Goal: Information Seeking & Learning: Learn about a topic

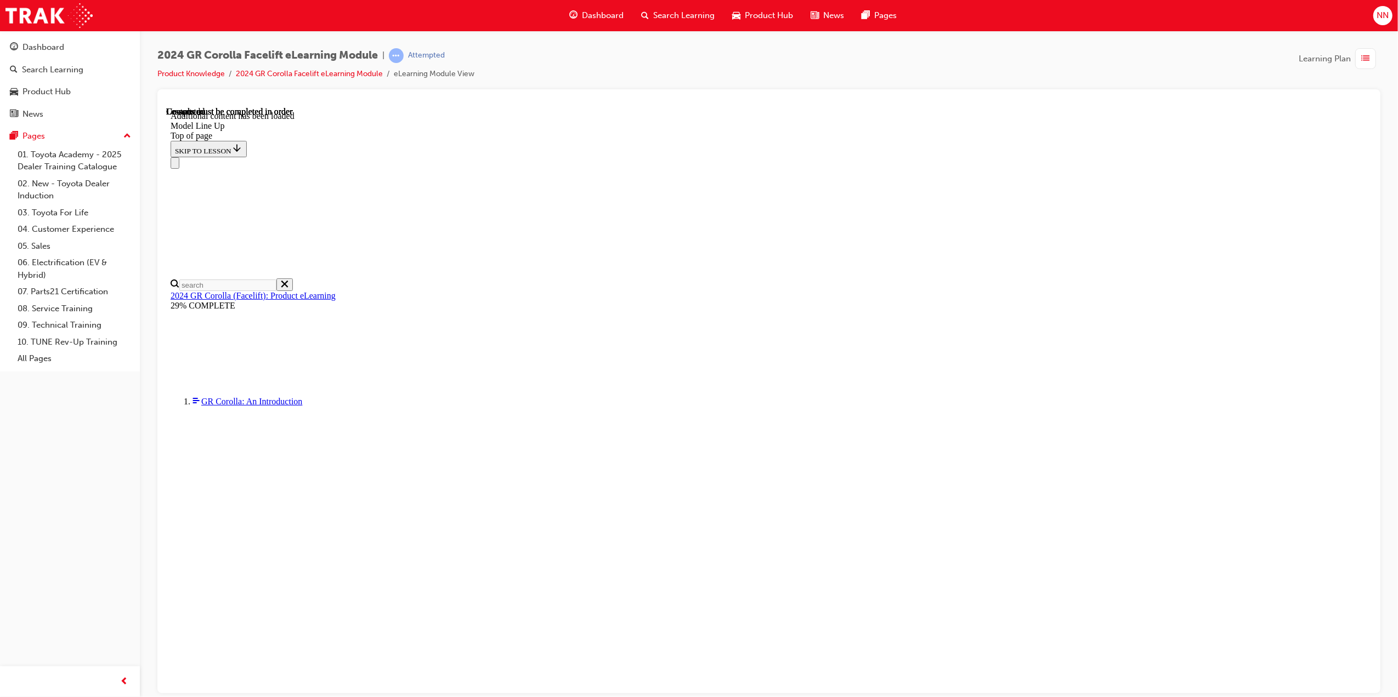
scroll to position [1148, 0]
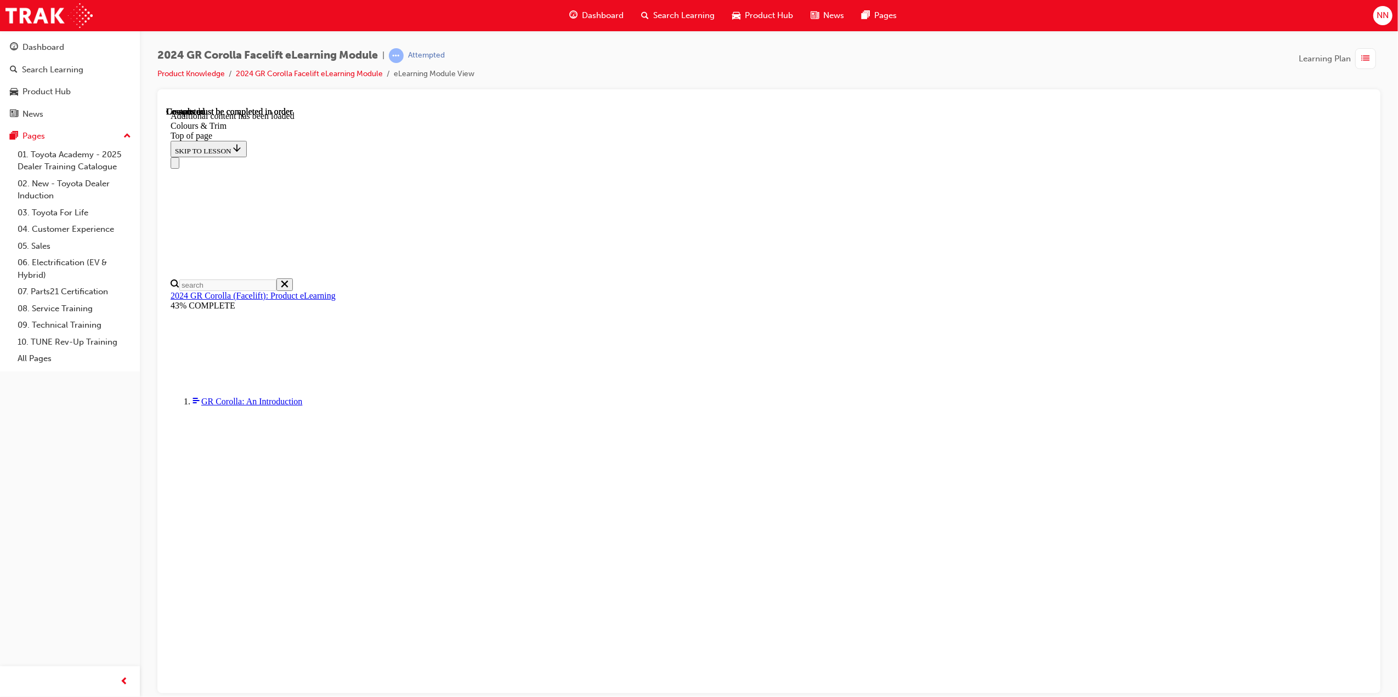
scroll to position [844, 0]
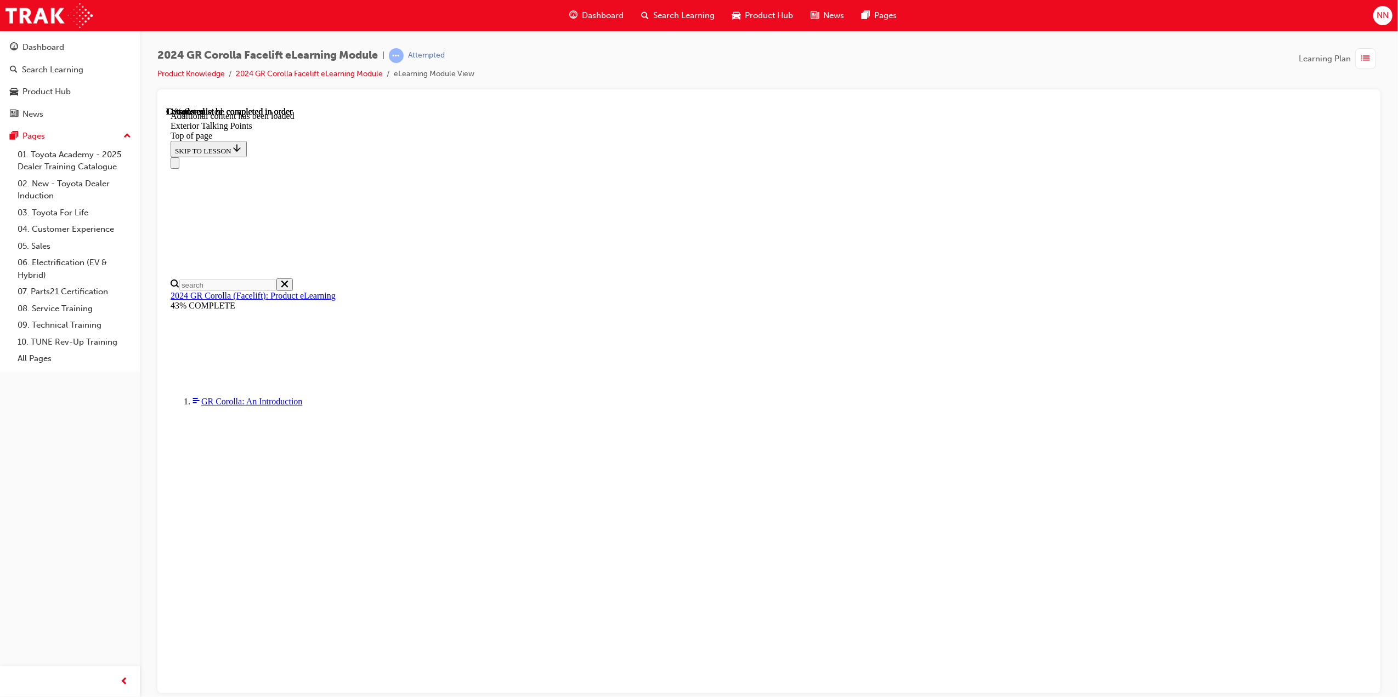
scroll to position [112, 0]
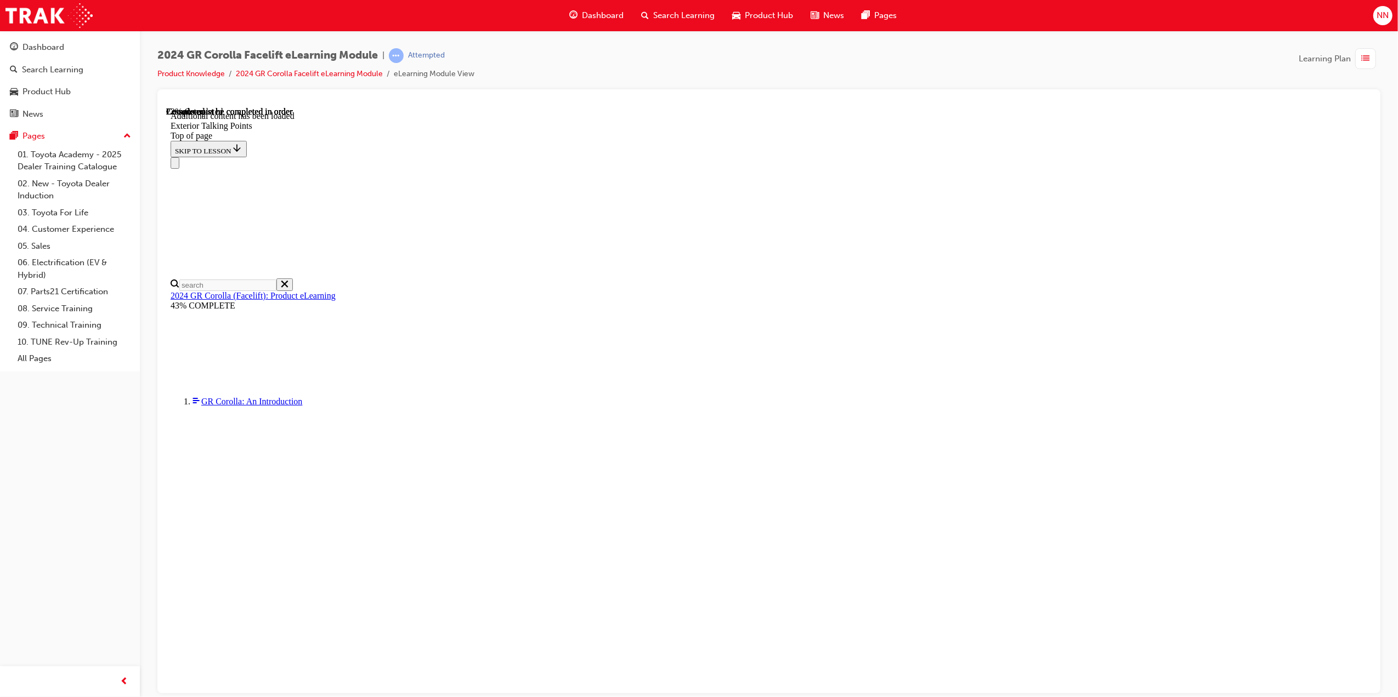
scroll to position [550, 0]
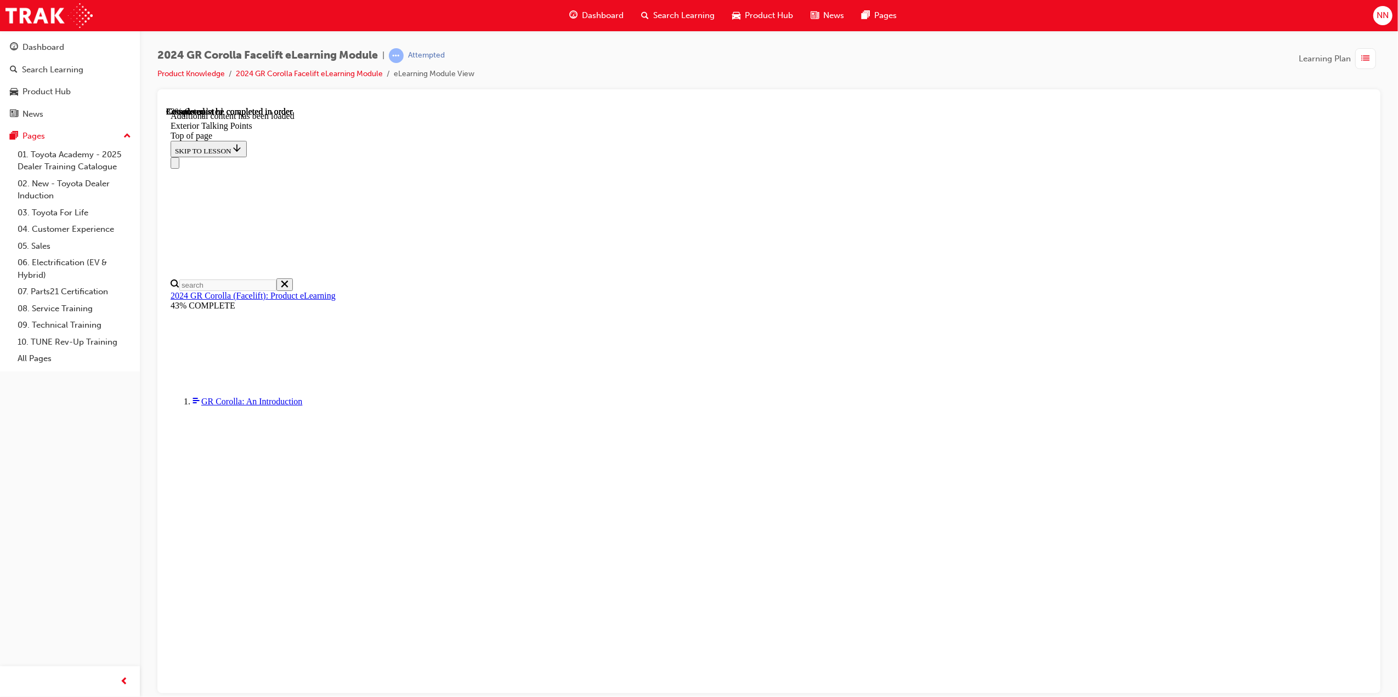
scroll to position [429, 0]
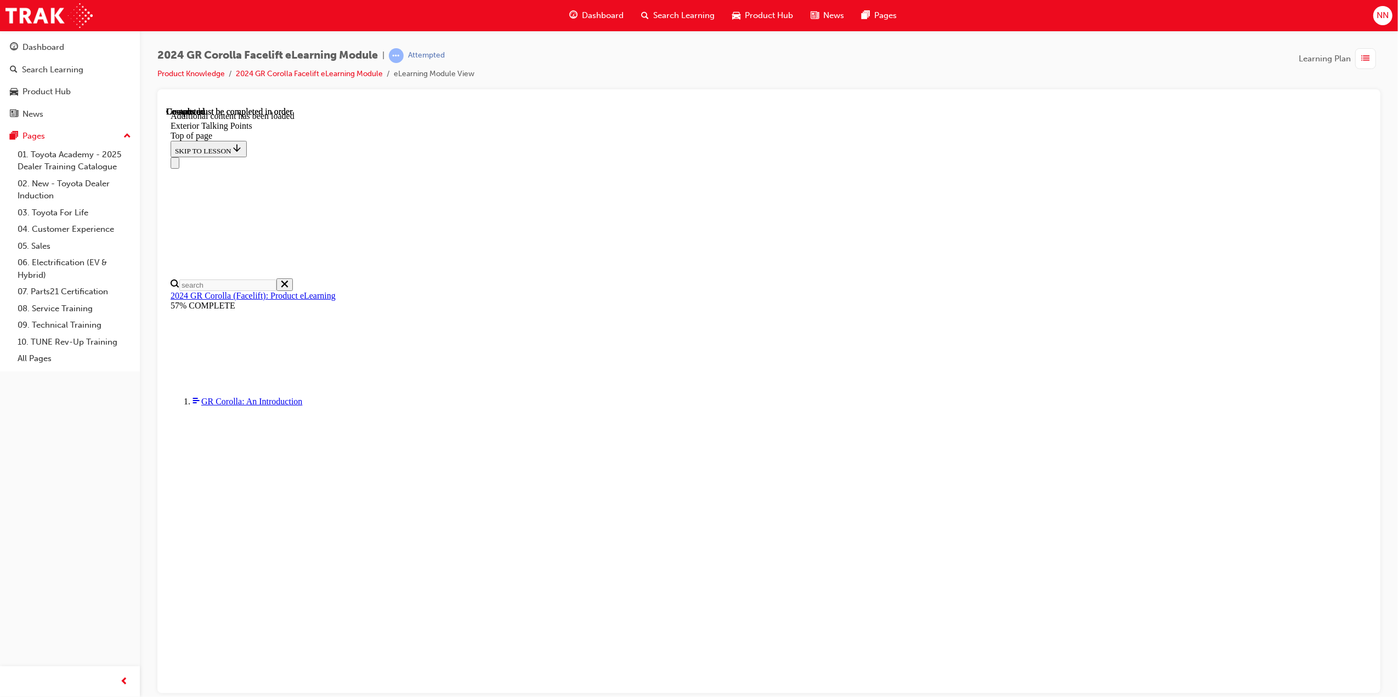
scroll to position [2669, 0]
drag, startPoint x: 894, startPoint y: 667, endPoint x: 911, endPoint y: 660, distance: 17.7
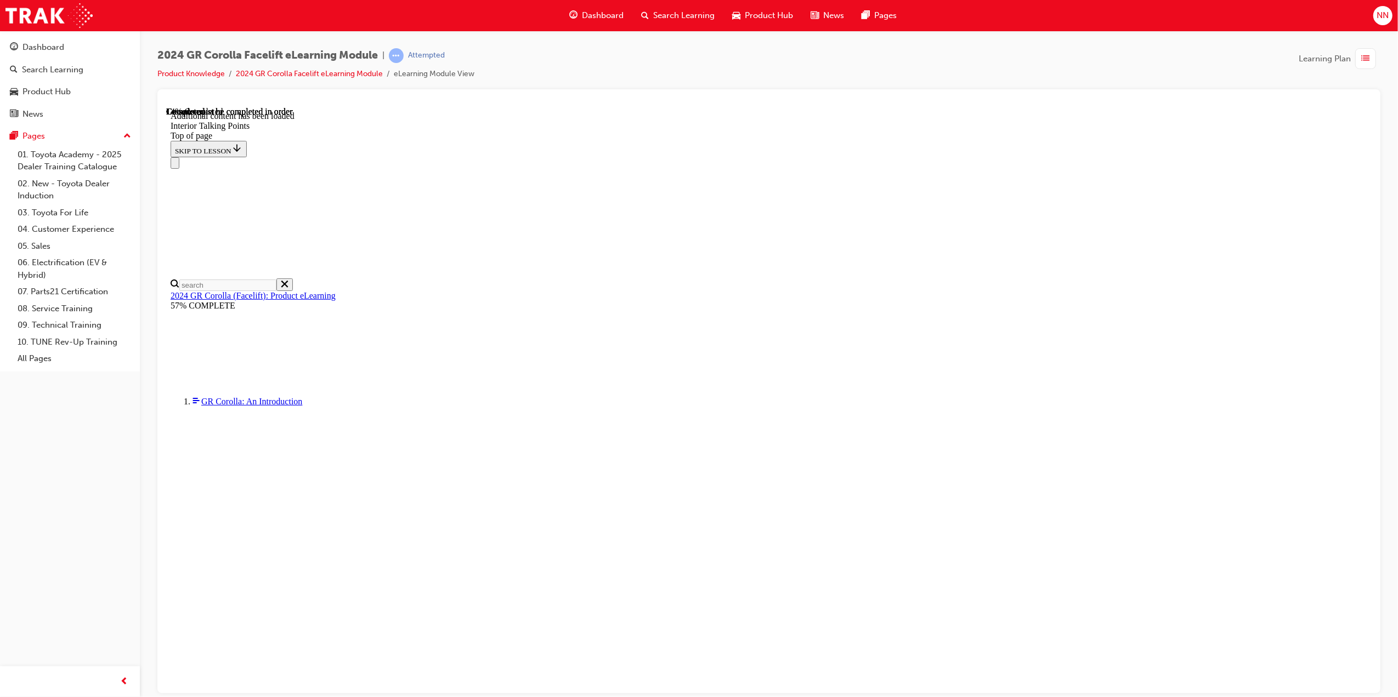
drag, startPoint x: 638, startPoint y: 376, endPoint x: 626, endPoint y: 421, distance: 46.6
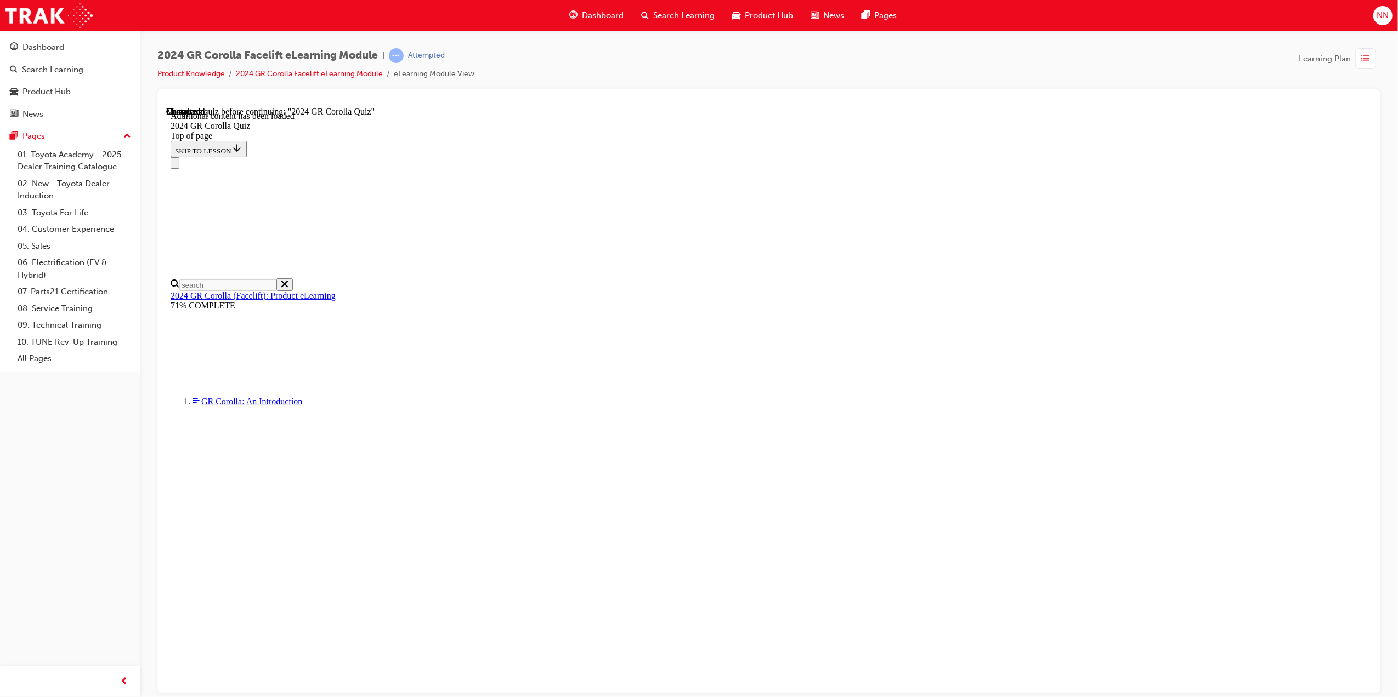
scroll to position [38, 0]
click at [166, 106] on div at bounding box center [166, 106] width 0 height 0
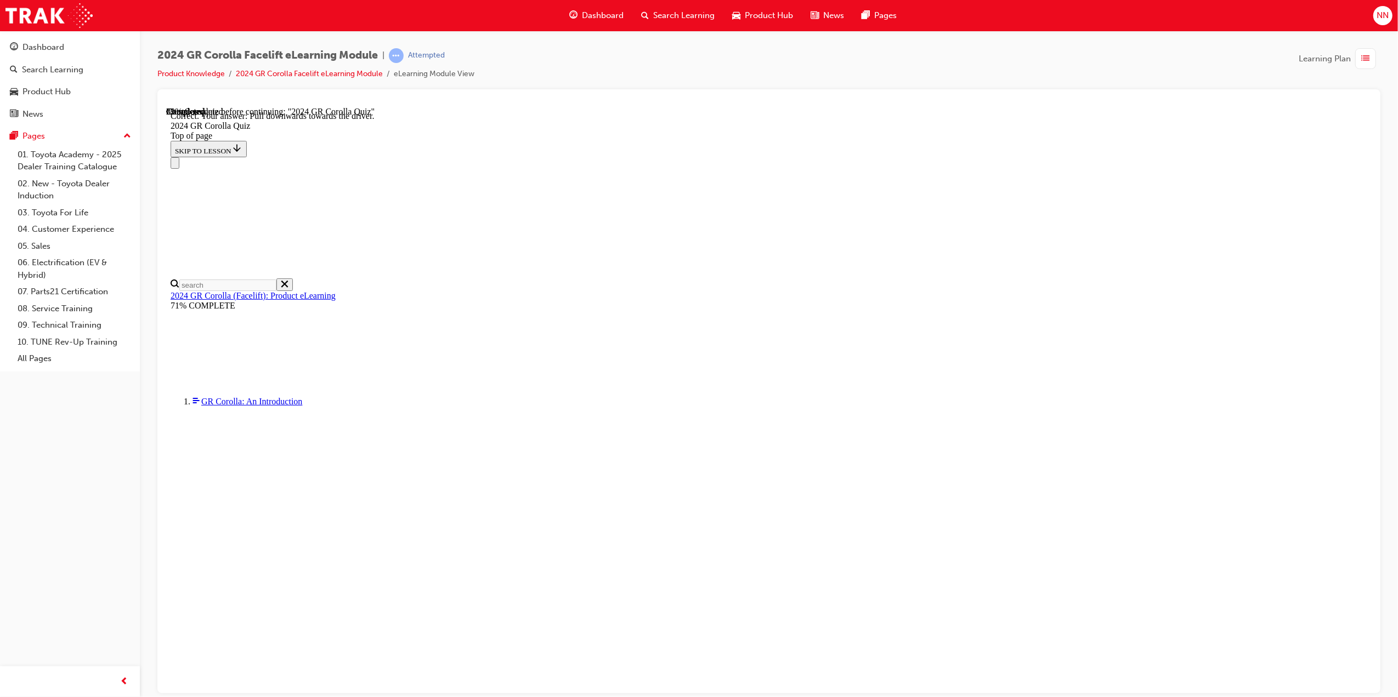
click at [166, 106] on div at bounding box center [166, 106] width 0 height 0
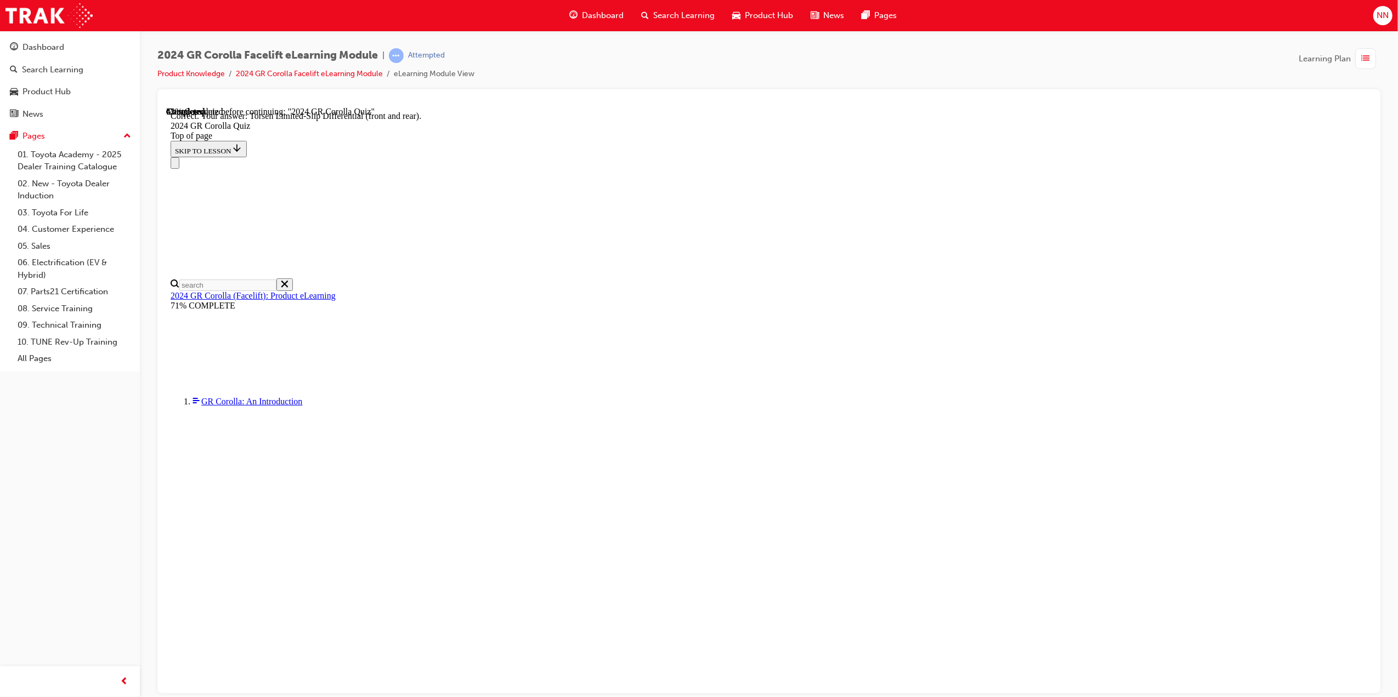
scroll to position [242, 0]
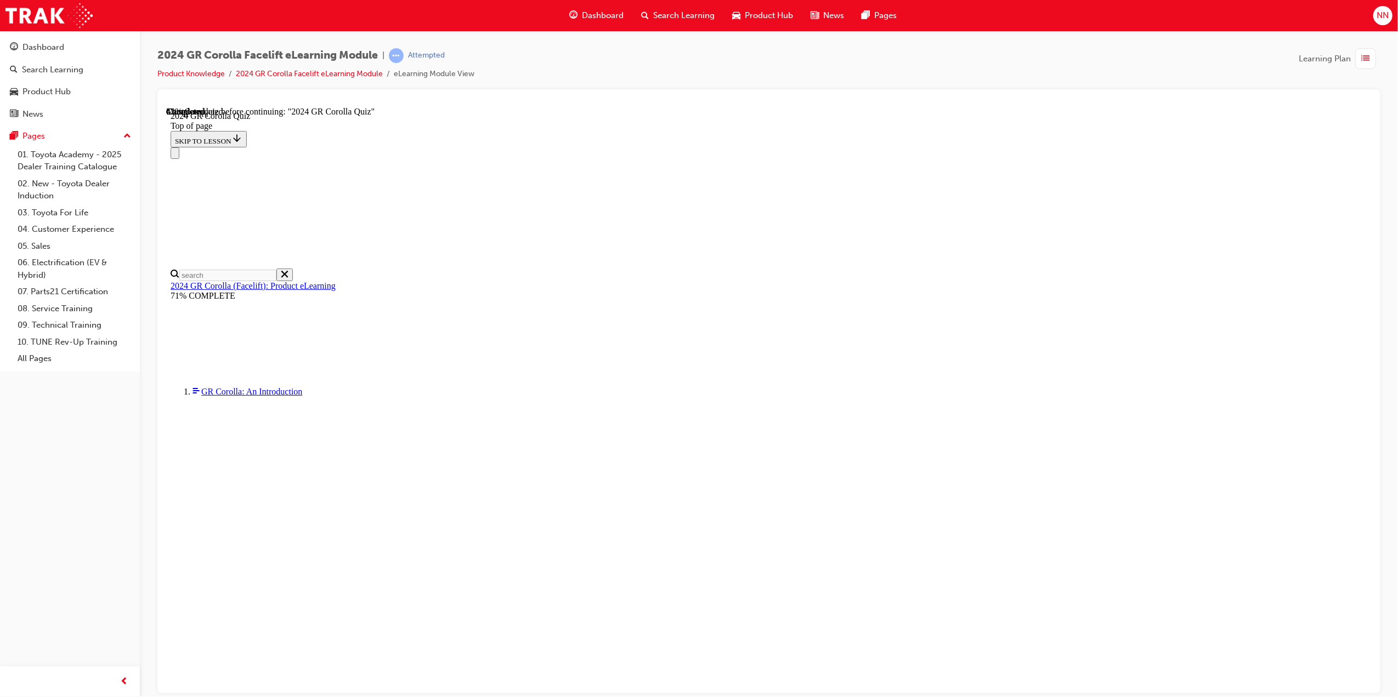
scroll to position [73, 0]
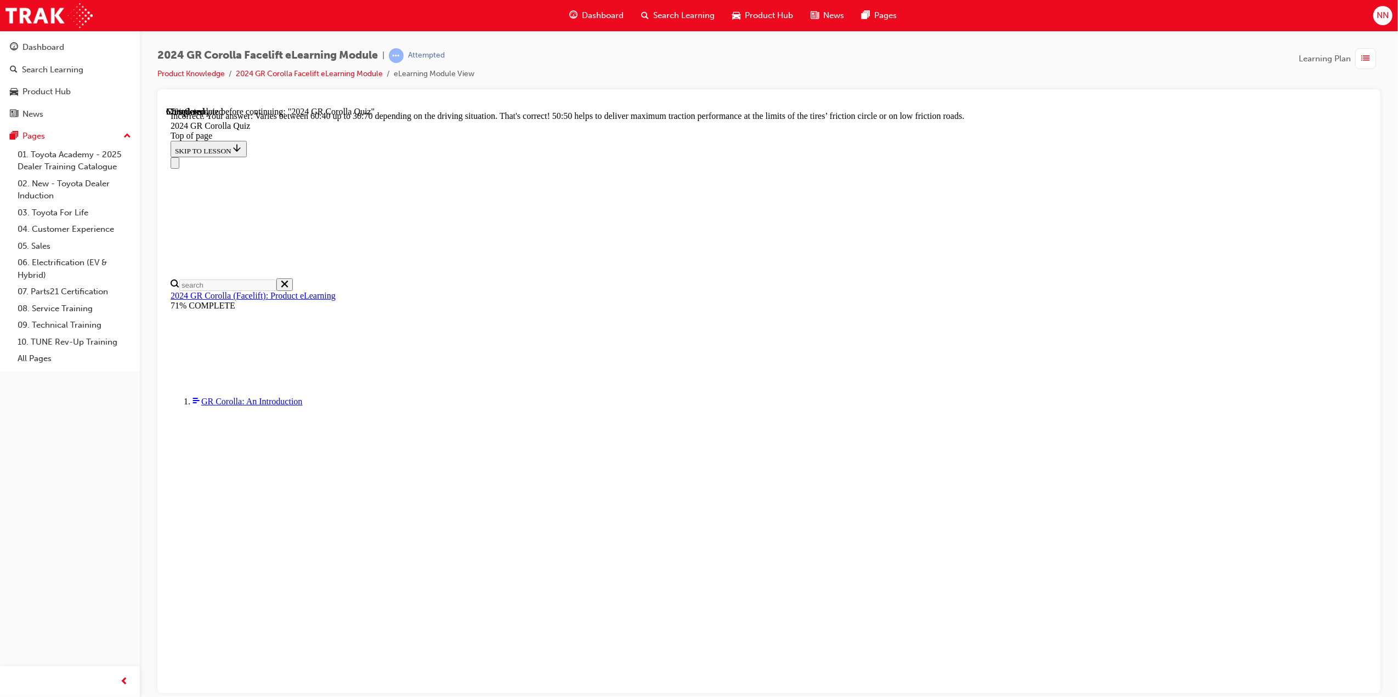
scroll to position [266, 0]
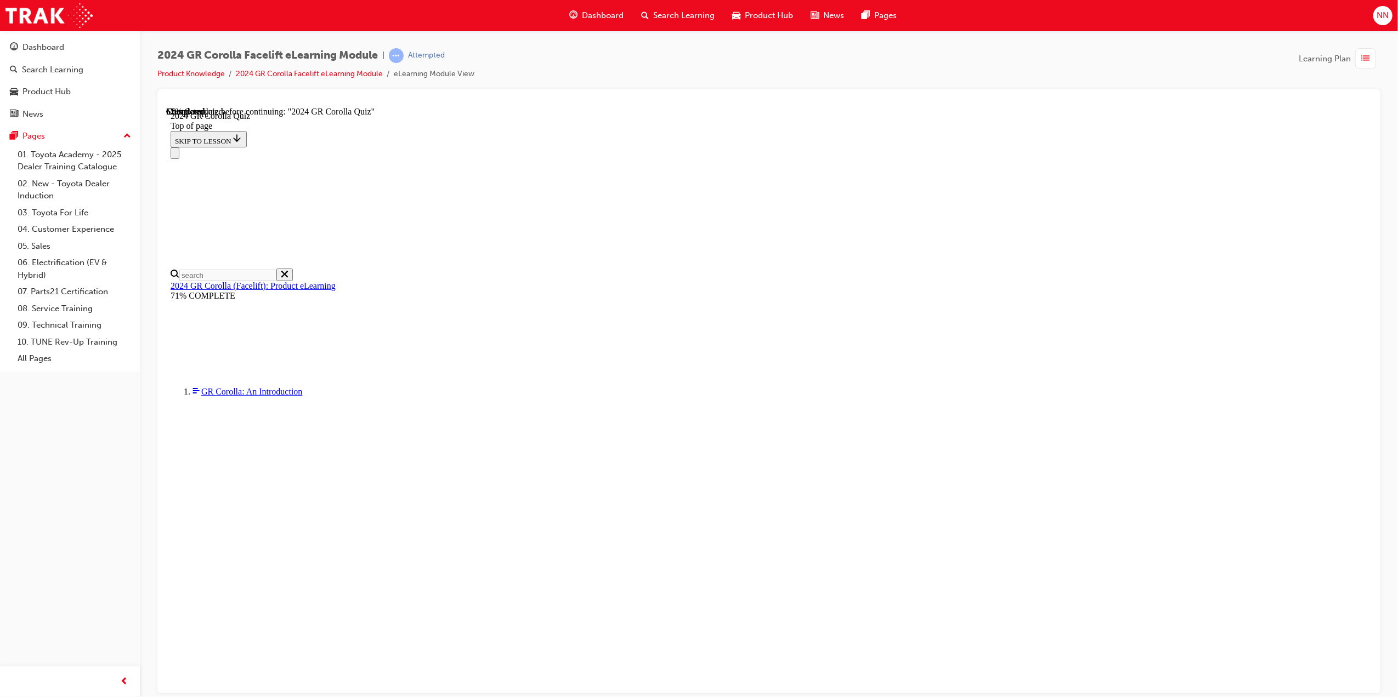
scroll to position [146, 0]
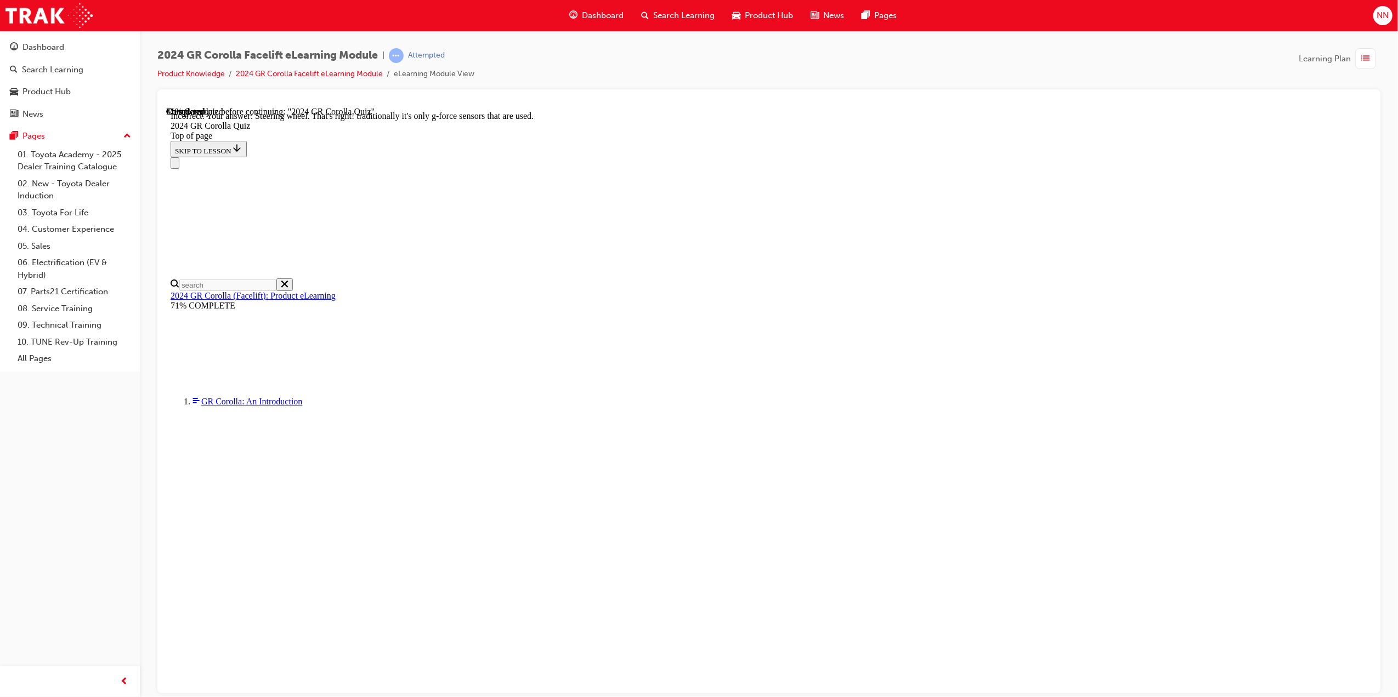
scroll to position [272, 0]
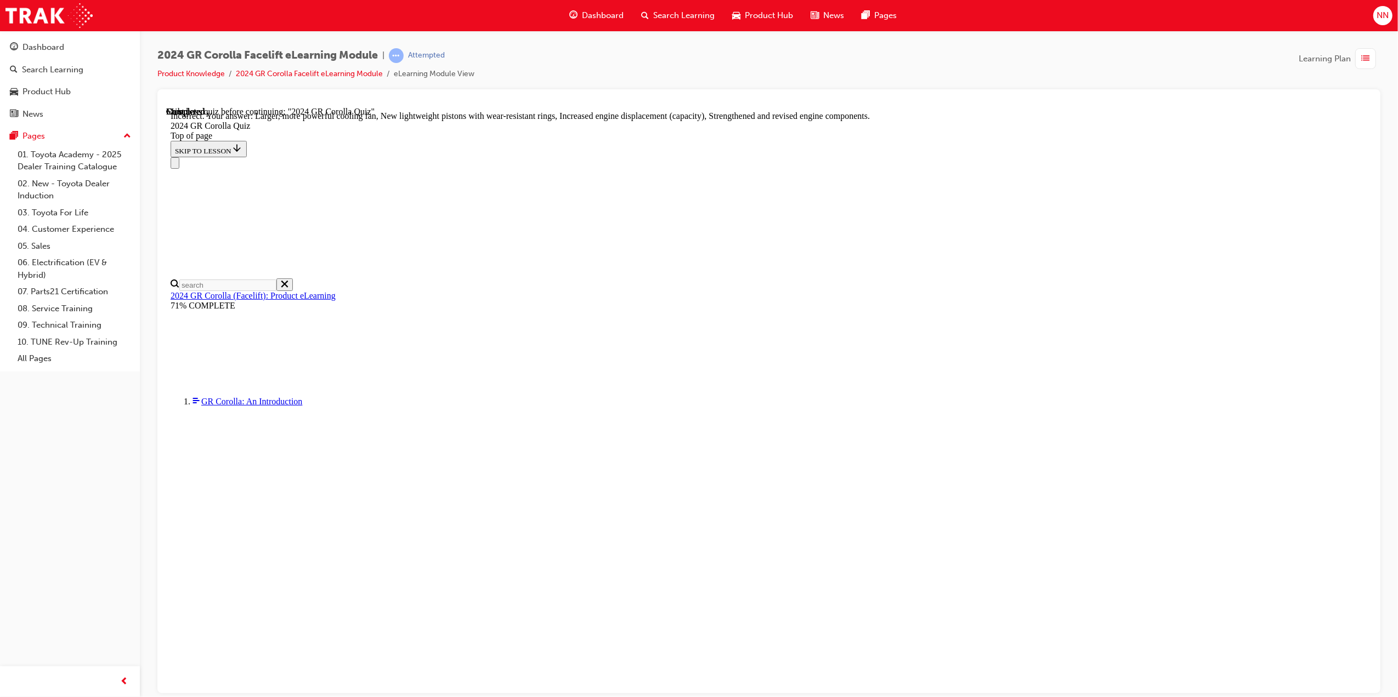
scroll to position [242, 0]
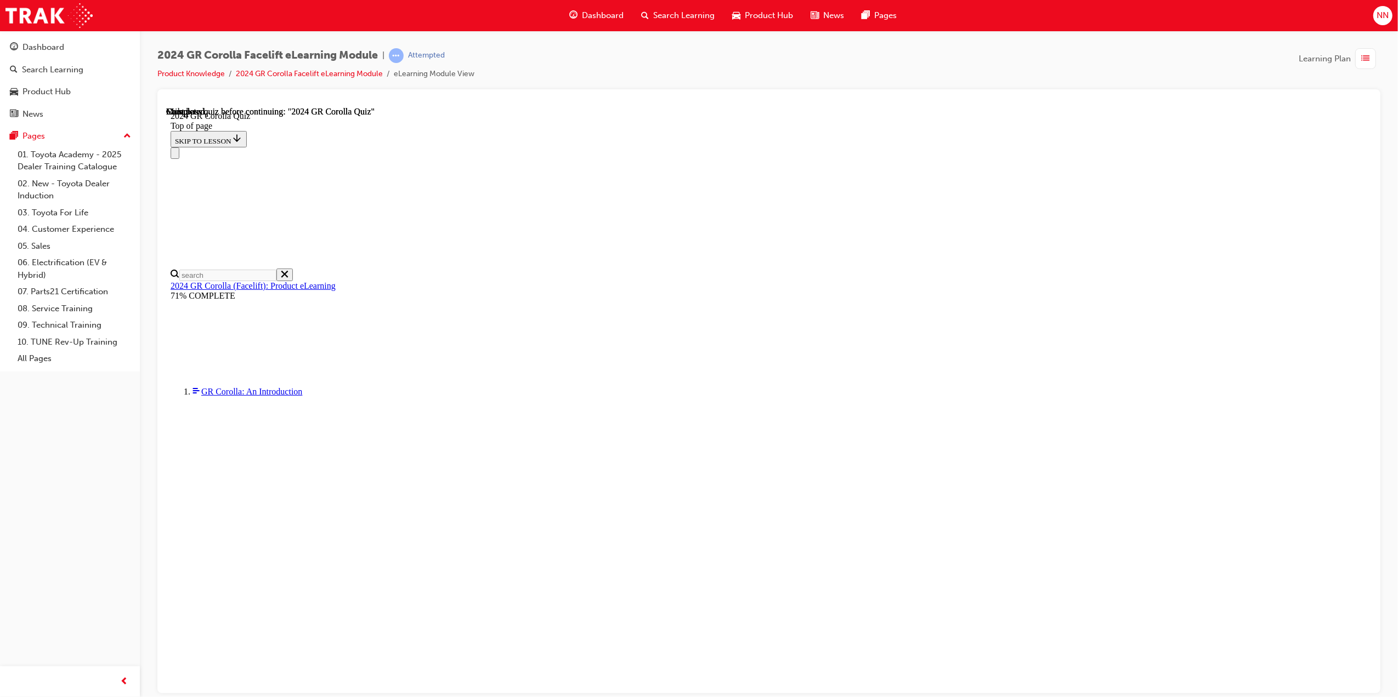
scroll to position [76, 0]
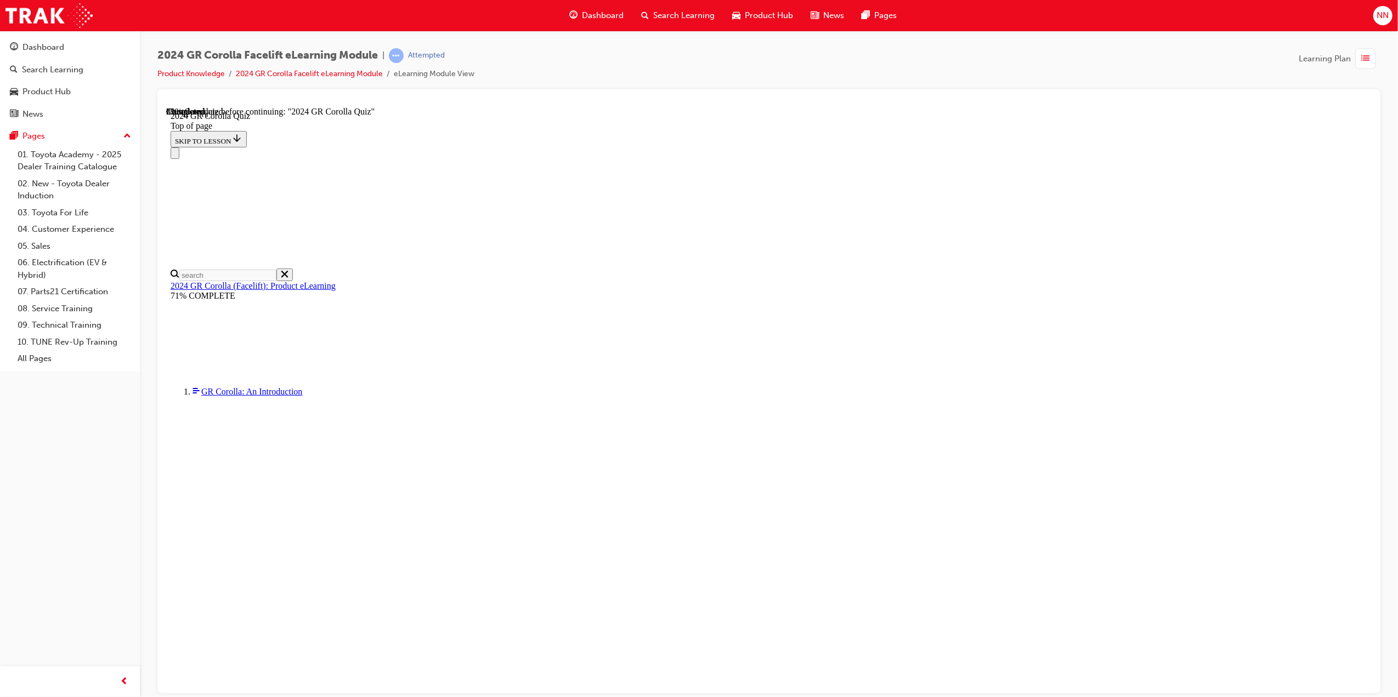
scroll to position [38, 0]
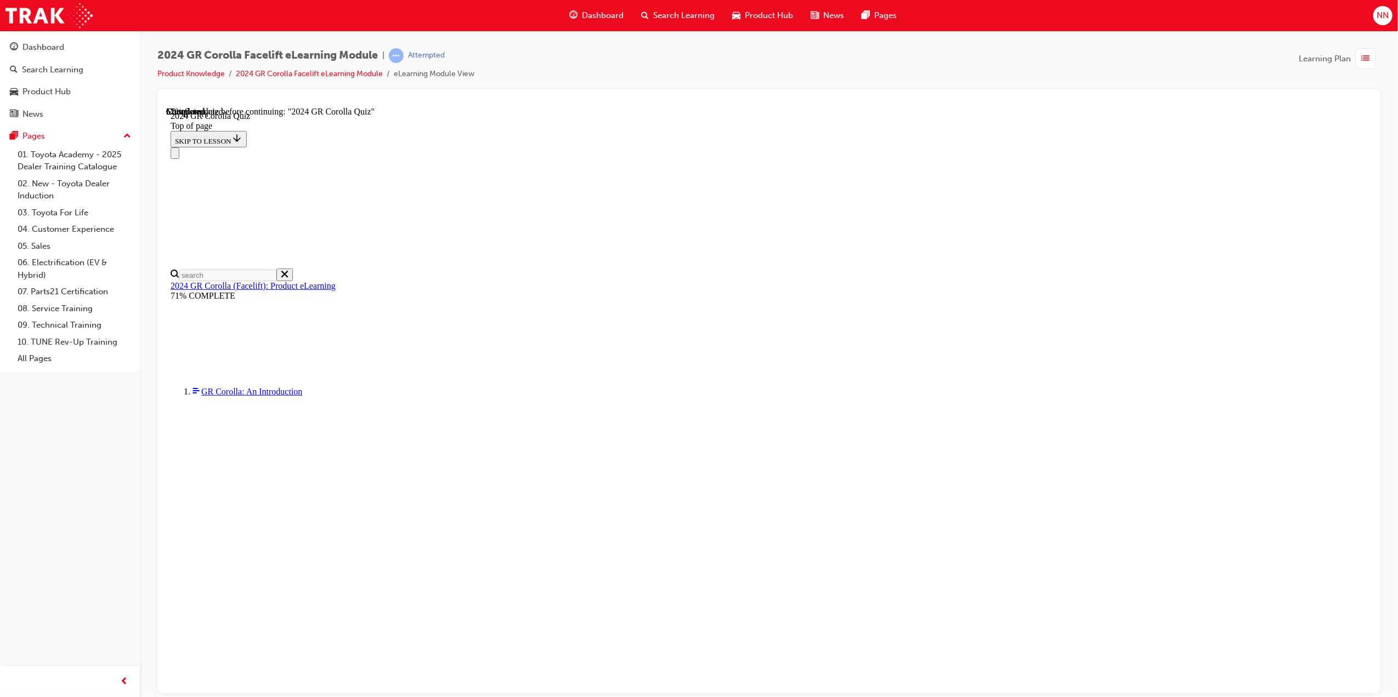
scroll to position [38, 0]
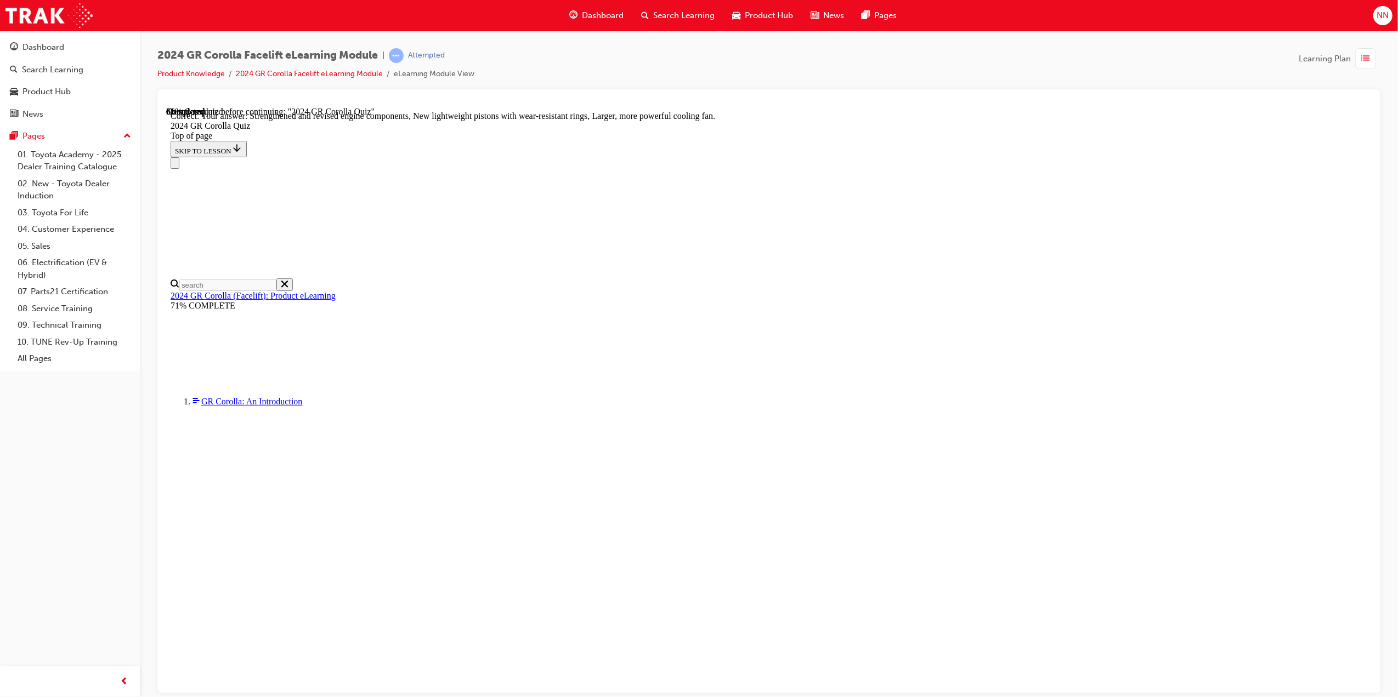
scroll to position [242, 0]
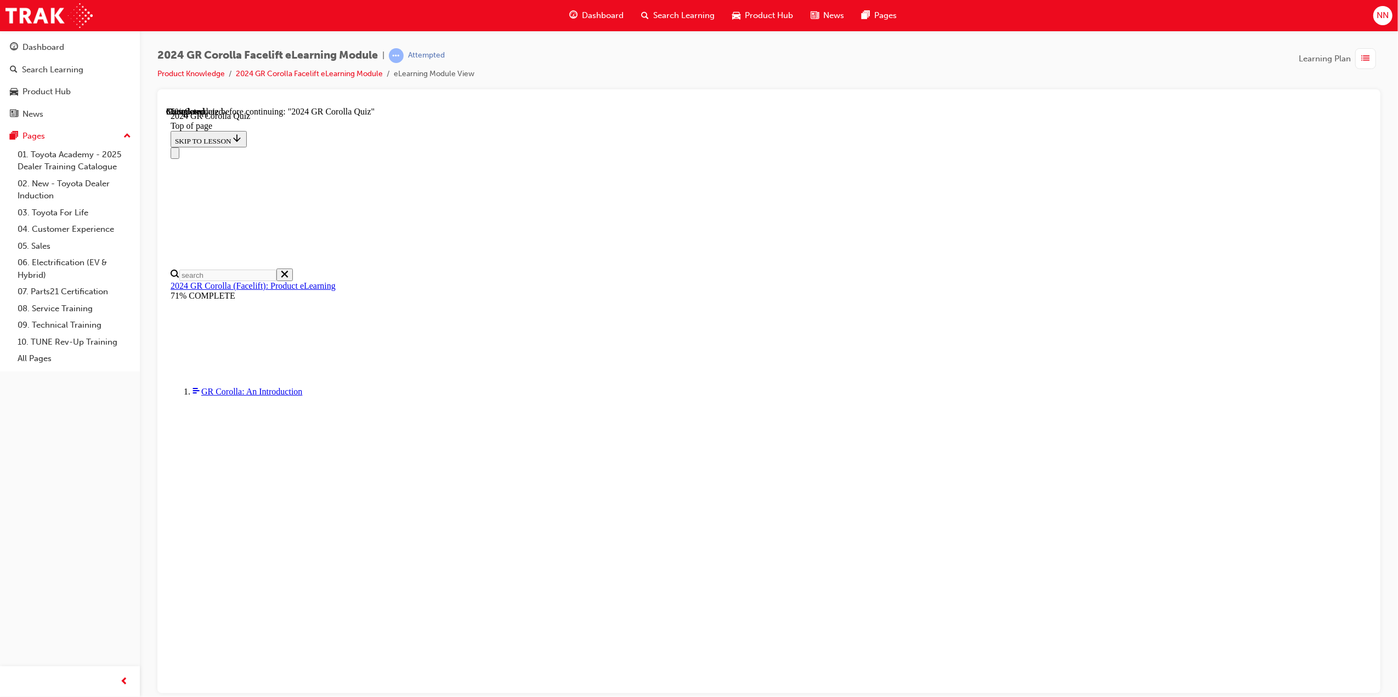
scroll to position [146, 0]
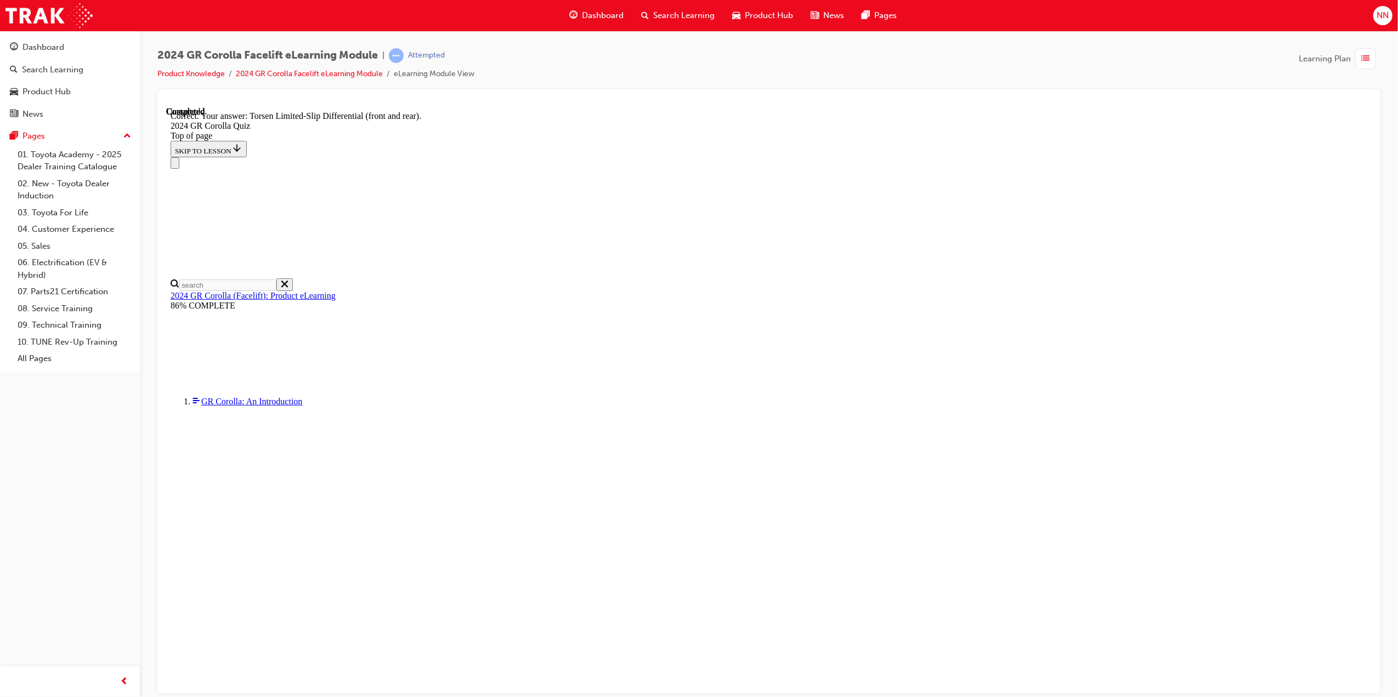
scroll to position [242, 0]
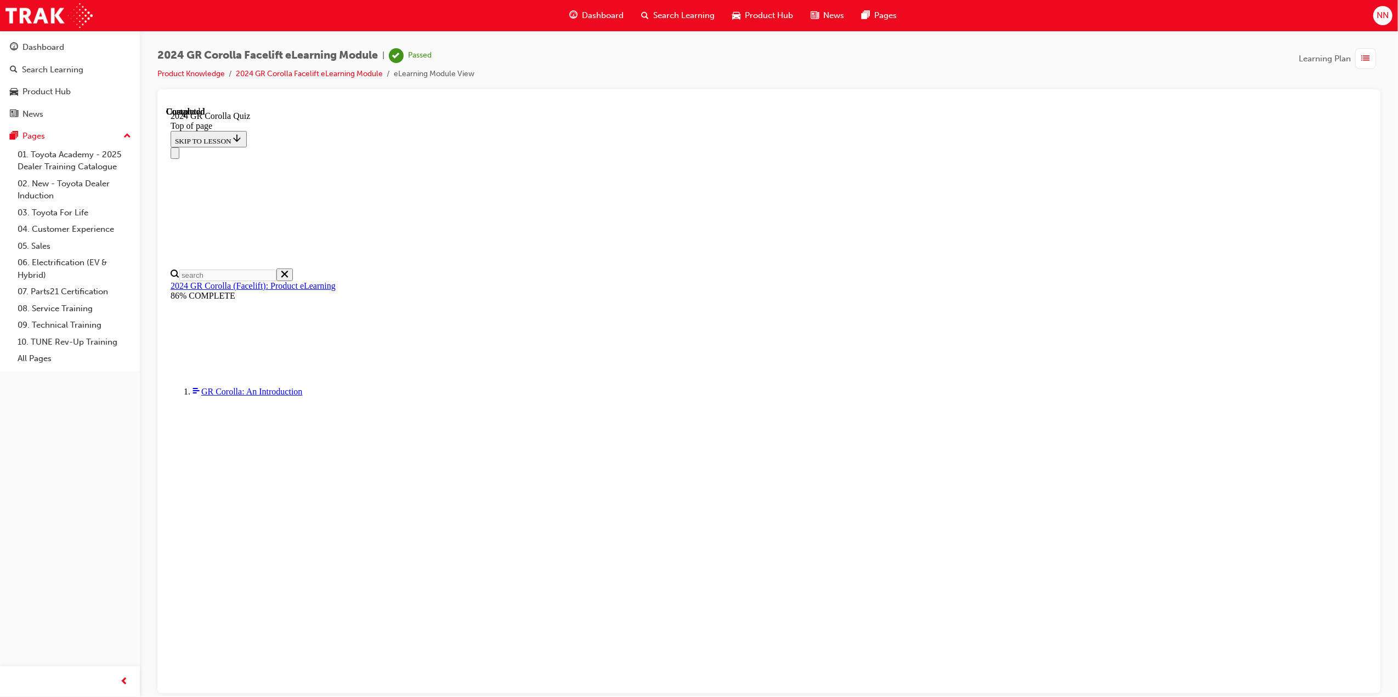
click at [1369, 58] on span "list-icon" at bounding box center [1365, 59] width 8 height 14
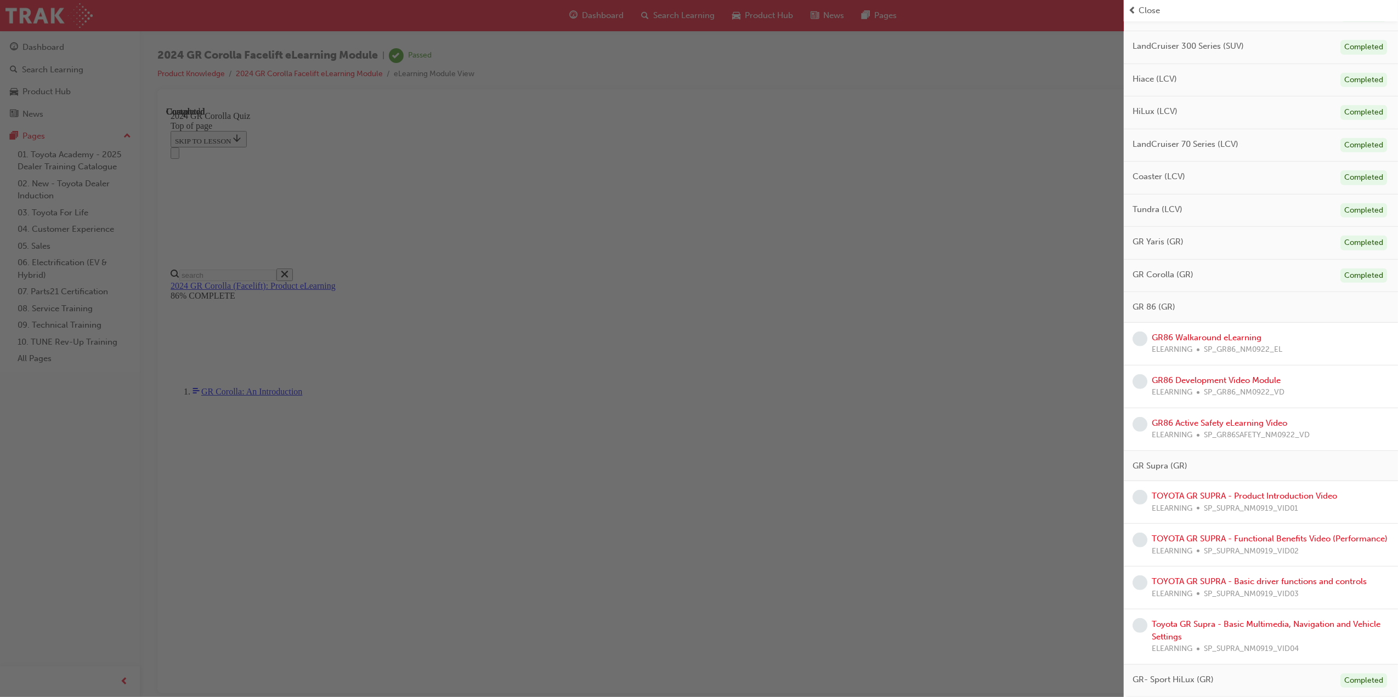
scroll to position [558, 0]
click at [1229, 333] on link "GR86 Walkaround eLearning" at bounding box center [1206, 338] width 110 height 10
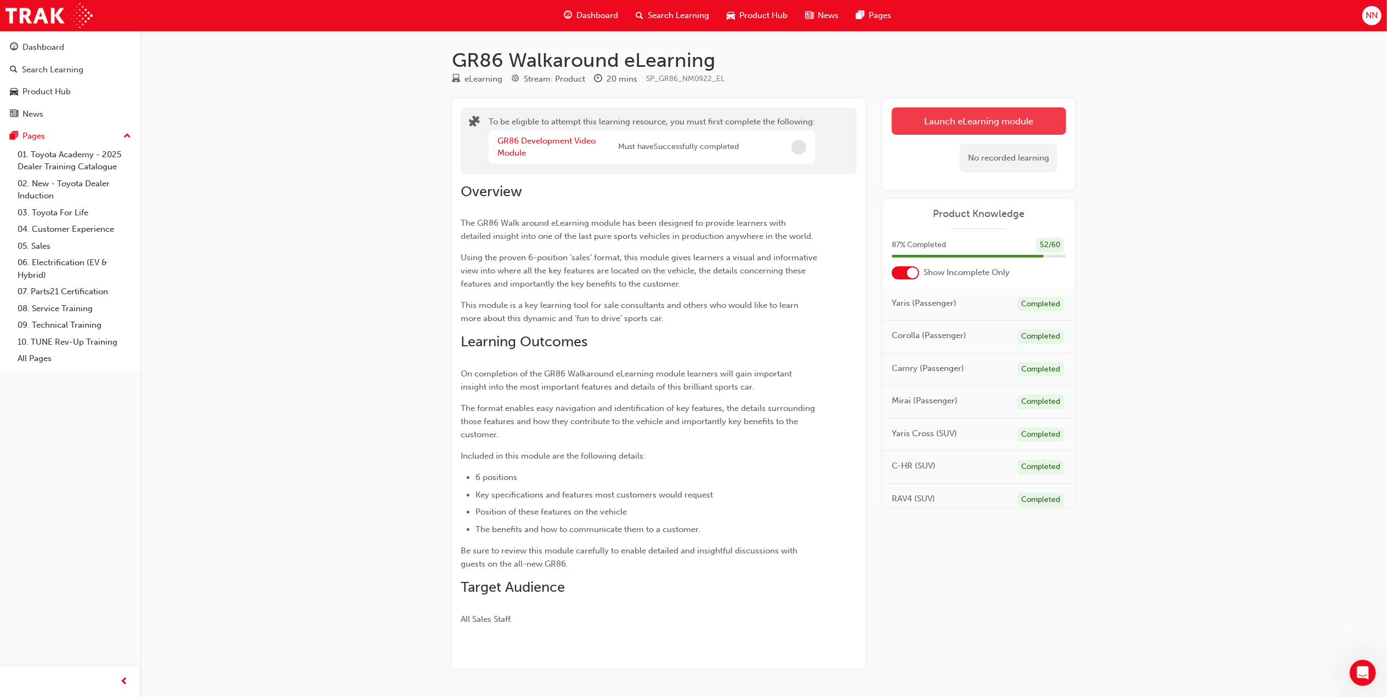
click at [970, 126] on button "Launch eLearning module" at bounding box center [979, 120] width 174 height 27
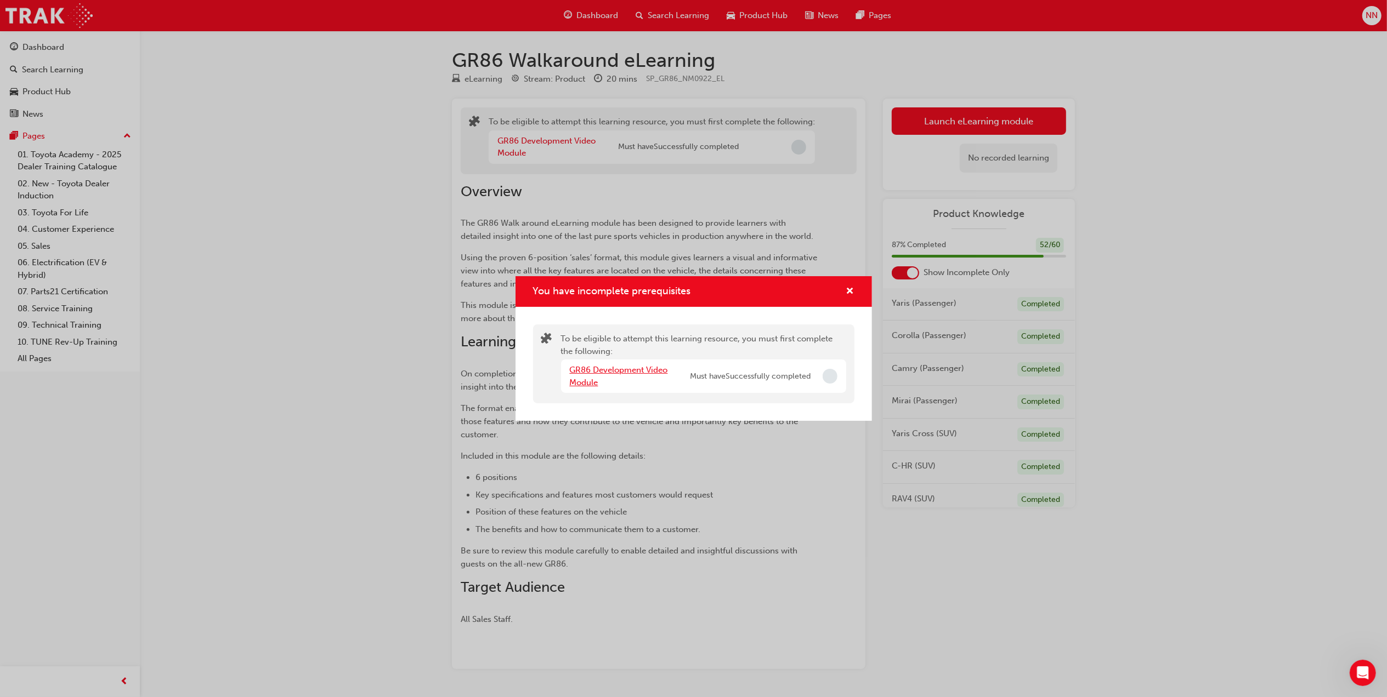
click at [630, 367] on link "GR86 Development Video Module" at bounding box center [619, 376] width 98 height 22
click at [630, 367] on div "GR86 Walkaround eLearning eLearning Stream: Product 20 mins SP_GR86_NM0922_EL T…" at bounding box center [763, 376] width 658 height 656
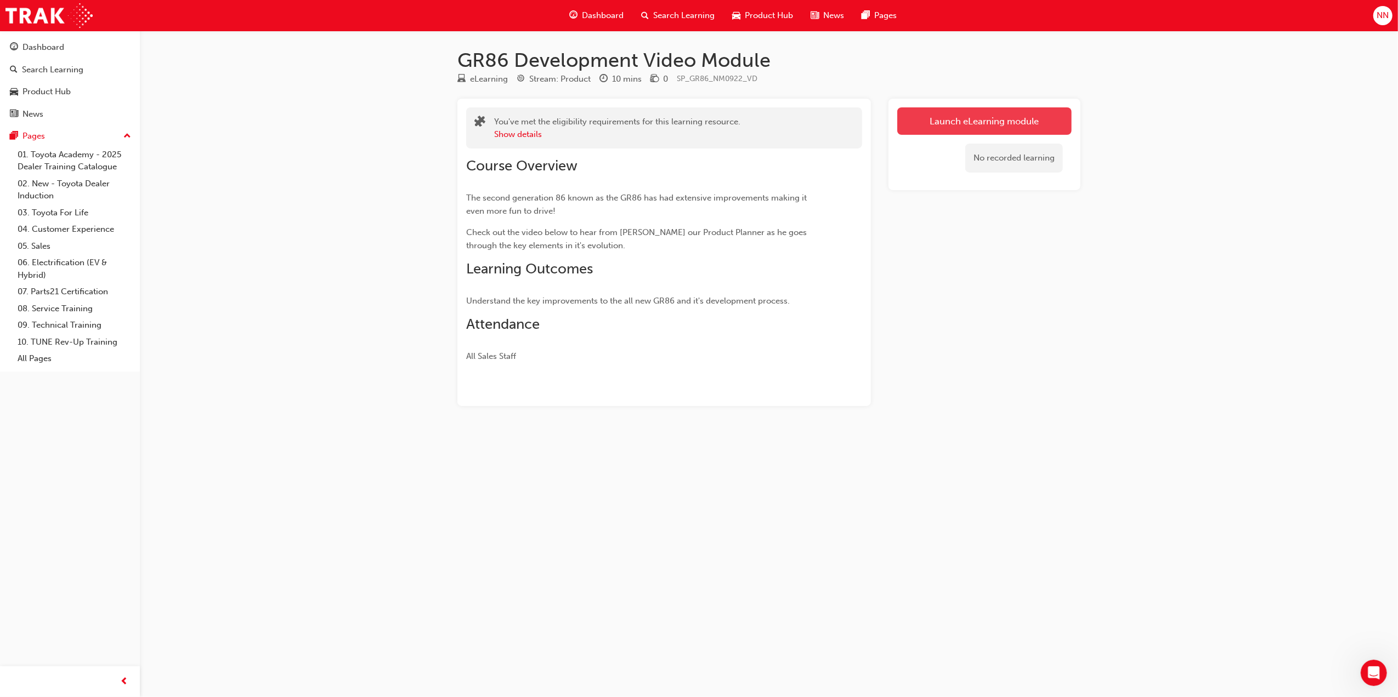
click at [962, 121] on link "Launch eLearning module" at bounding box center [984, 120] width 174 height 27
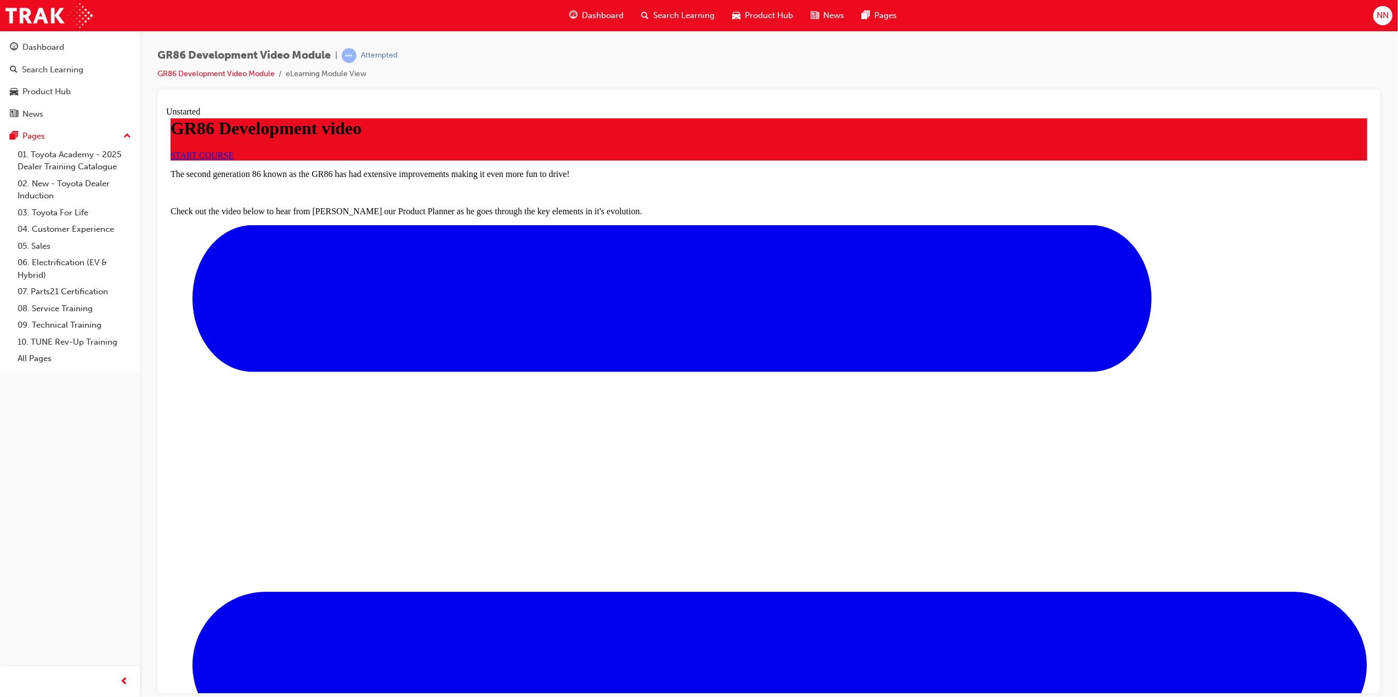
click at [233, 160] on link "START COURSE" at bounding box center [201, 154] width 63 height 9
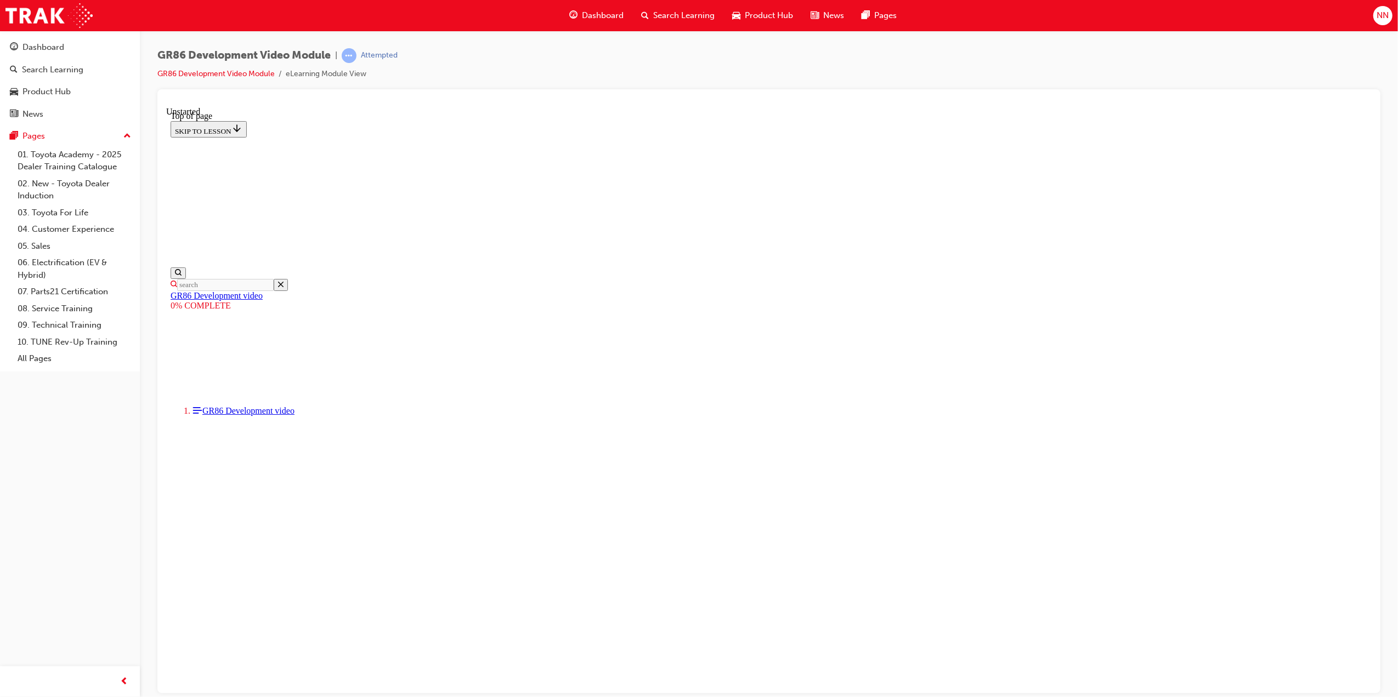
scroll to position [88, 0]
drag, startPoint x: 586, startPoint y: 523, endPoint x: 580, endPoint y: 523, distance: 6.0
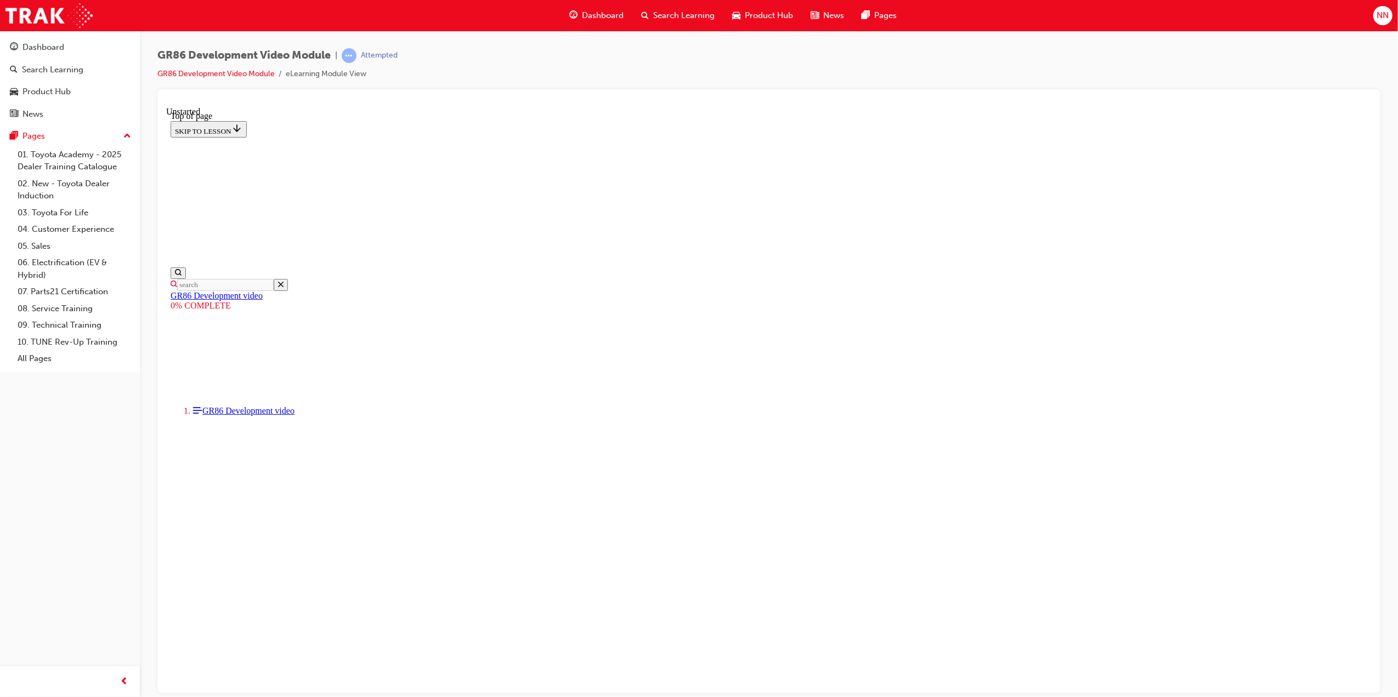
drag, startPoint x: 860, startPoint y: 372, endPoint x: 932, endPoint y: 364, distance: 71.8
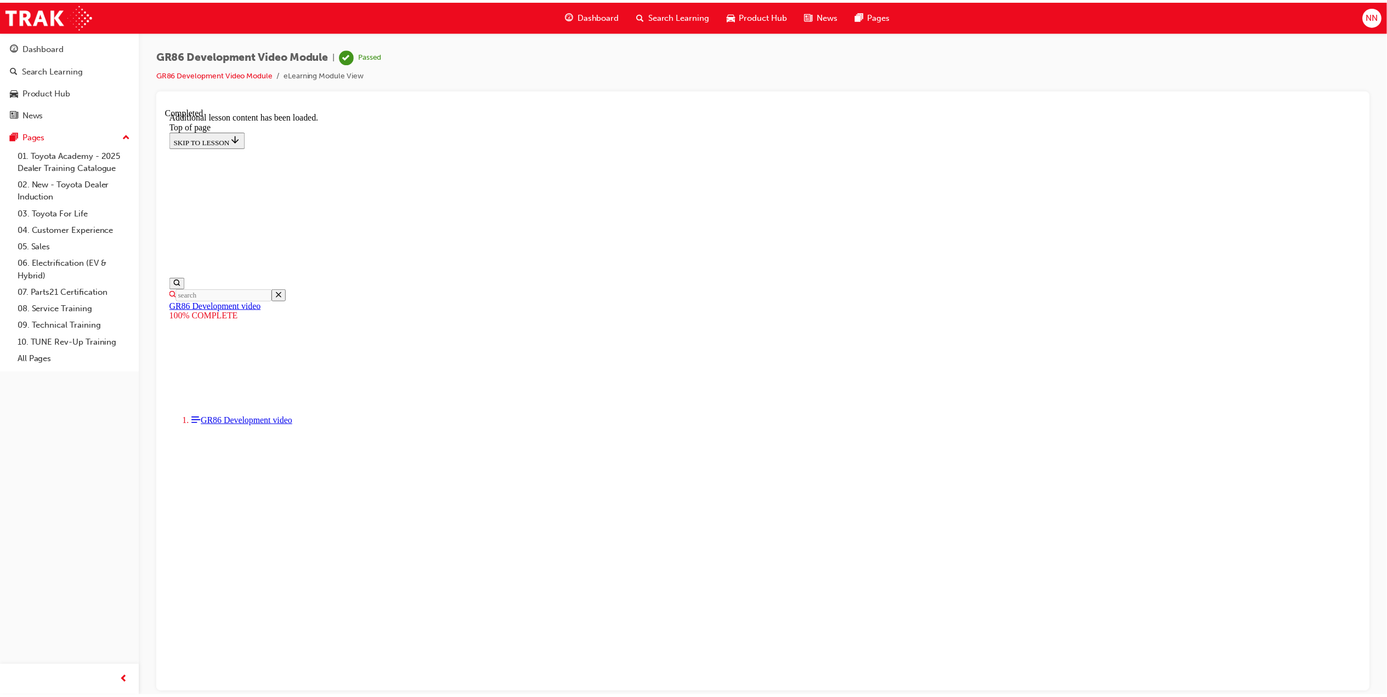
scroll to position [760, 0]
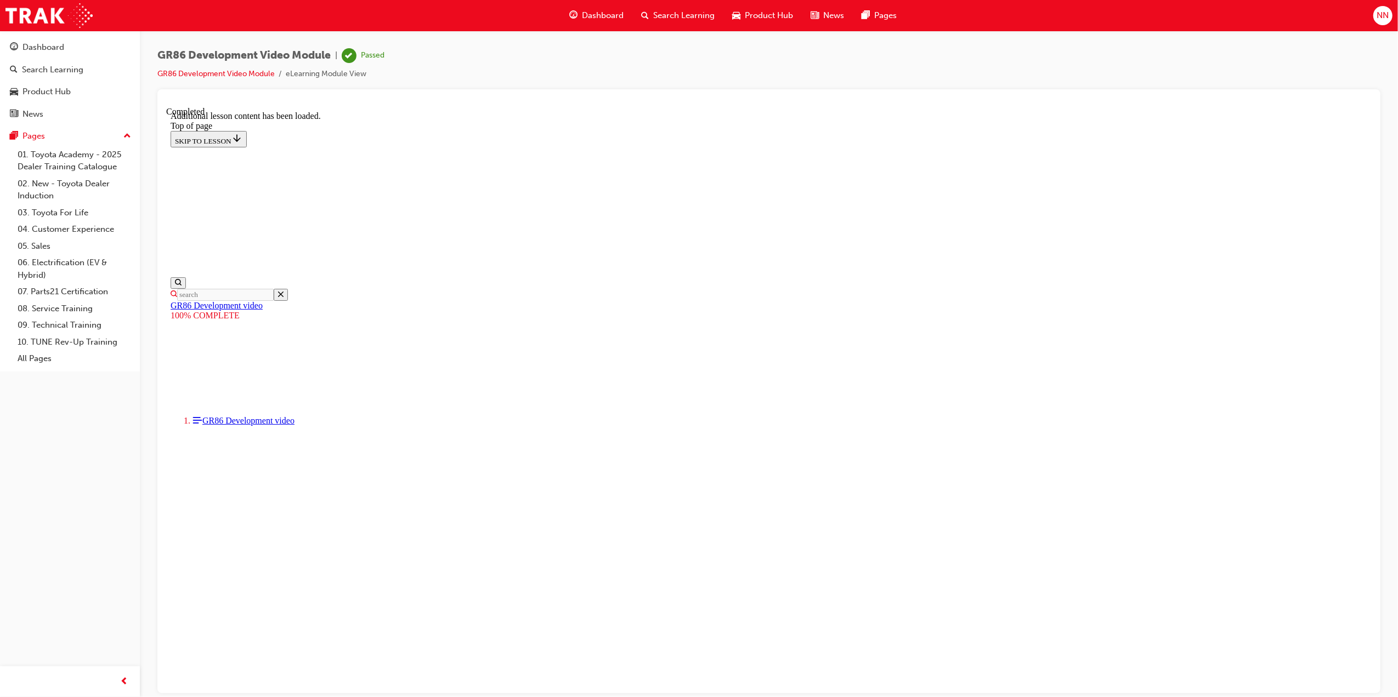
click at [1383, 21] on span "NN" at bounding box center [1382, 15] width 12 height 13
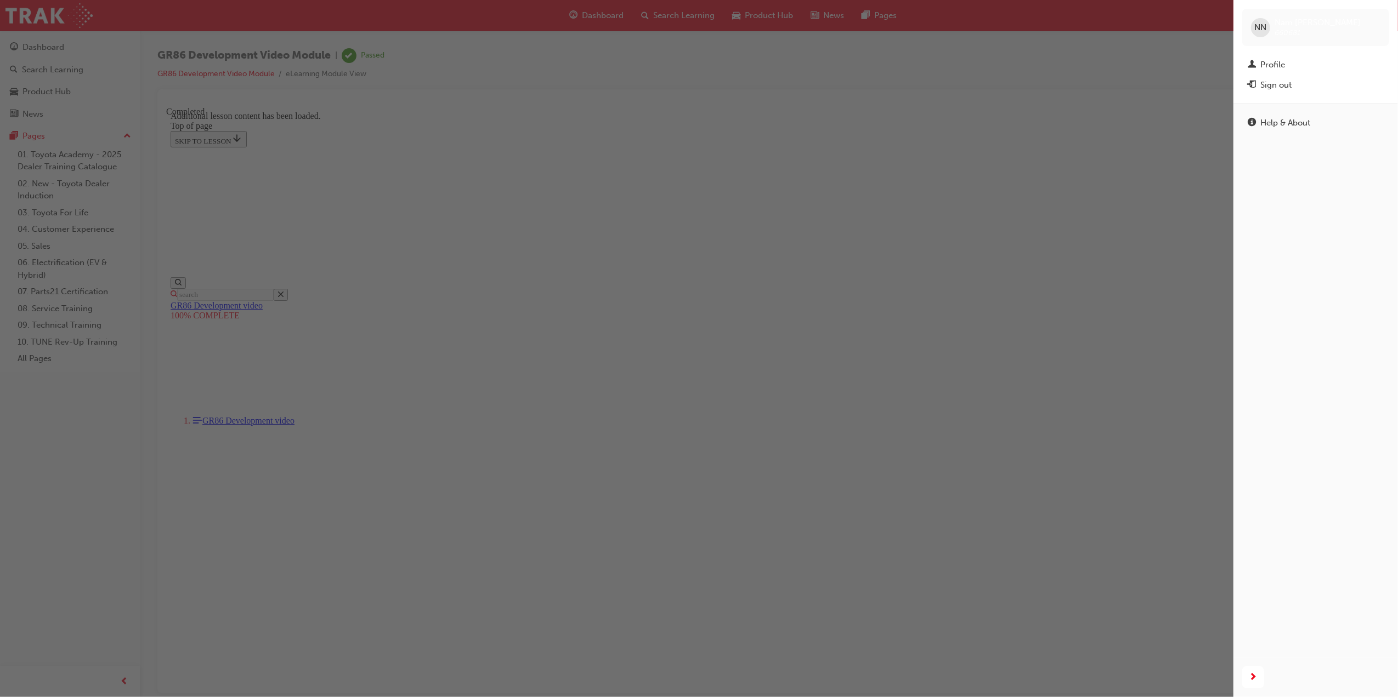
click at [1079, 76] on div "button" at bounding box center [616, 348] width 1233 height 697
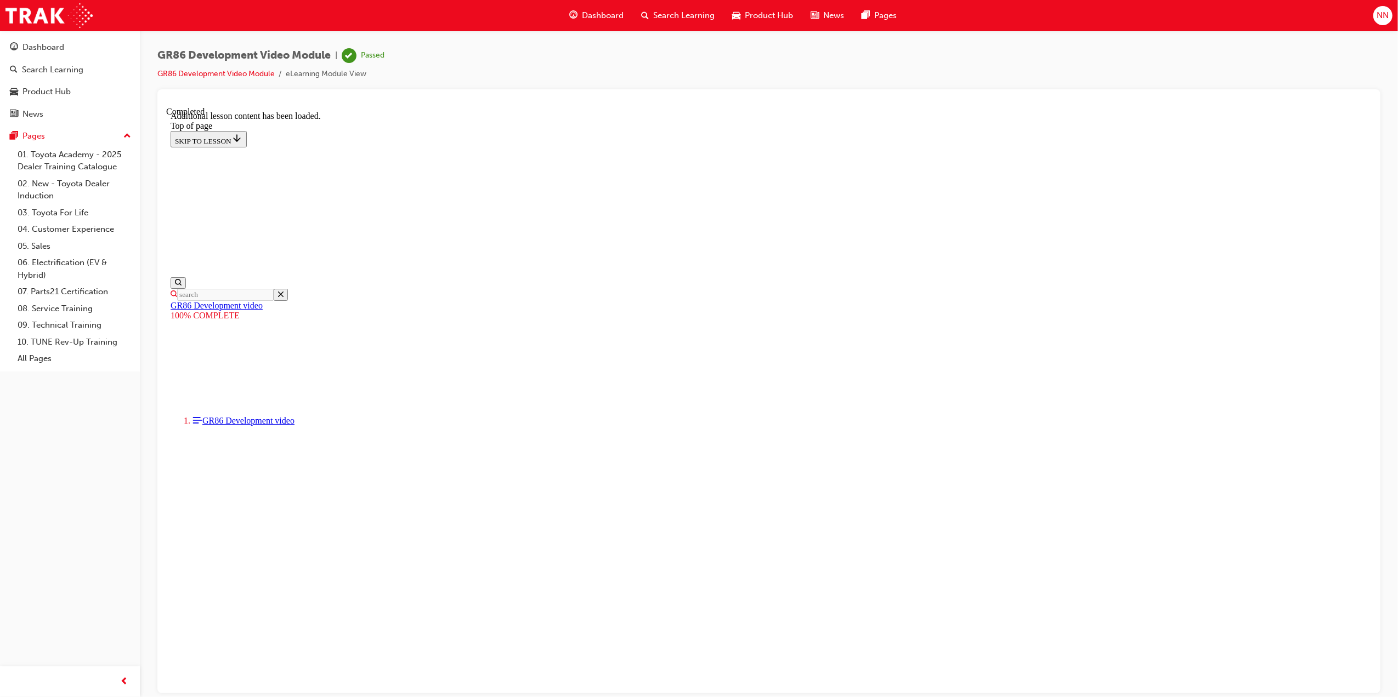
click at [606, 18] on span "Dashboard" at bounding box center [603, 15] width 42 height 13
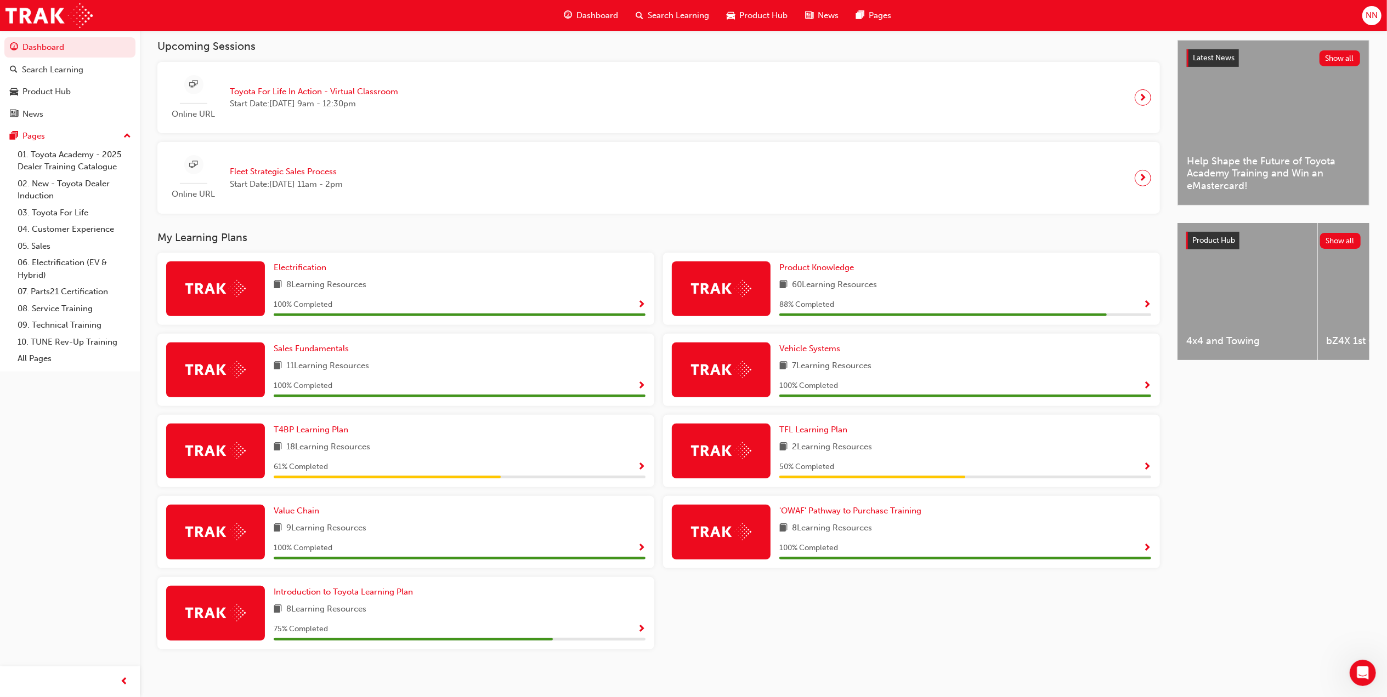
scroll to position [250, 0]
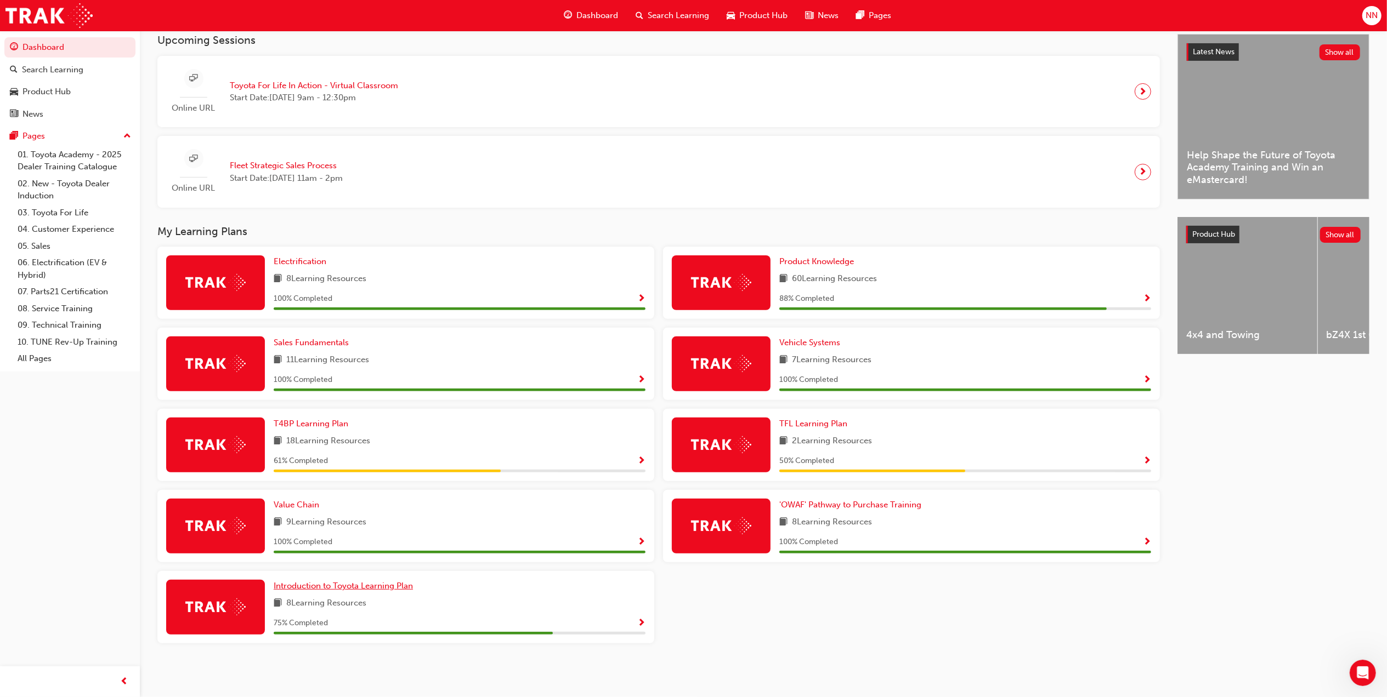
click at [353, 586] on span "Introduction to Toyota Learning Plan" at bounding box center [343, 586] width 139 height 10
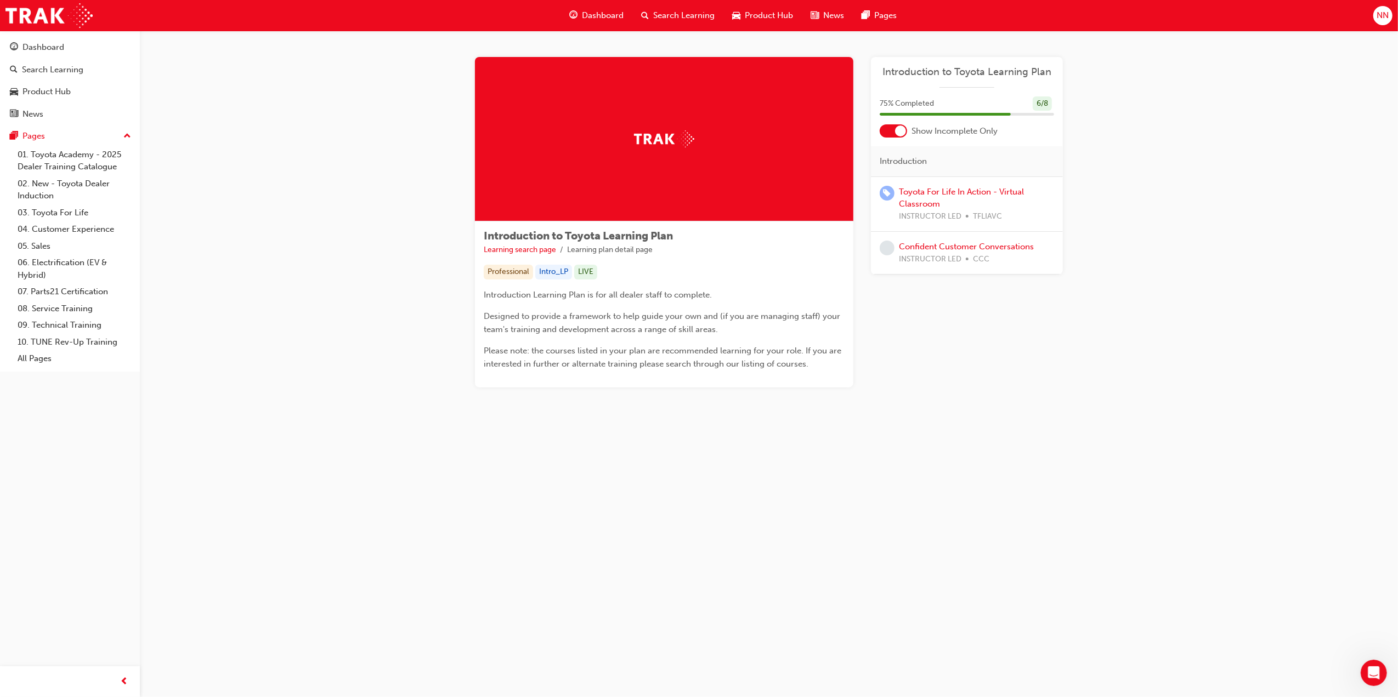
click at [618, 15] on span "Dashboard" at bounding box center [603, 15] width 42 height 13
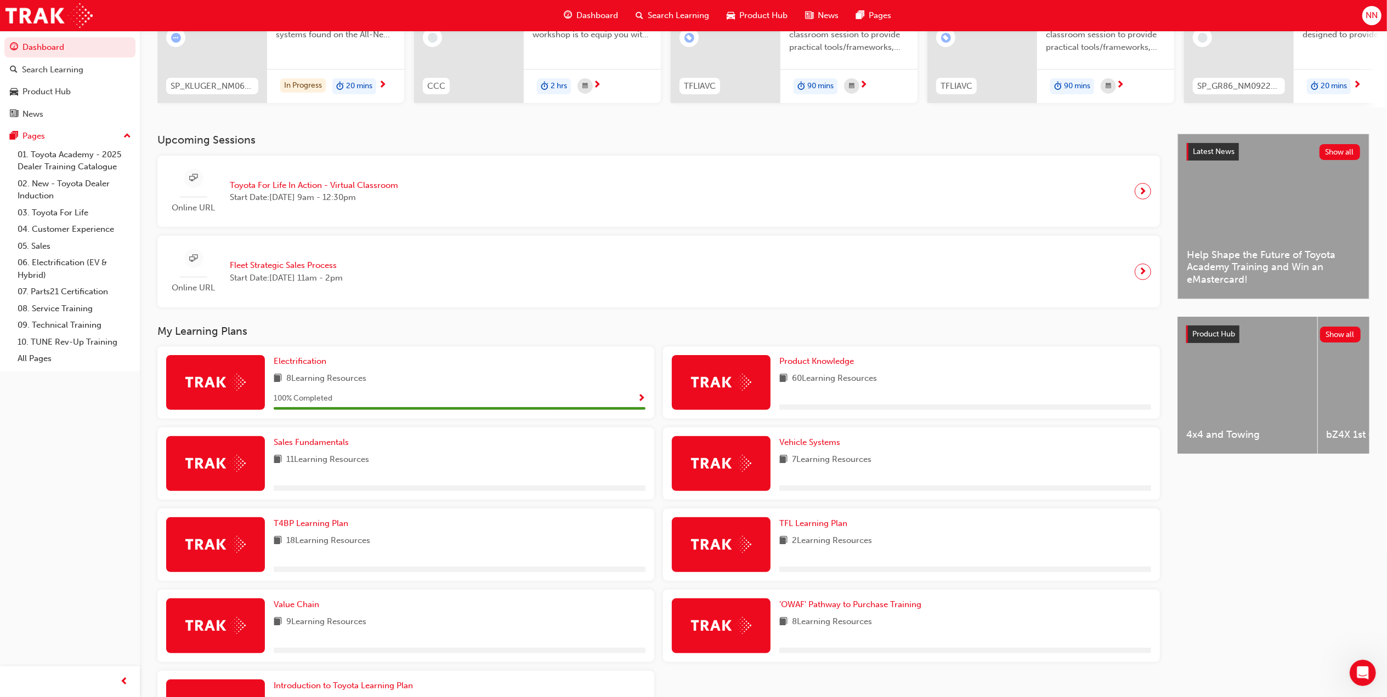
scroll to position [146, 0]
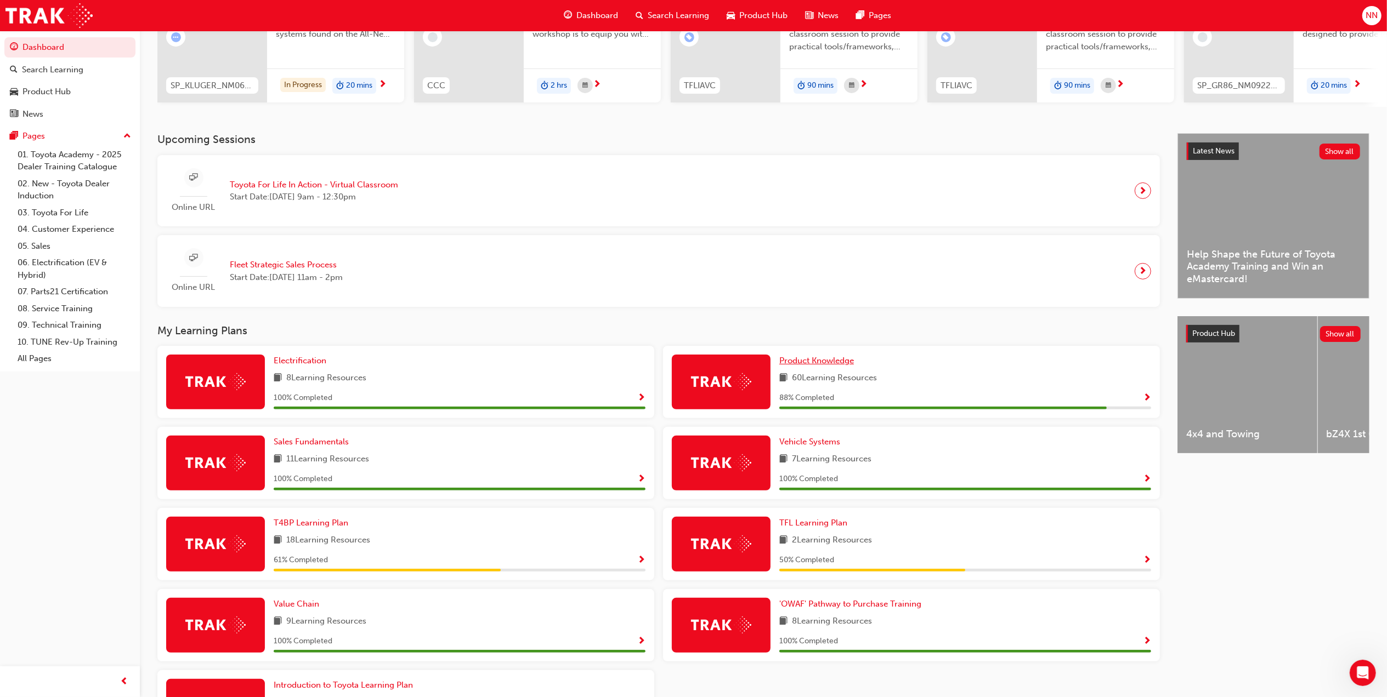
click at [840, 367] on link "Product Knowledge" at bounding box center [818, 361] width 79 height 13
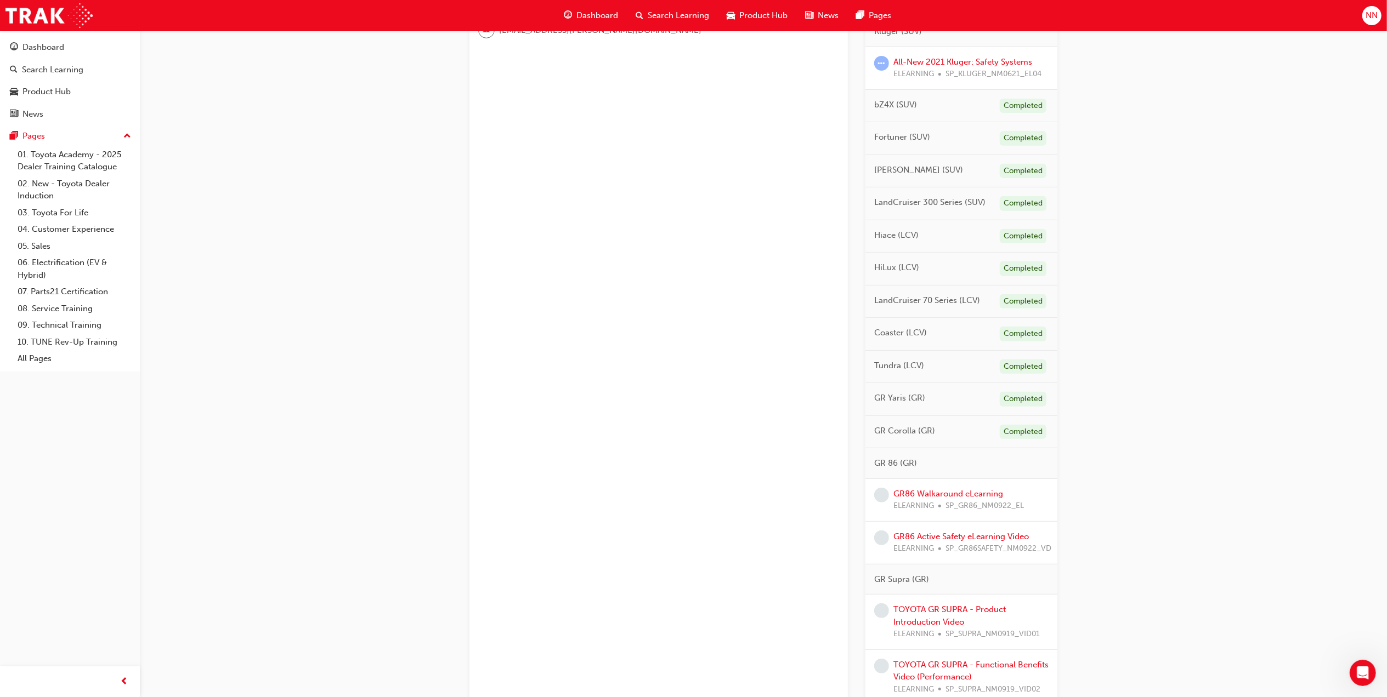
scroll to position [584, 0]
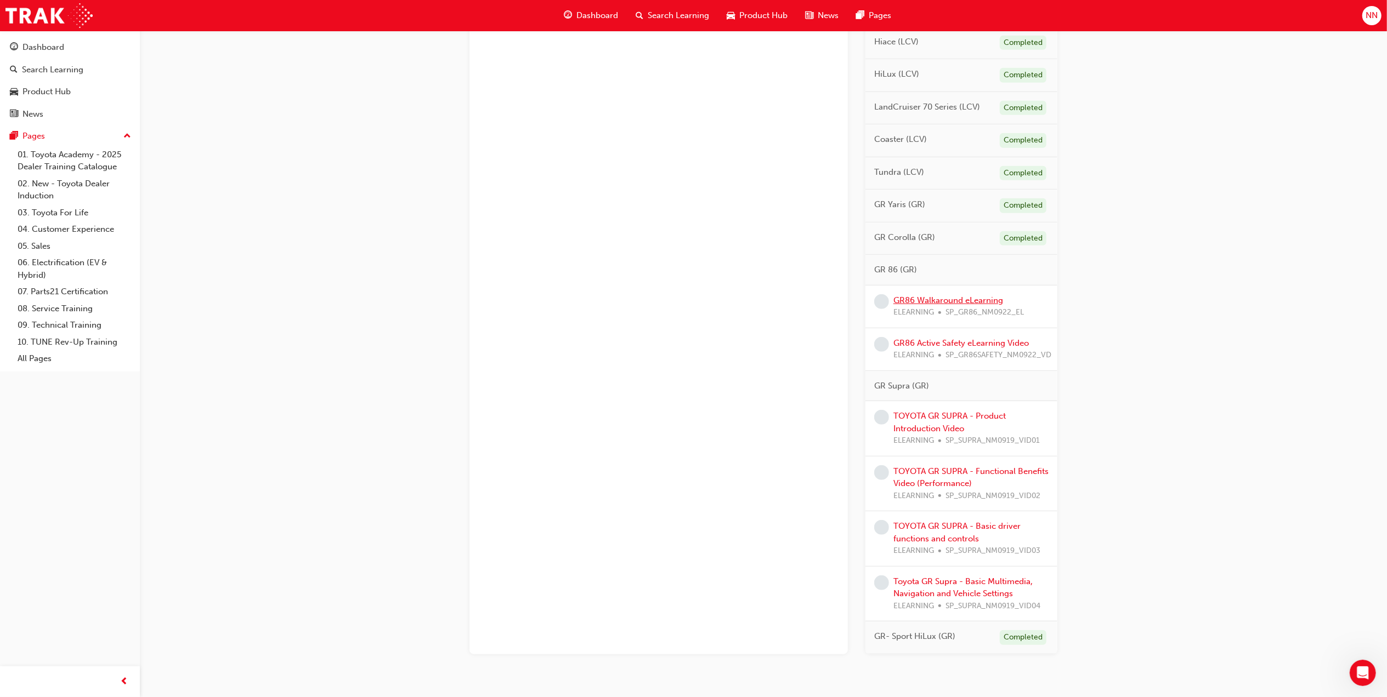
click at [964, 305] on link "GR86 Walkaround eLearning" at bounding box center [948, 301] width 110 height 10
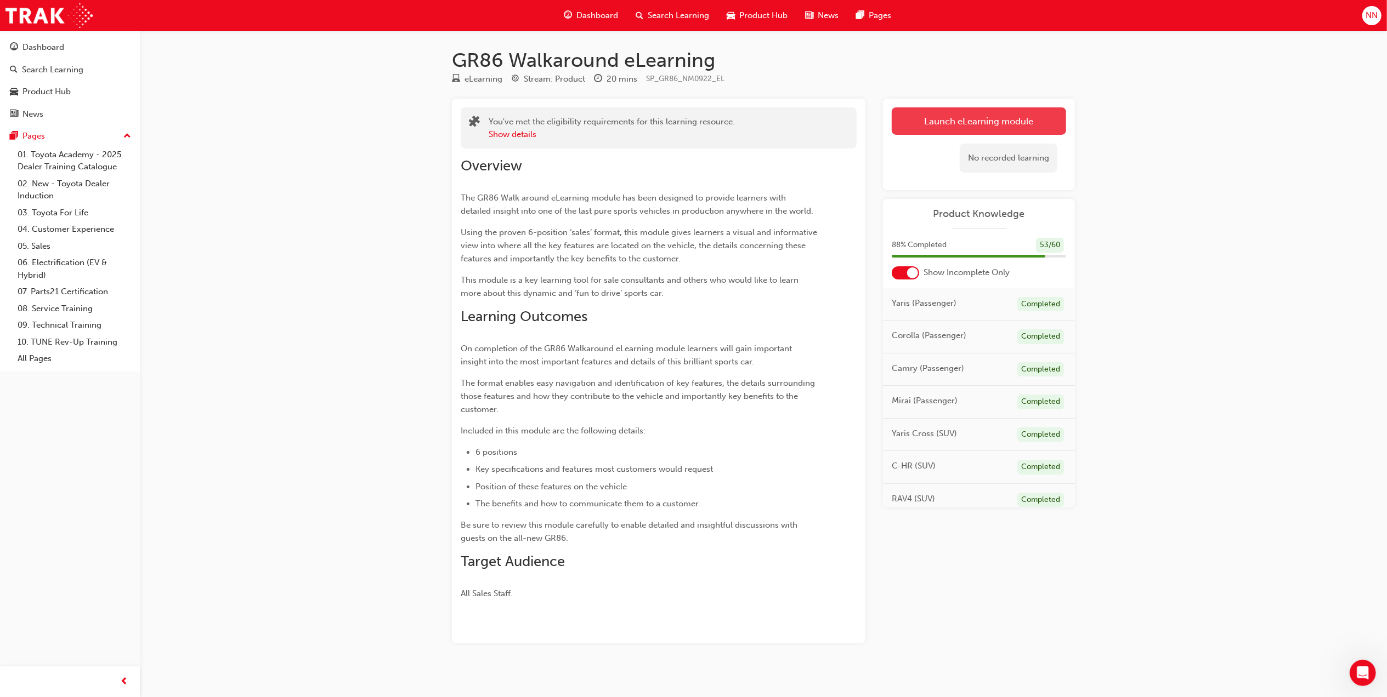
click at [987, 121] on link "Launch eLearning module" at bounding box center [979, 120] width 174 height 27
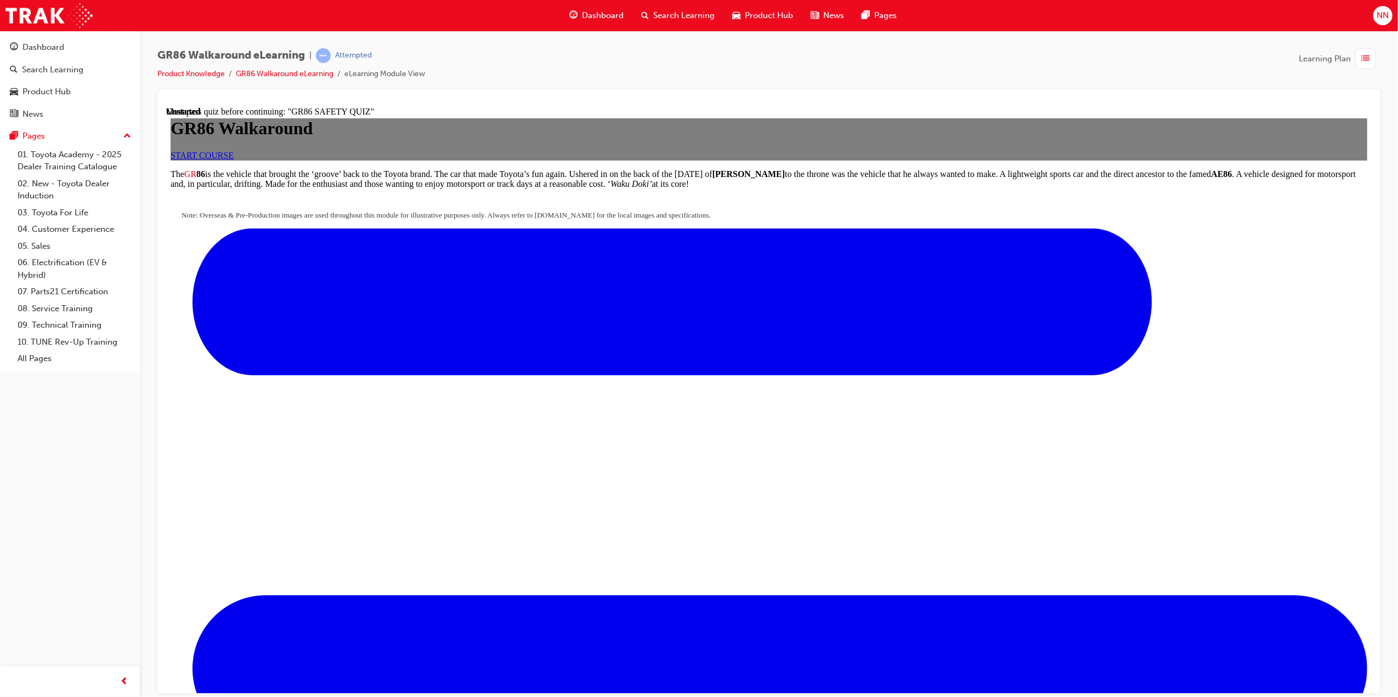
click at [233, 160] on link "START COURSE" at bounding box center [201, 154] width 63 height 9
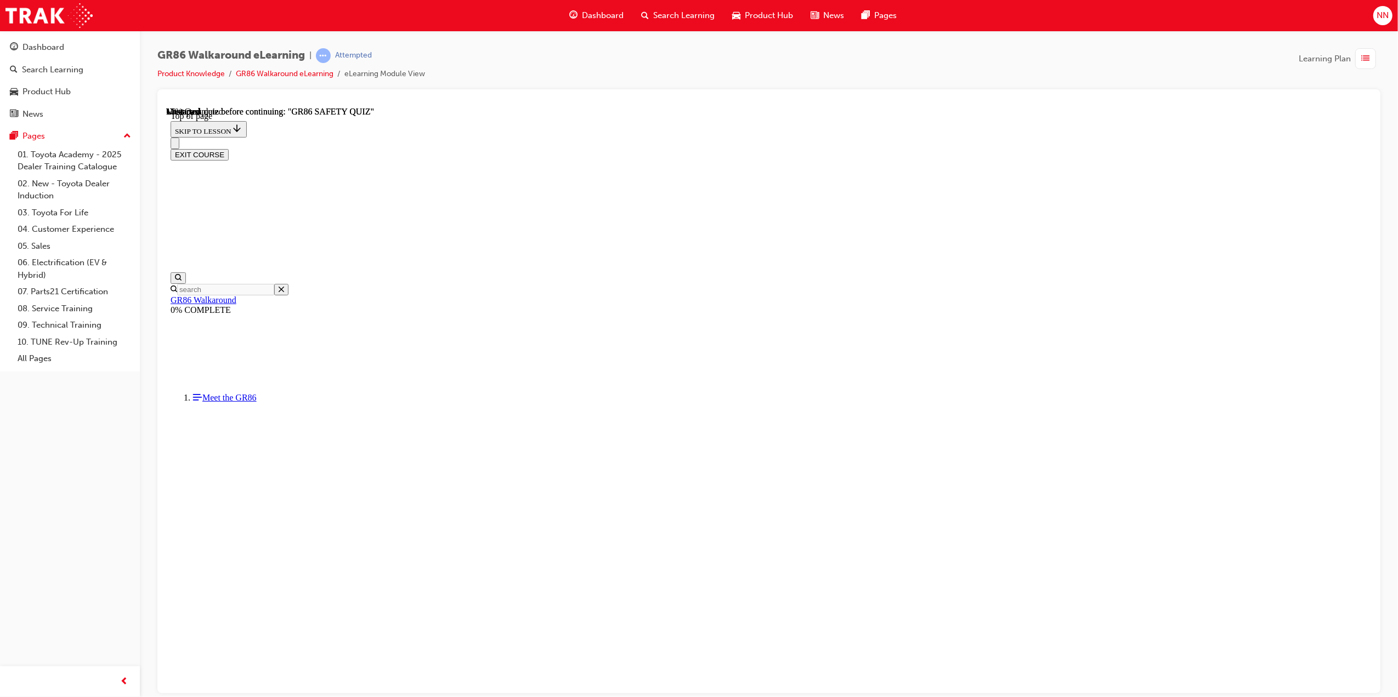
scroll to position [34, 0]
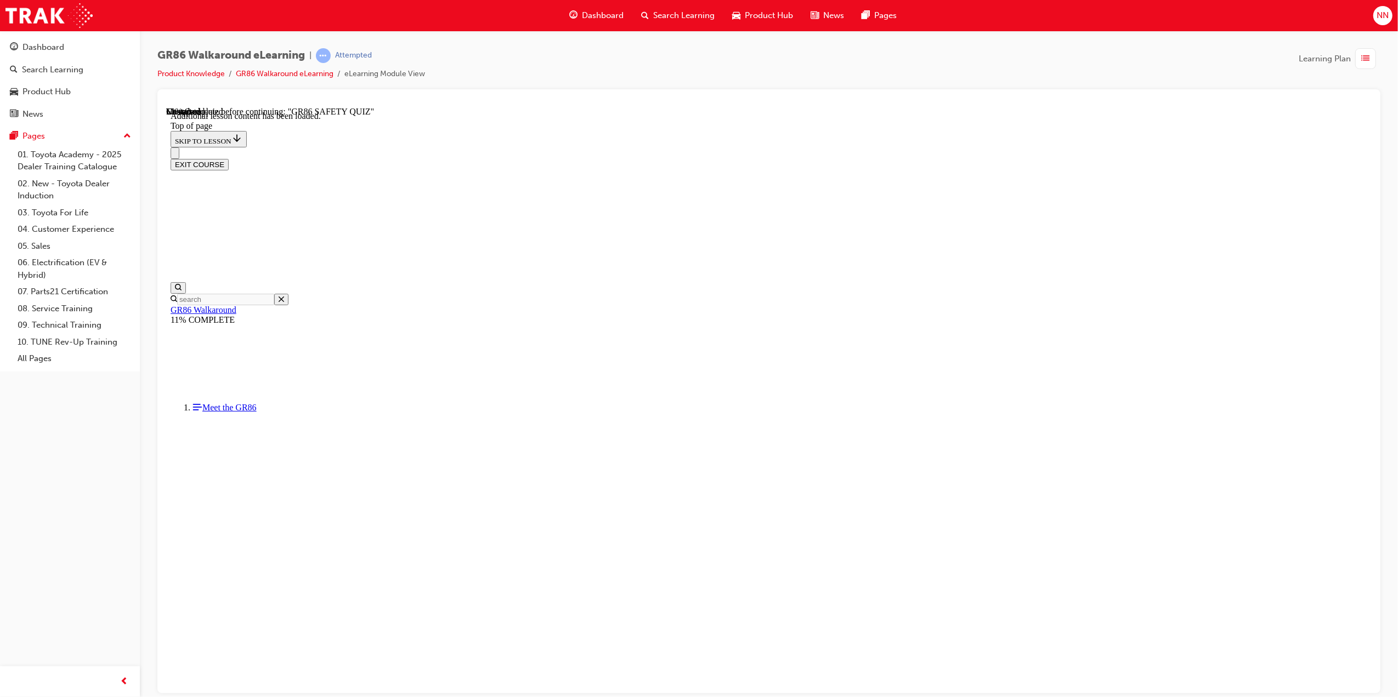
scroll to position [534, 0]
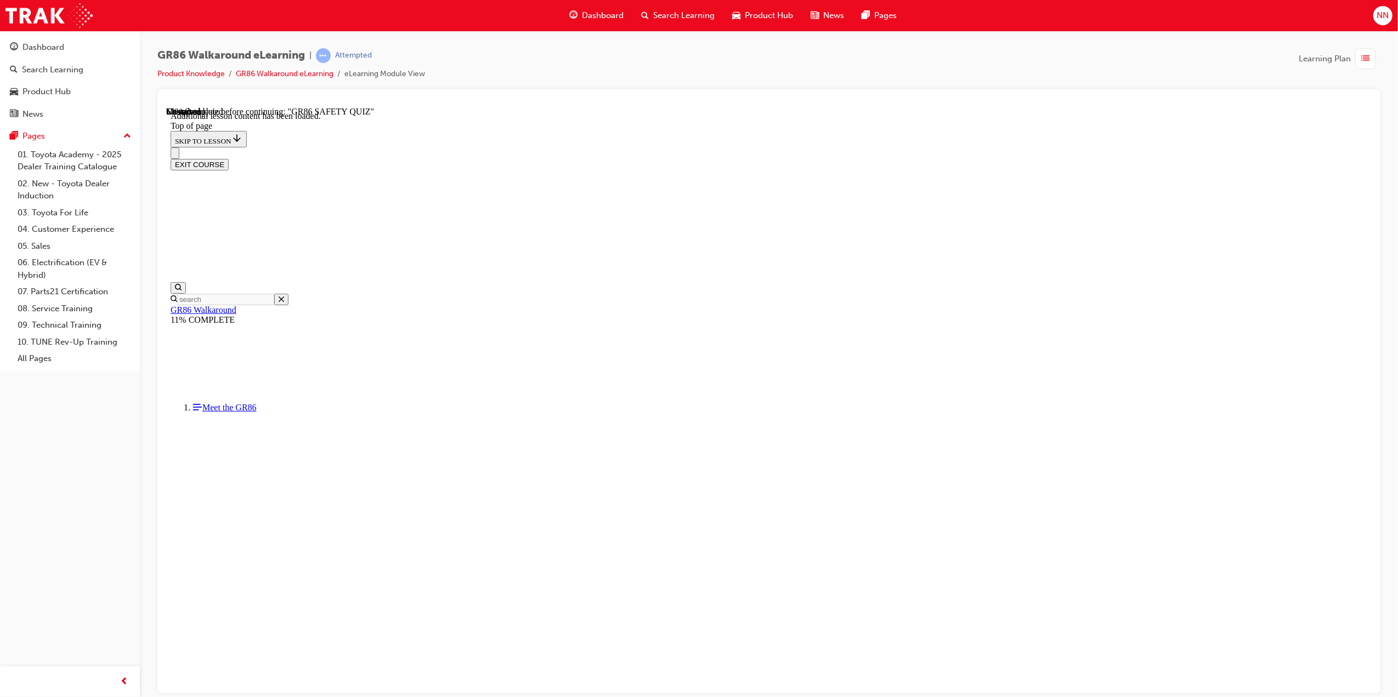
drag, startPoint x: 1086, startPoint y: 224, endPoint x: 827, endPoint y: 298, distance: 268.5
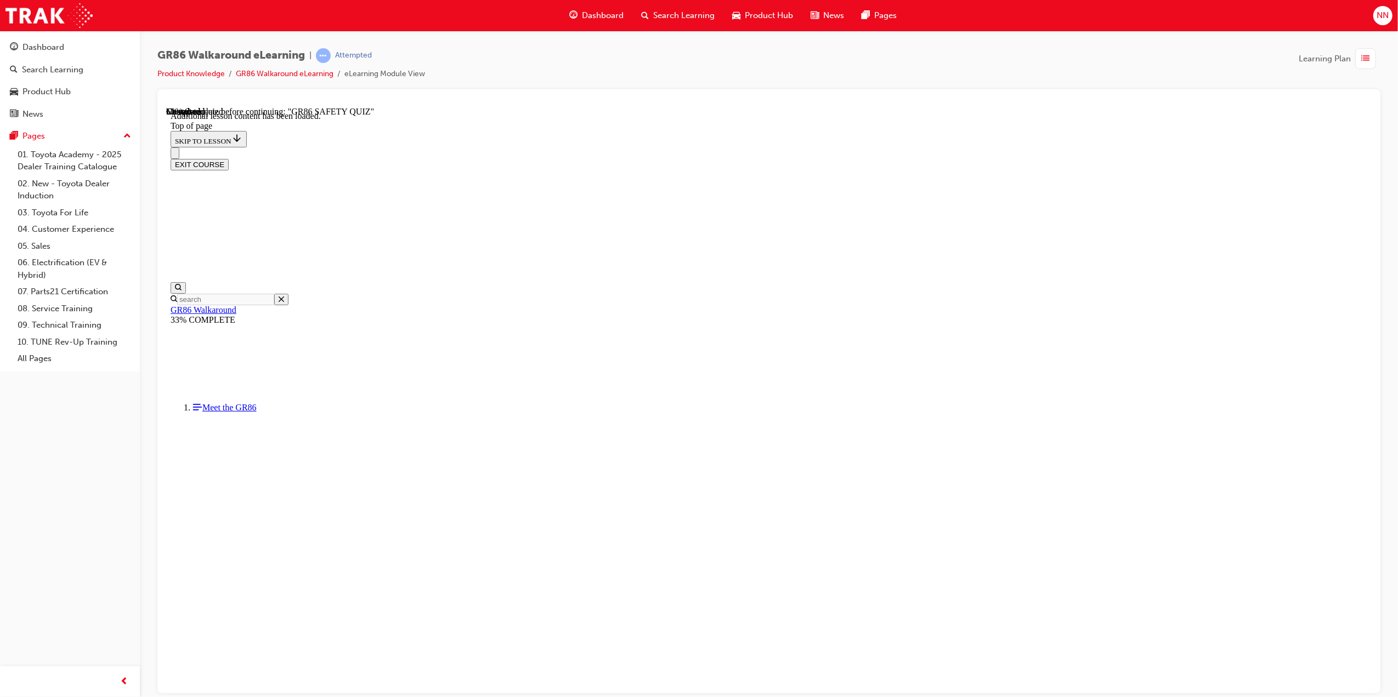
scroll to position [439, 0]
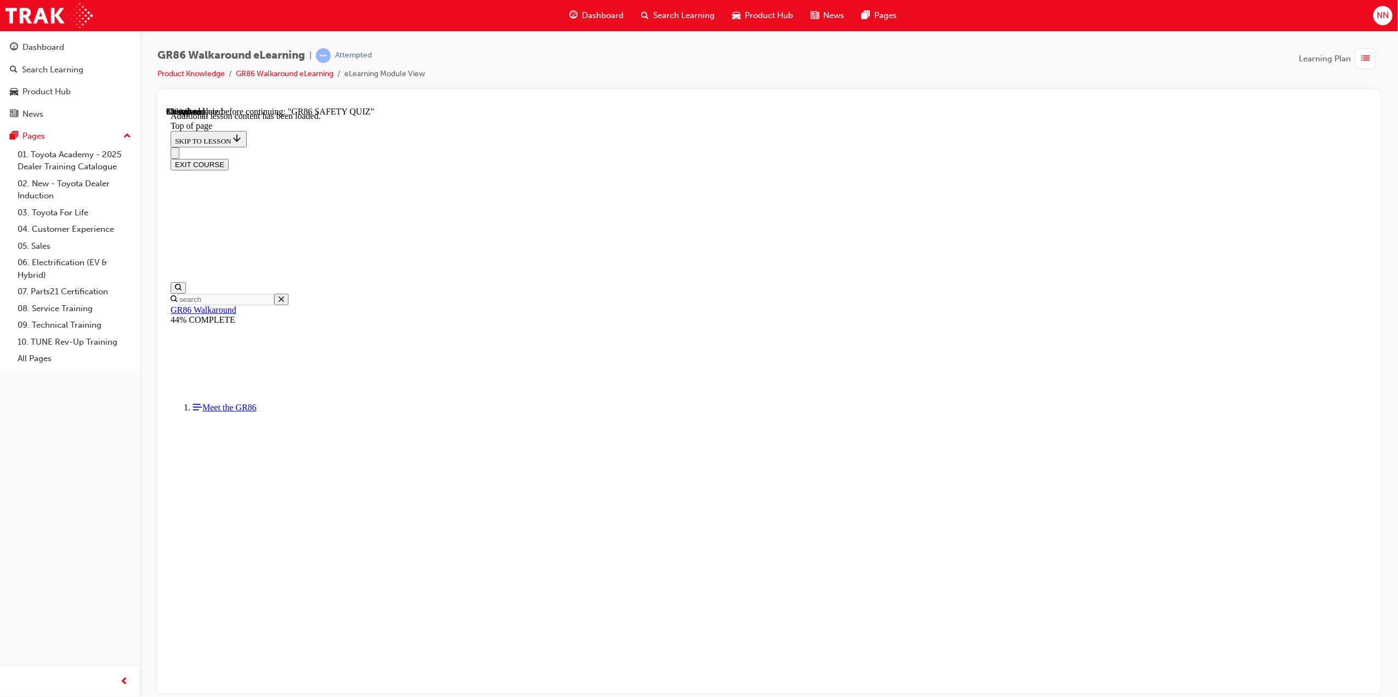
scroll to position [298, 0]
drag, startPoint x: 1129, startPoint y: 490, endPoint x: 979, endPoint y: 567, distance: 169.2
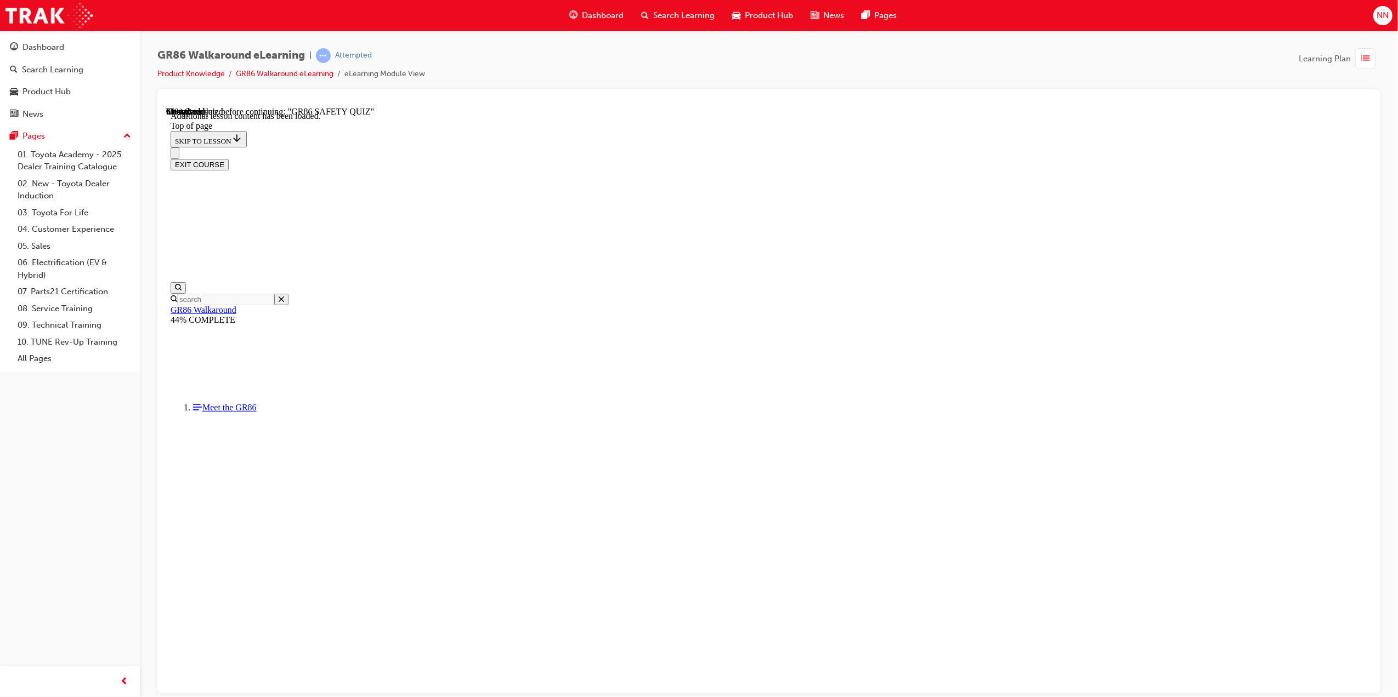
scroll to position [1530, 0]
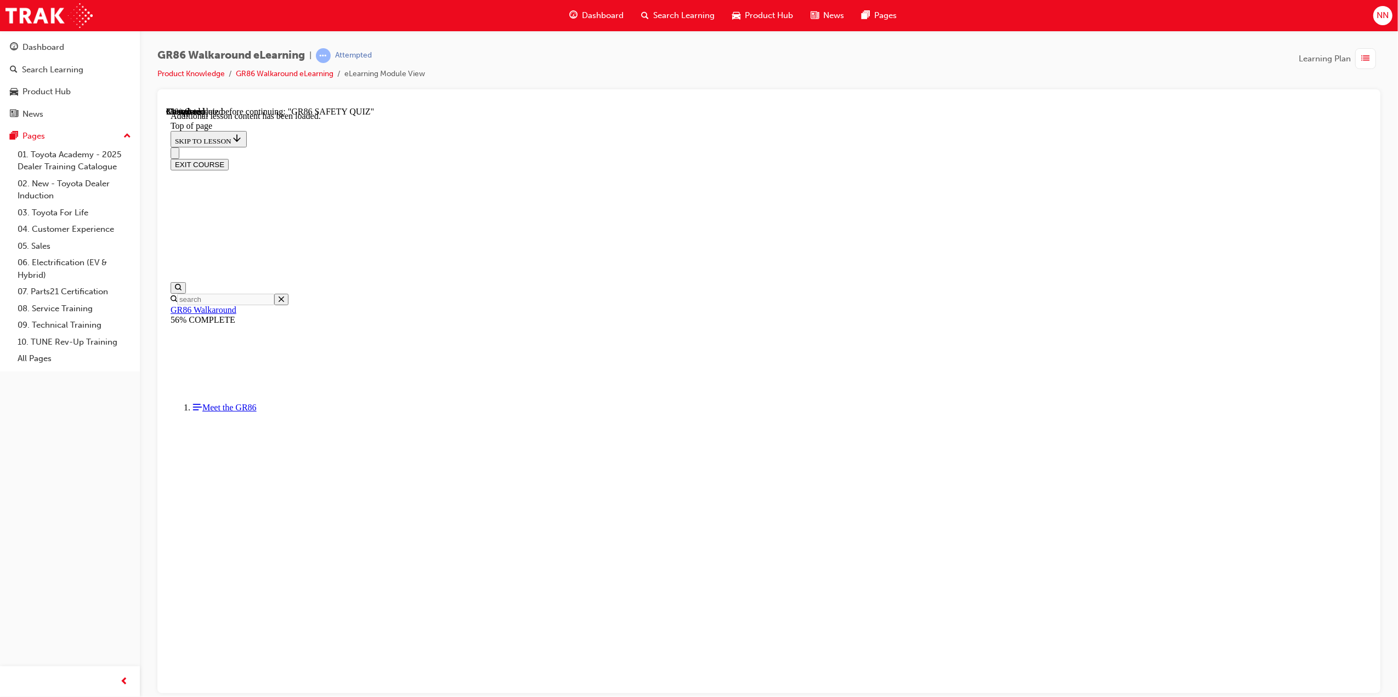
scroll to position [473, 0]
drag, startPoint x: 741, startPoint y: 693, endPoint x: 685, endPoint y: 609, distance: 100.4
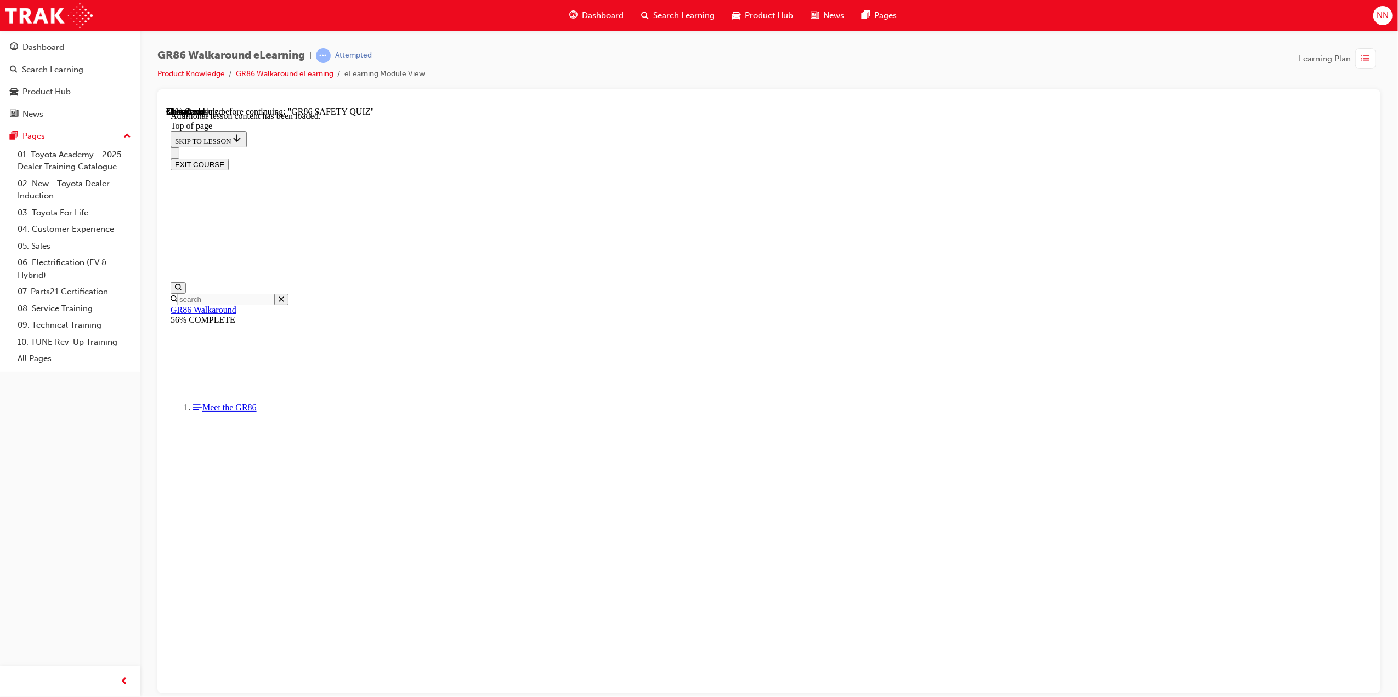
scroll to position [158, 0]
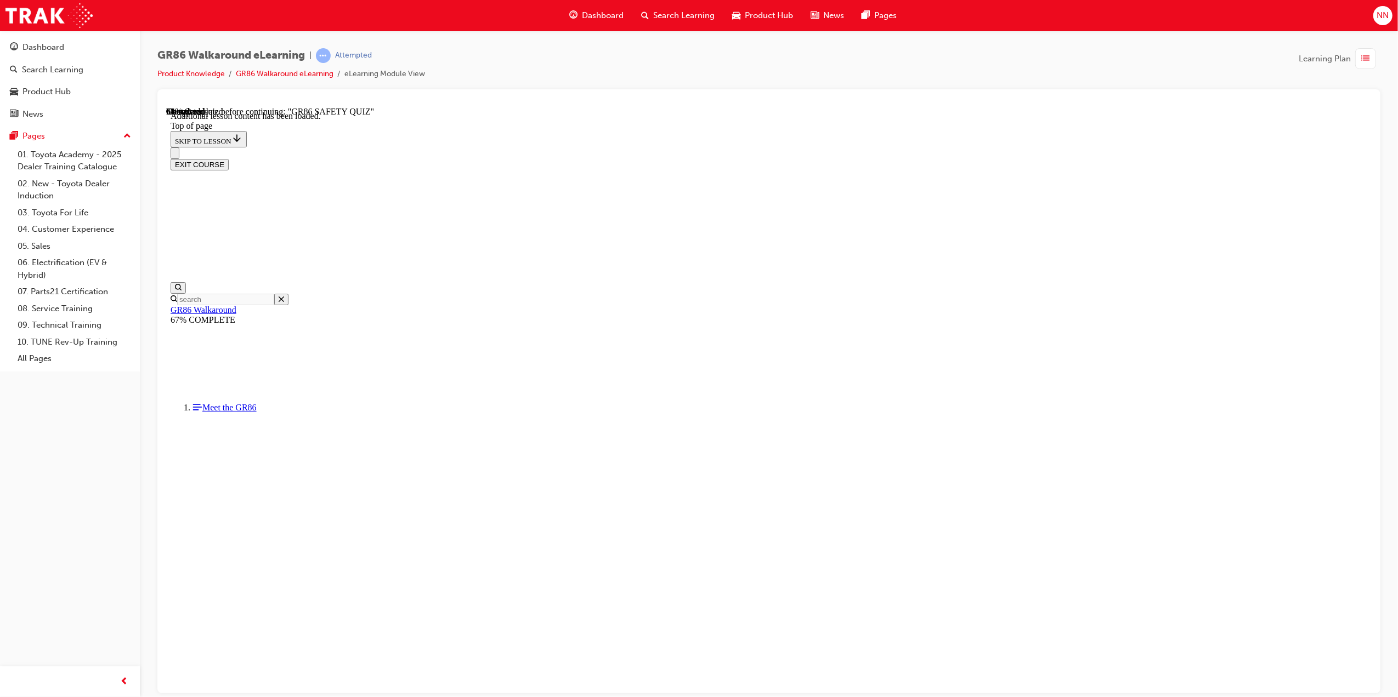
scroll to position [2201, 0]
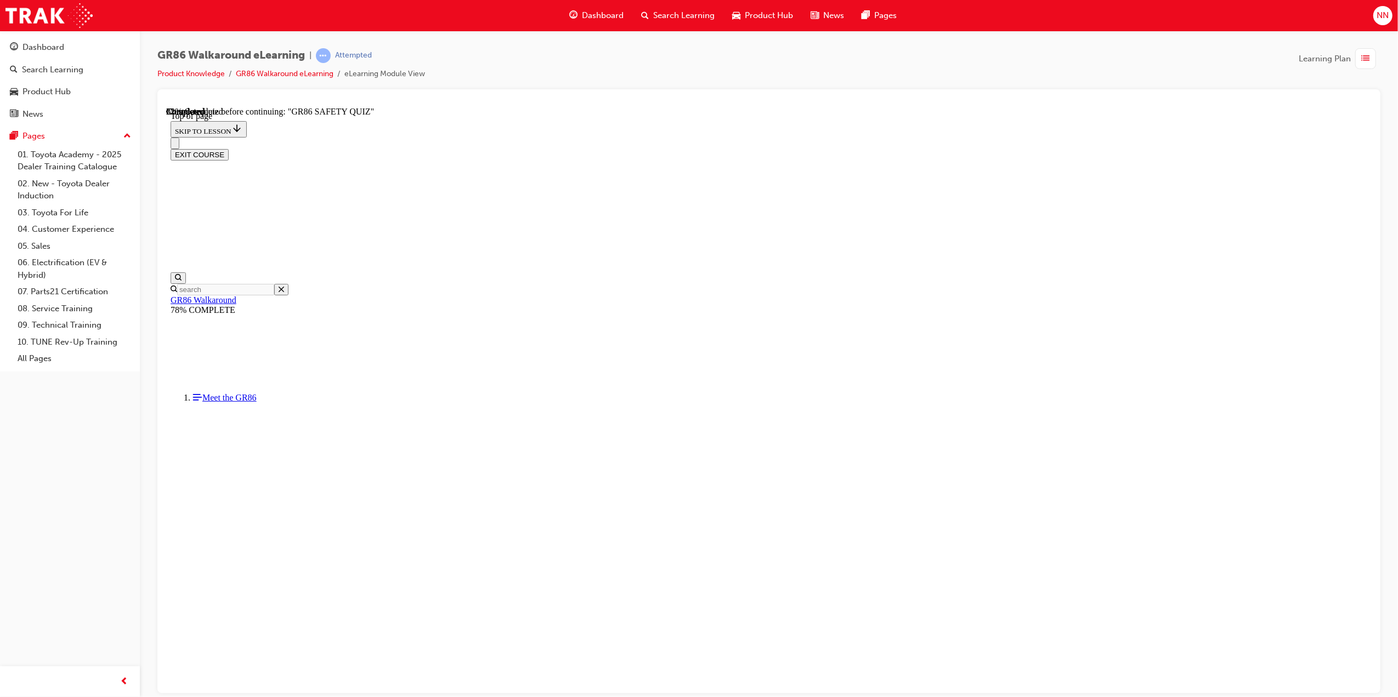
drag, startPoint x: 823, startPoint y: 631, endPoint x: 838, endPoint y: 643, distance: 18.8
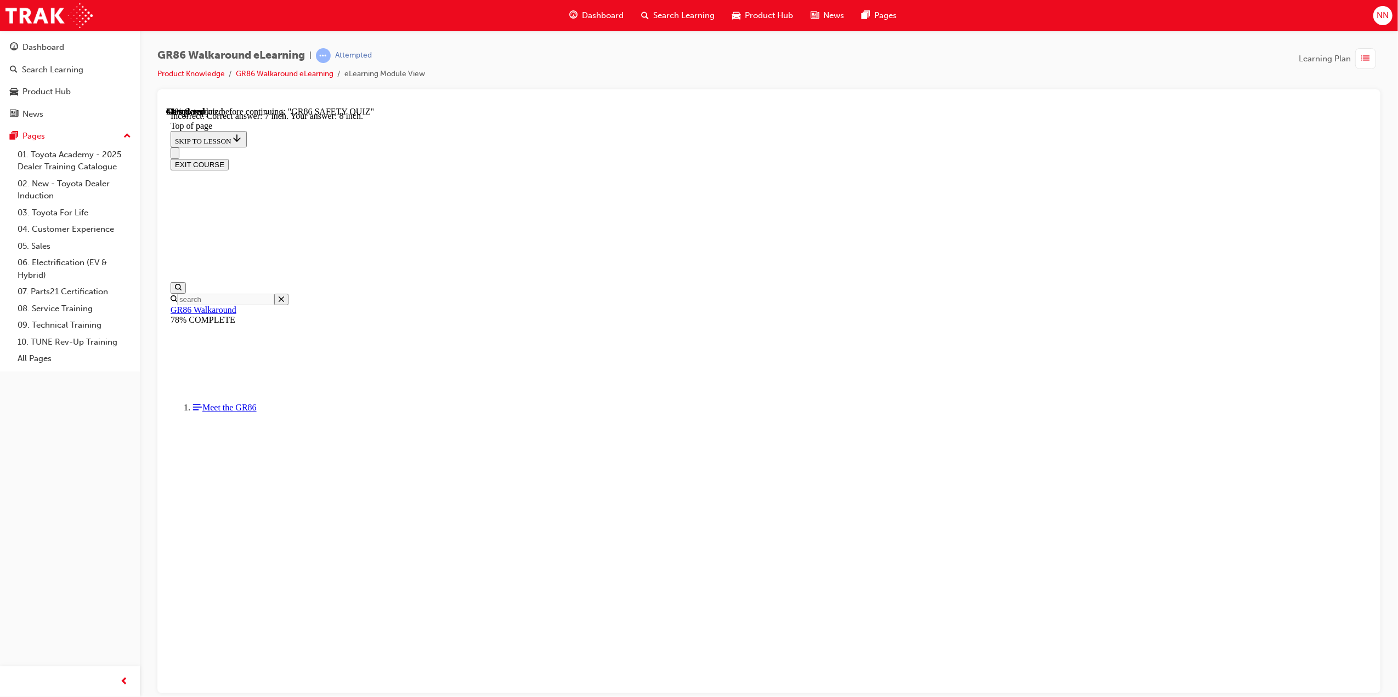
scroll to position [282, 0]
drag, startPoint x: 842, startPoint y: 611, endPoint x: 848, endPoint y: 594, distance: 18.7
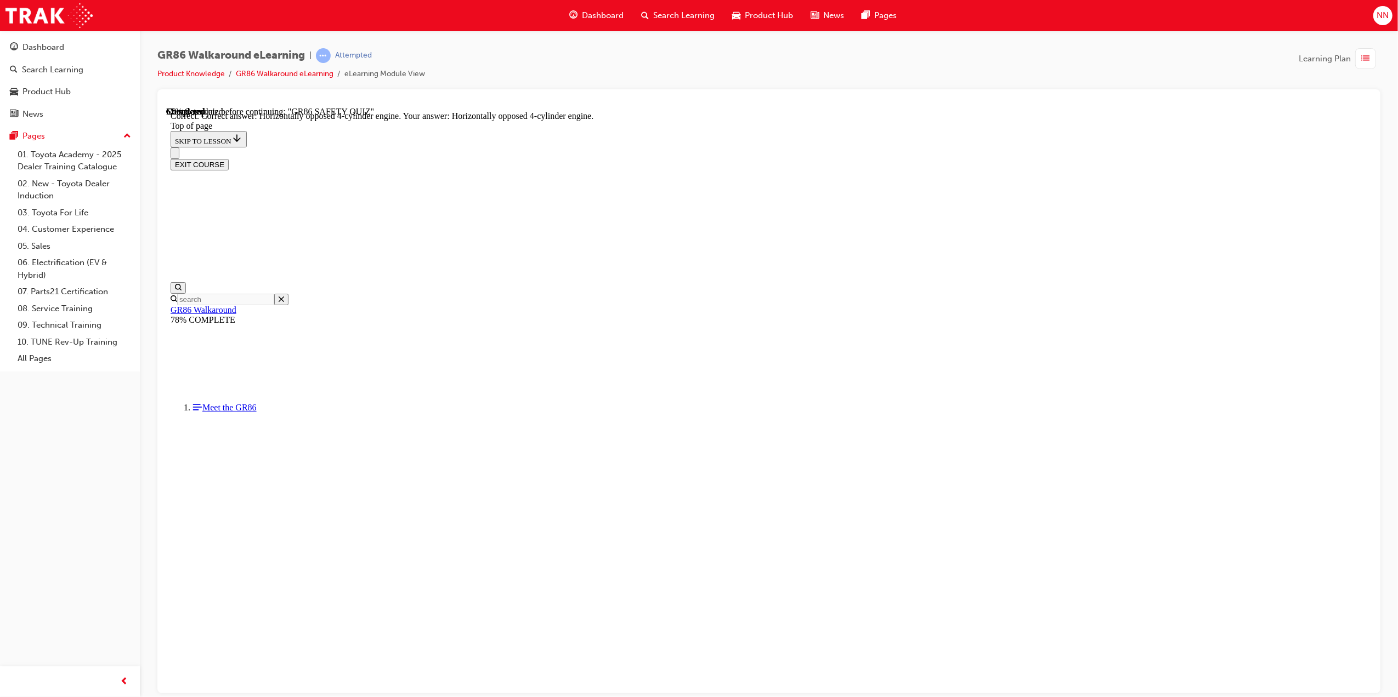
scroll to position [301, 0]
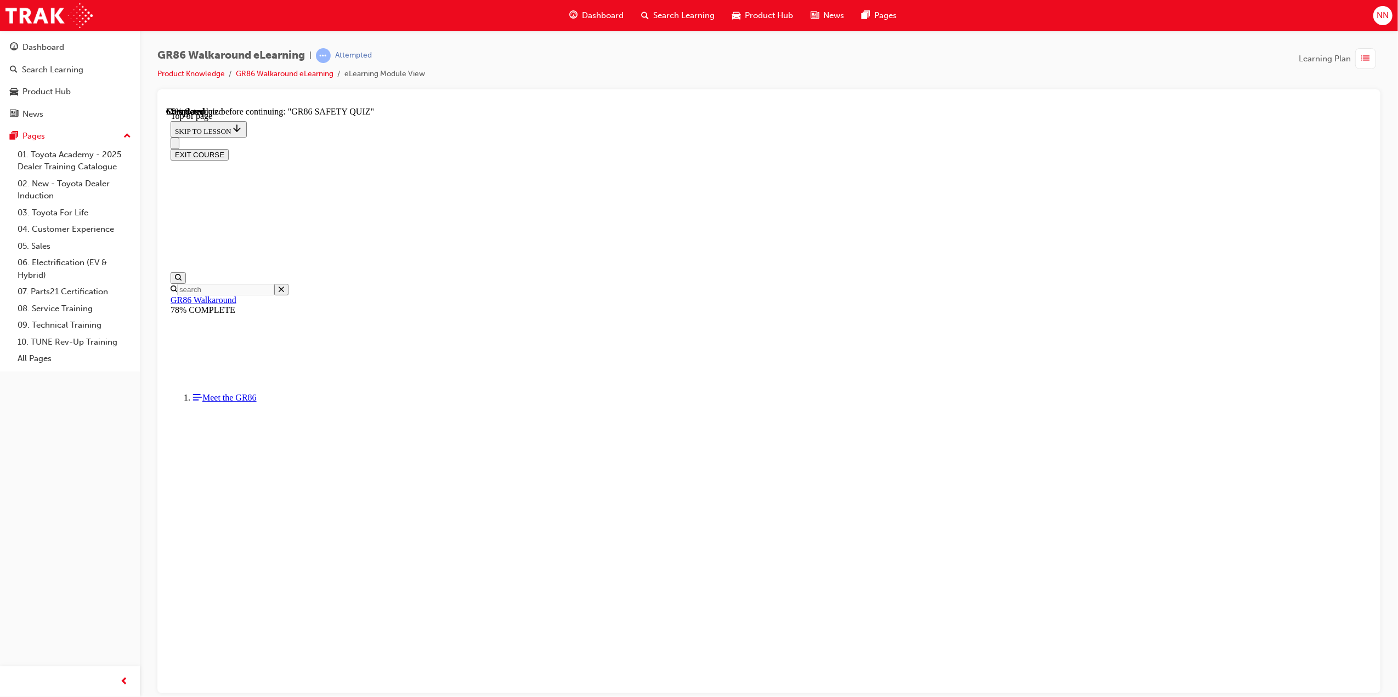
scroll to position [180, 0]
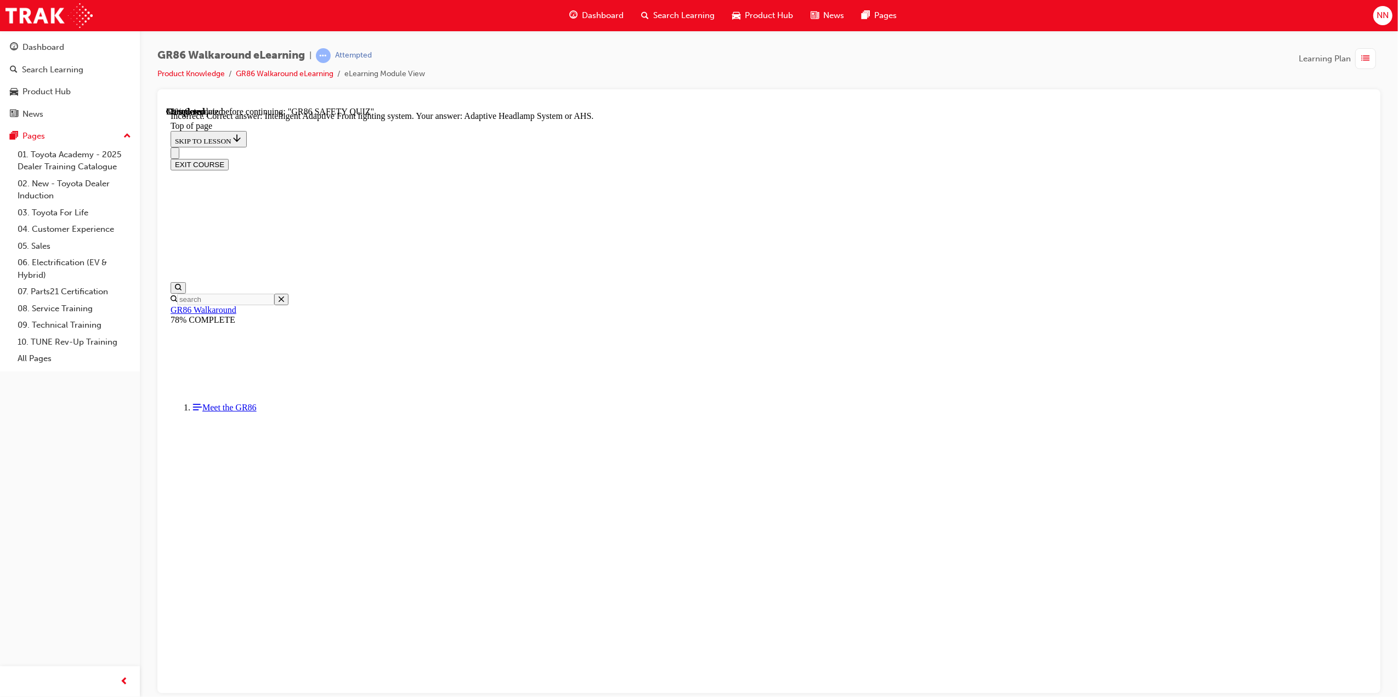
scroll to position [226, 0]
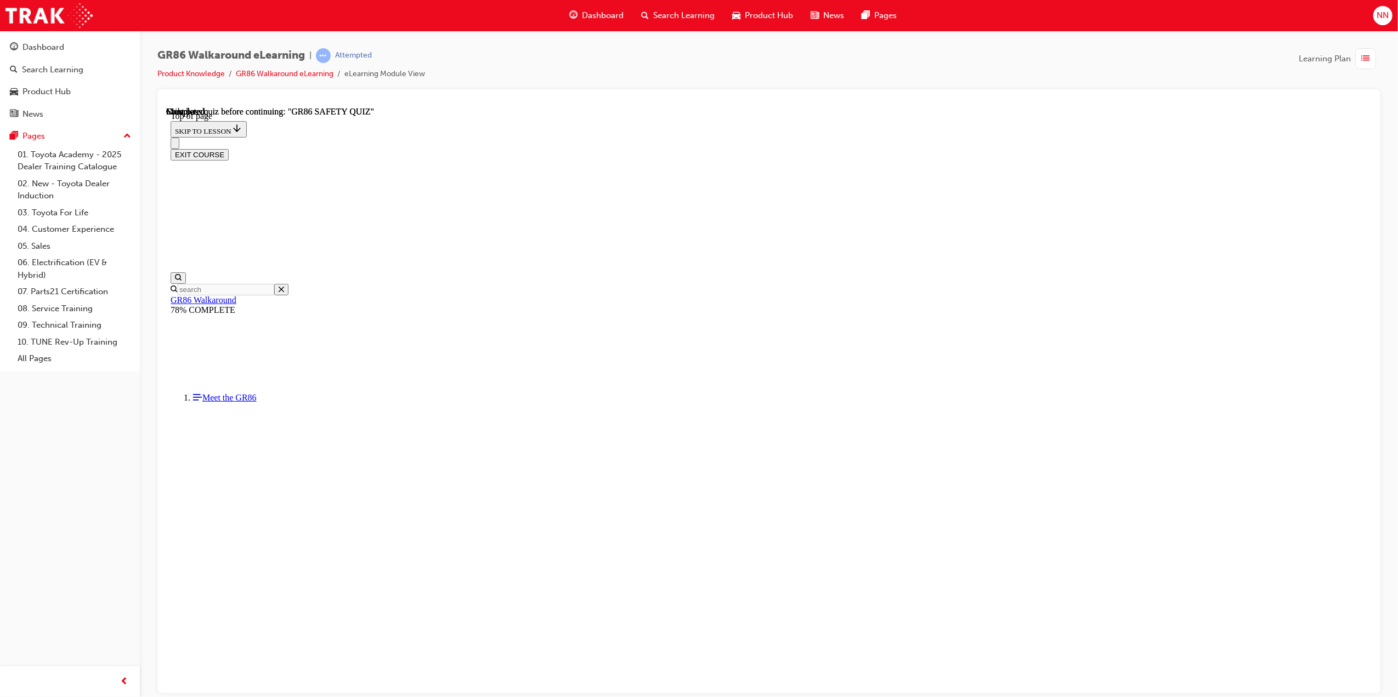
click at [166, 106] on div "Quiz" at bounding box center [166, 106] width 0 height 0
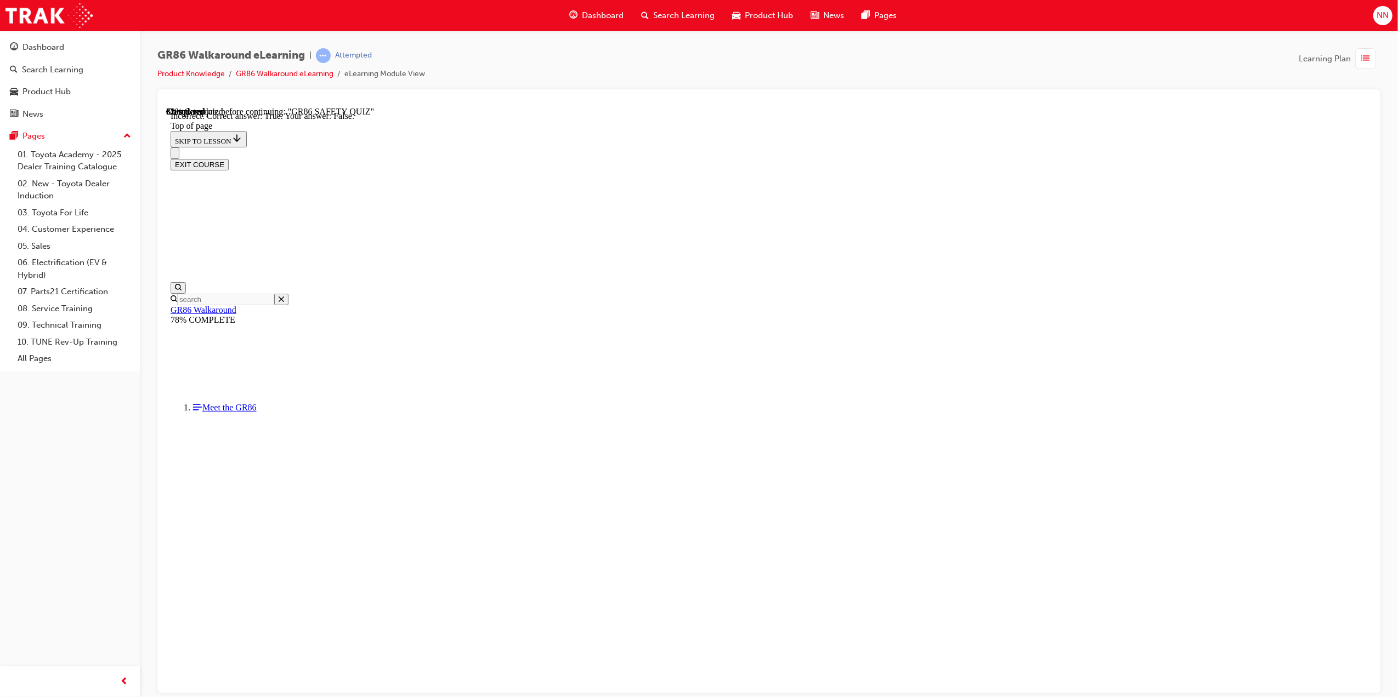
scroll to position [117, 0]
drag, startPoint x: 819, startPoint y: 634, endPoint x: 822, endPoint y: 648, distance: 13.7
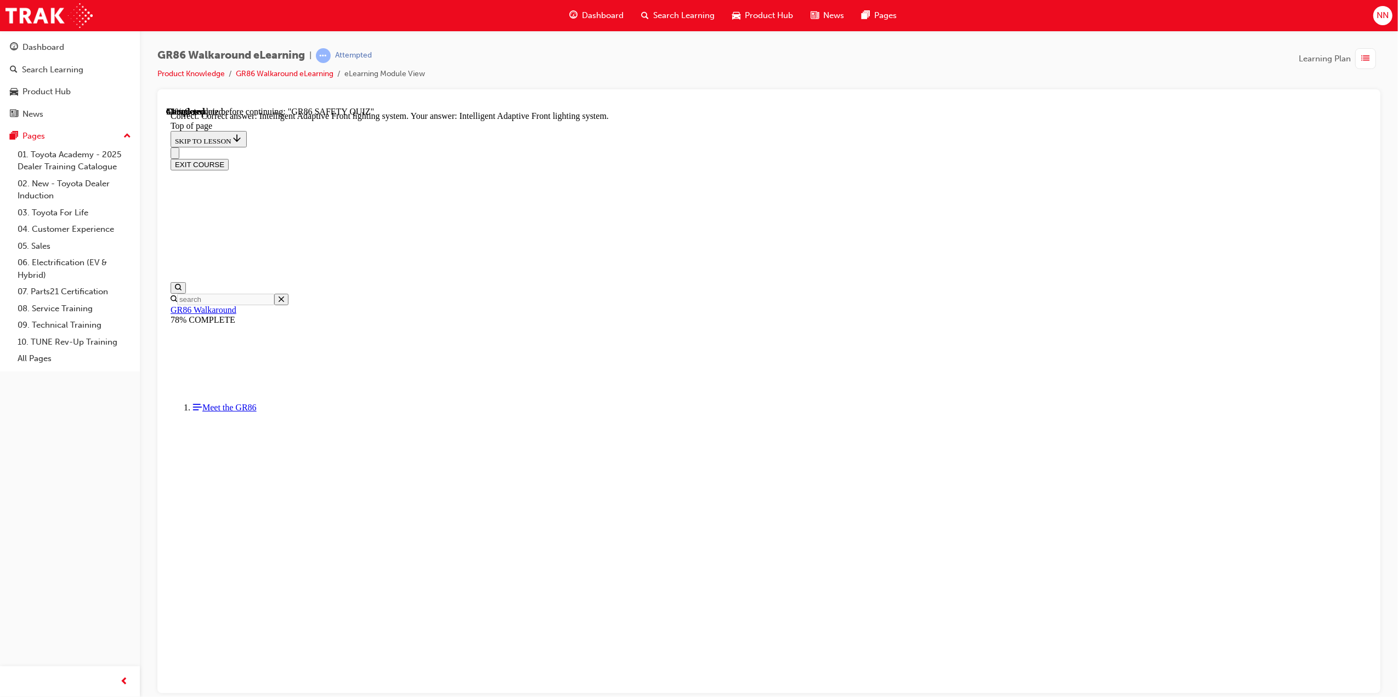
scroll to position [226, 0]
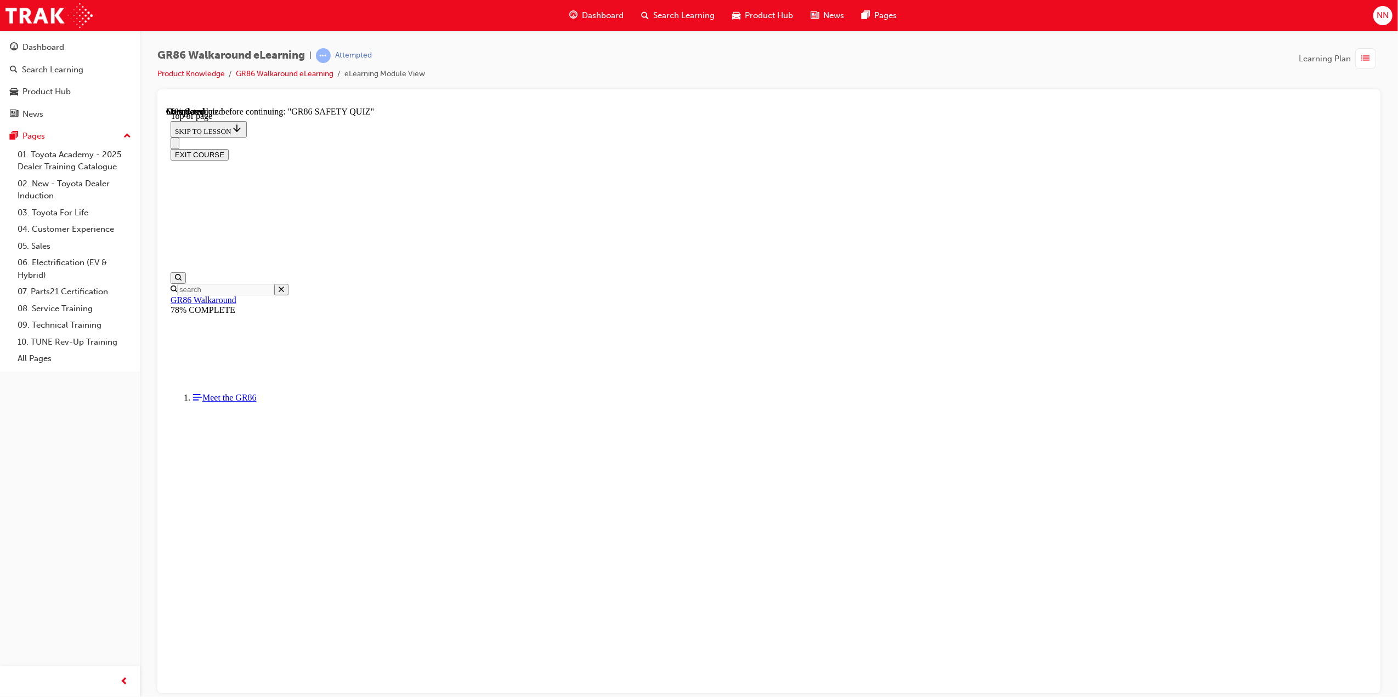
drag, startPoint x: 771, startPoint y: 268, endPoint x: 871, endPoint y: 381, distance: 150.4
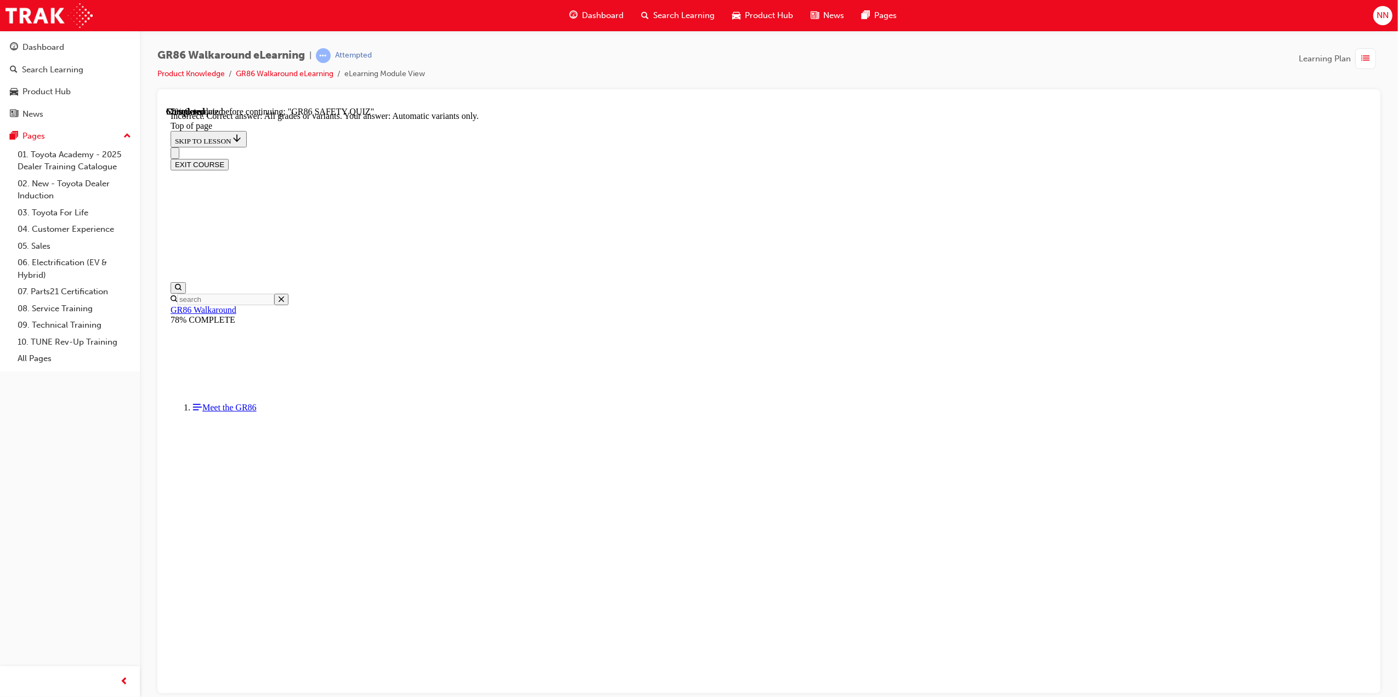
scroll to position [34, 0]
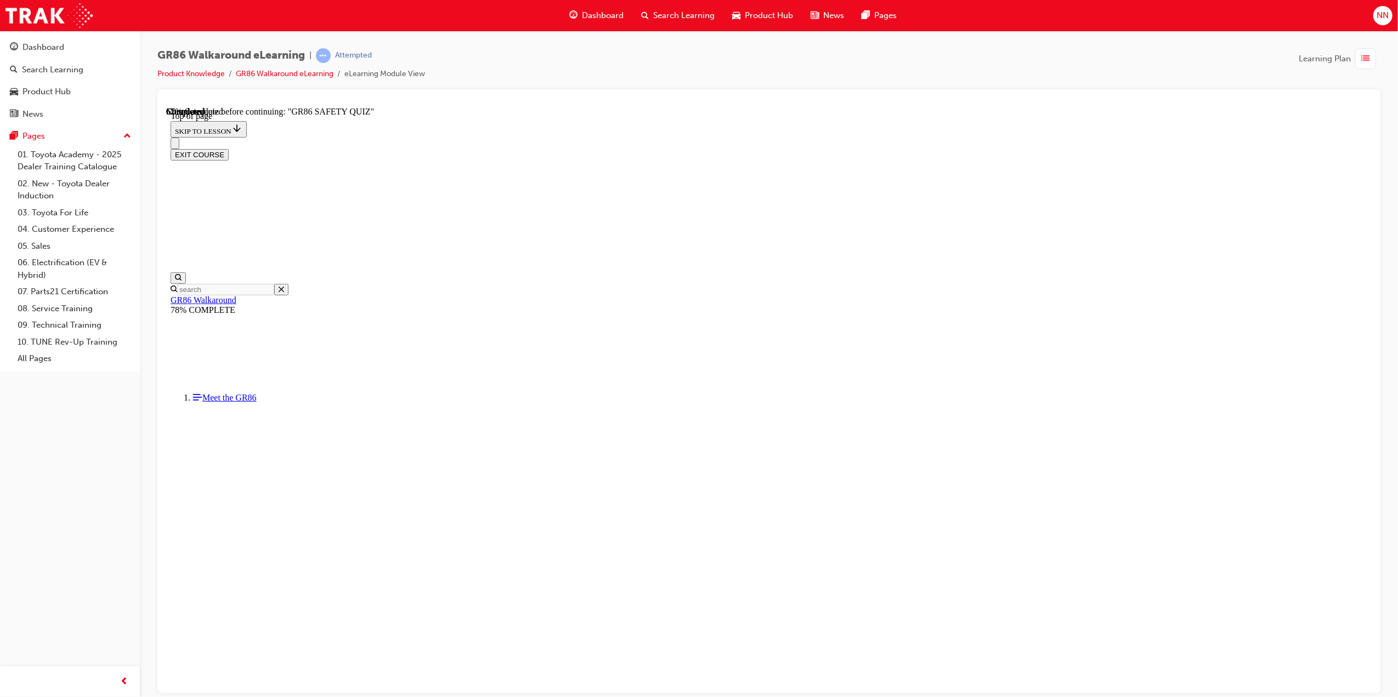
scroll to position [33, 0]
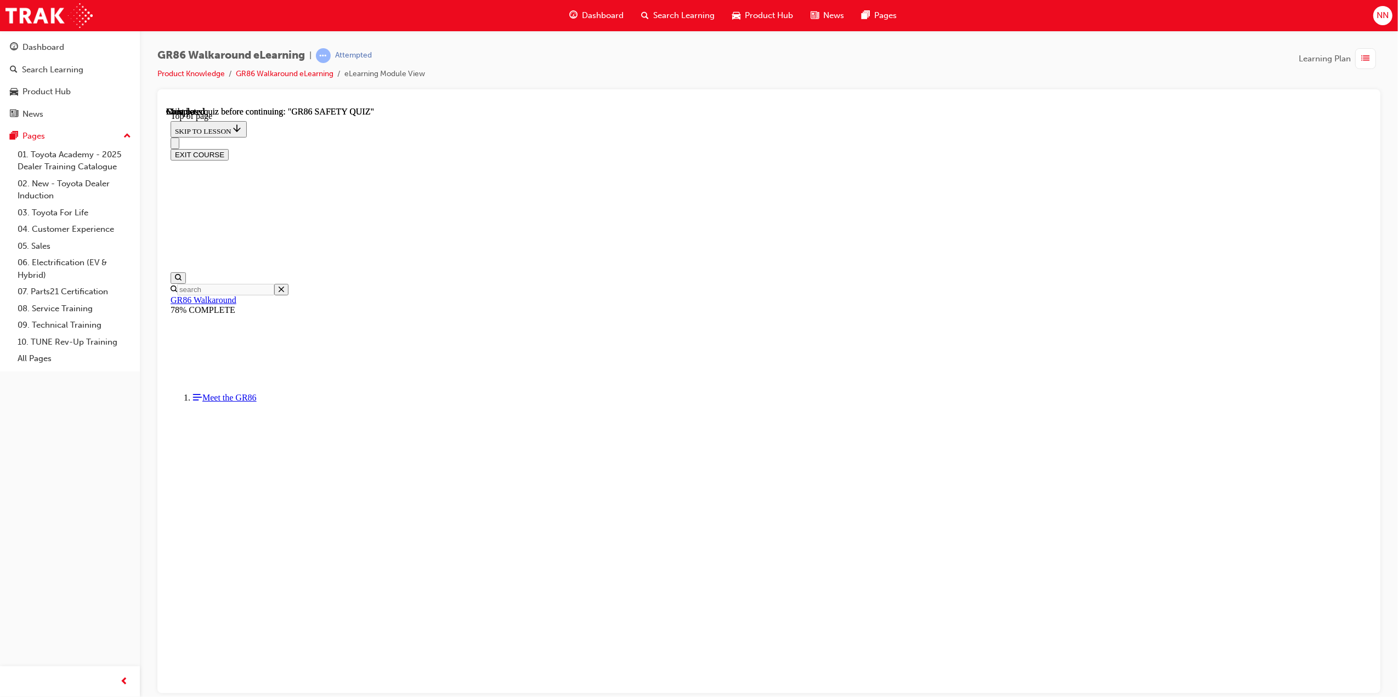
scroll to position [68, 0]
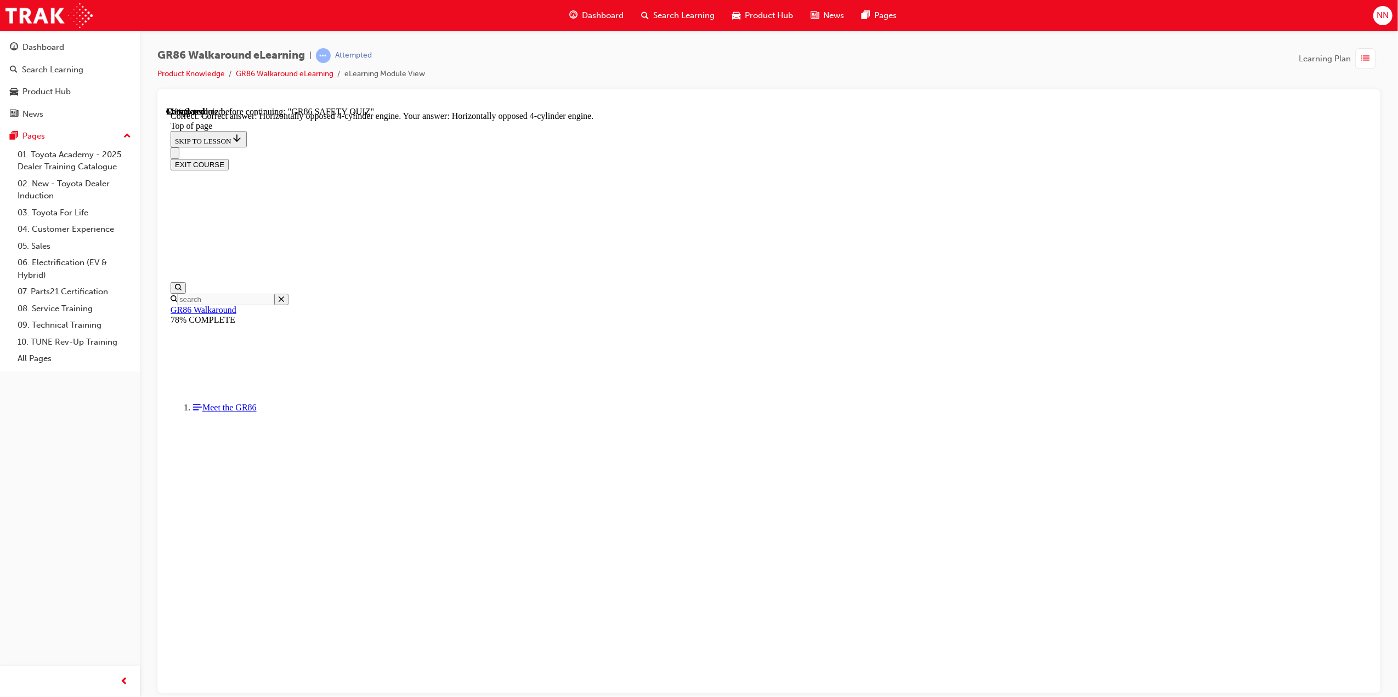
scroll to position [301, 0]
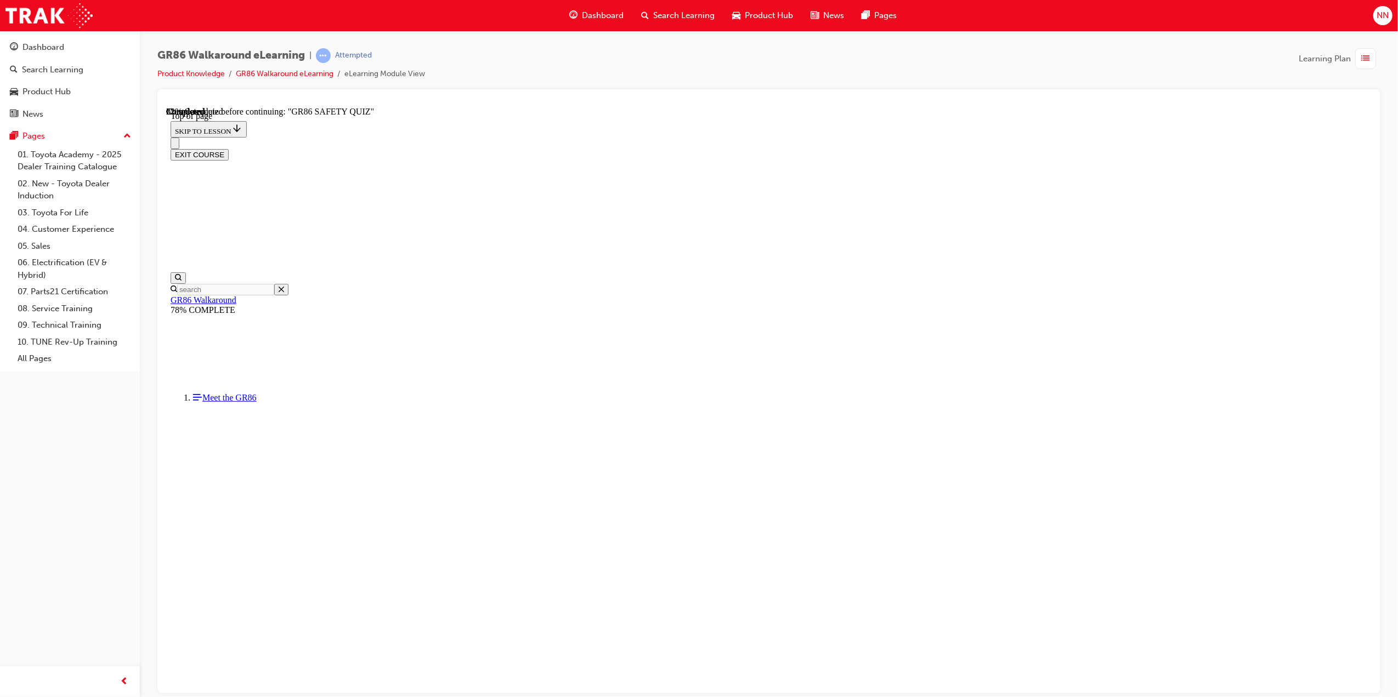
scroll to position [180, 0]
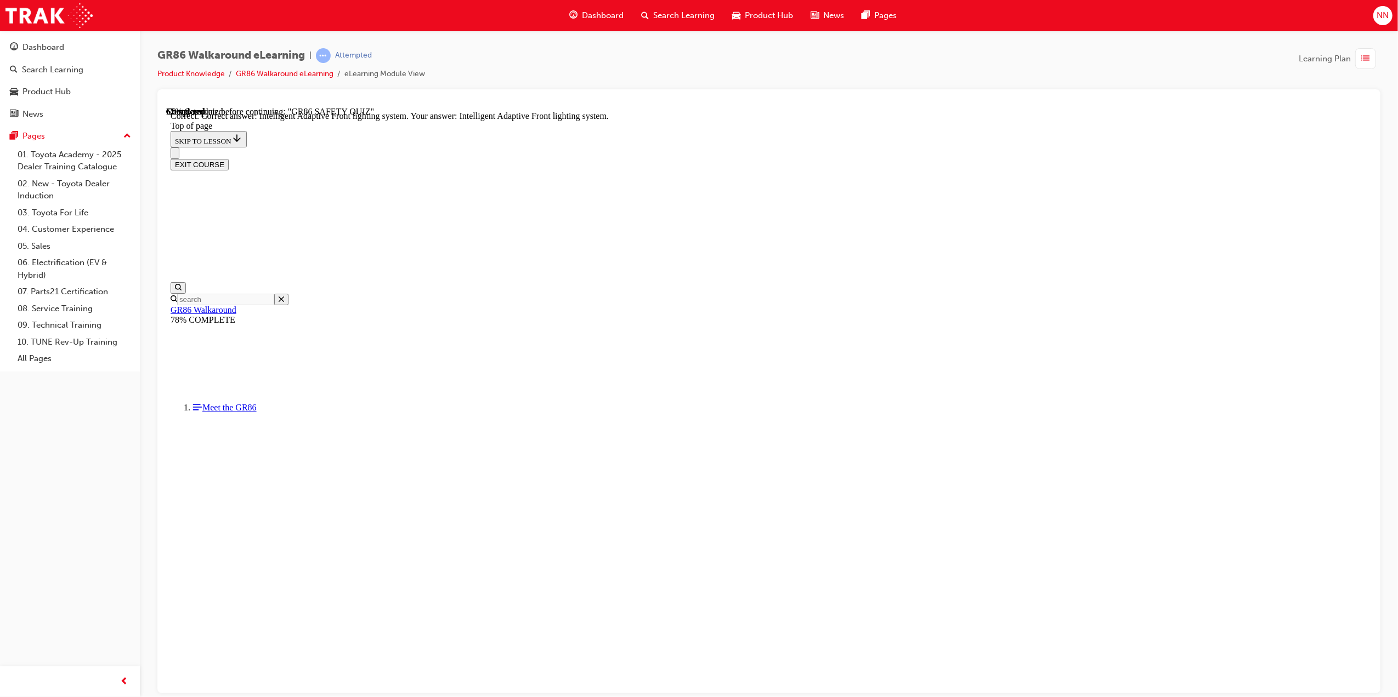
scroll to position [226, 0]
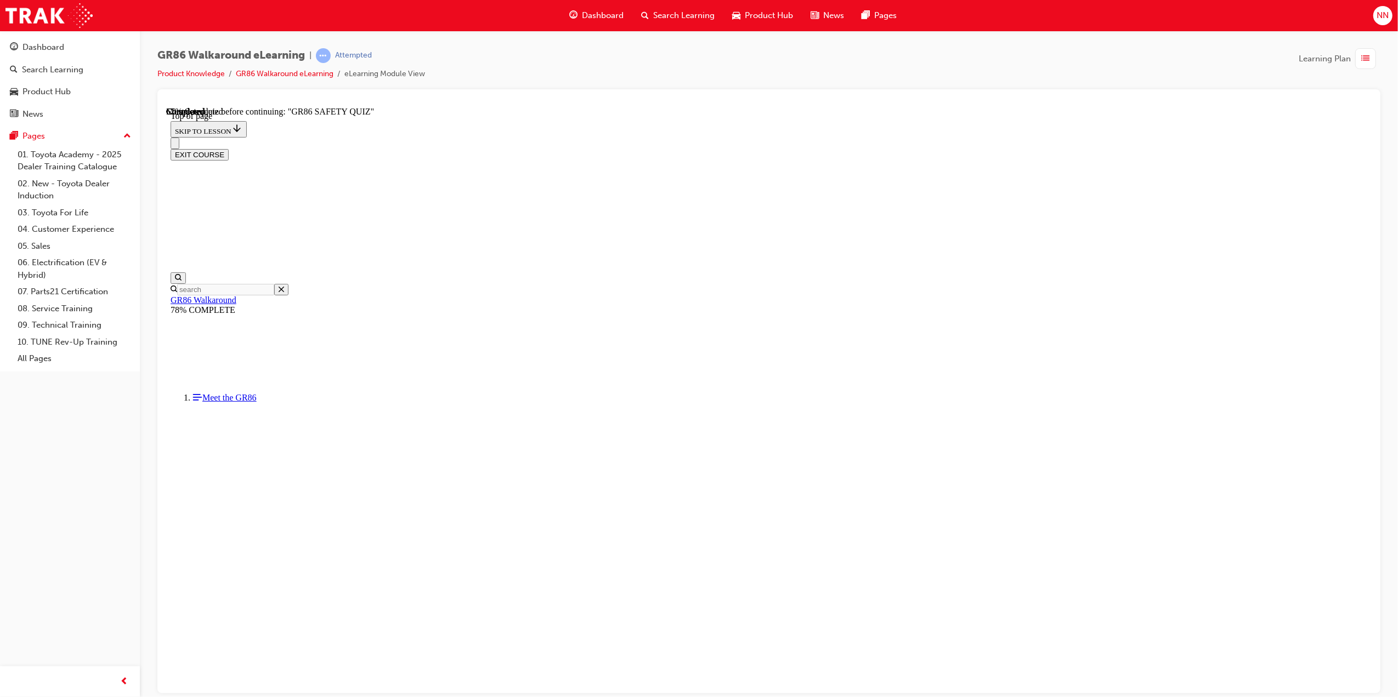
scroll to position [33, 0]
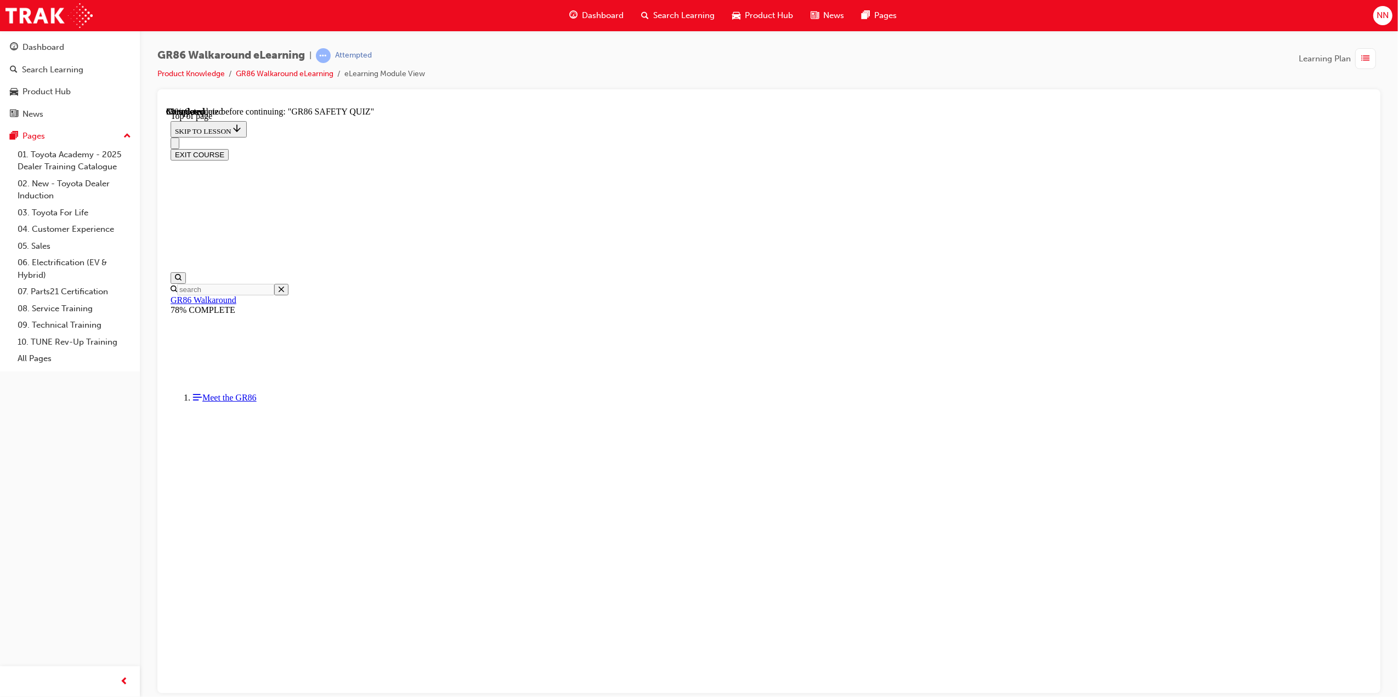
drag, startPoint x: 726, startPoint y: 483, endPoint x: 846, endPoint y: 589, distance: 160.4
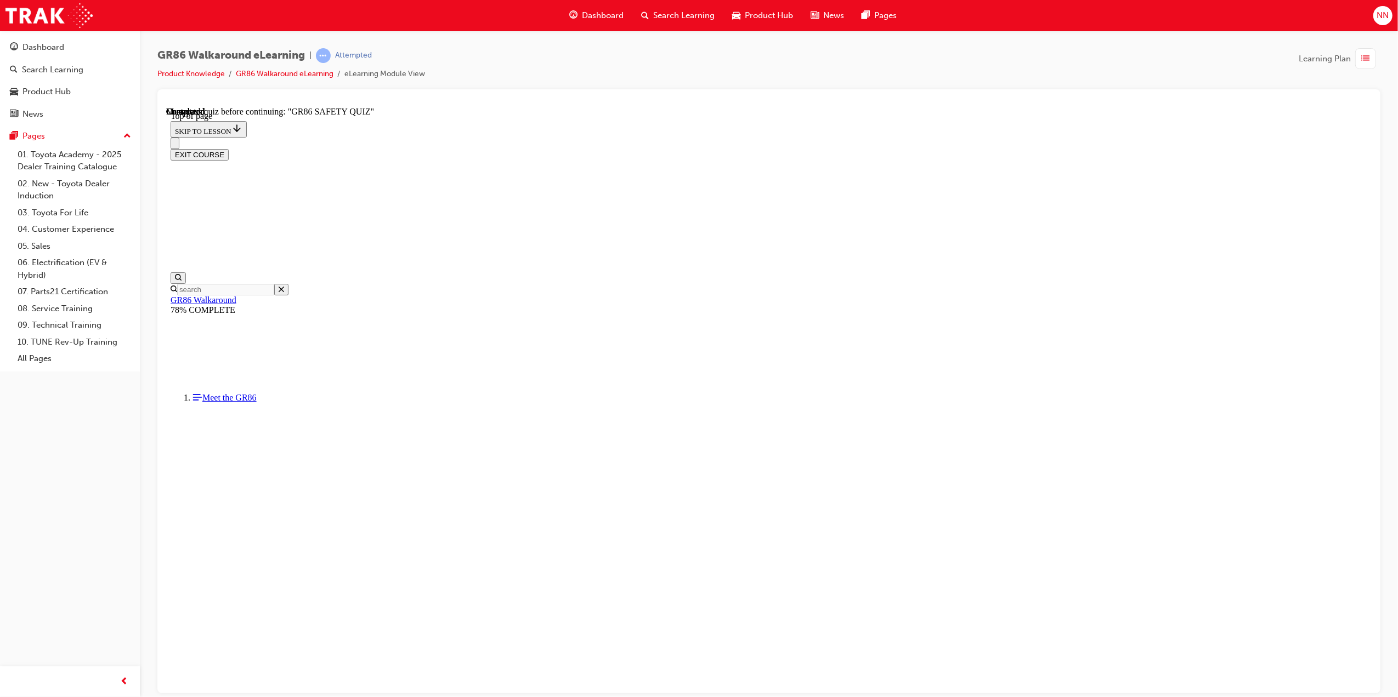
scroll to position [34, 0]
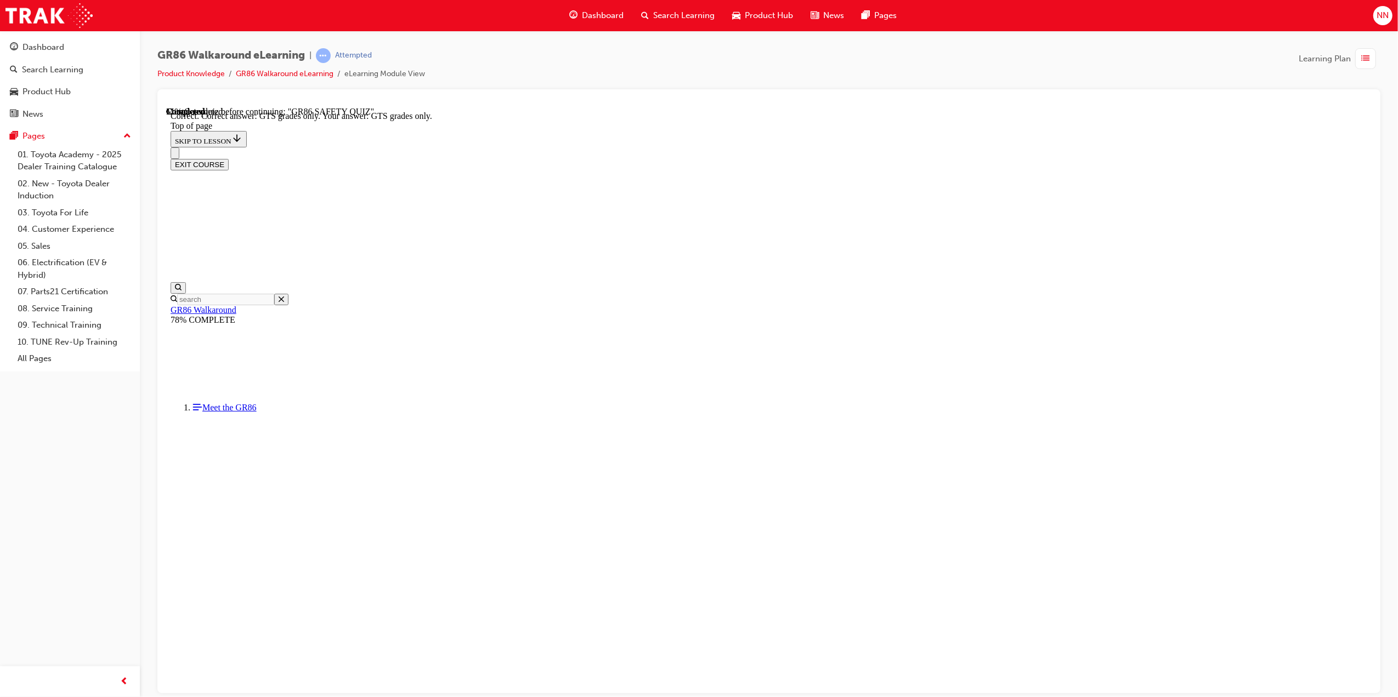
scroll to position [84, 0]
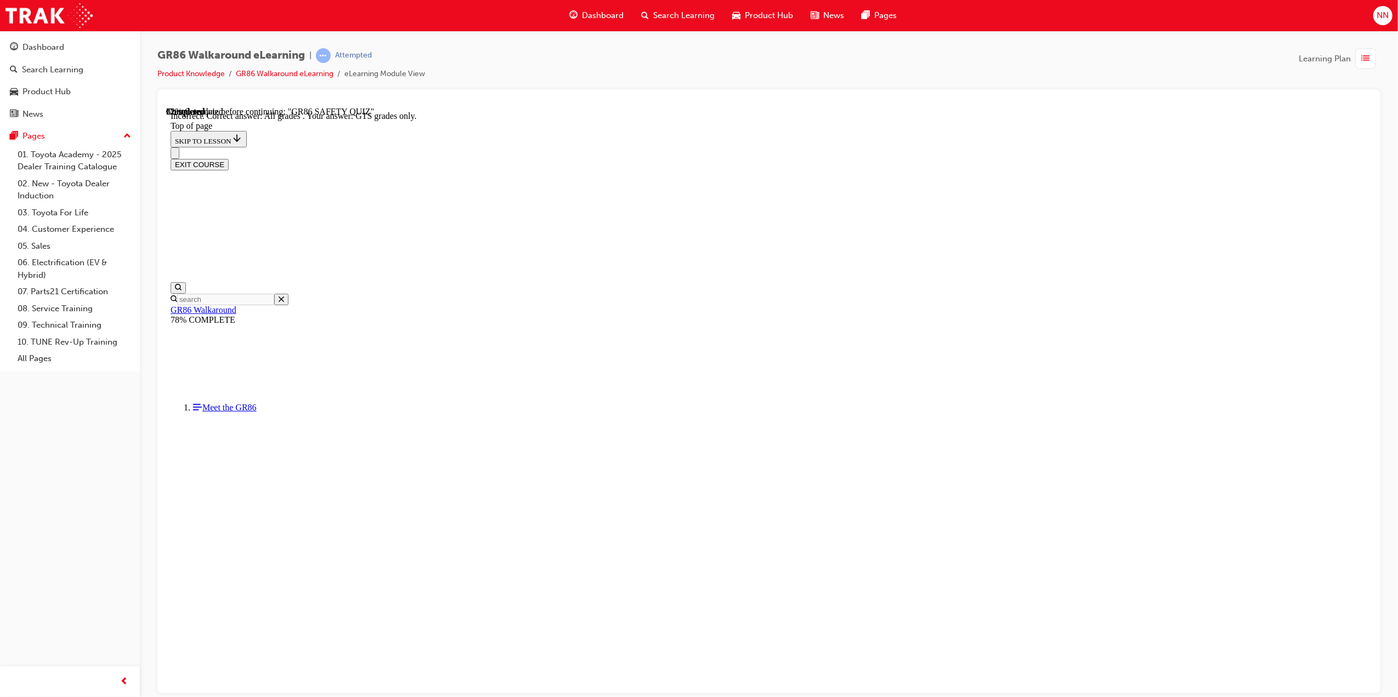
scroll to position [66, 0]
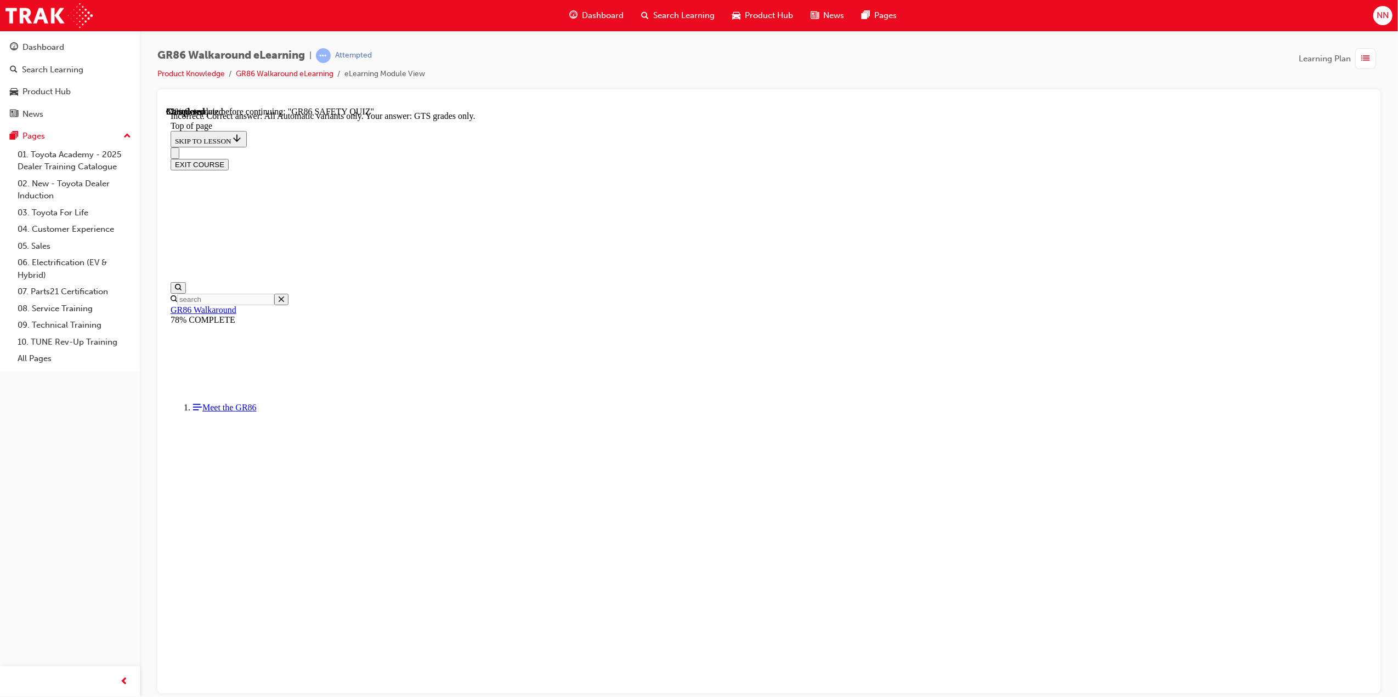
scroll to position [66, 0]
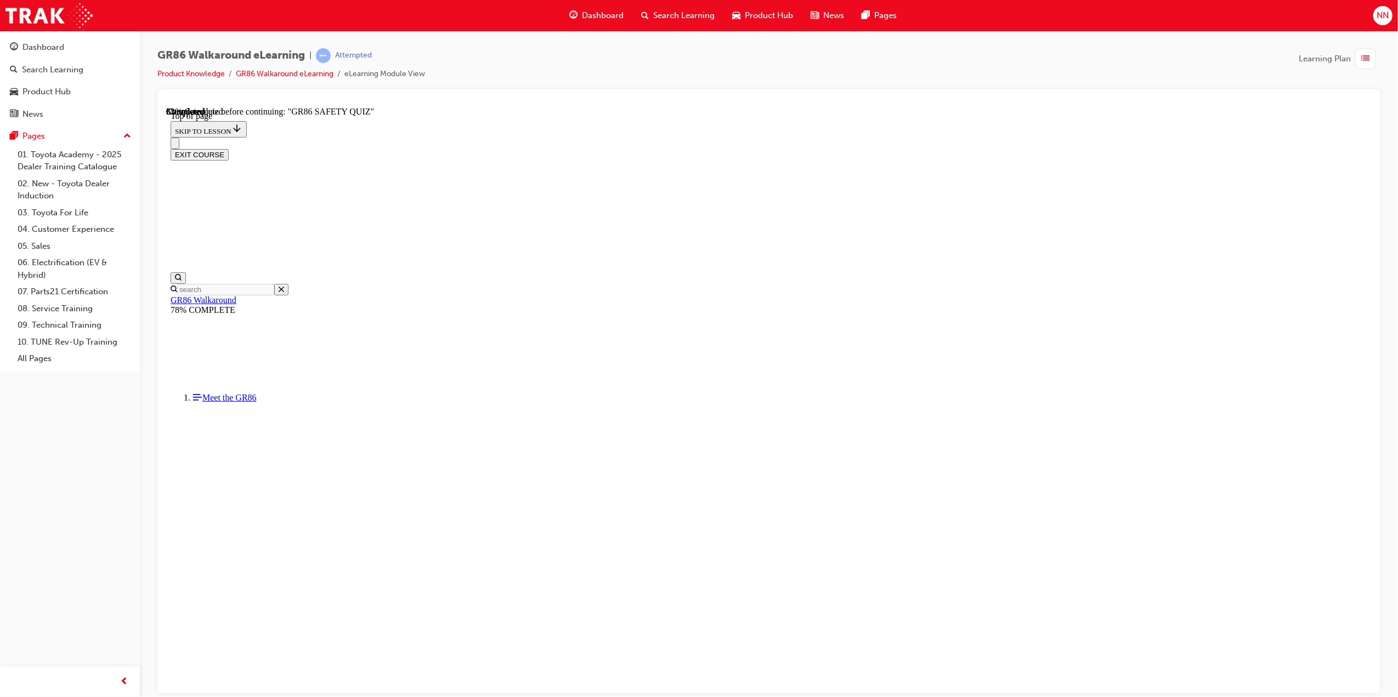
scroll to position [33, 0]
drag, startPoint x: 709, startPoint y: 582, endPoint x: 830, endPoint y: 629, distance: 129.7
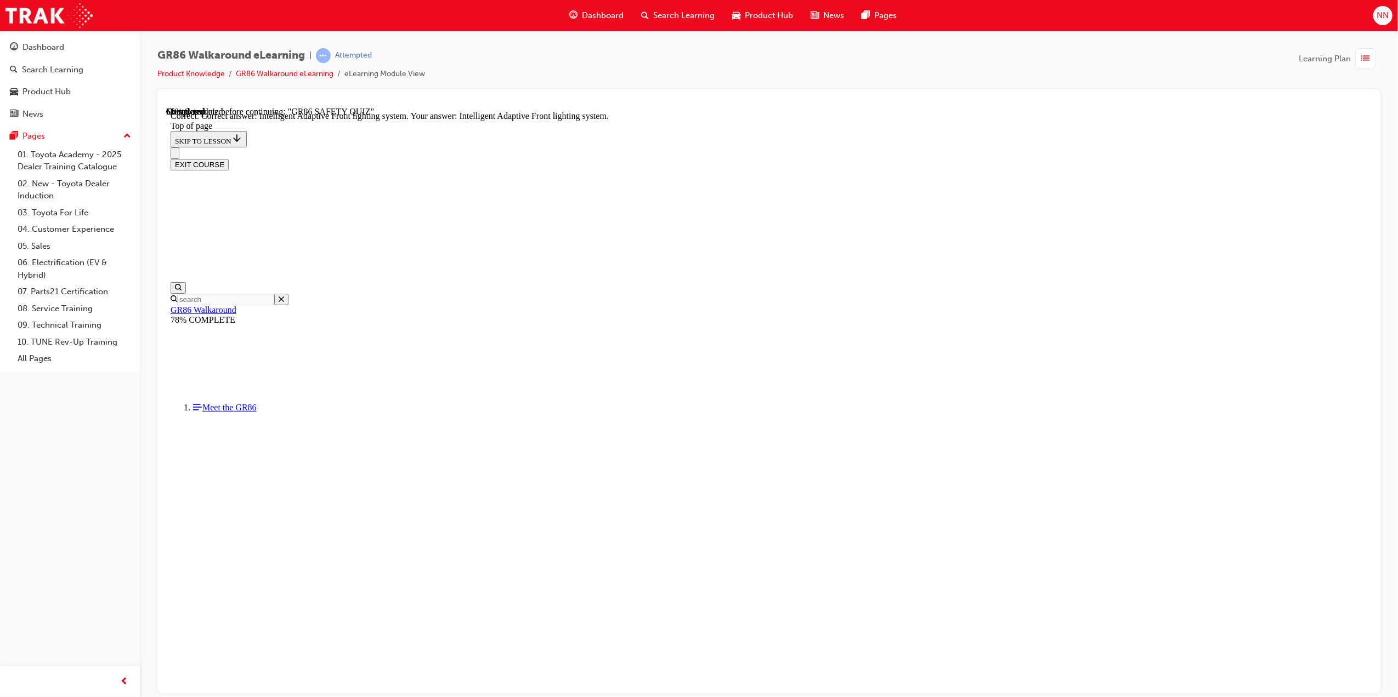
scroll to position [226, 0]
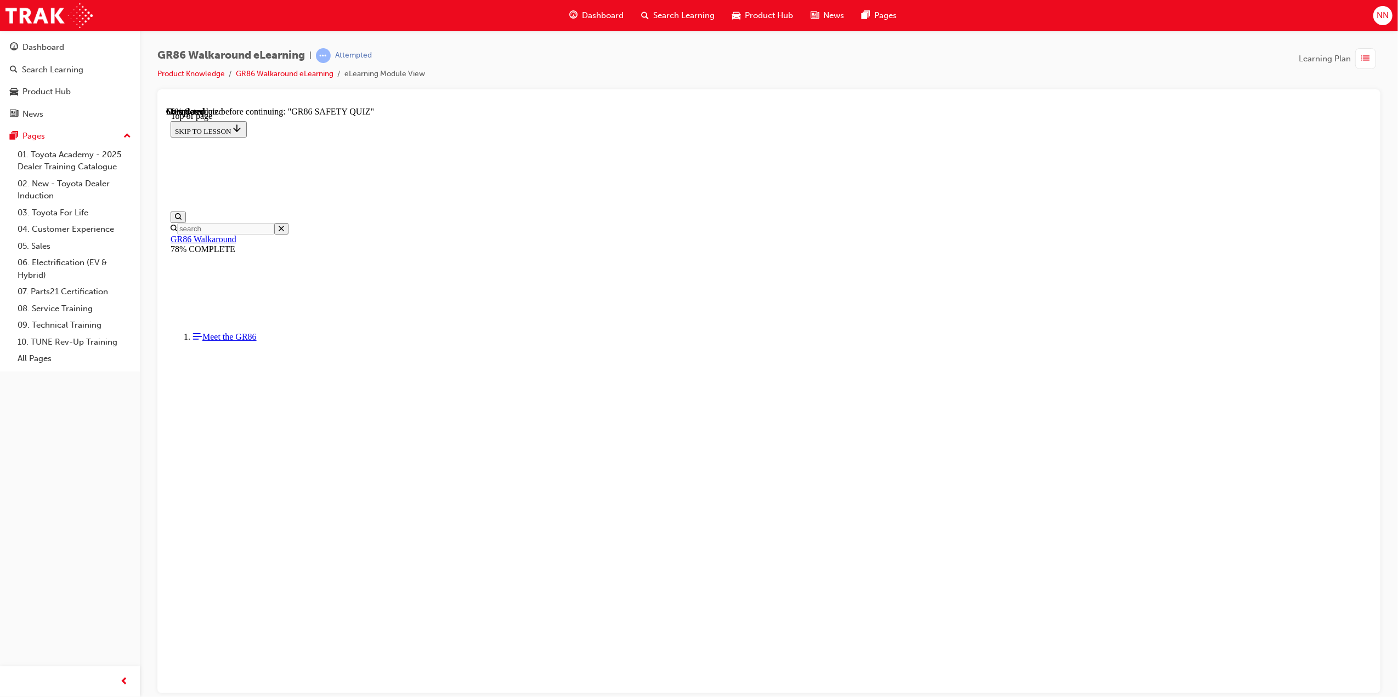
scroll to position [253, 0]
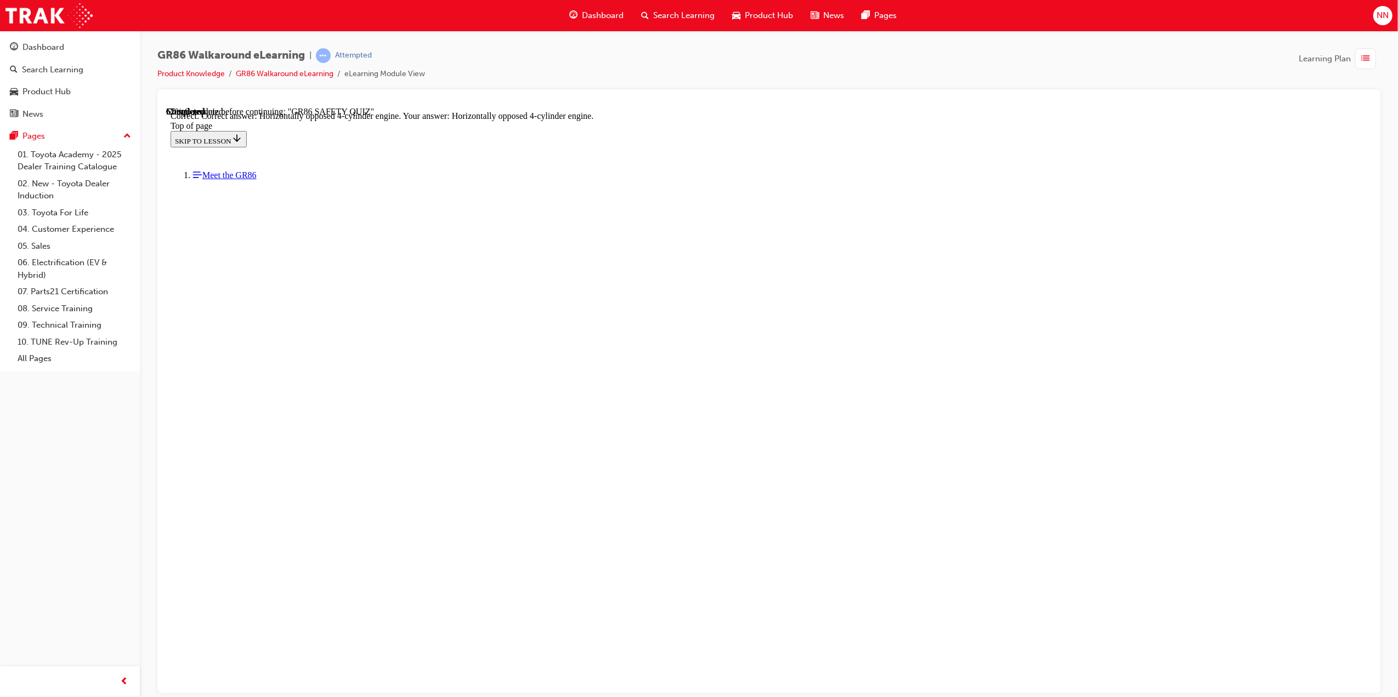
scroll to position [301, 0]
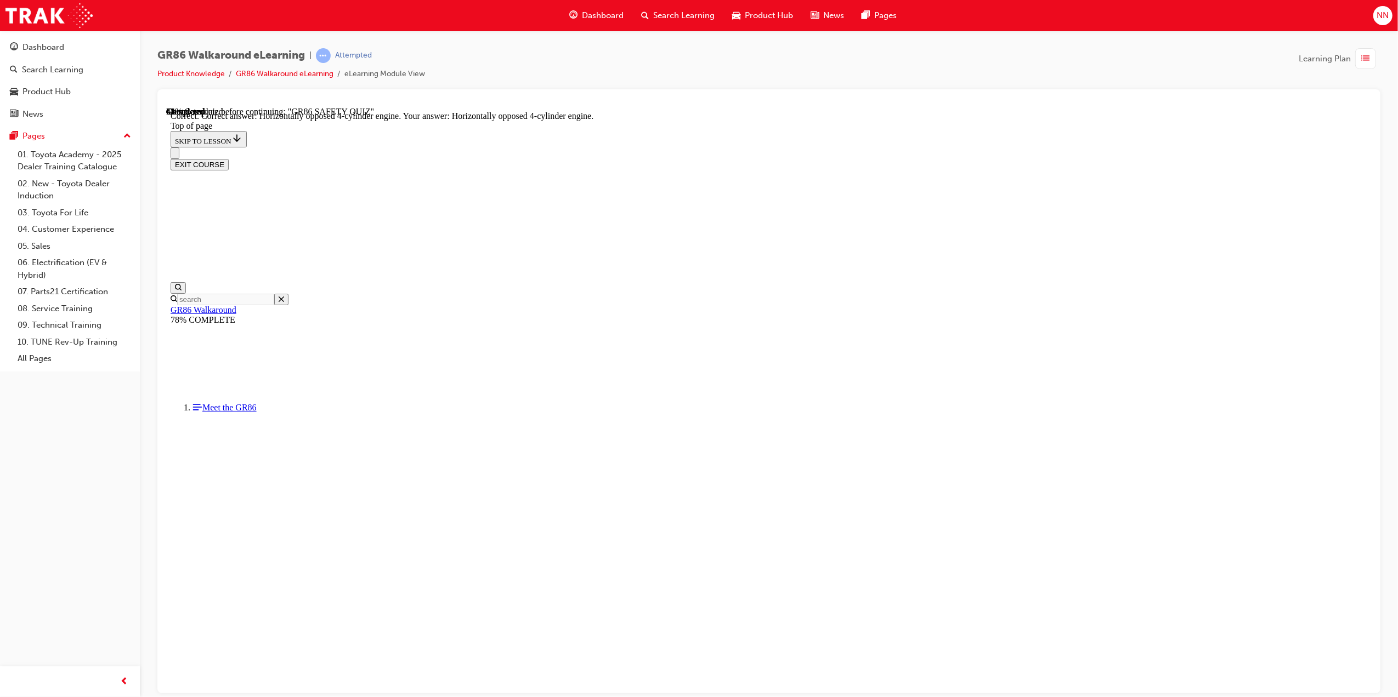
scroll to position [33, 0]
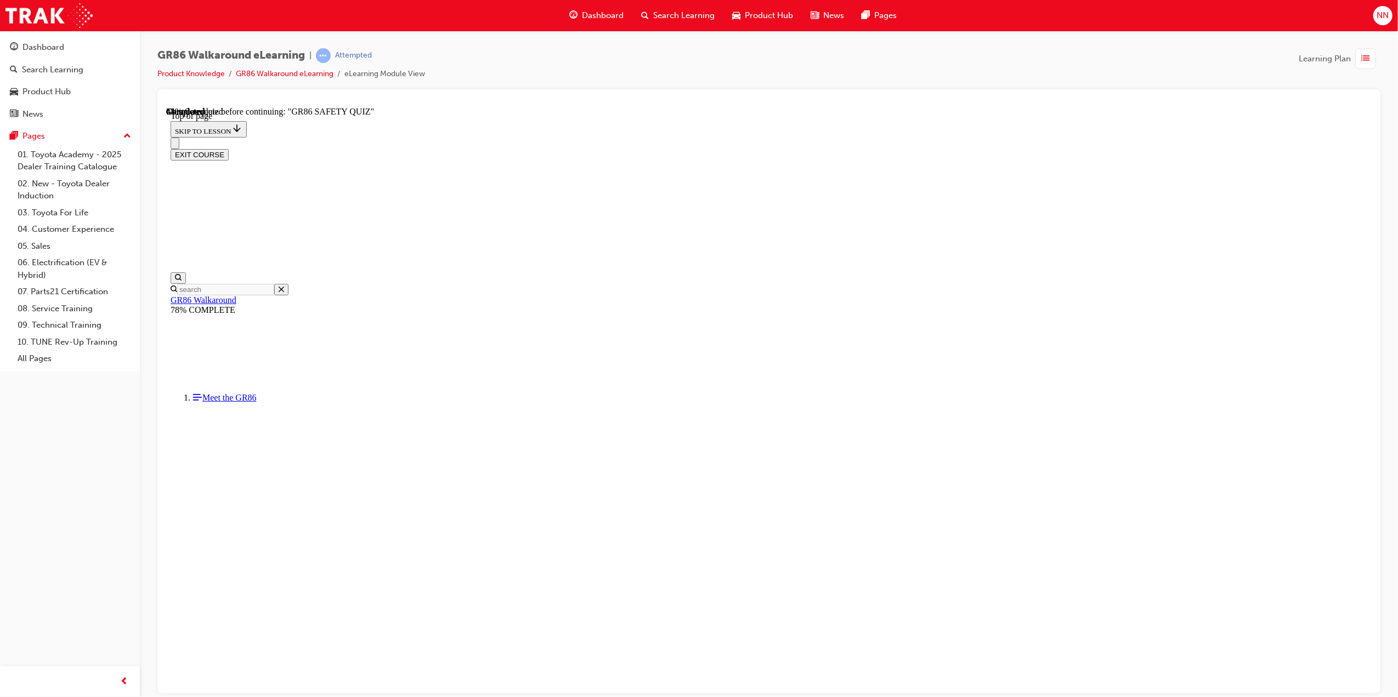
drag, startPoint x: 848, startPoint y: 551, endPoint x: 843, endPoint y: 642, distance: 91.2
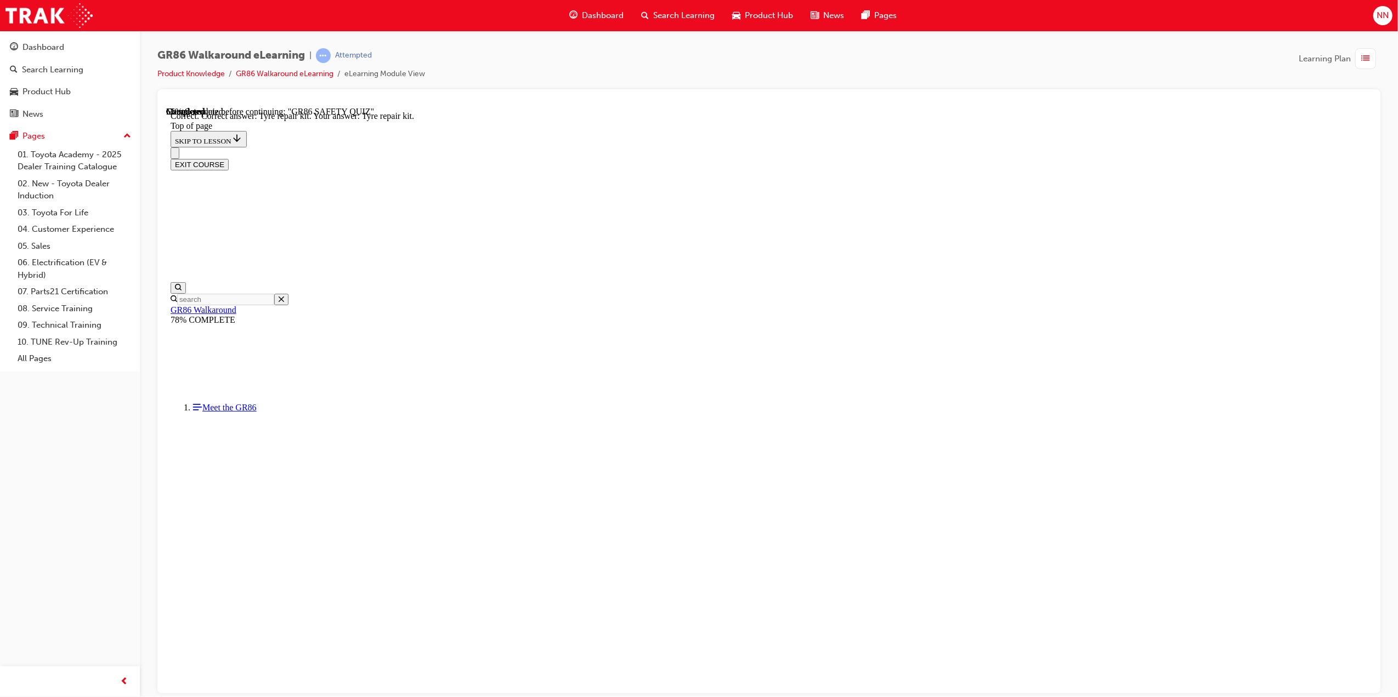
drag, startPoint x: 776, startPoint y: 533, endPoint x: 829, endPoint y: 604, distance: 88.2
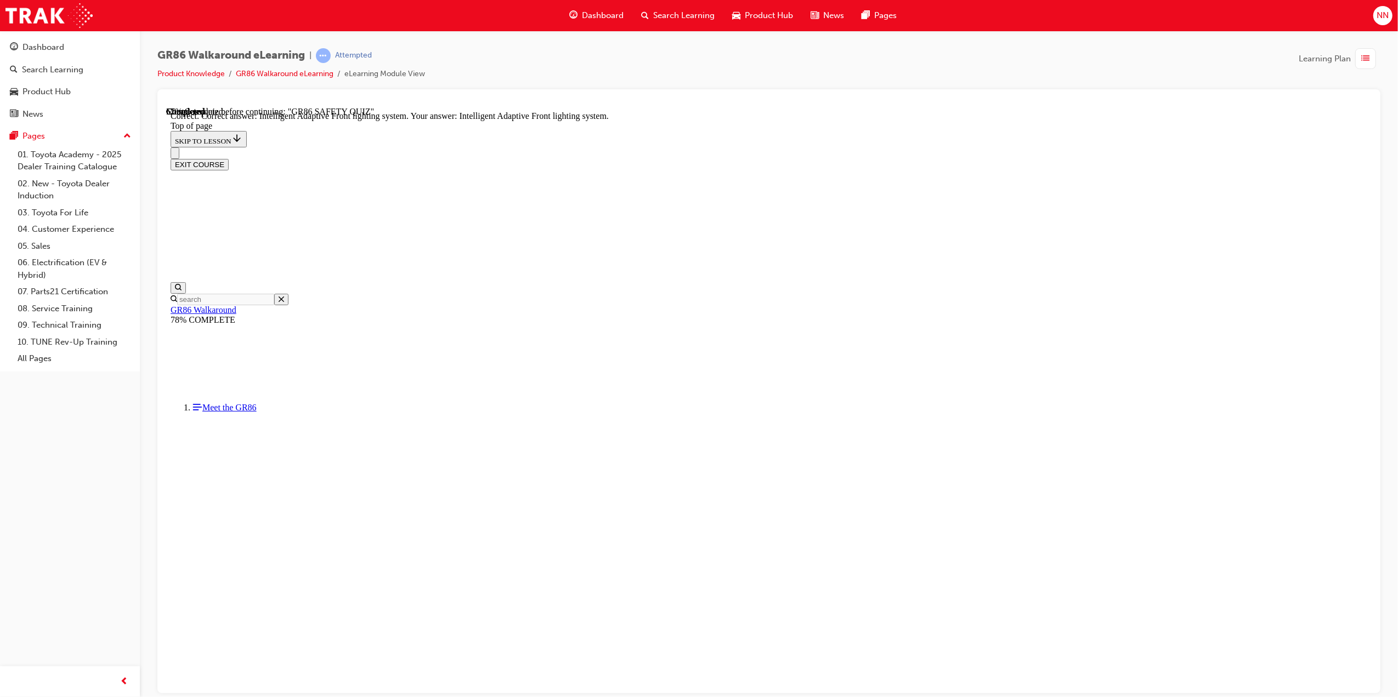
scroll to position [226, 0]
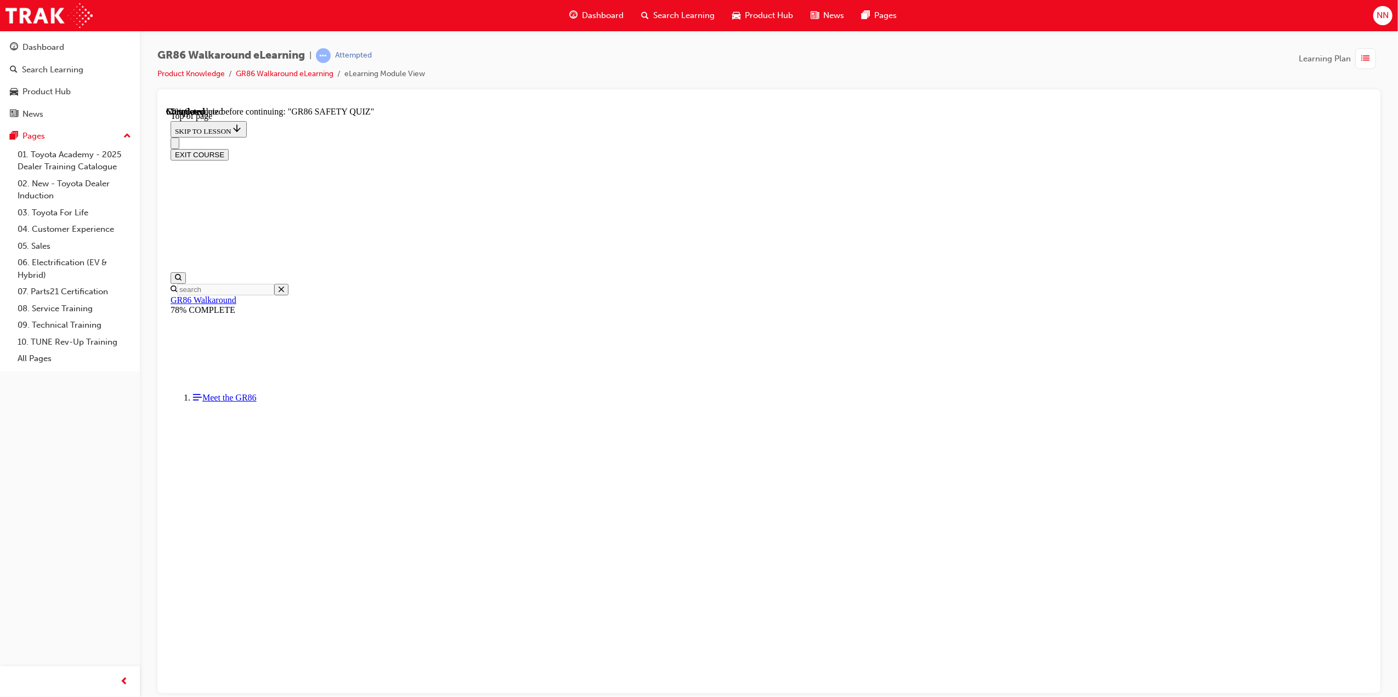
scroll to position [33, 0]
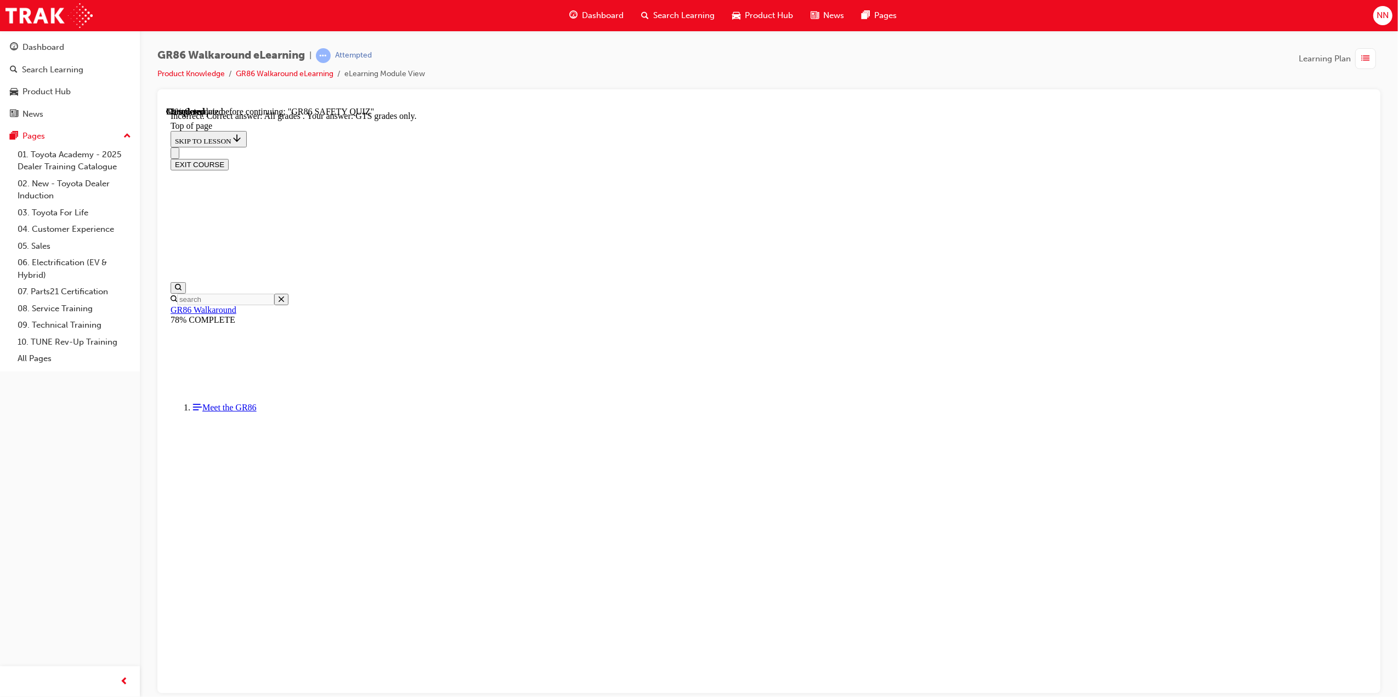
scroll to position [33, 0]
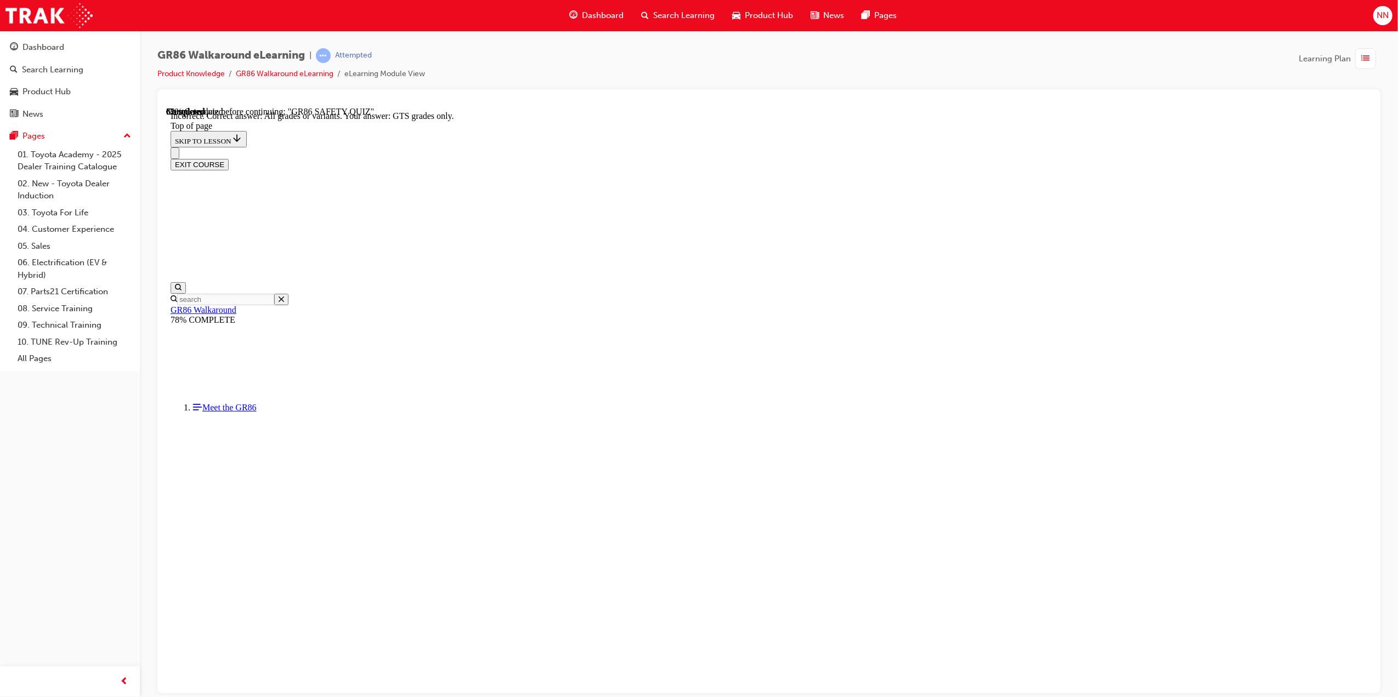
scroll to position [33, 0]
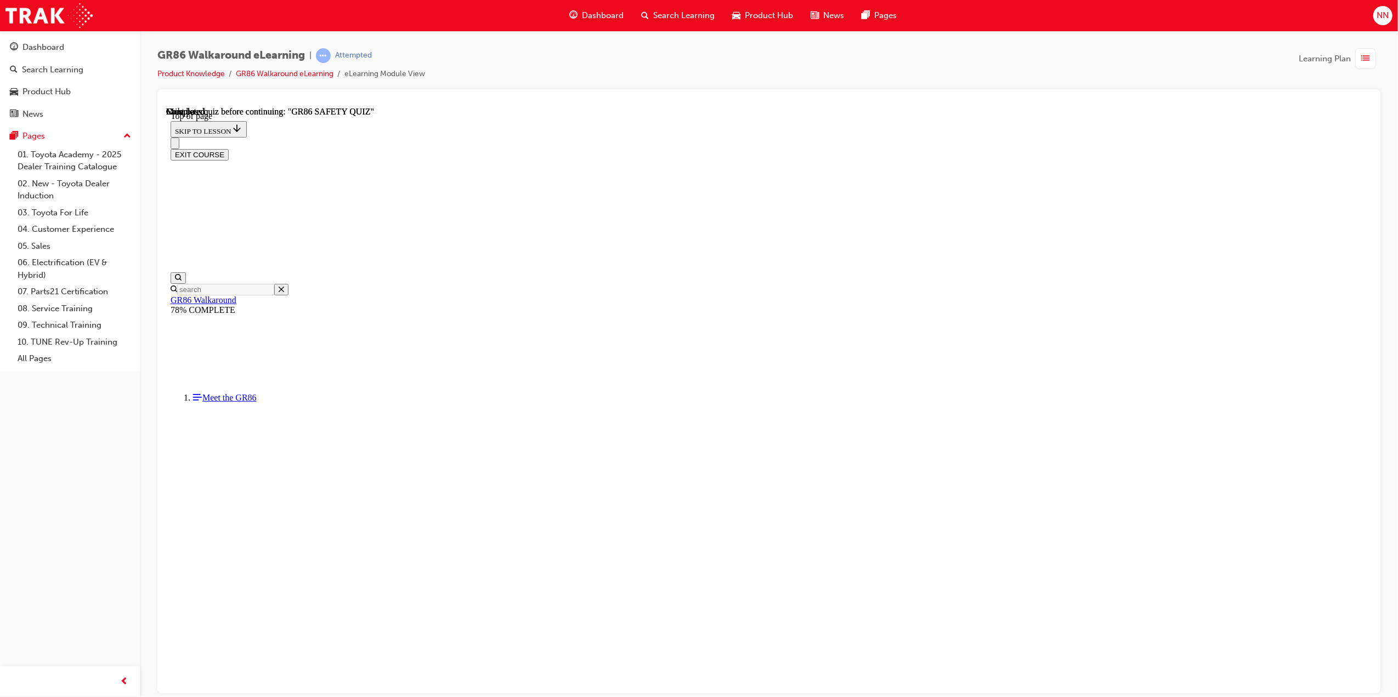
scroll to position [68, 0]
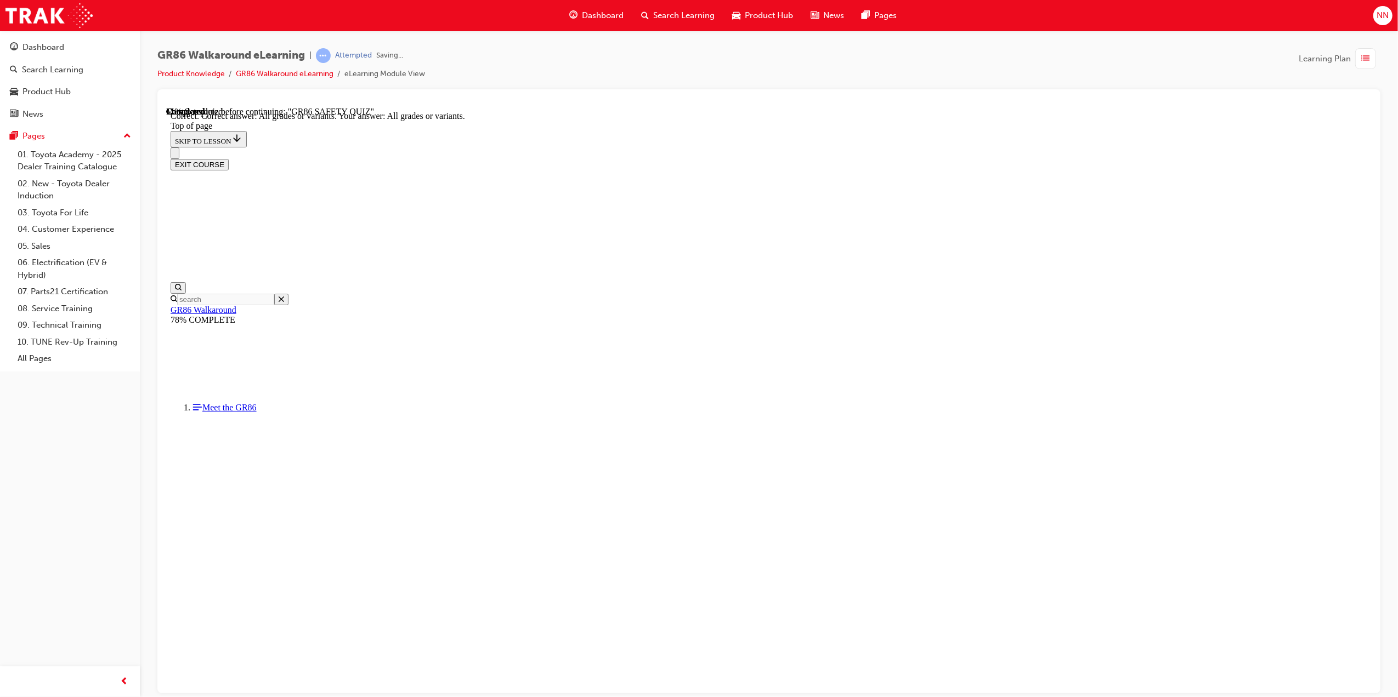
scroll to position [34, 0]
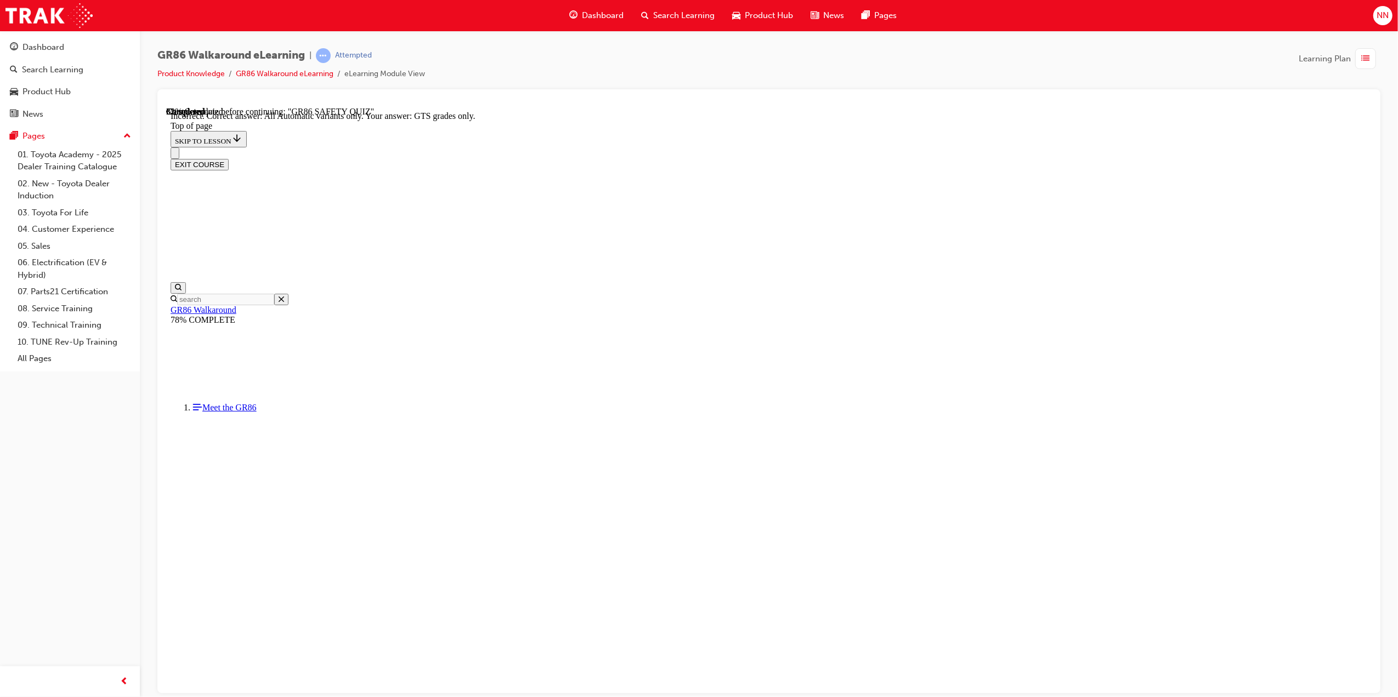
scroll to position [66, 0]
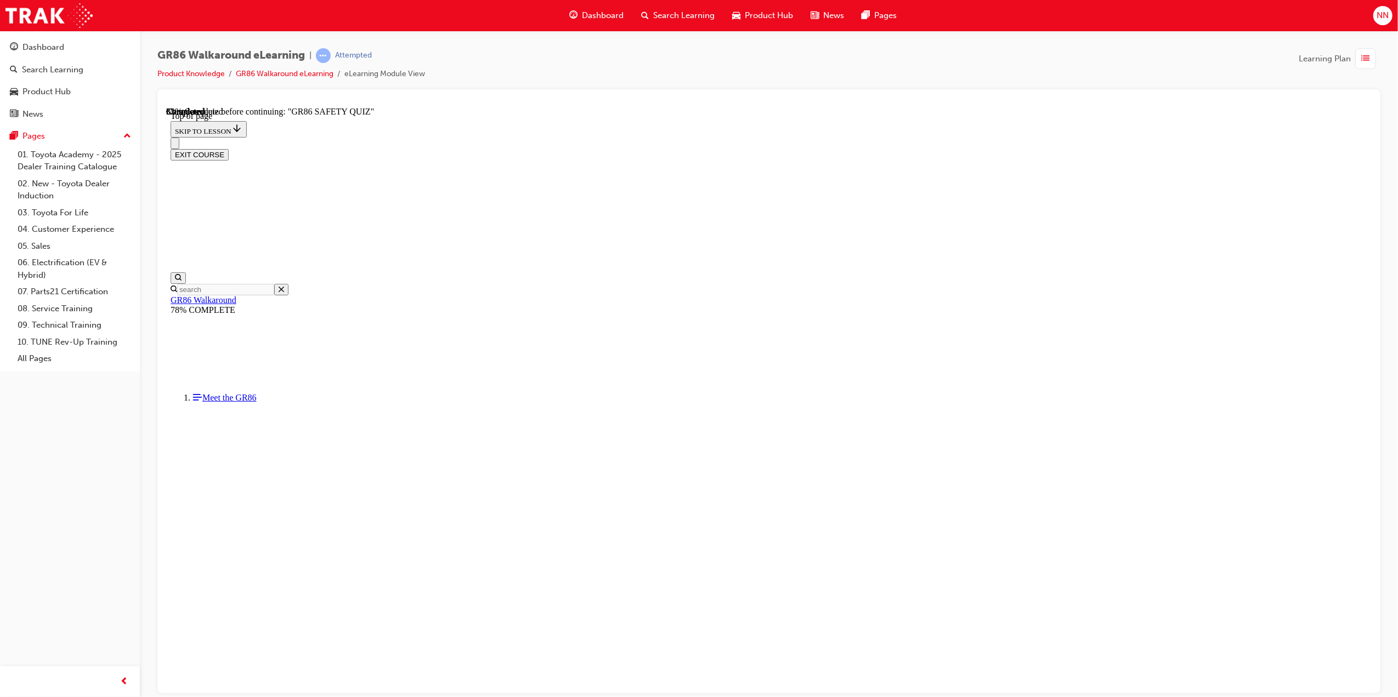
drag, startPoint x: 849, startPoint y: 636, endPoint x: 877, endPoint y: 615, distance: 35.2
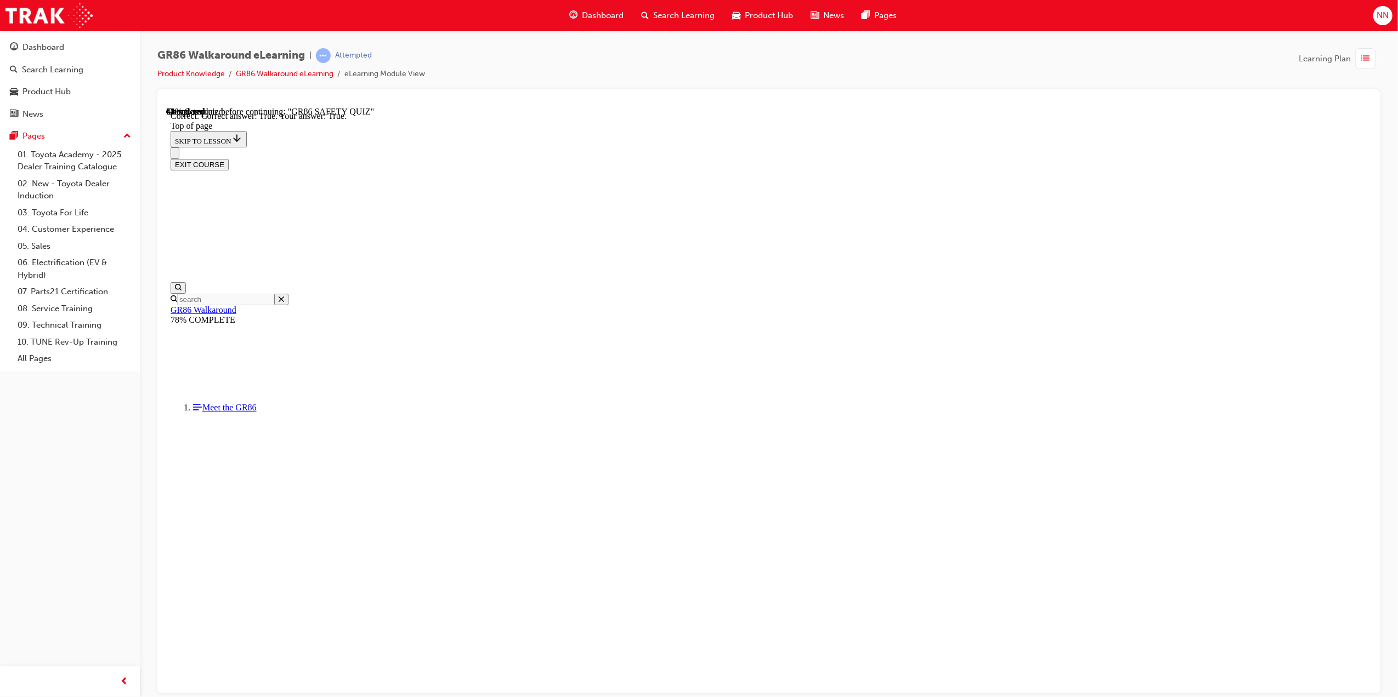
scroll to position [33, 0]
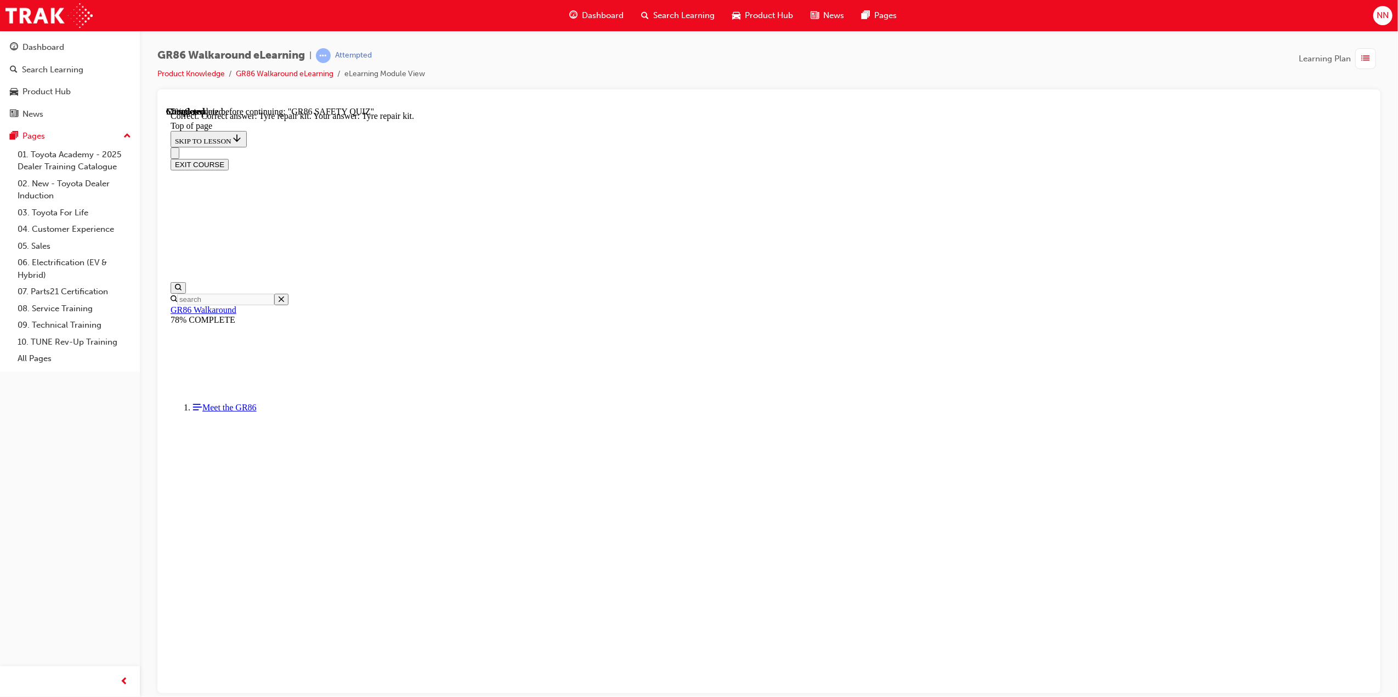
scroll to position [34, 0]
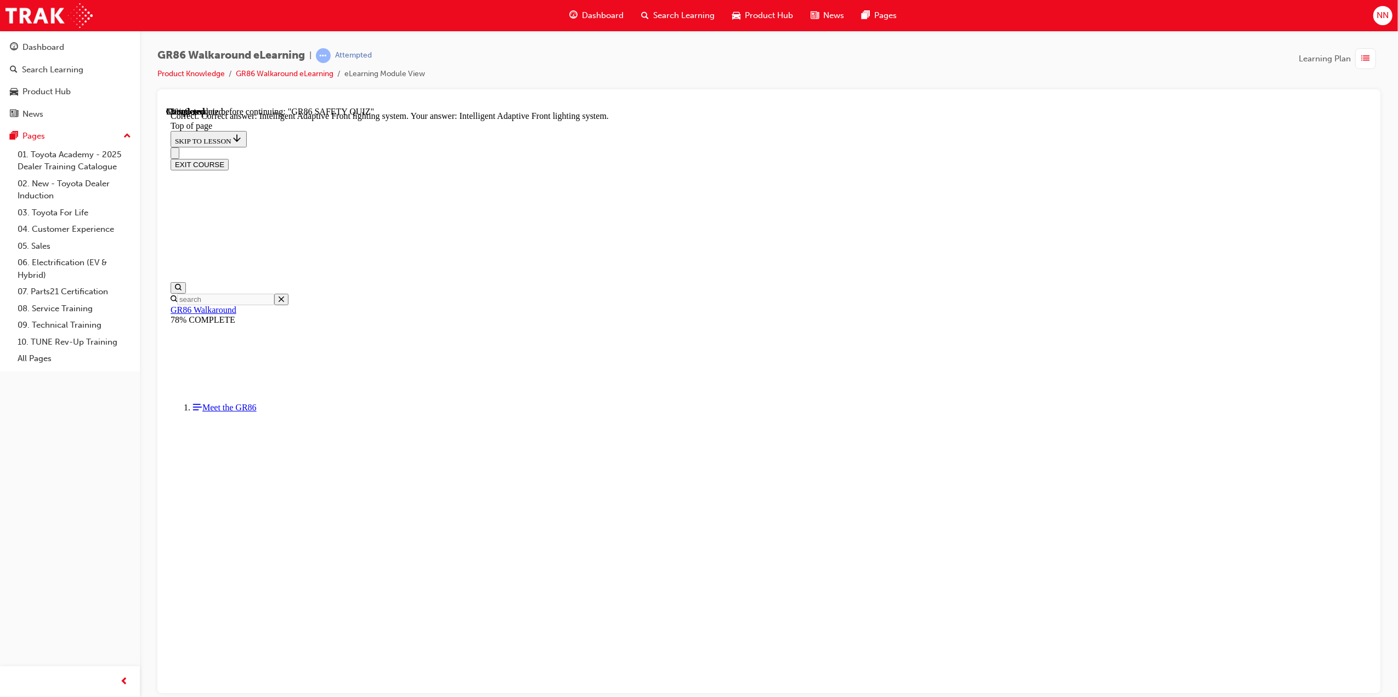
scroll to position [226, 0]
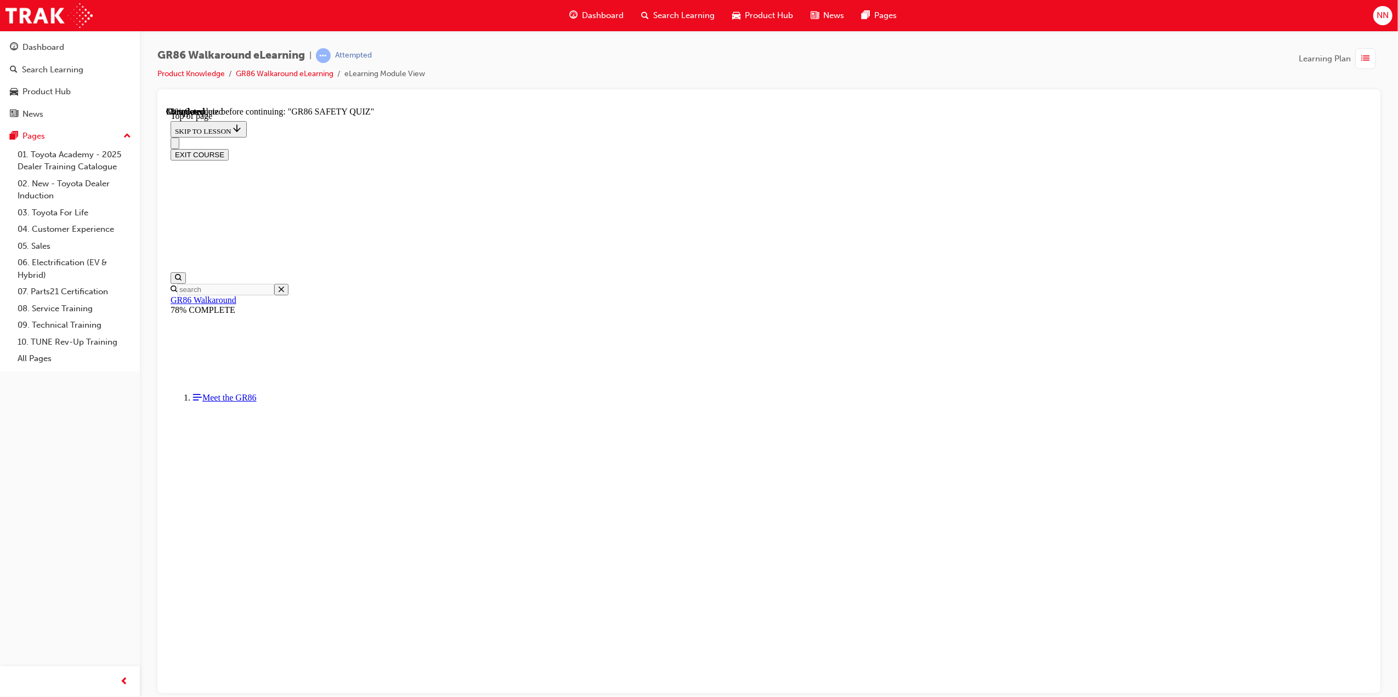
scroll to position [236, 0]
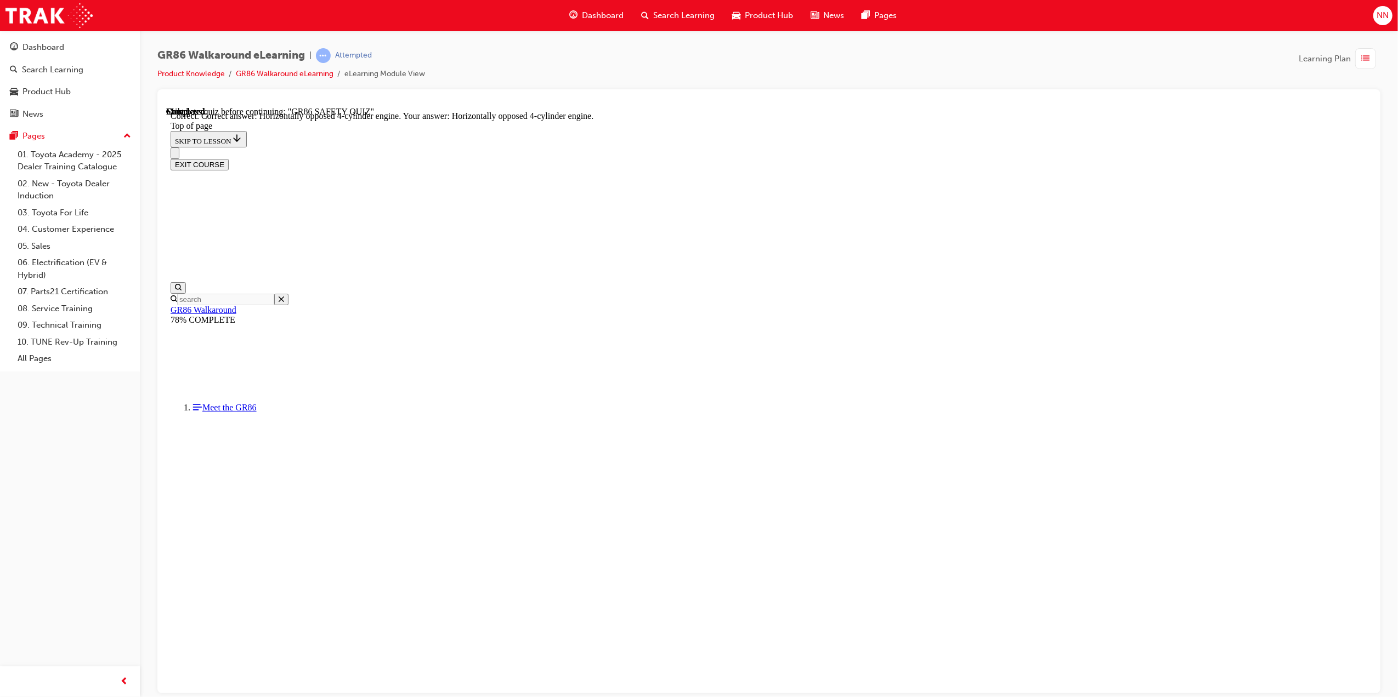
scroll to position [301, 0]
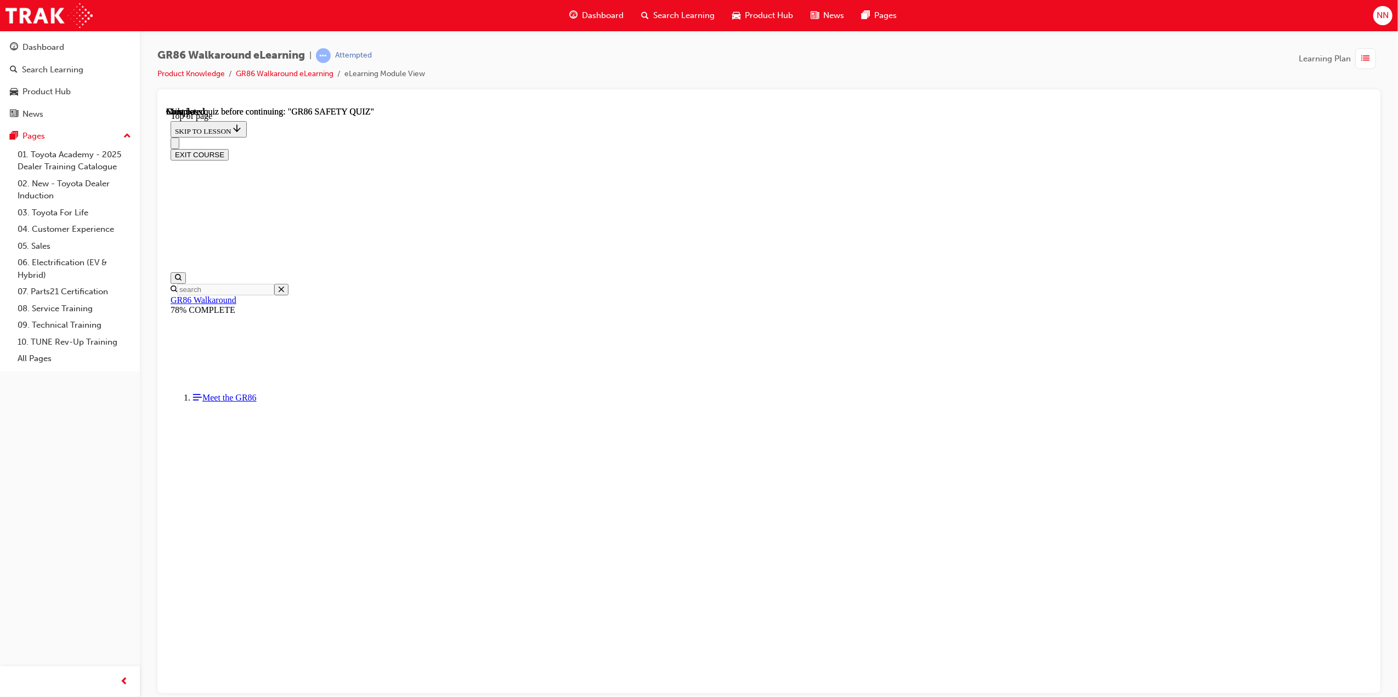
scroll to position [68, 0]
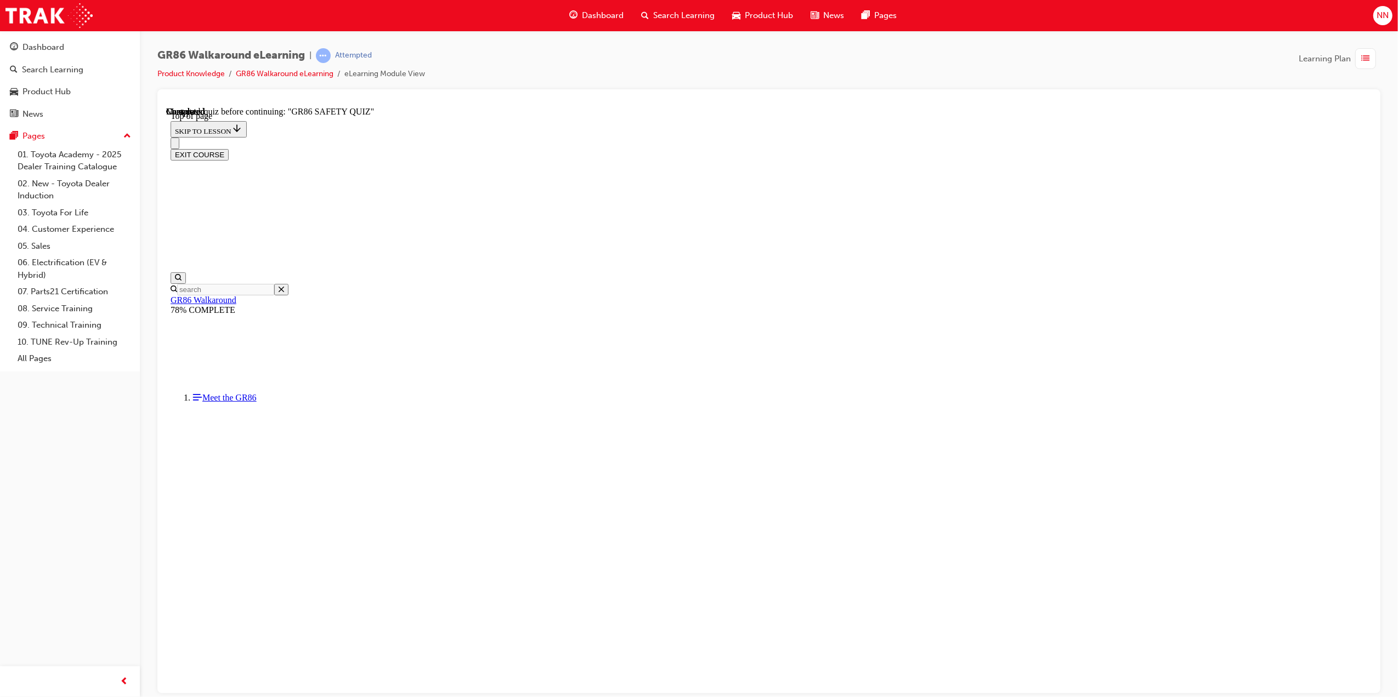
scroll to position [33, 0]
drag, startPoint x: 713, startPoint y: 531, endPoint x: 741, endPoint y: 560, distance: 40.7
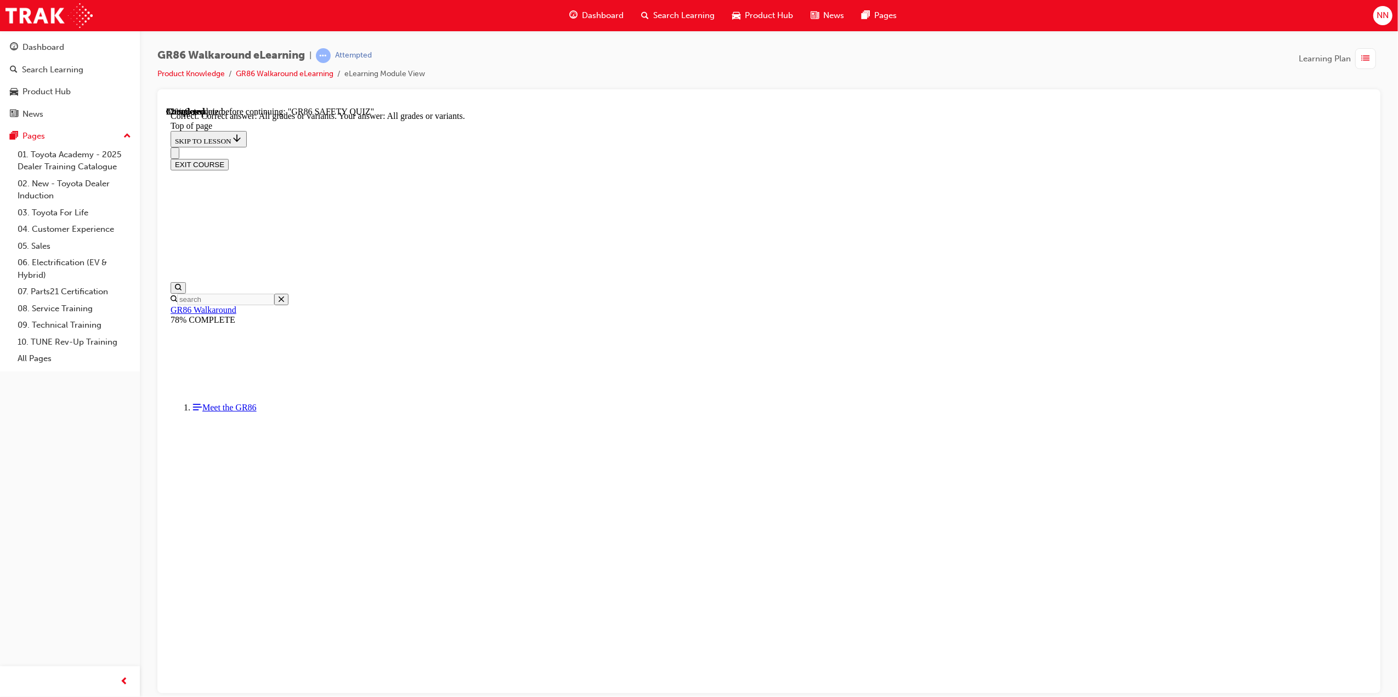
scroll to position [34, 0]
drag, startPoint x: 723, startPoint y: 529, endPoint x: 763, endPoint y: 555, distance: 48.2
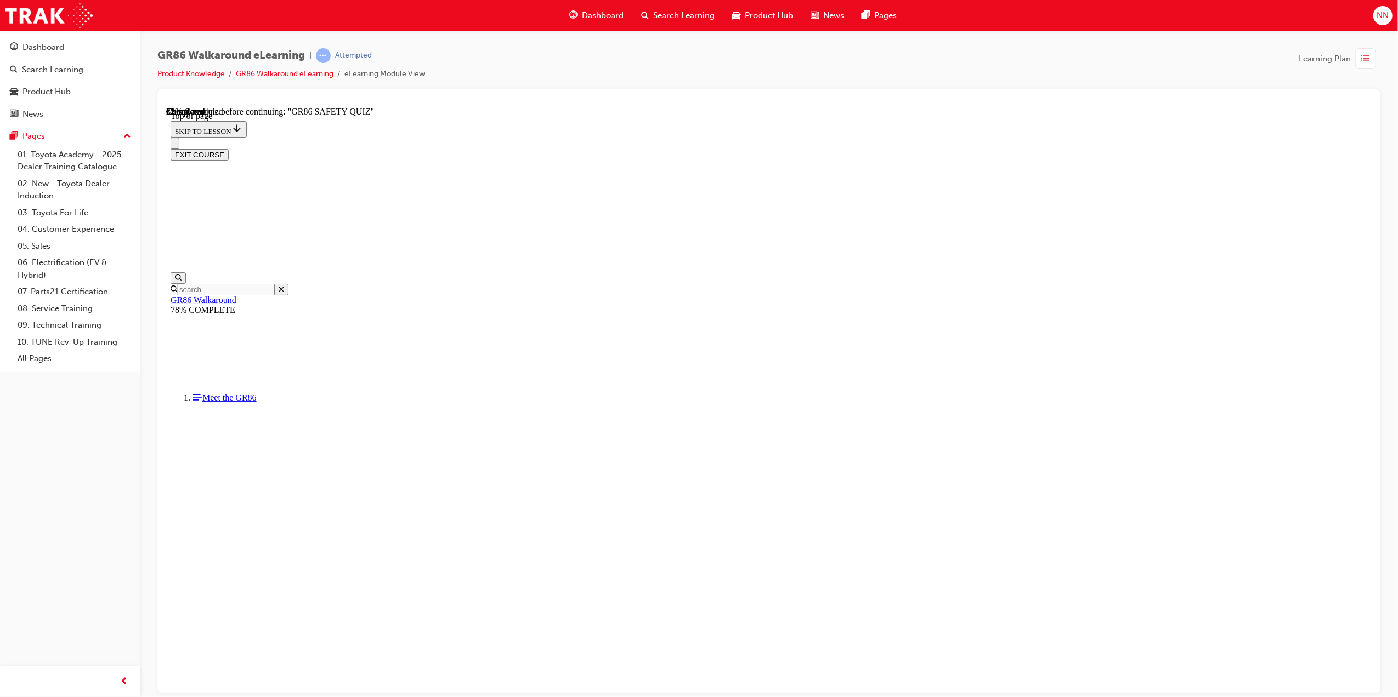
drag, startPoint x: 858, startPoint y: 640, endPoint x: 867, endPoint y: 630, distance: 13.6
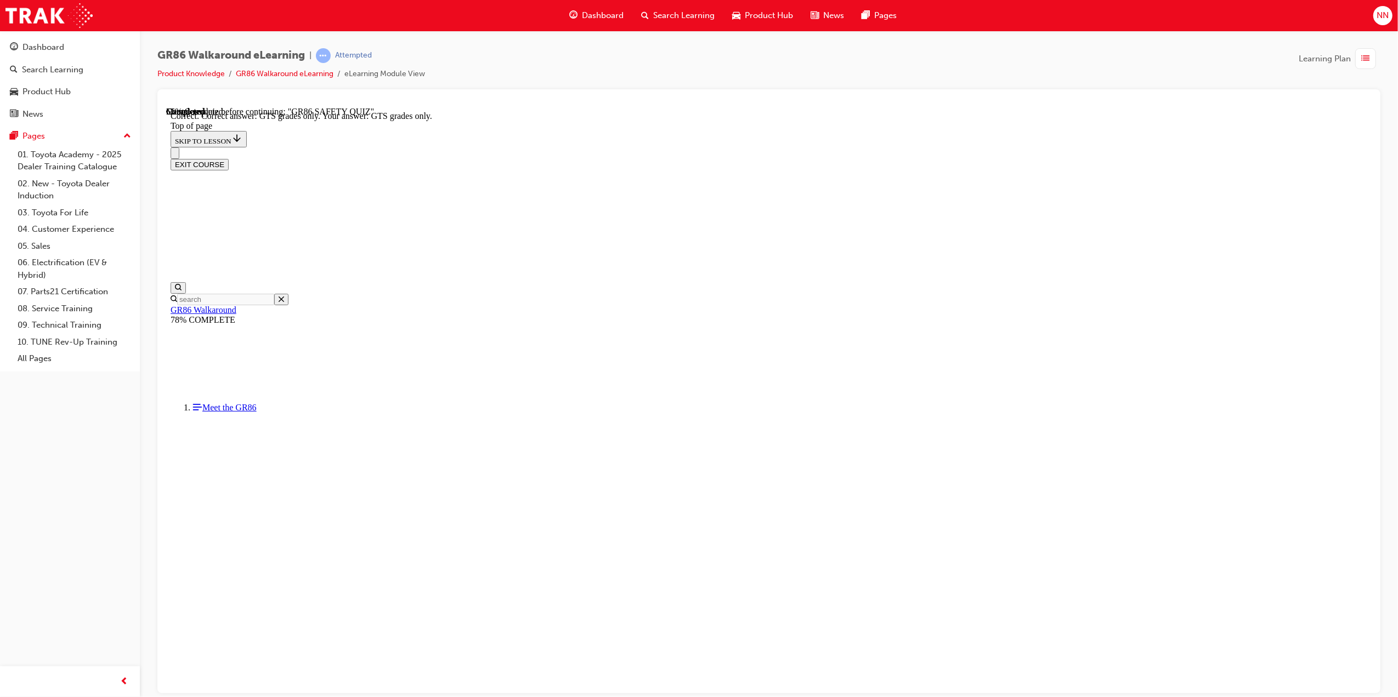
scroll to position [33, 0]
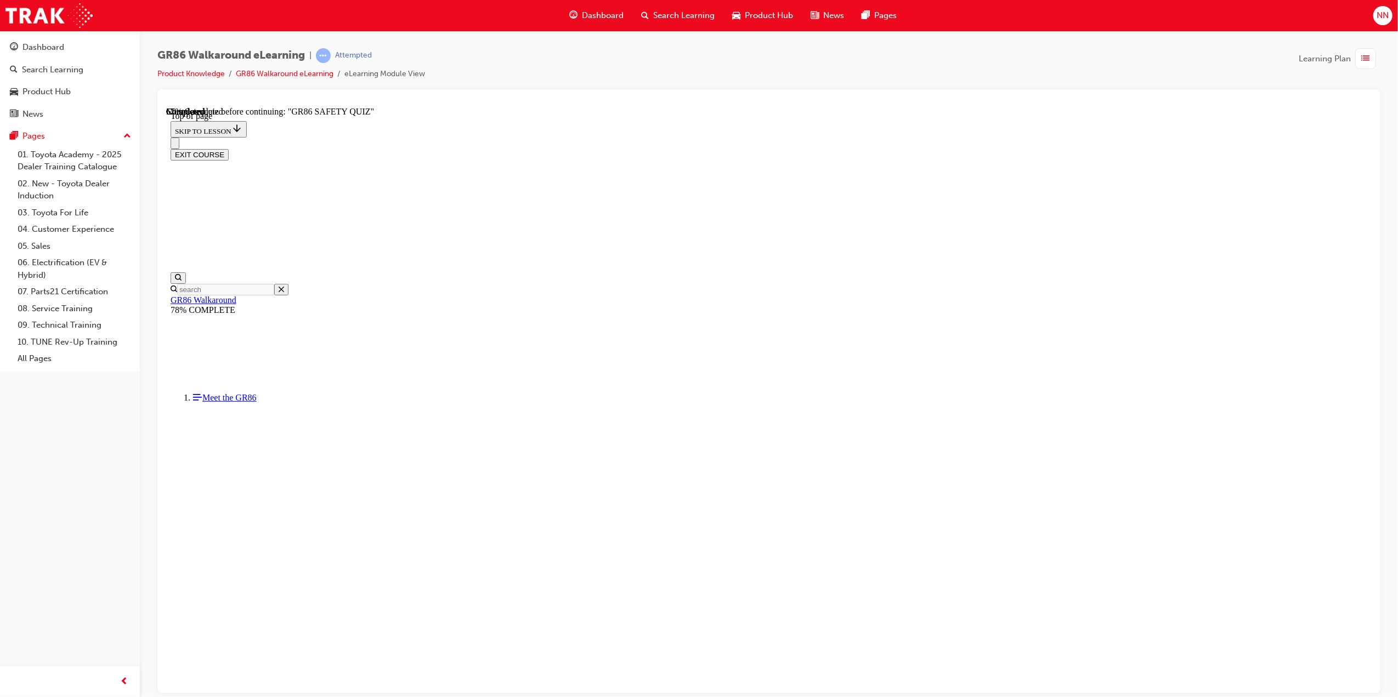
scroll to position [248, 0]
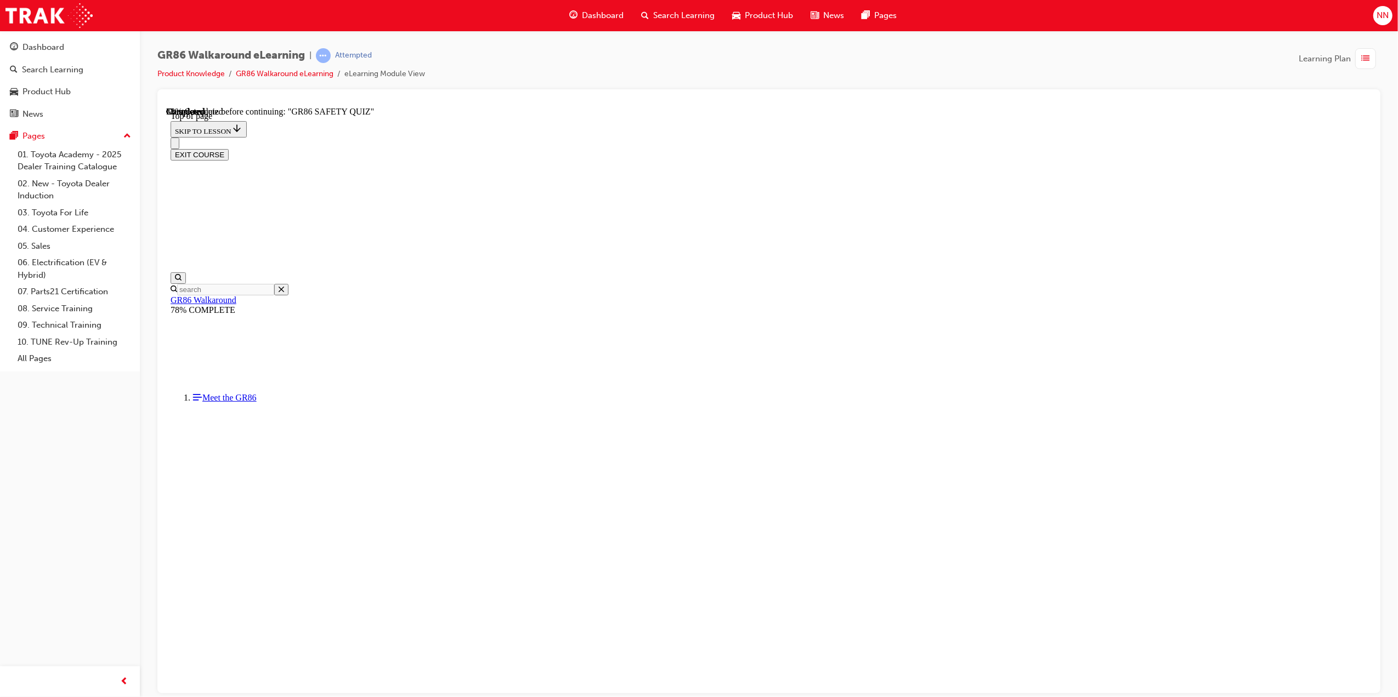
scroll to position [191, 0]
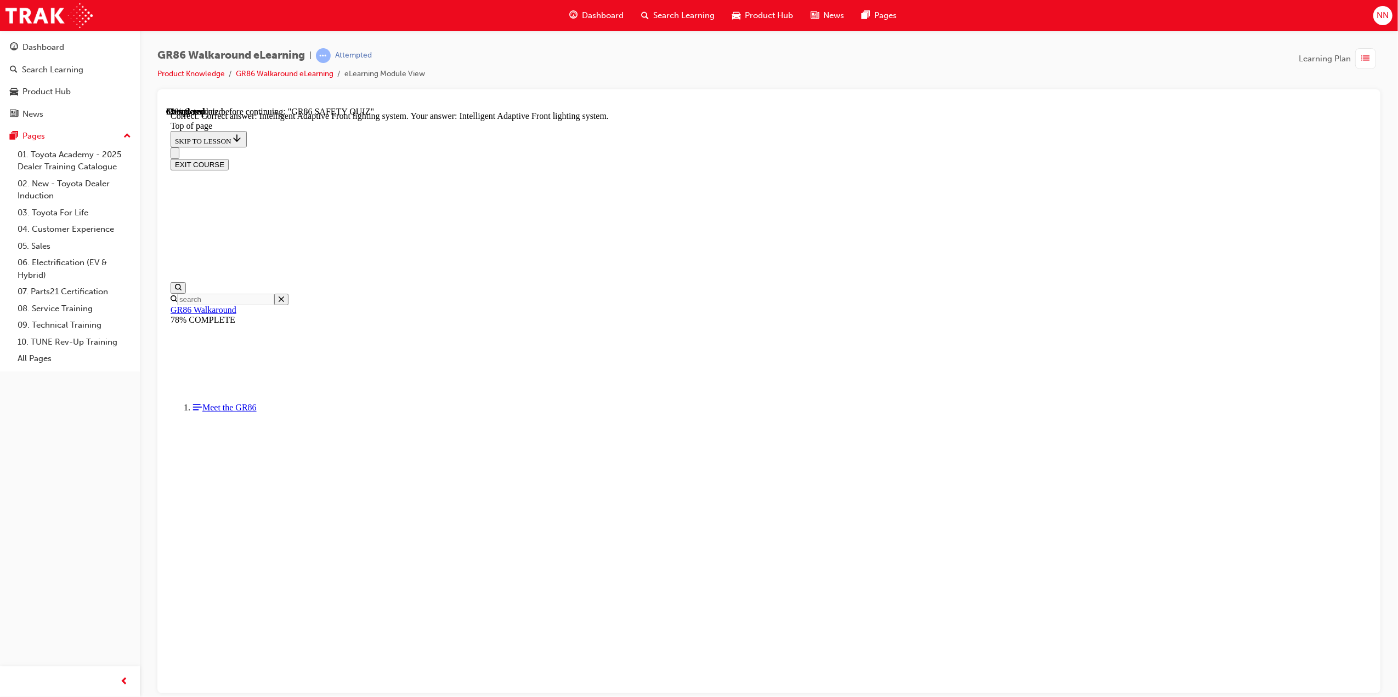
scroll to position [80, 0]
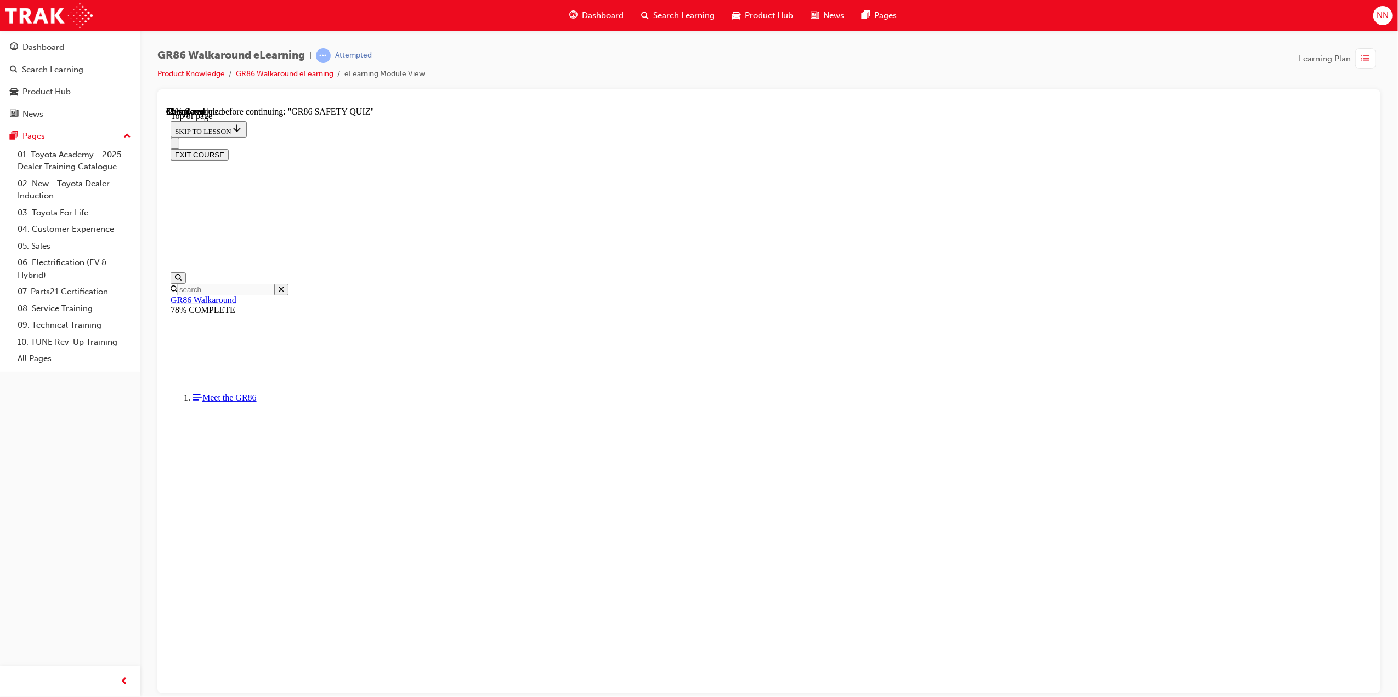
scroll to position [254, 0]
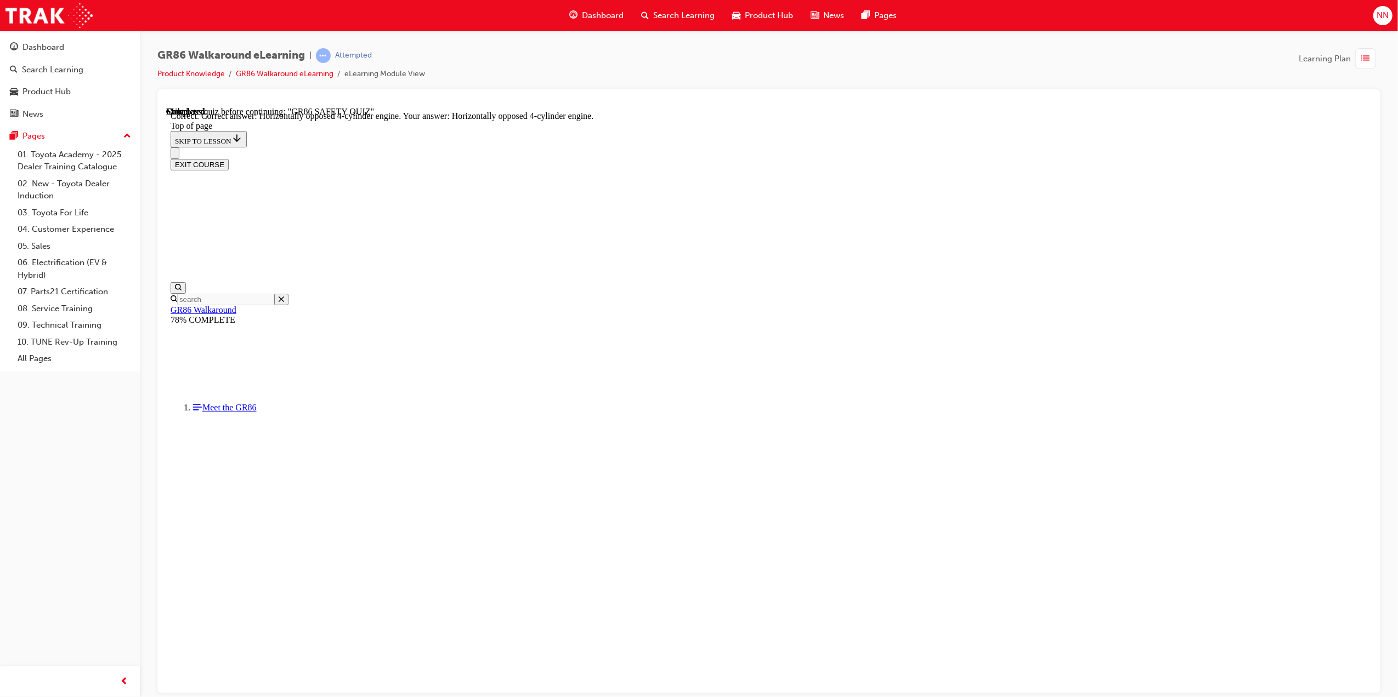
scroll to position [301, 0]
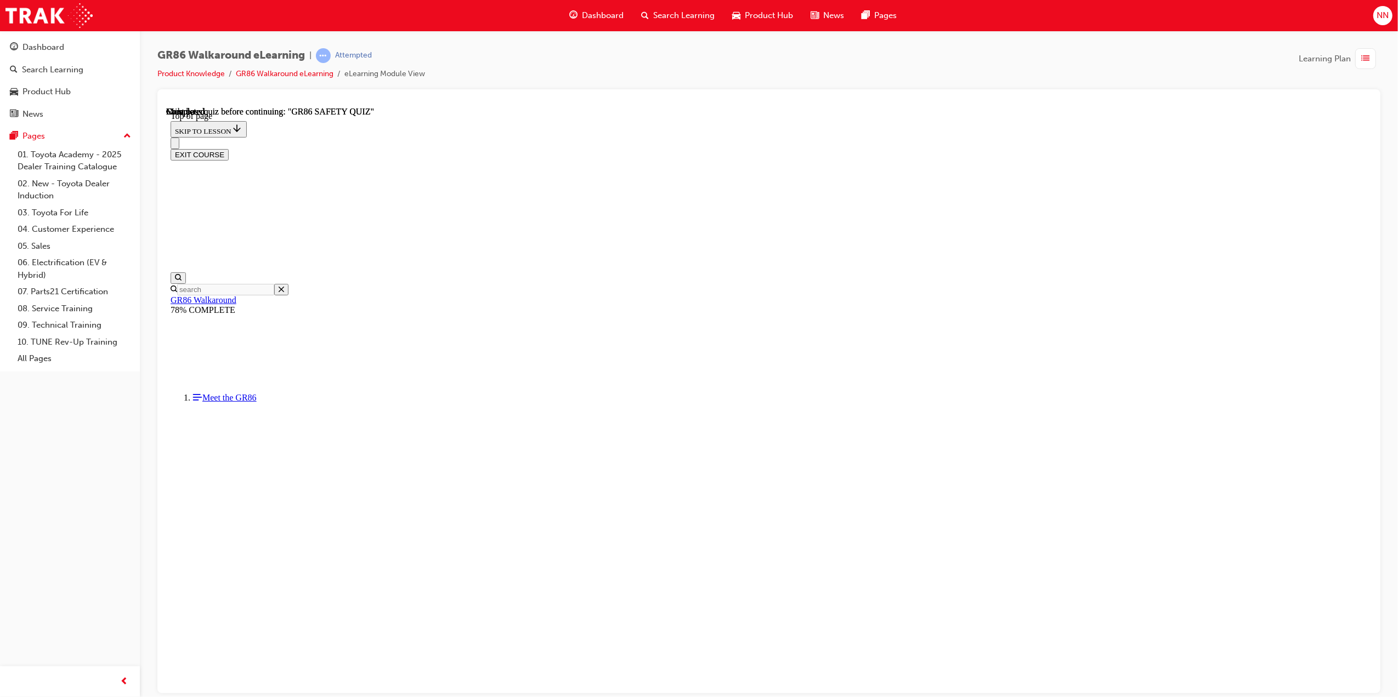
scroll to position [68, 0]
click at [166, 106] on img "Quiz" at bounding box center [166, 106] width 0 height 0
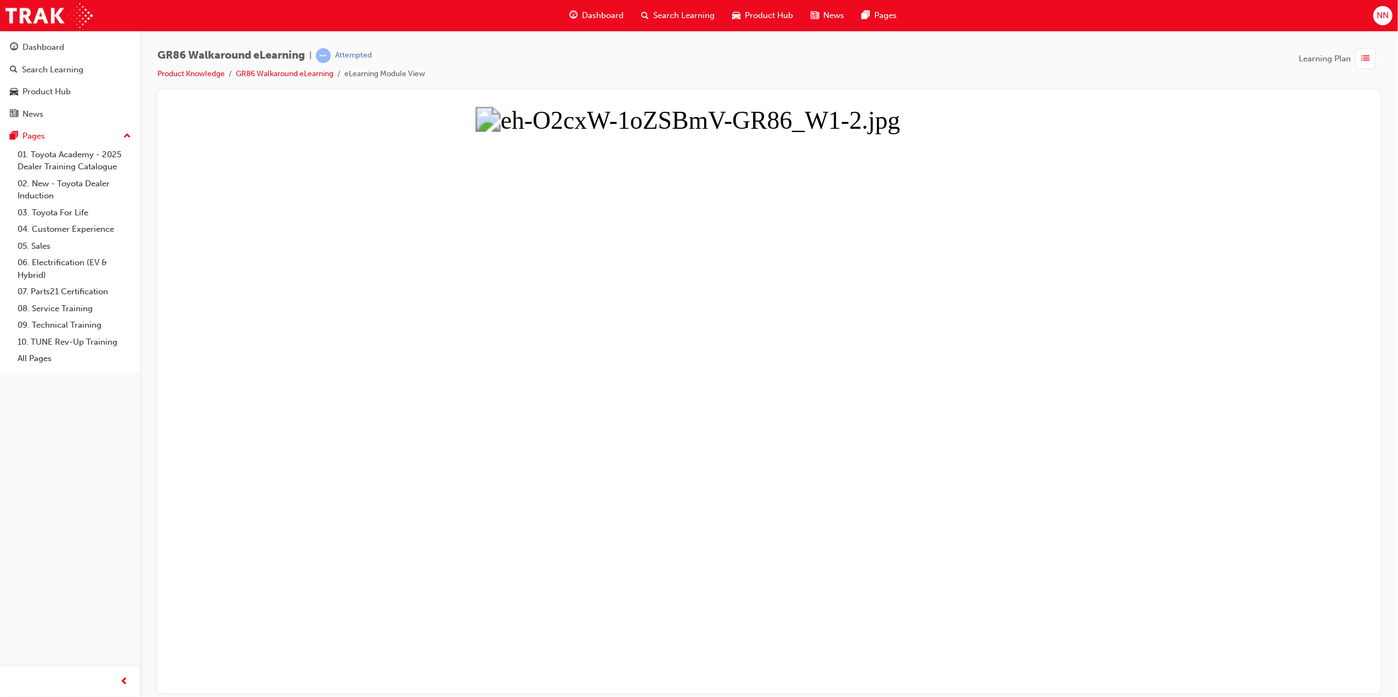
click at [1185, 369] on button "Unzoom image" at bounding box center [768, 399] width 1205 height 587
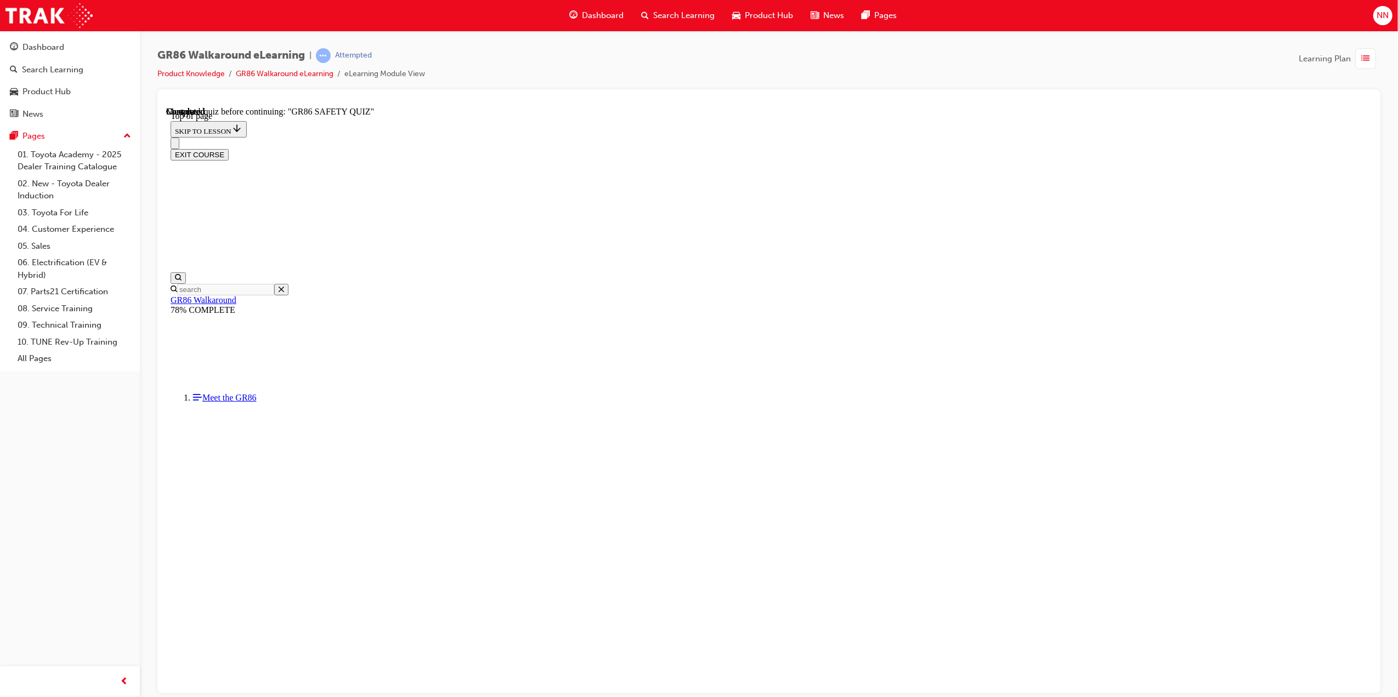
scroll to position [191, 0]
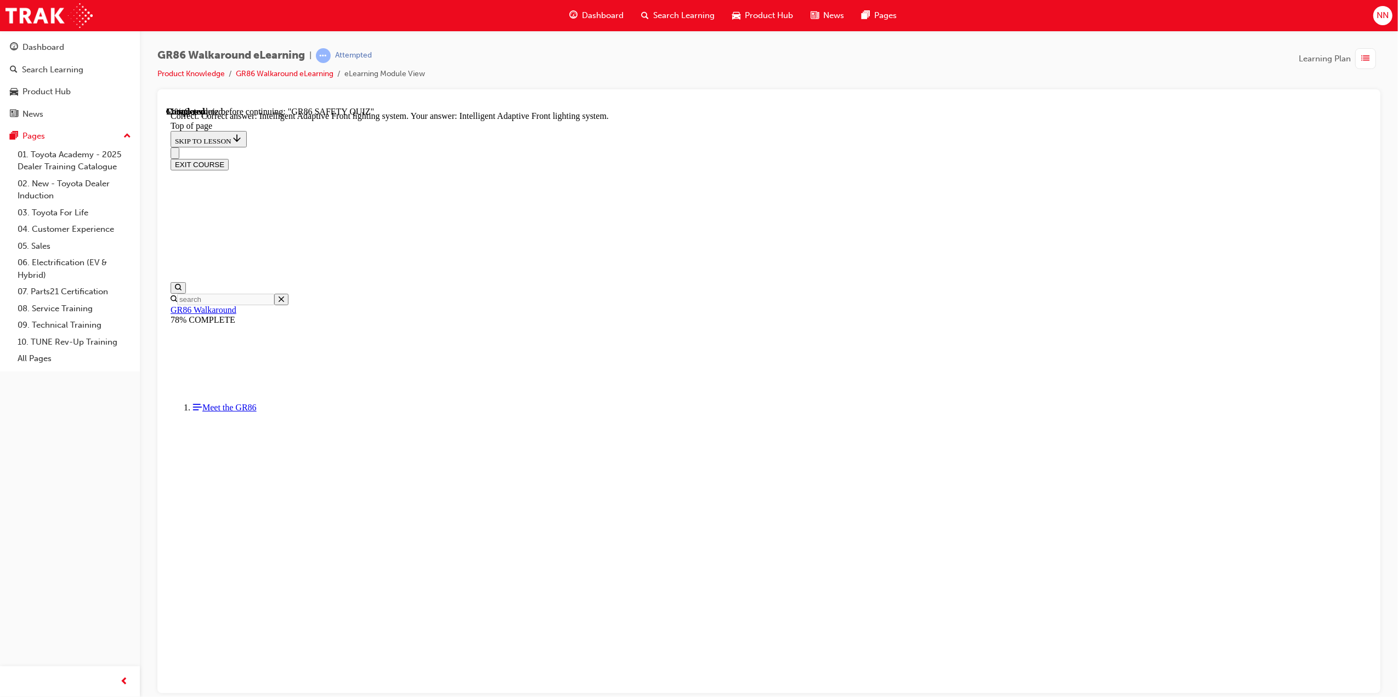
scroll to position [226, 0]
drag, startPoint x: 824, startPoint y: 588, endPoint x: 853, endPoint y: 650, distance: 68.2
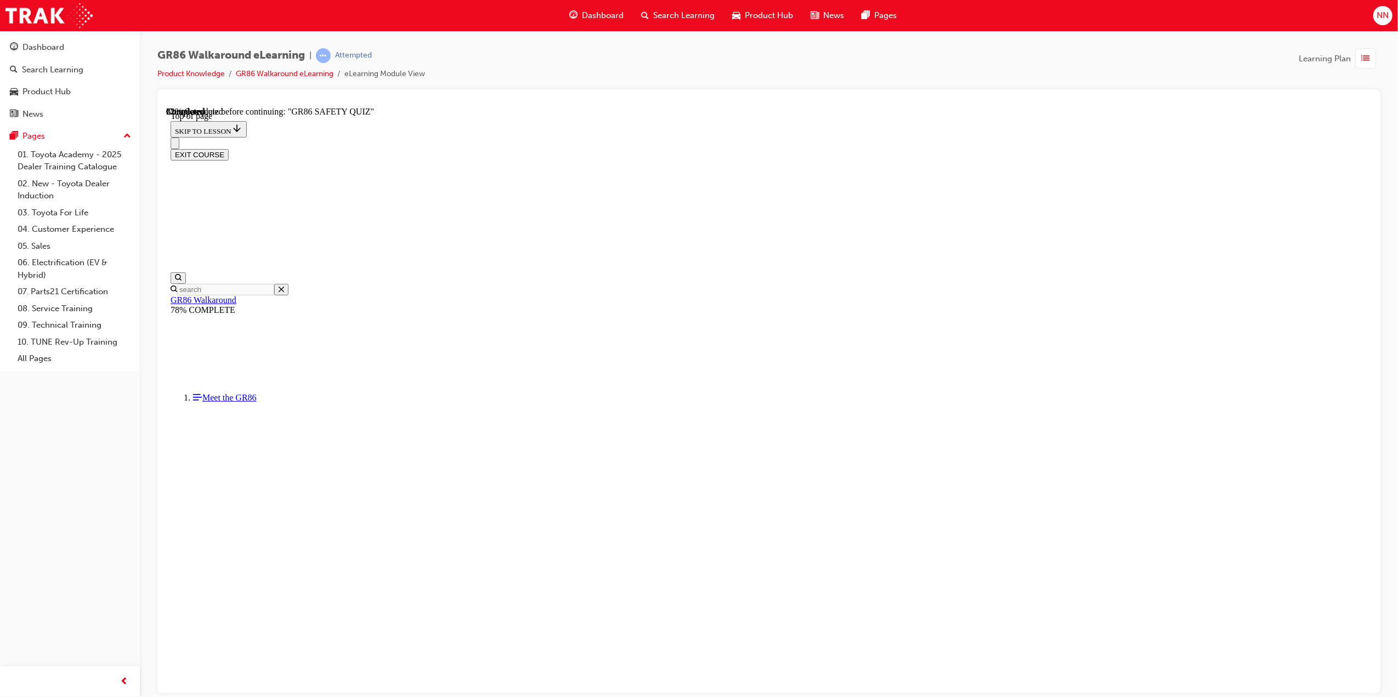
scroll to position [258, 0]
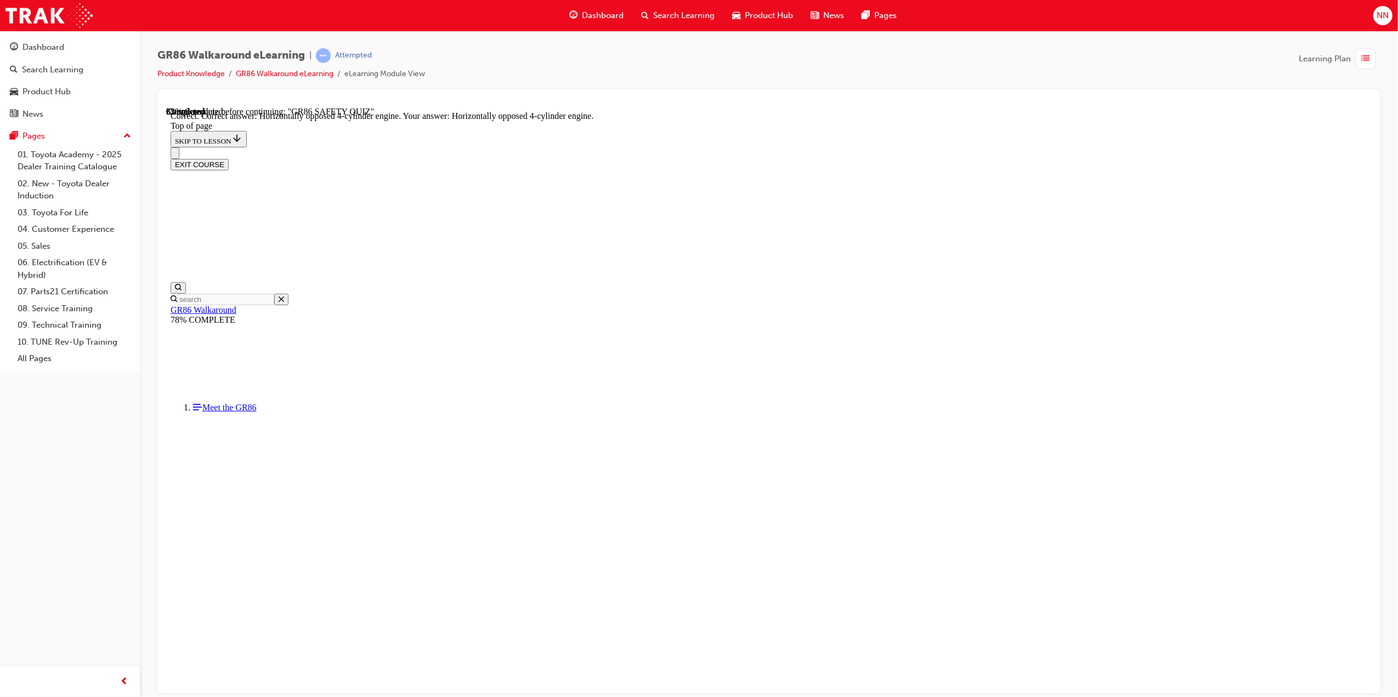
scroll to position [301, 0]
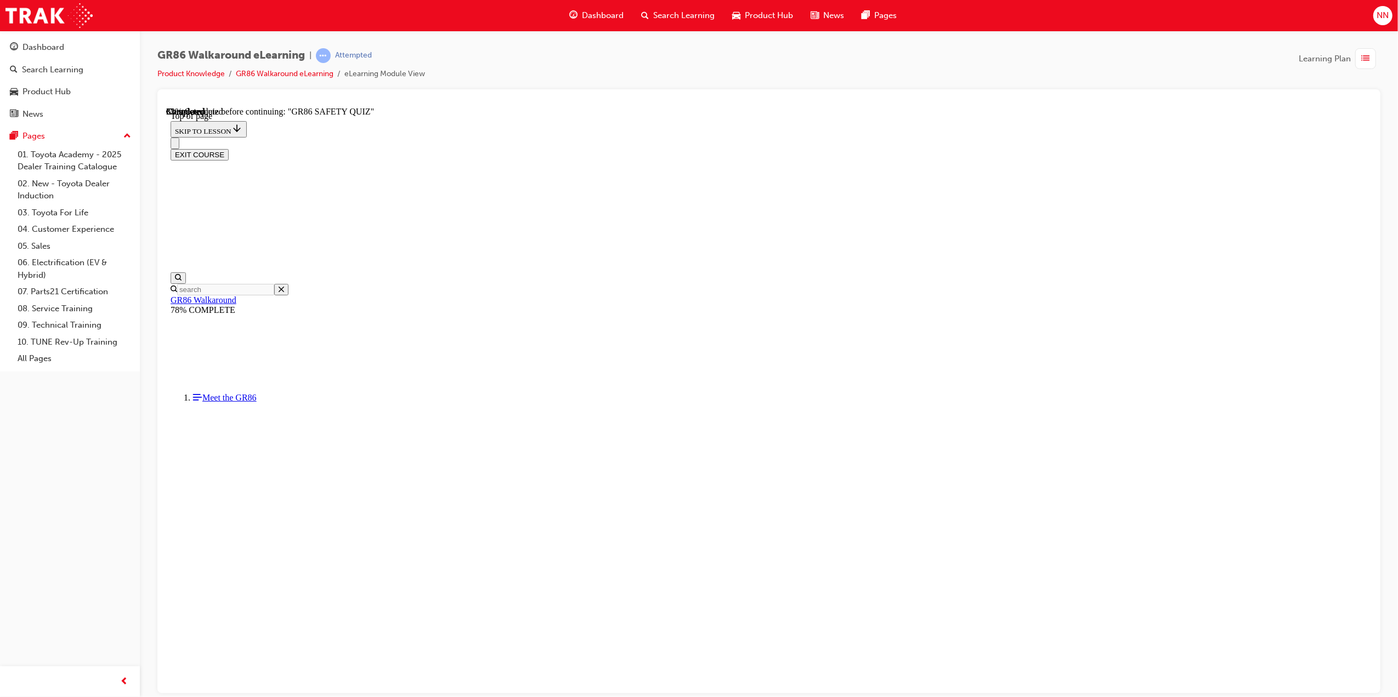
scroll to position [33, 0]
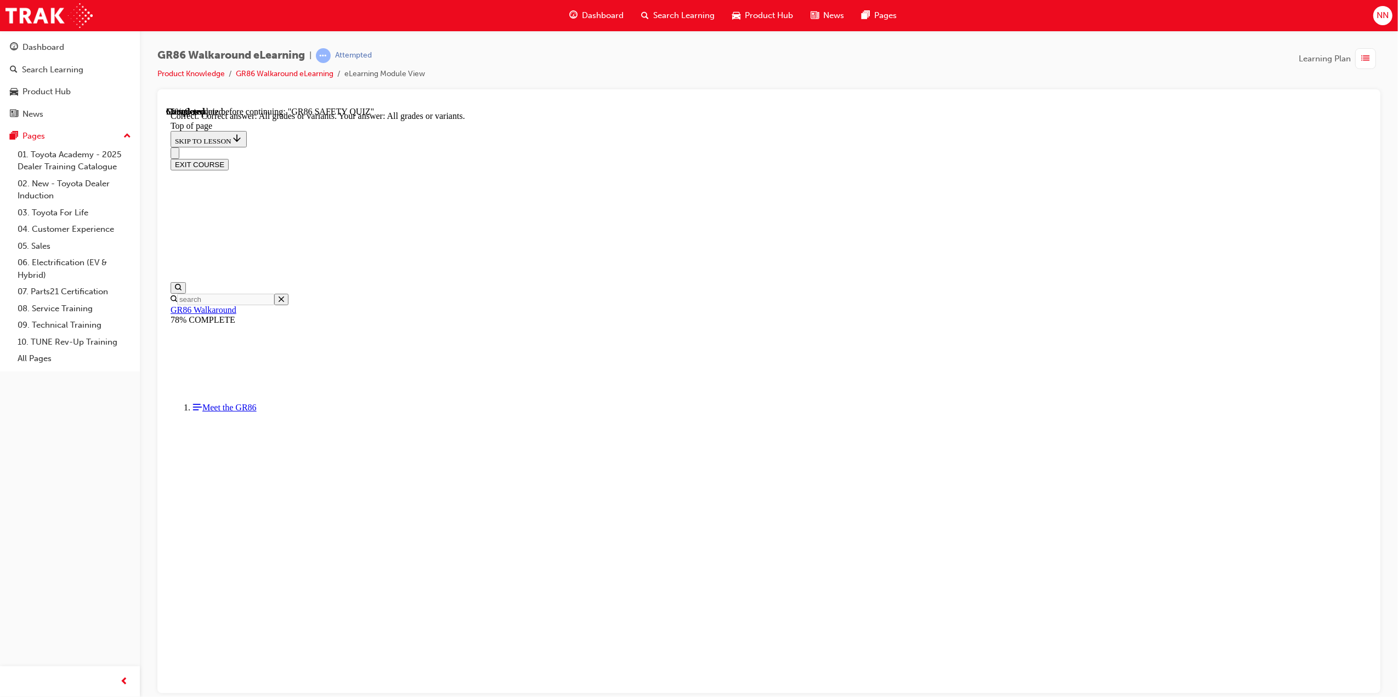
drag, startPoint x: 717, startPoint y: 472, endPoint x: 828, endPoint y: 588, distance: 160.5
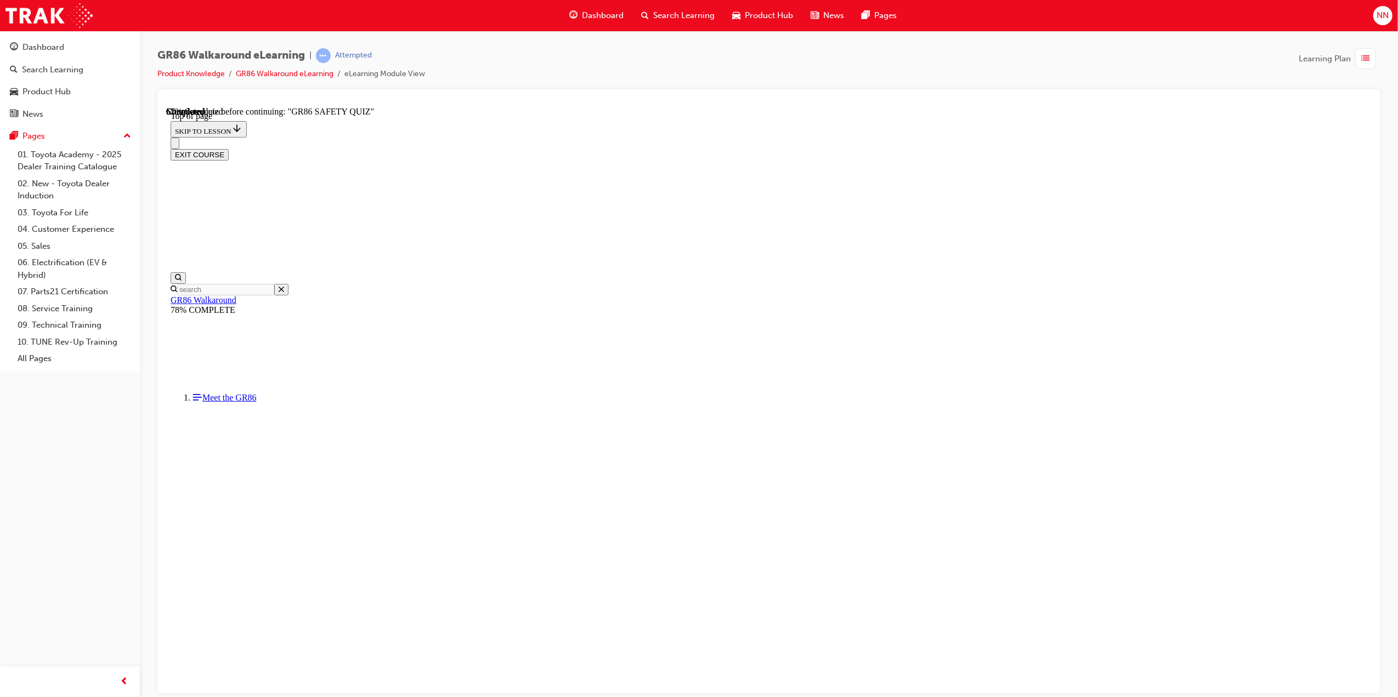
drag, startPoint x: 807, startPoint y: 550, endPoint x: 847, endPoint y: 639, distance: 97.2
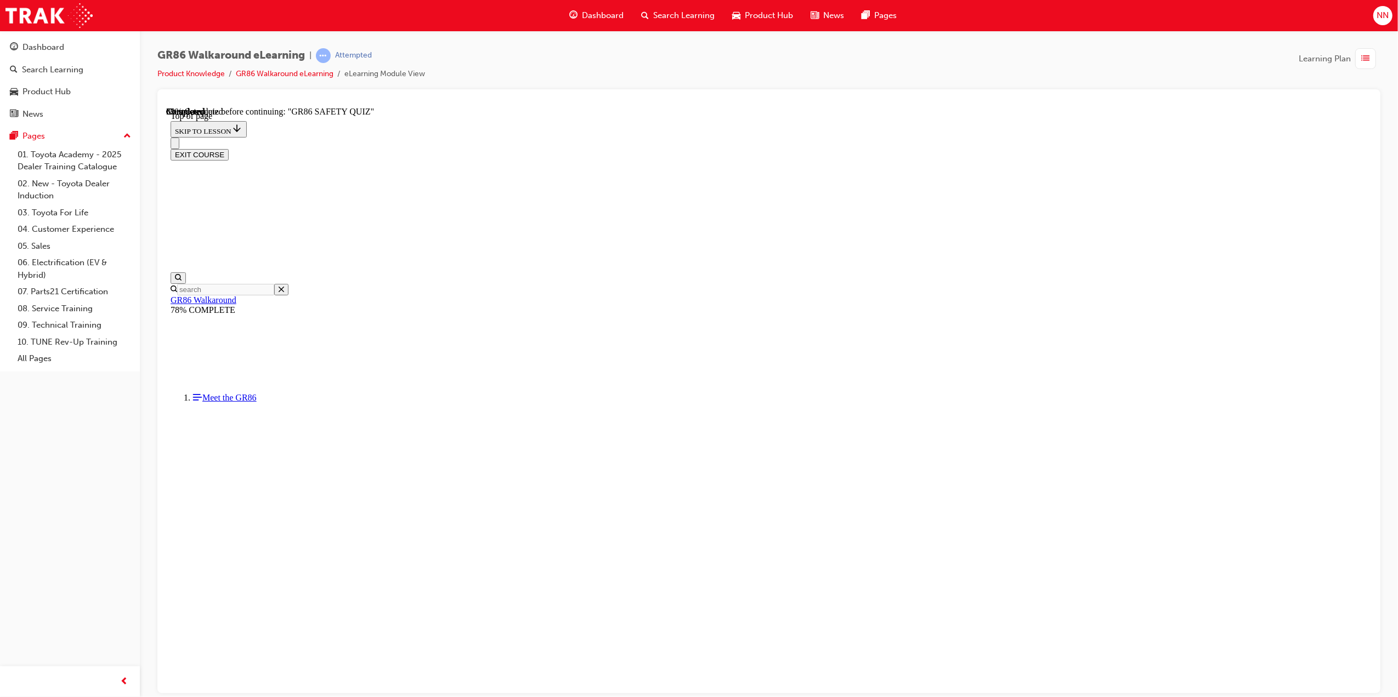
drag, startPoint x: 830, startPoint y: 604, endPoint x: 852, endPoint y: 651, distance: 52.0
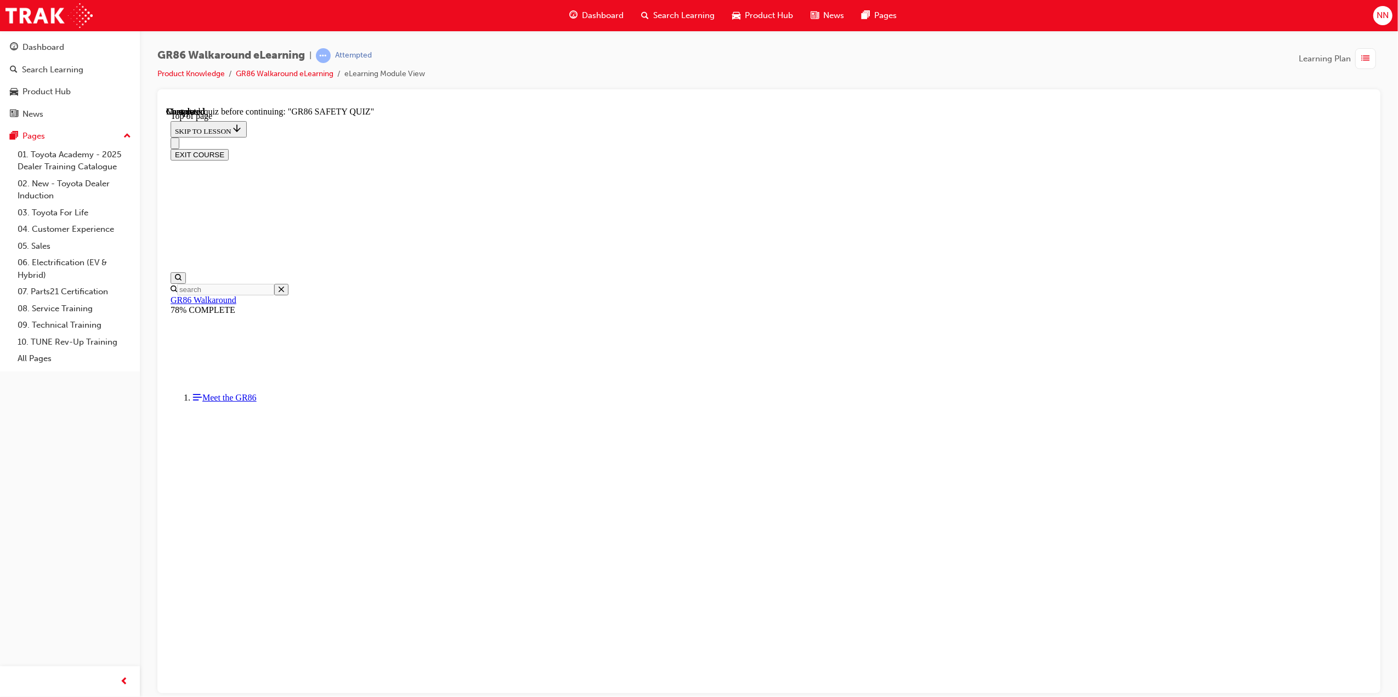
drag, startPoint x: 840, startPoint y: 555, endPoint x: 827, endPoint y: 643, distance: 88.7
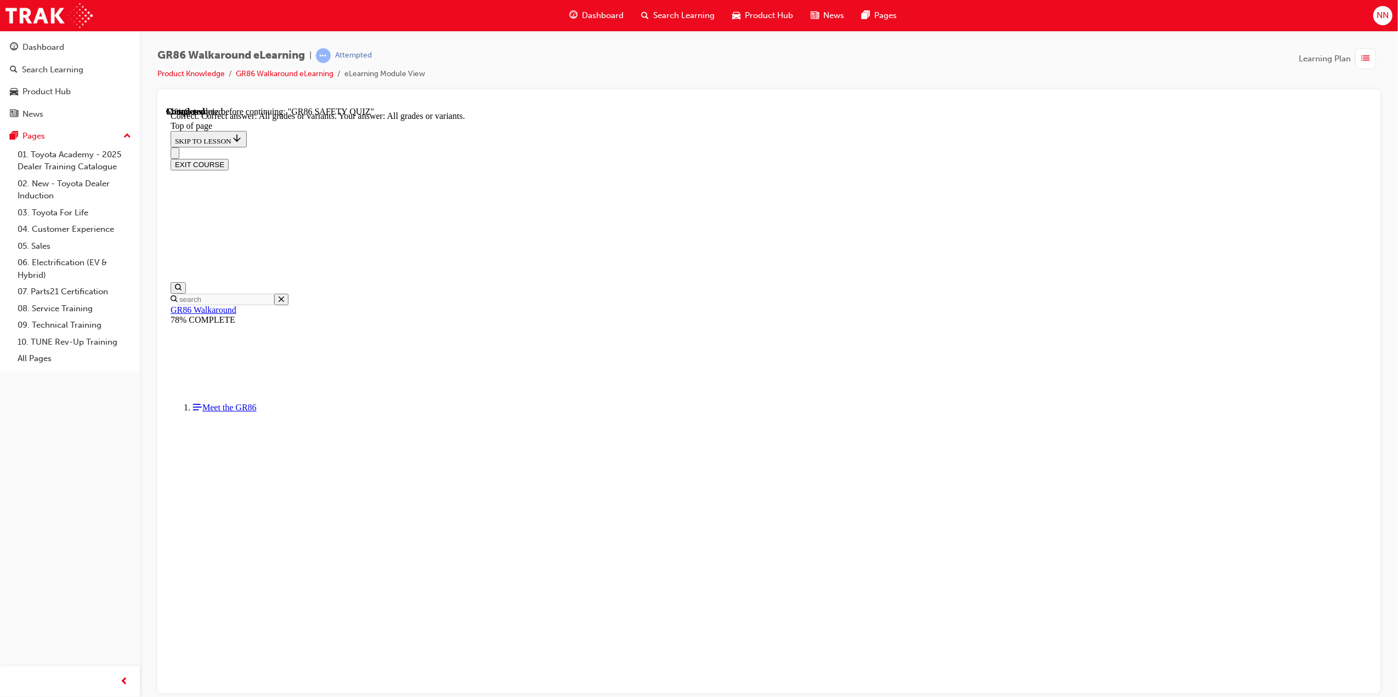
scroll to position [33, 0]
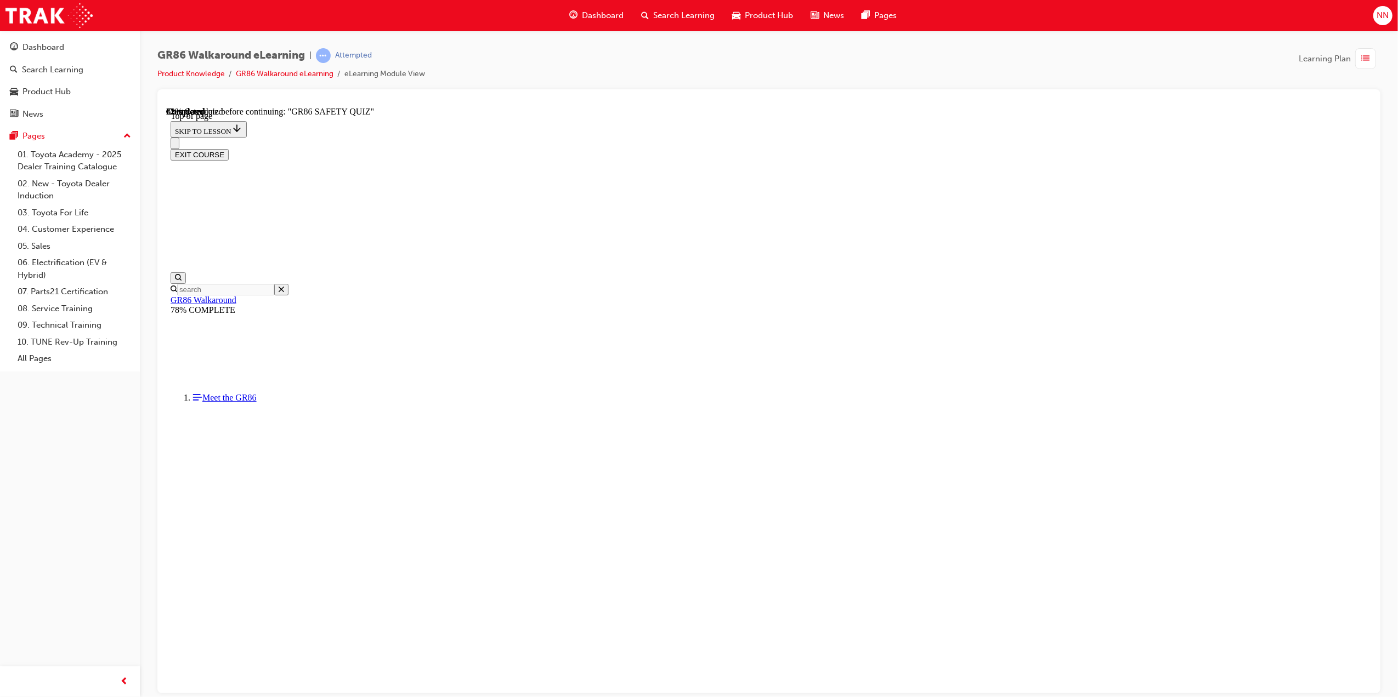
scroll to position [248, 0]
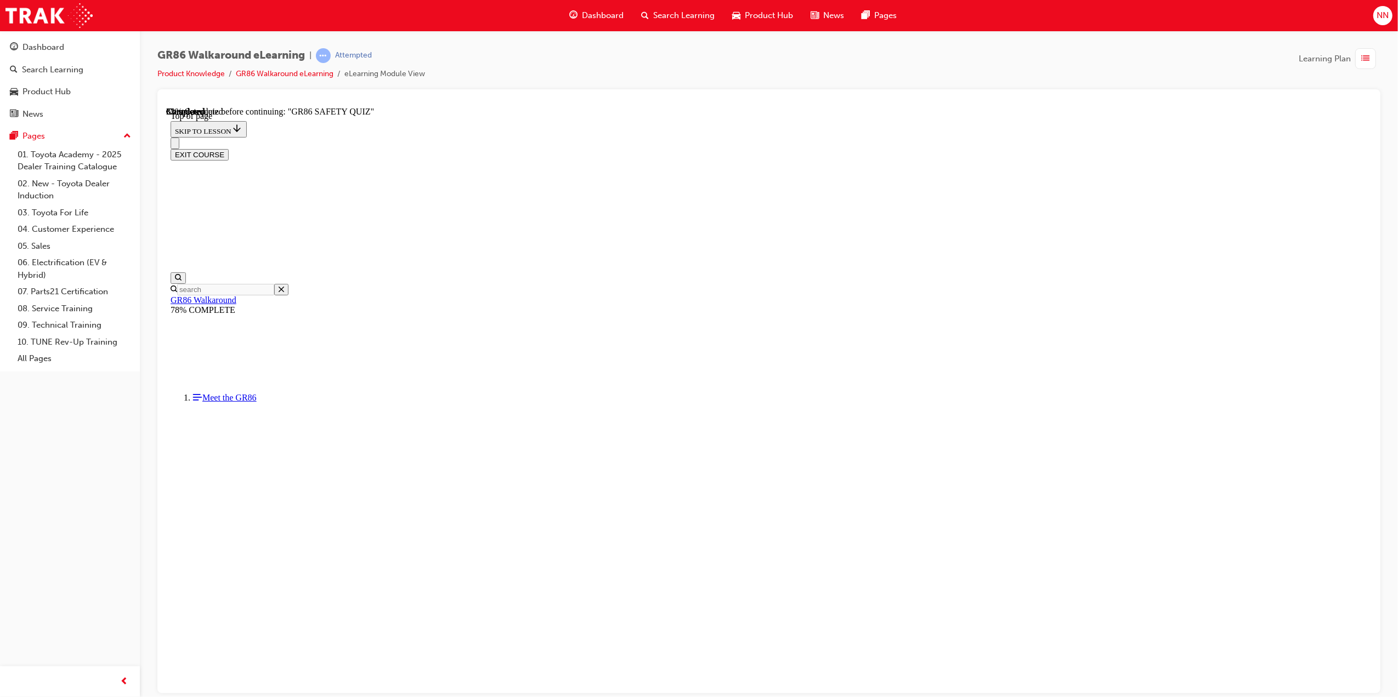
scroll to position [266, 0]
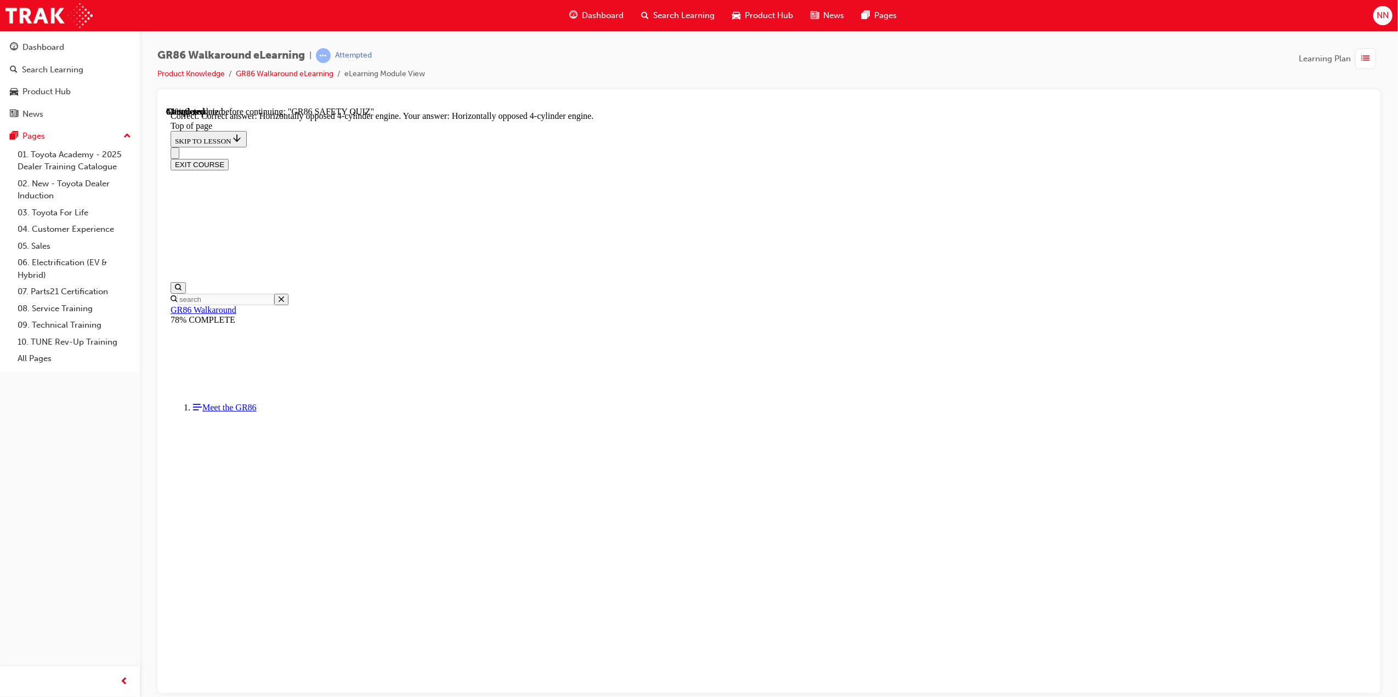
scroll to position [301, 0]
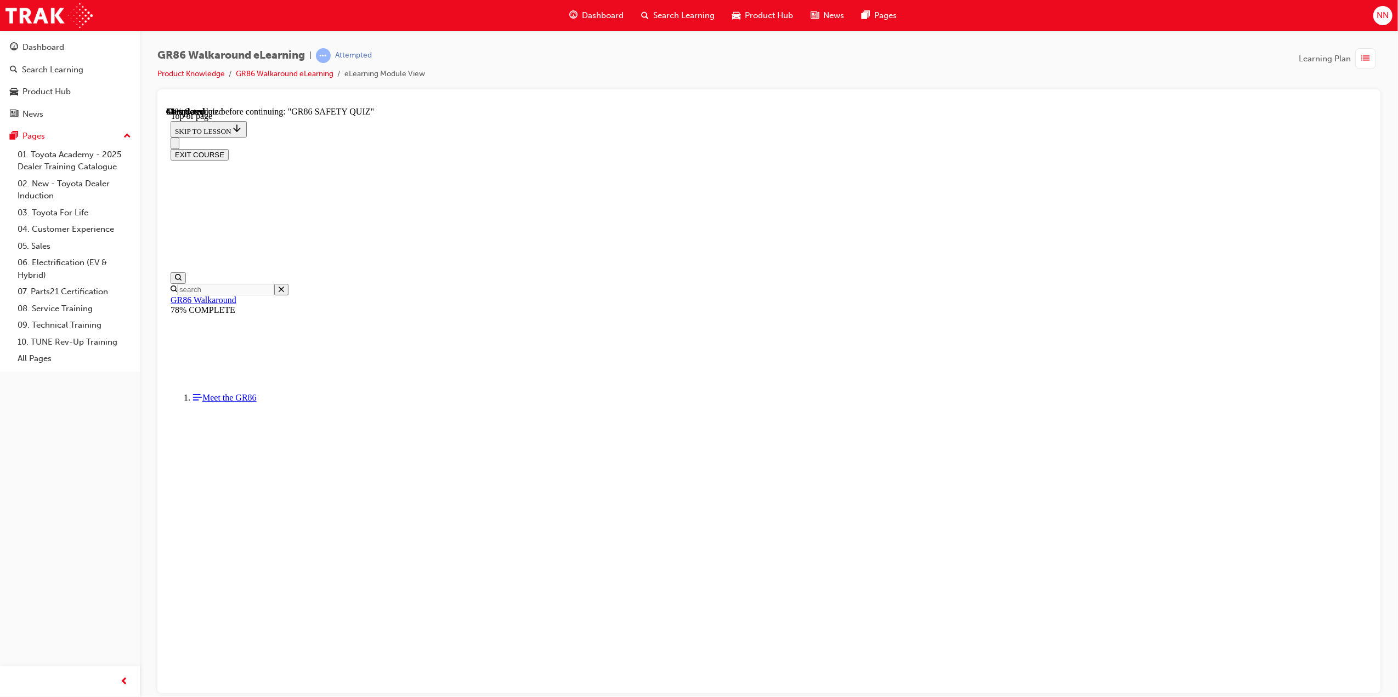
scroll to position [33, 0]
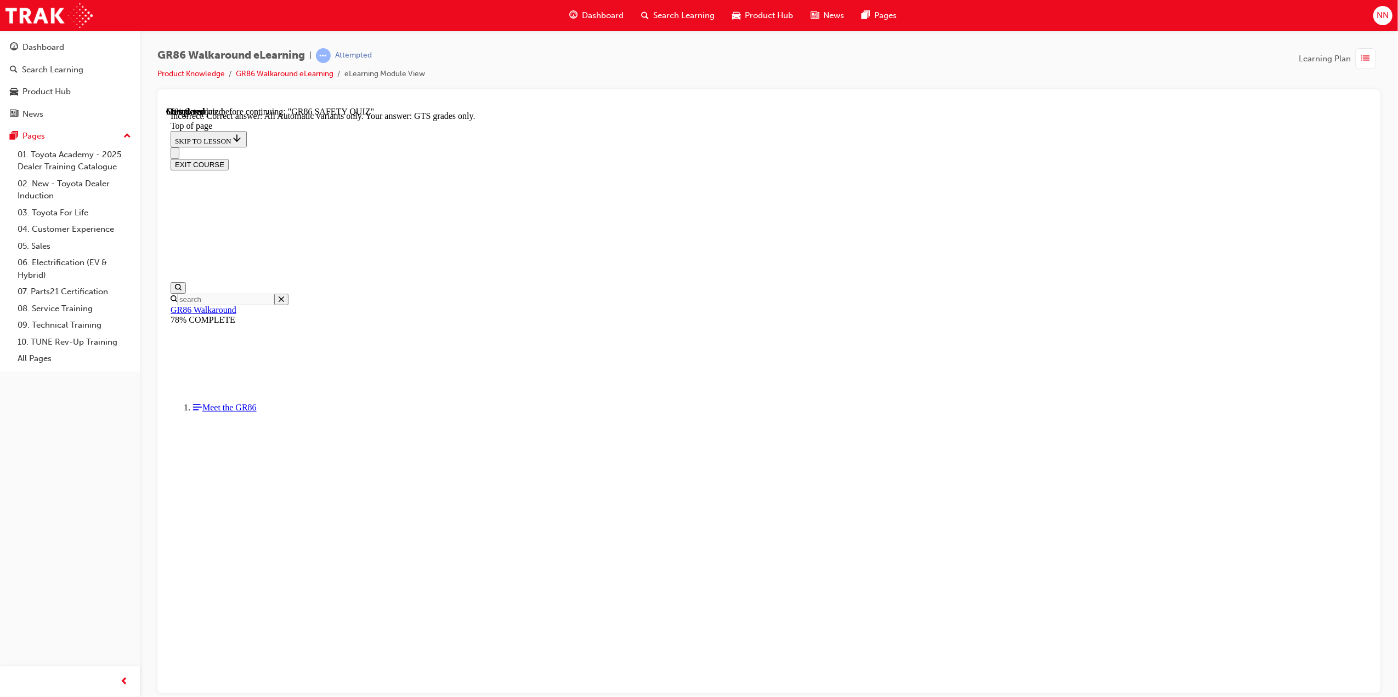
scroll to position [66, 0]
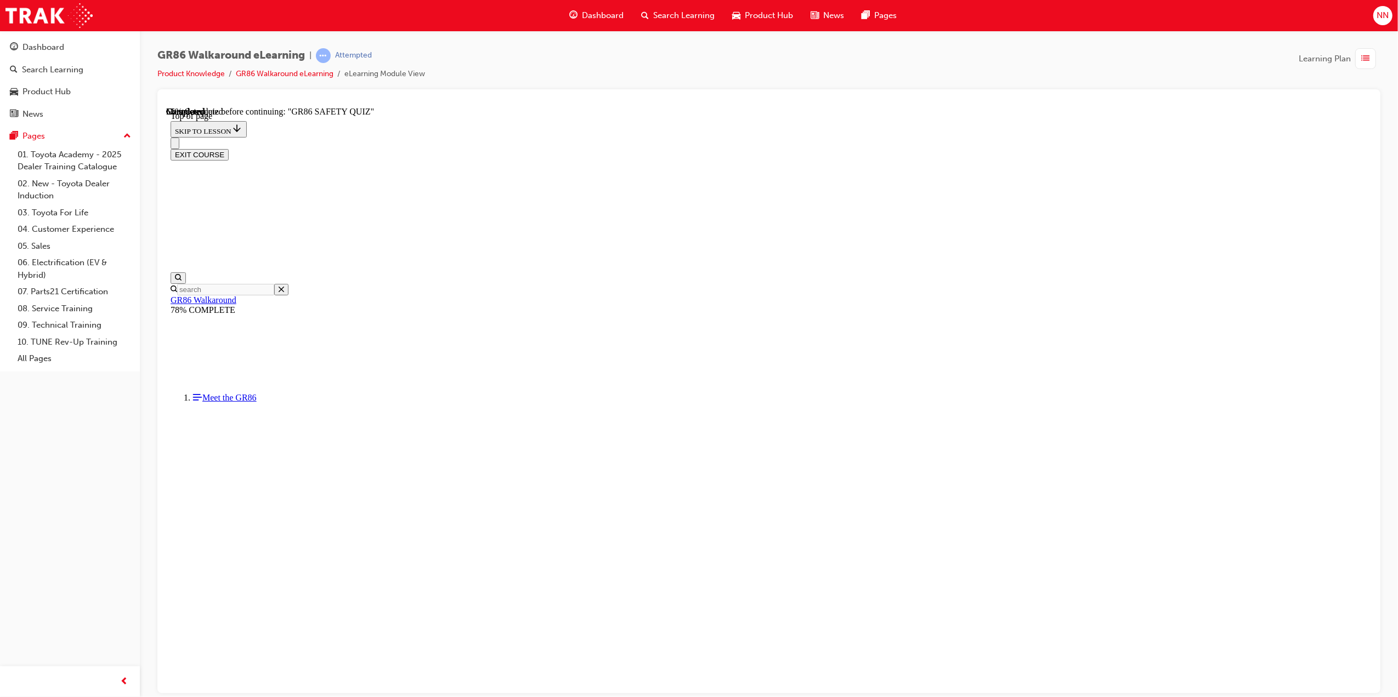
scroll to position [183, 0]
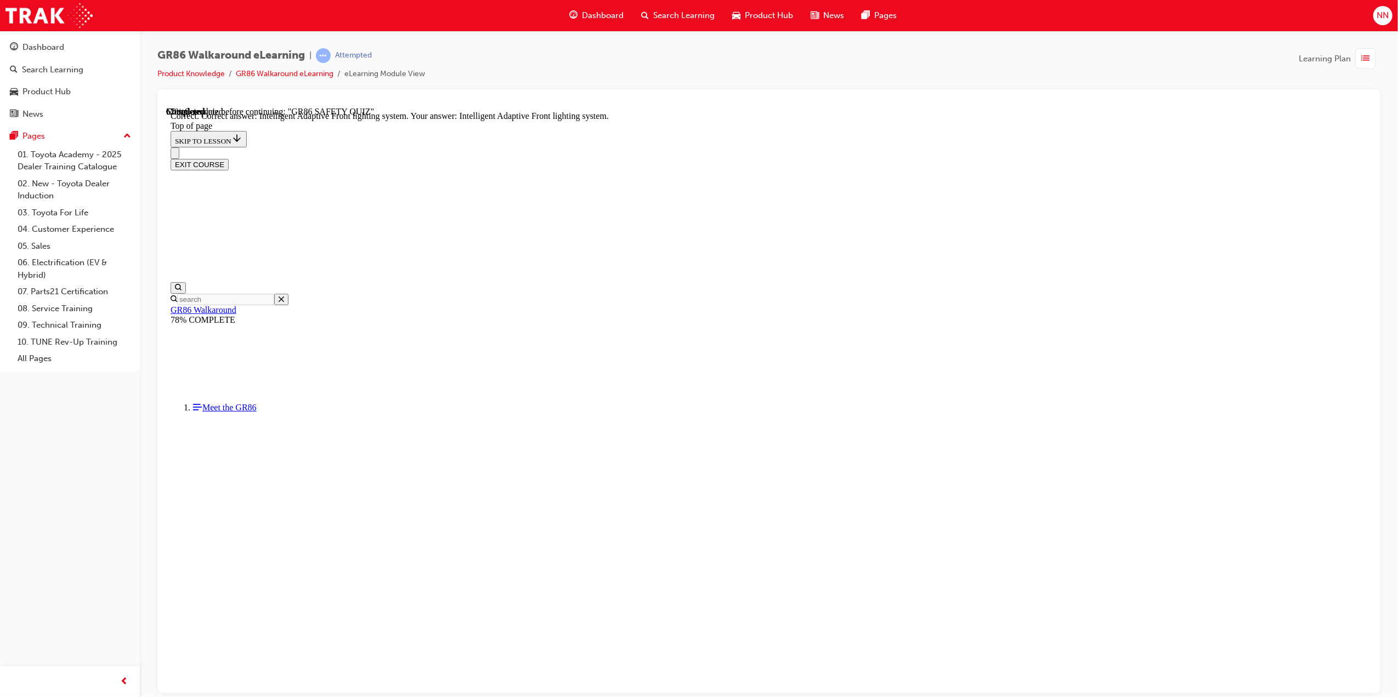
scroll to position [226, 0]
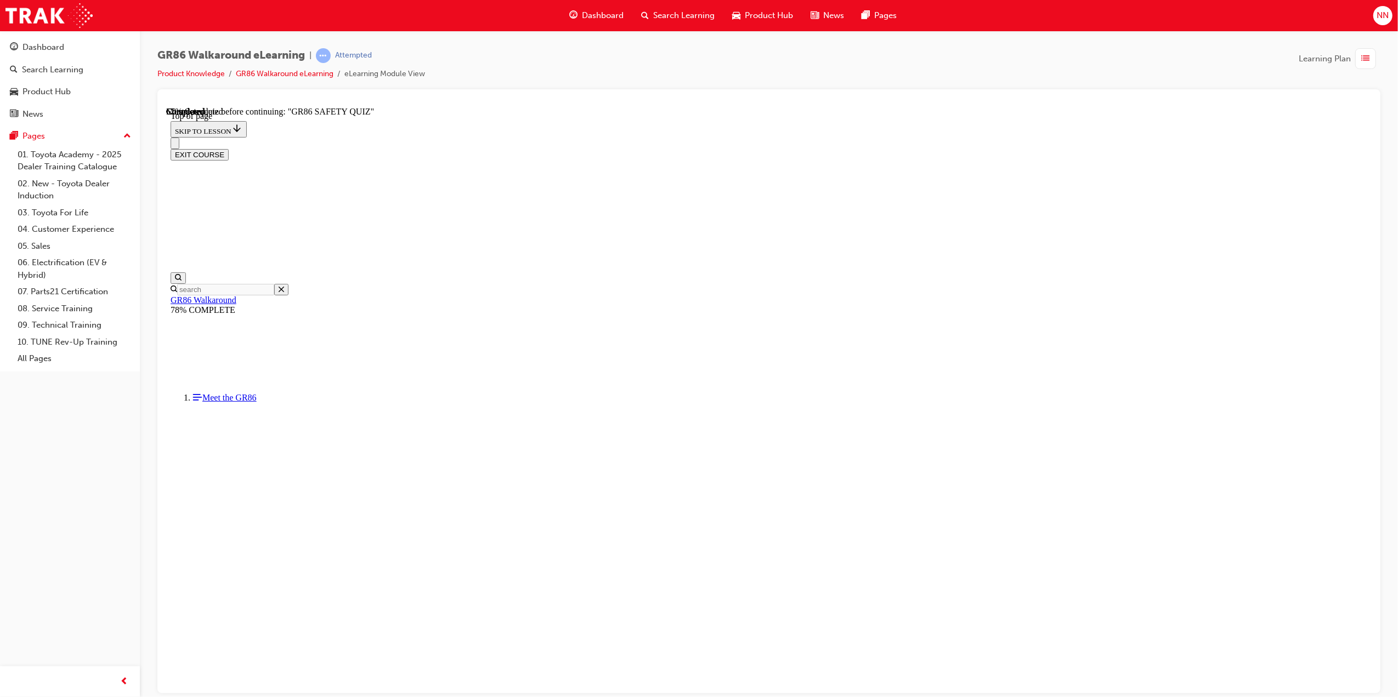
scroll to position [33, 0]
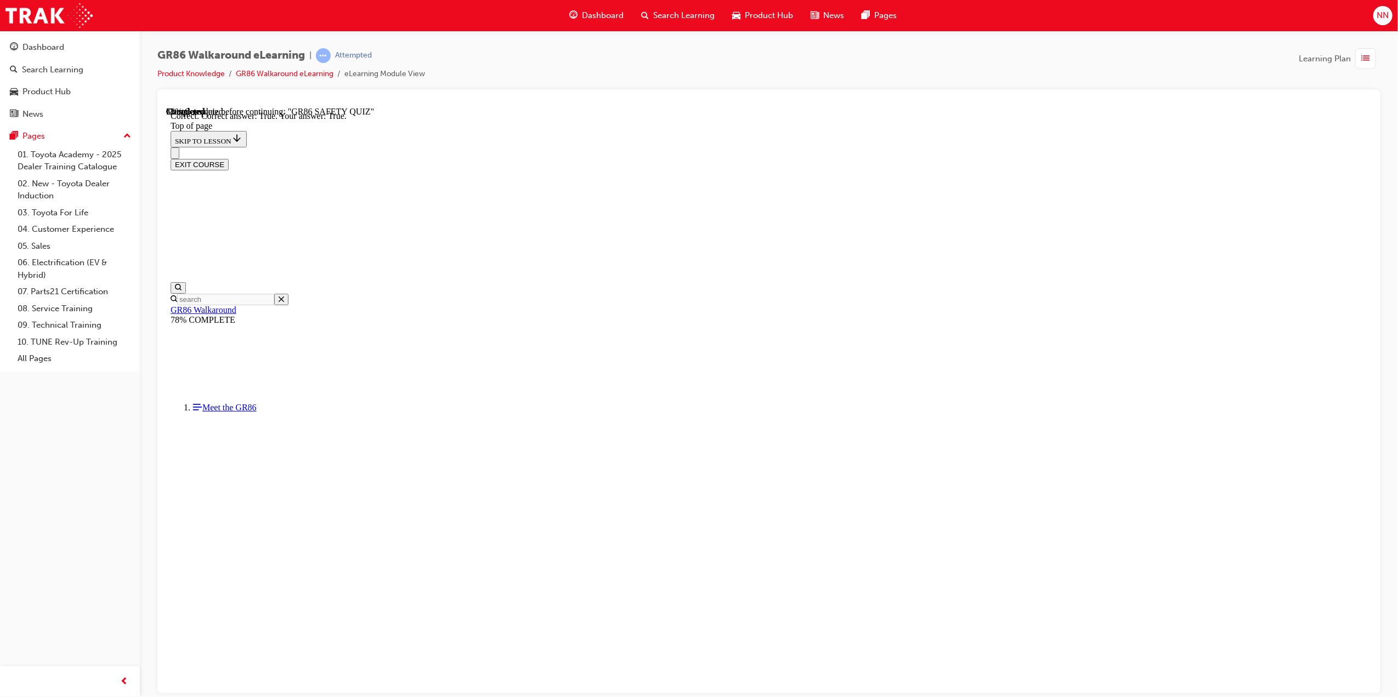
scroll to position [33, 0]
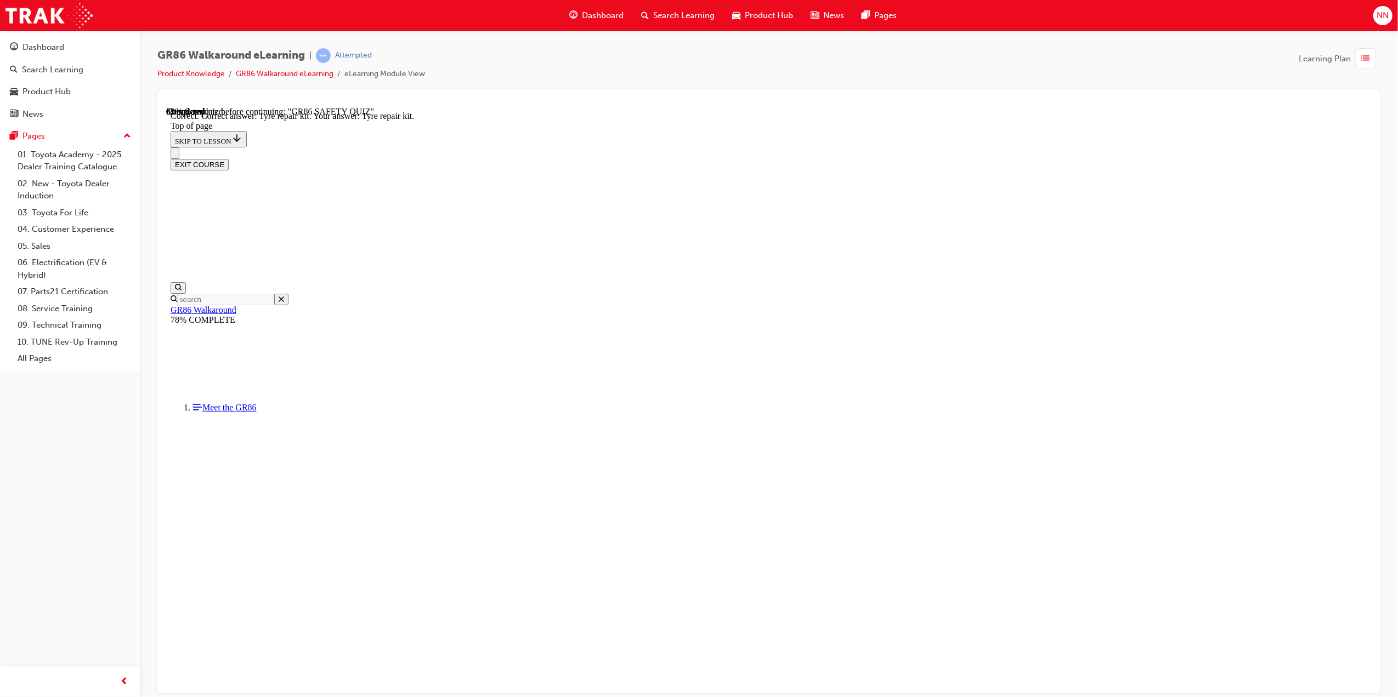
scroll to position [33, 0]
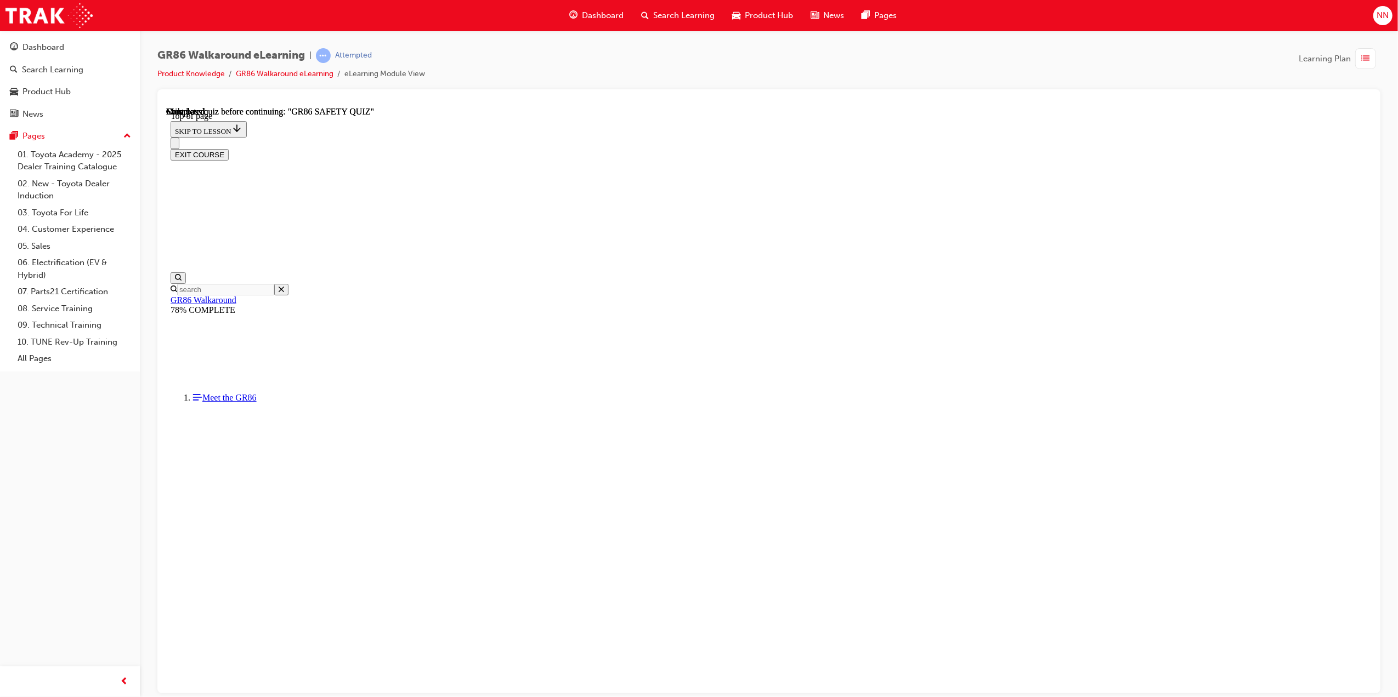
scroll to position [33, 0]
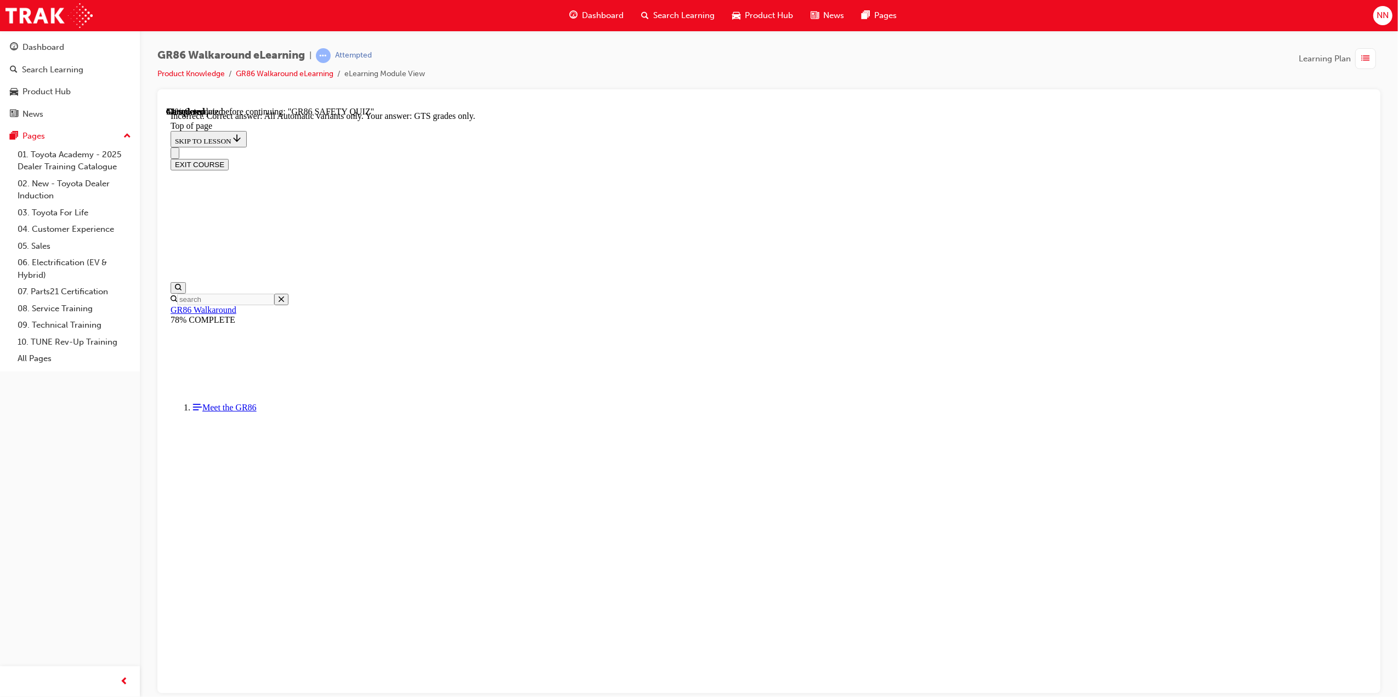
scroll to position [66, 0]
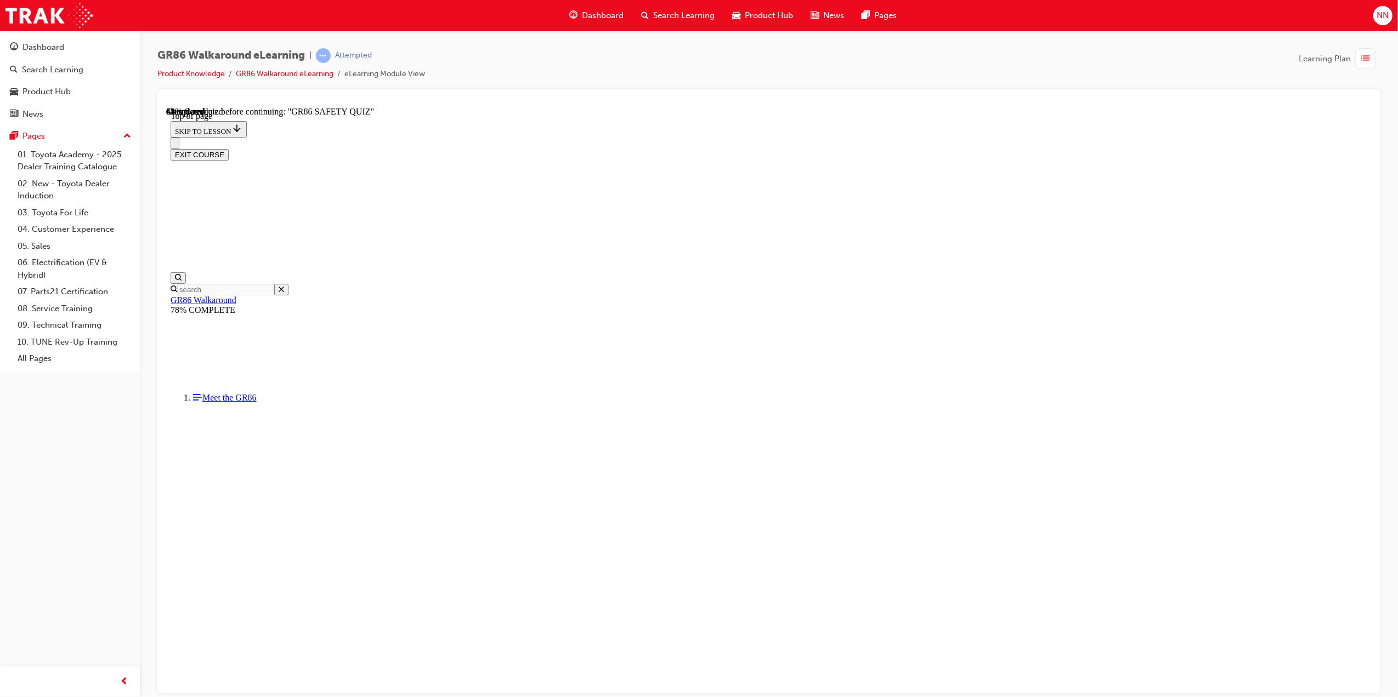
scroll to position [33, 0]
drag, startPoint x: 717, startPoint y: 518, endPoint x: 829, endPoint y: 591, distance: 133.7
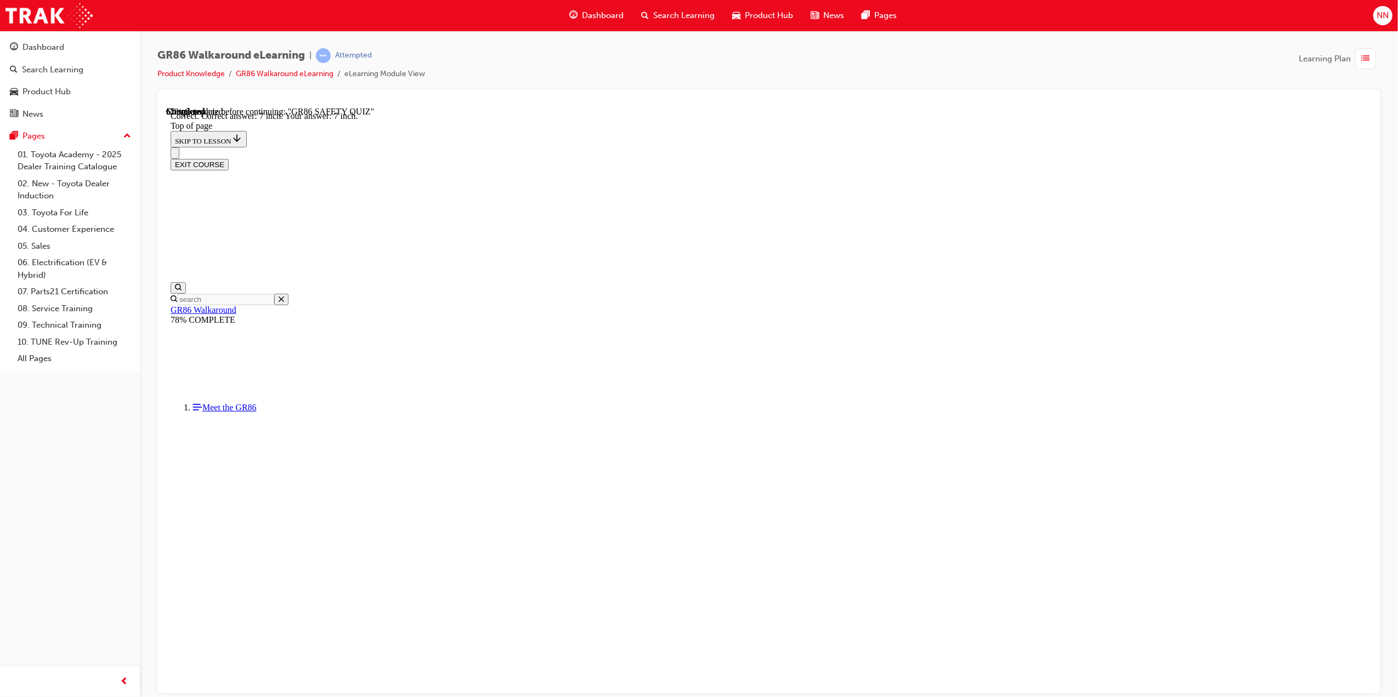
scroll to position [282, 0]
drag, startPoint x: 847, startPoint y: 605, endPoint x: 860, endPoint y: 638, distance: 36.1
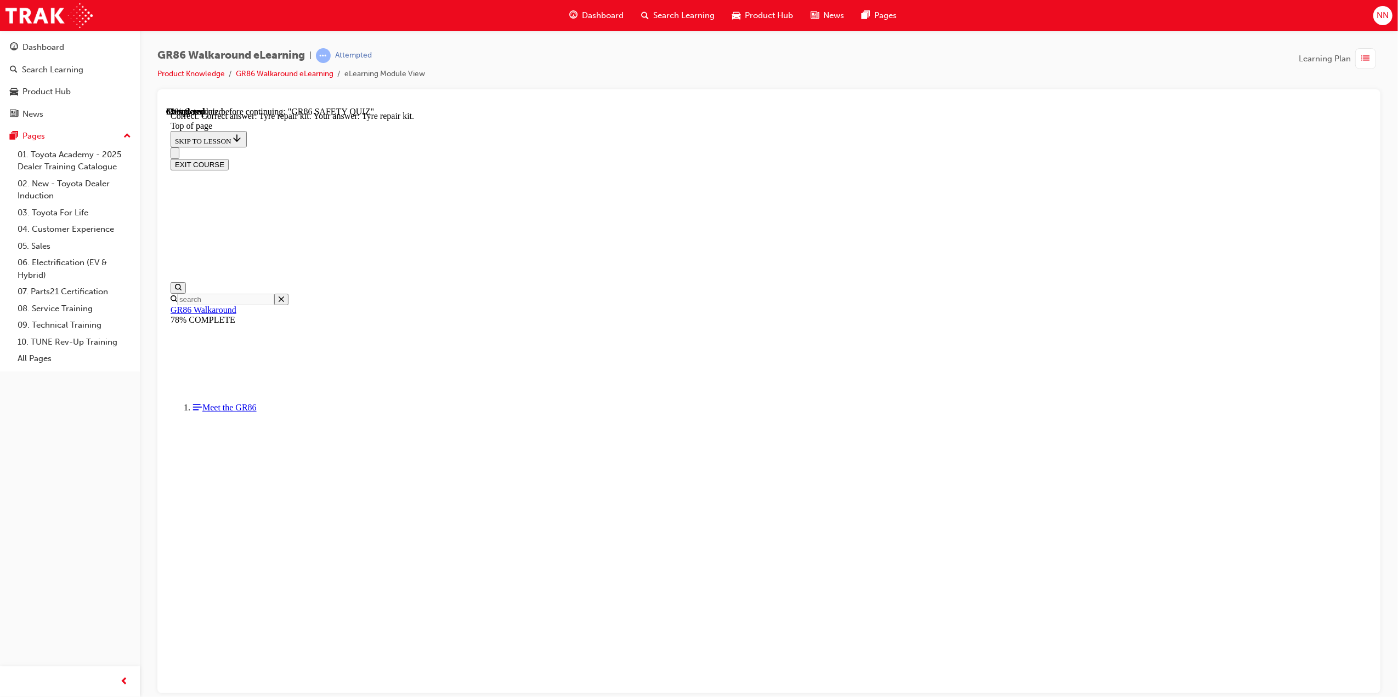
scroll to position [33, 0]
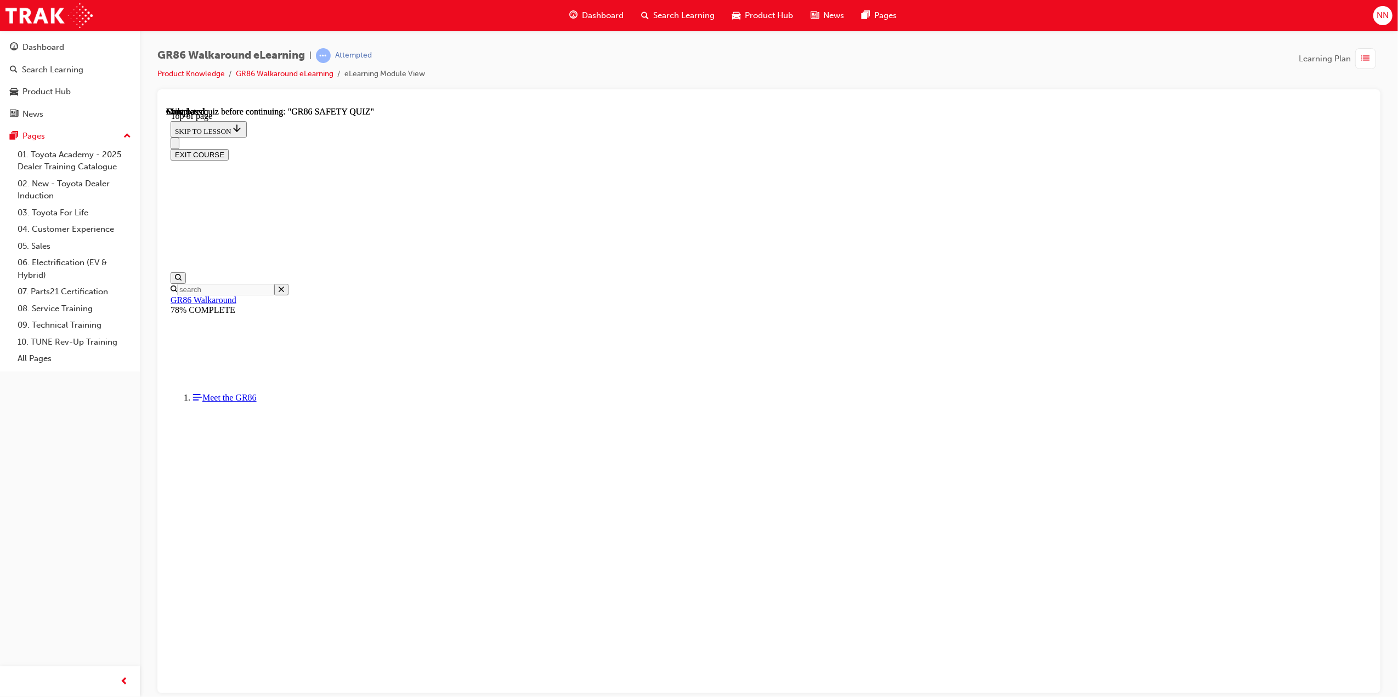
scroll to position [68, 0]
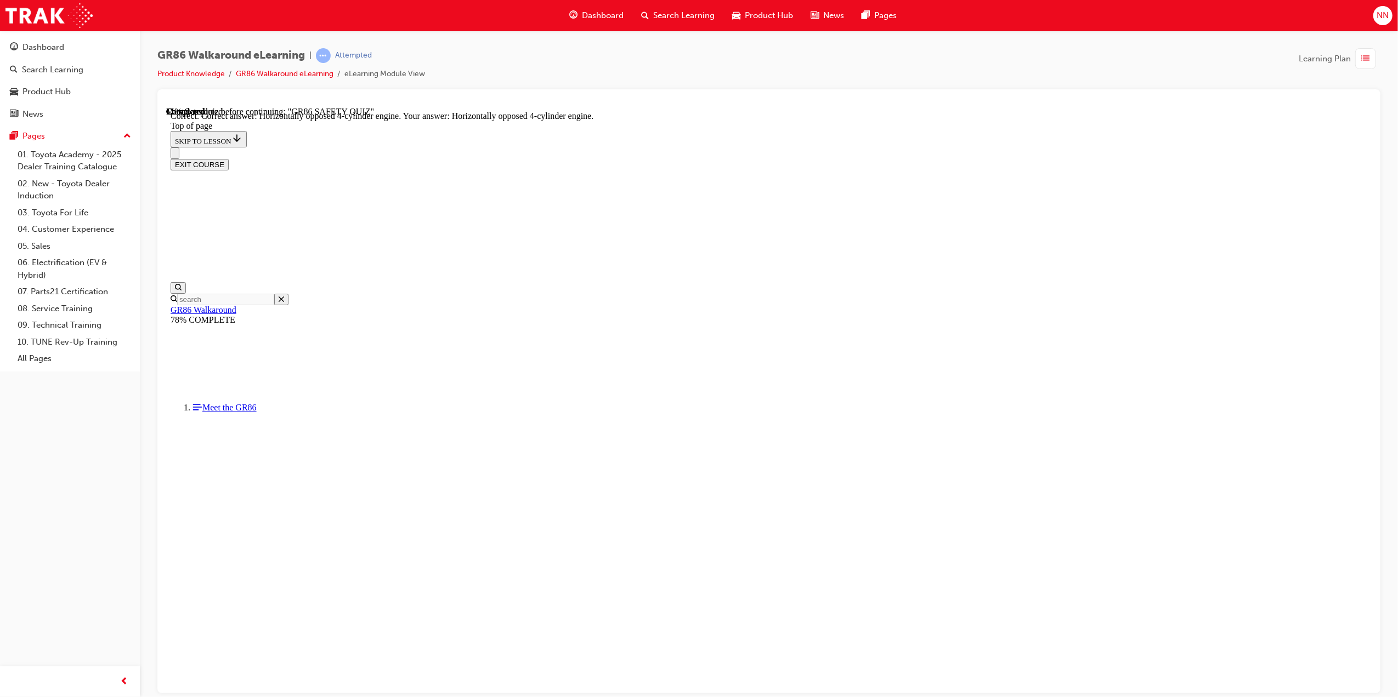
scroll to position [301, 0]
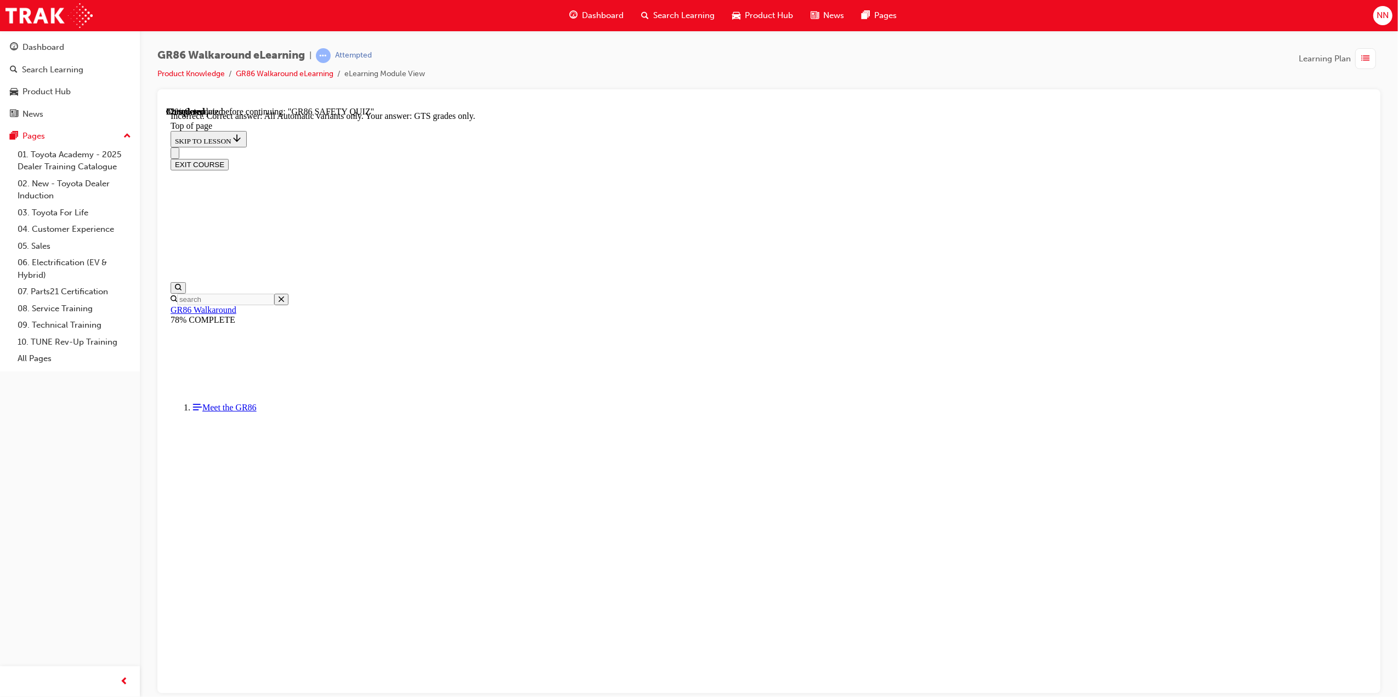
scroll to position [66, 0]
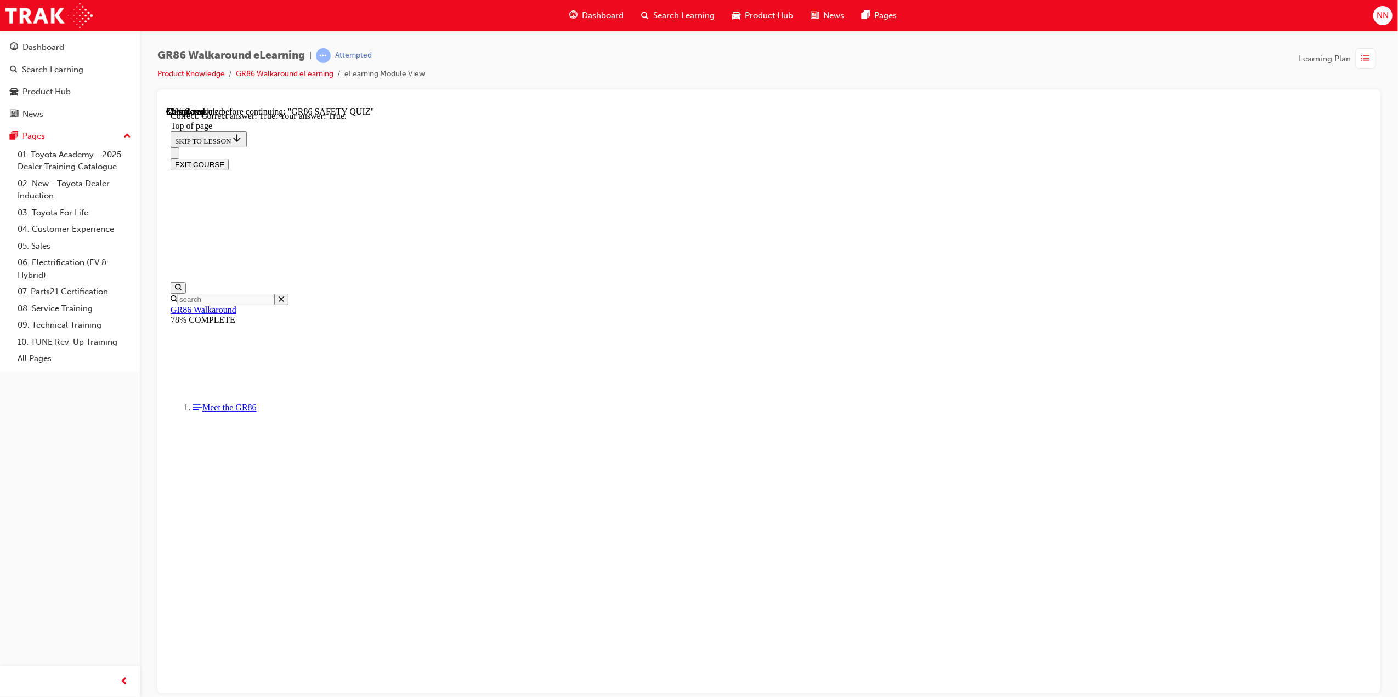
scroll to position [33, 0]
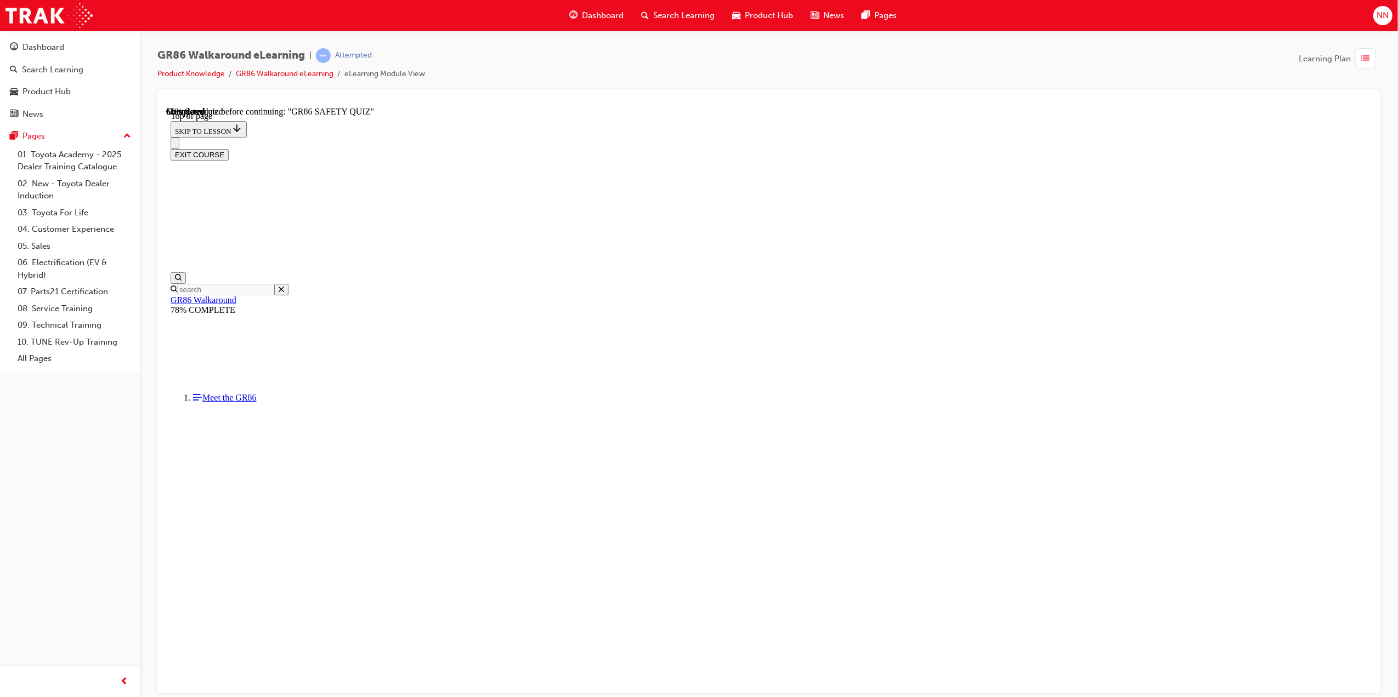
scroll to position [33, 0]
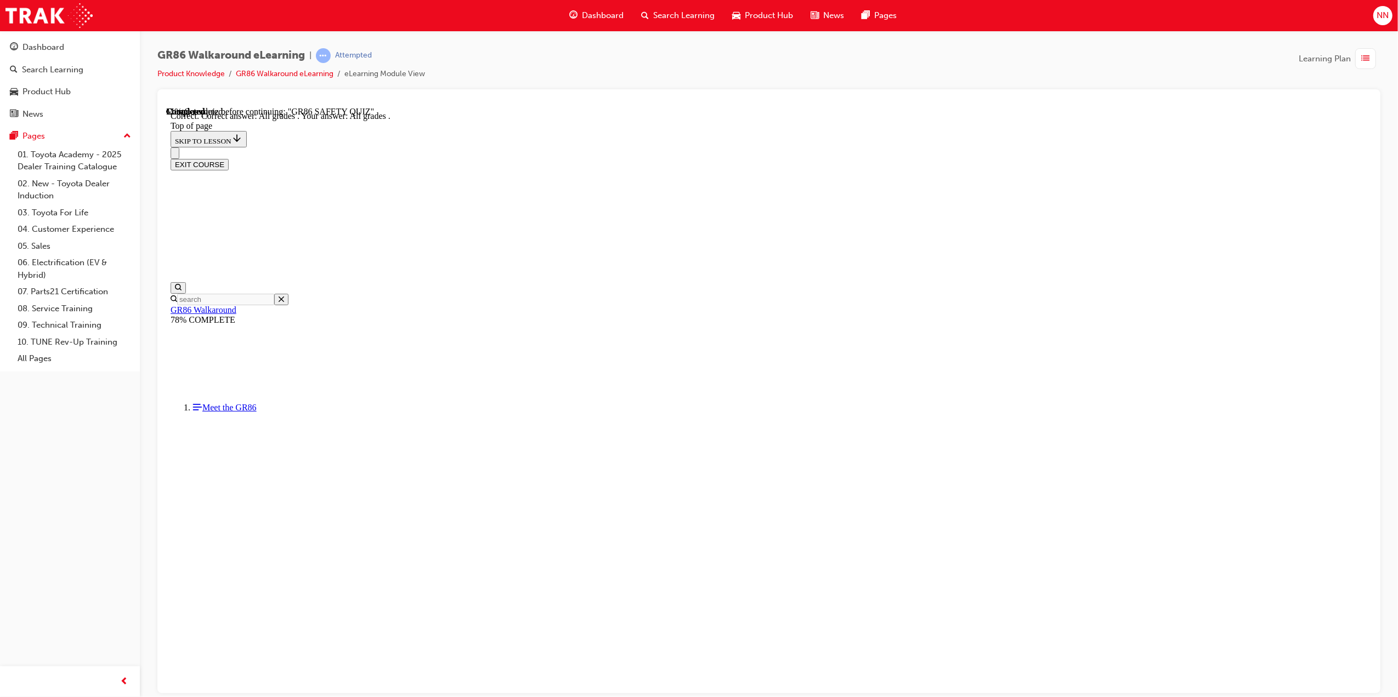
drag, startPoint x: 751, startPoint y: 439, endPoint x: 781, endPoint y: 480, distance: 51.3
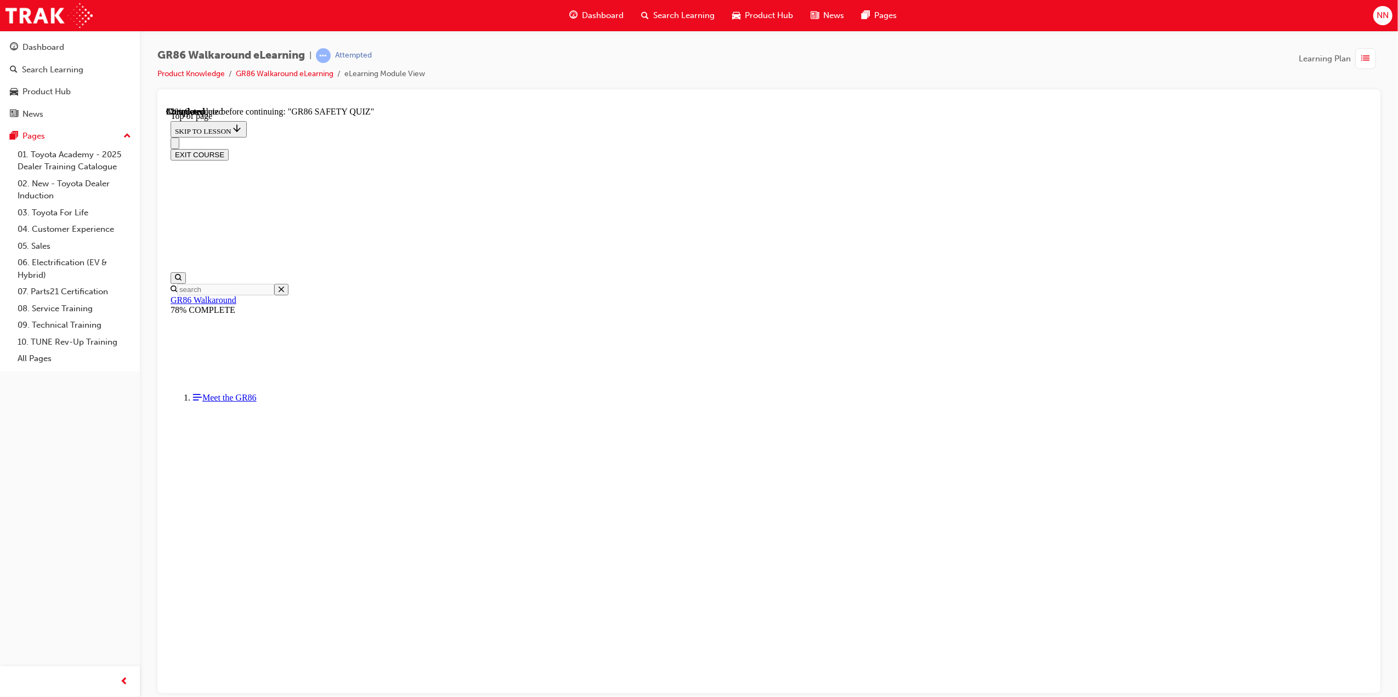
scroll to position [180, 0]
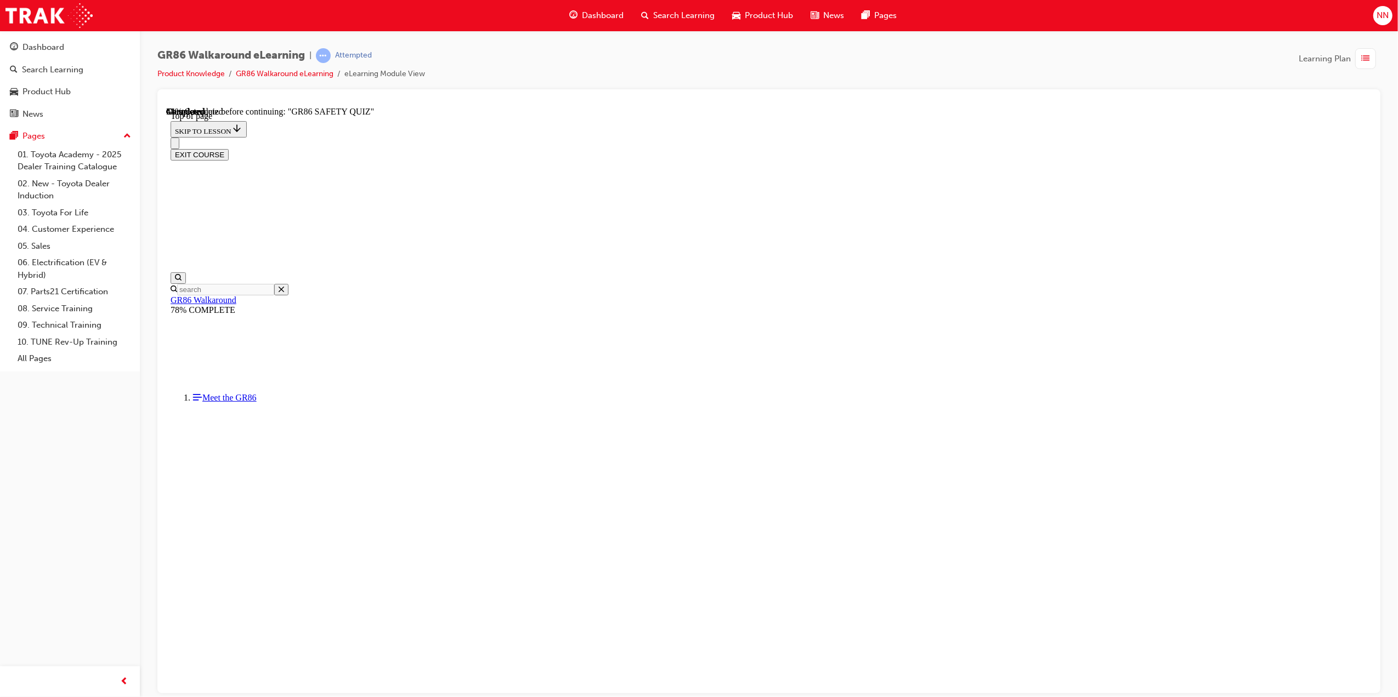
scroll to position [33, 0]
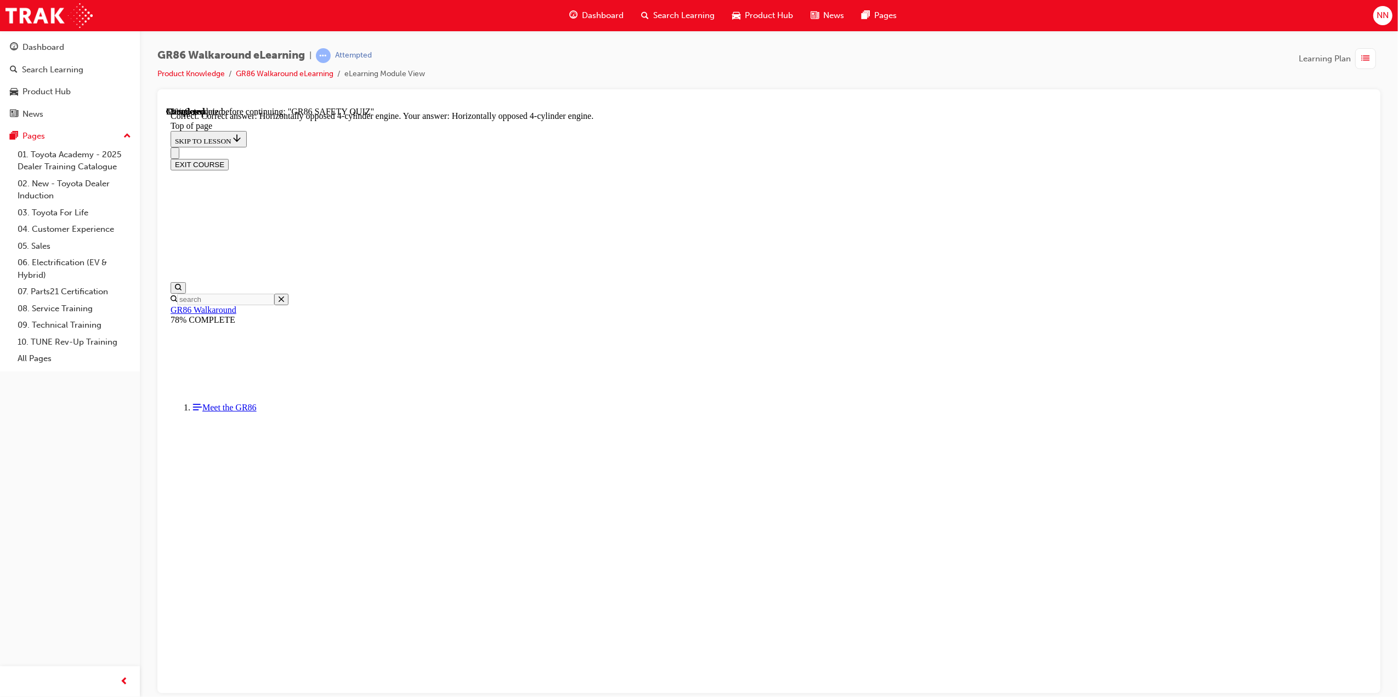
scroll to position [33, 0]
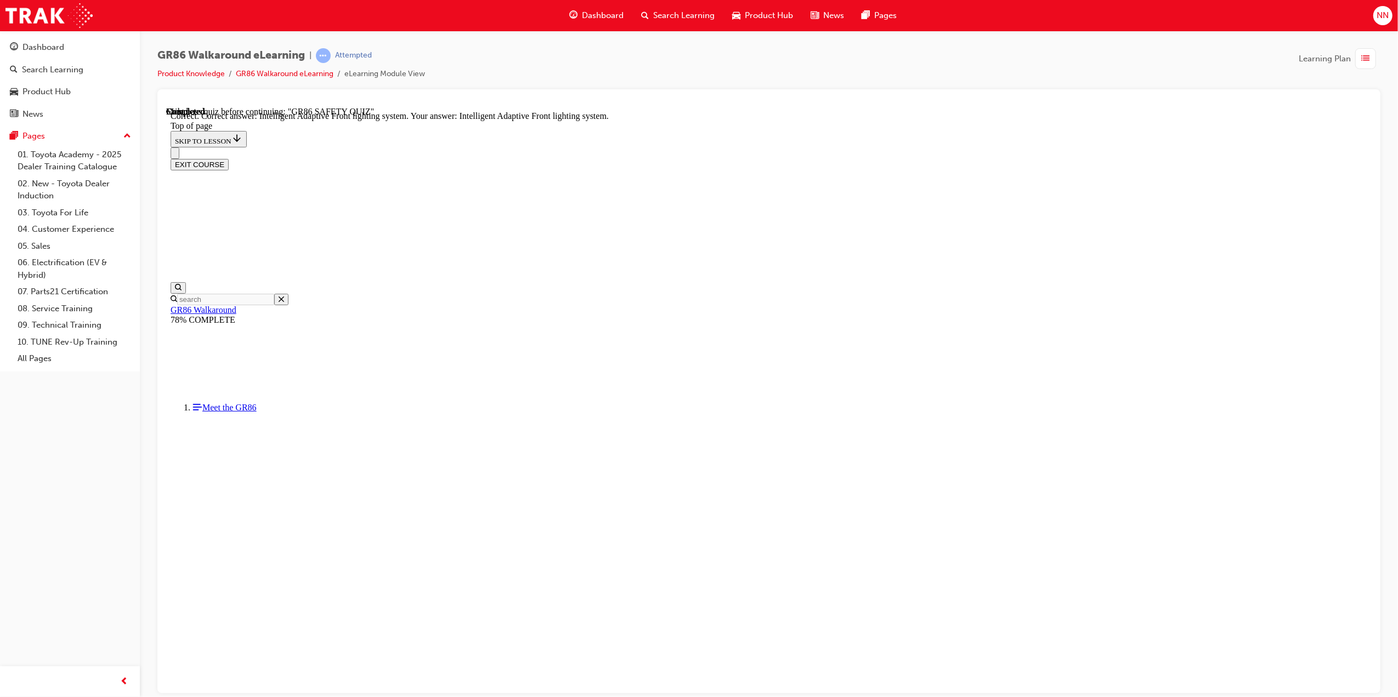
scroll to position [226, 0]
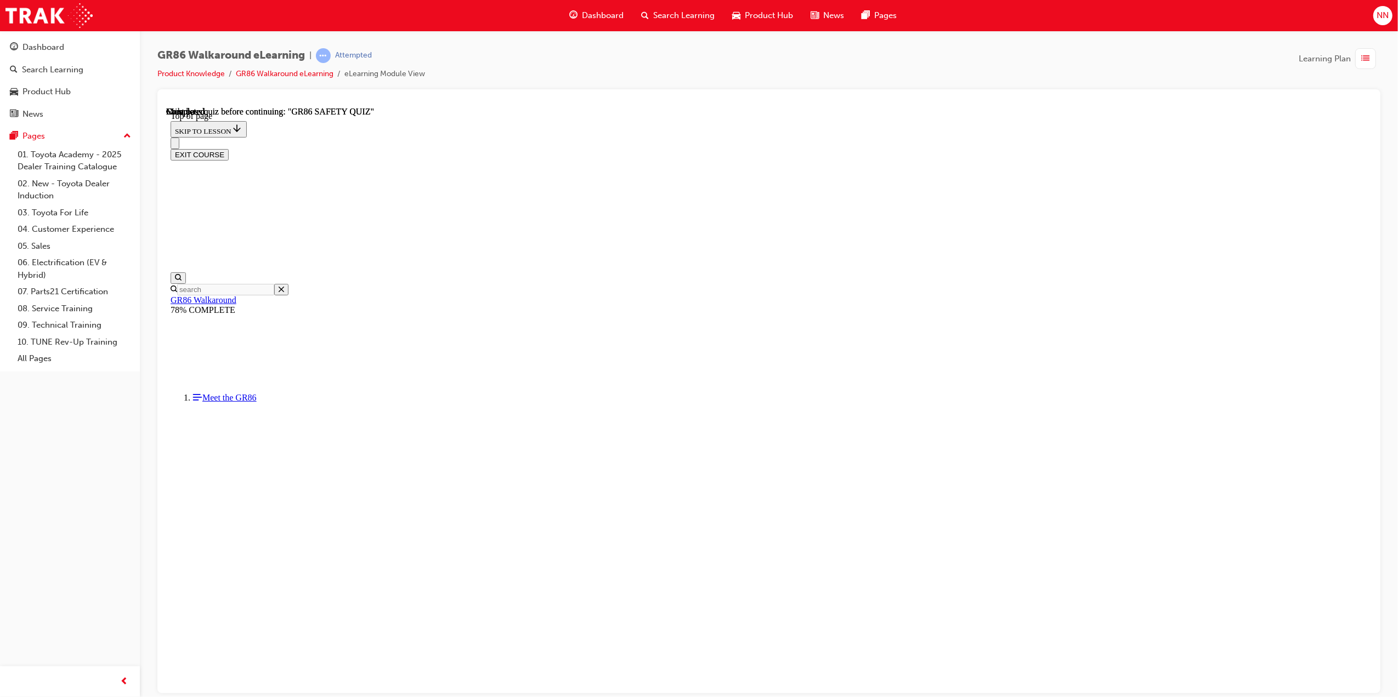
scroll to position [68, 0]
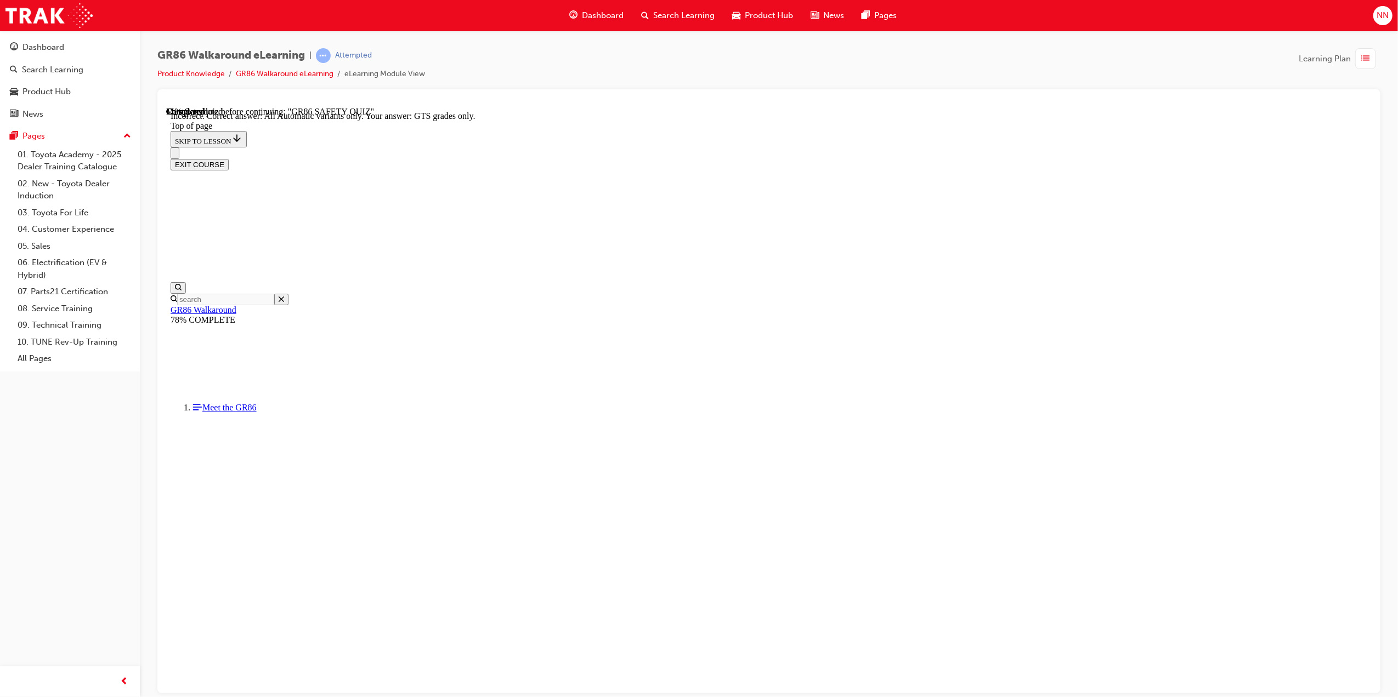
scroll to position [66, 0]
drag, startPoint x: 720, startPoint y: 501, endPoint x: 779, endPoint y: 543, distance: 73.0
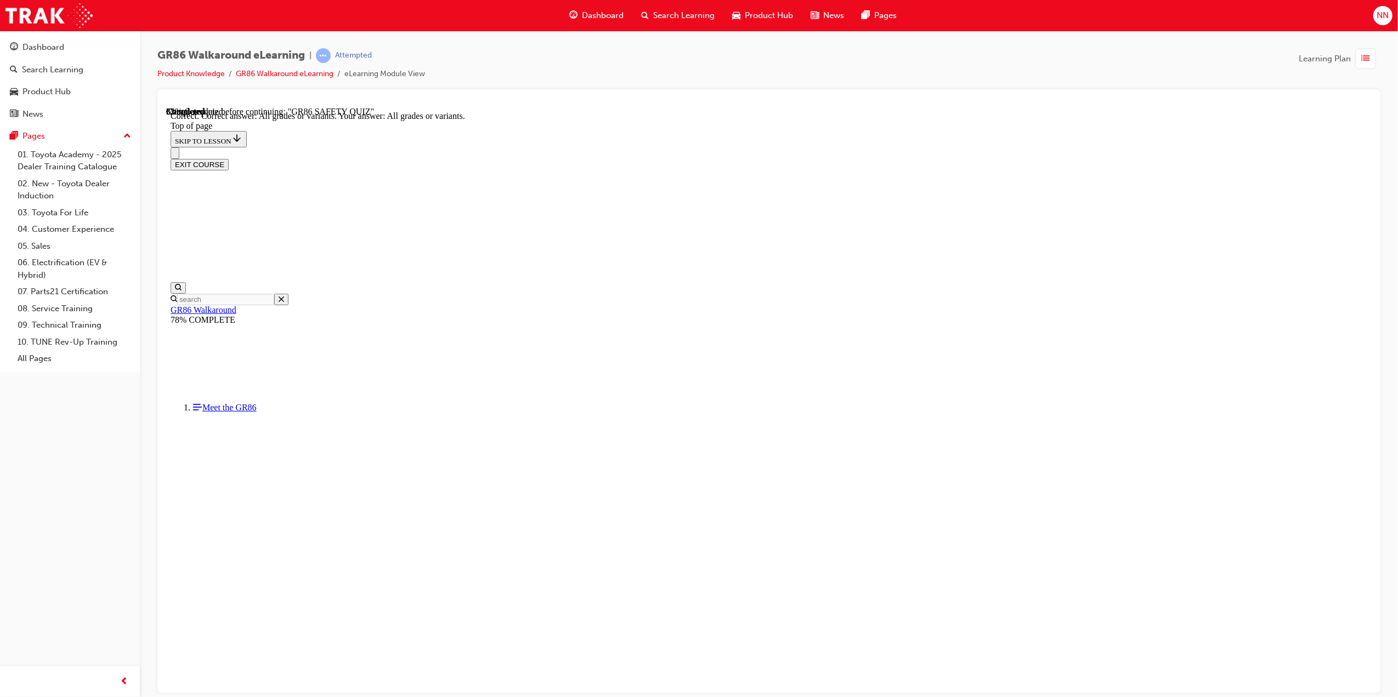
scroll to position [34, 0]
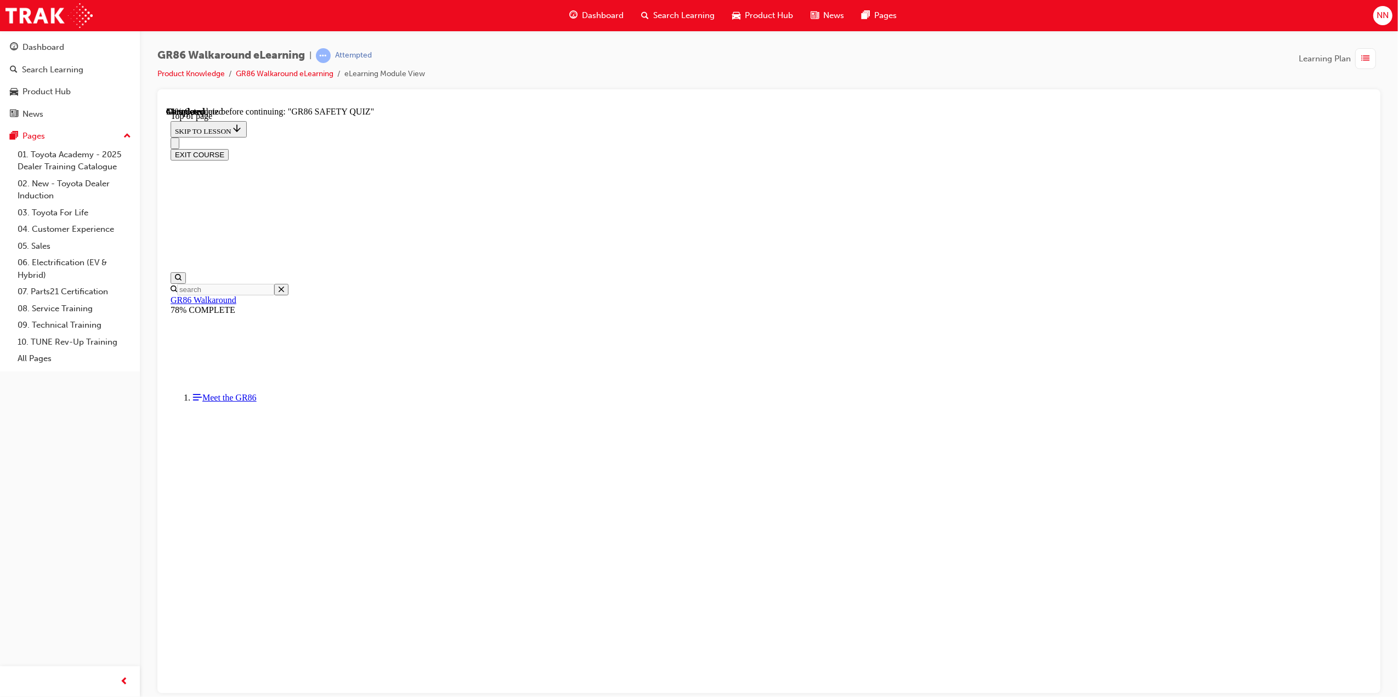
scroll to position [33, 0]
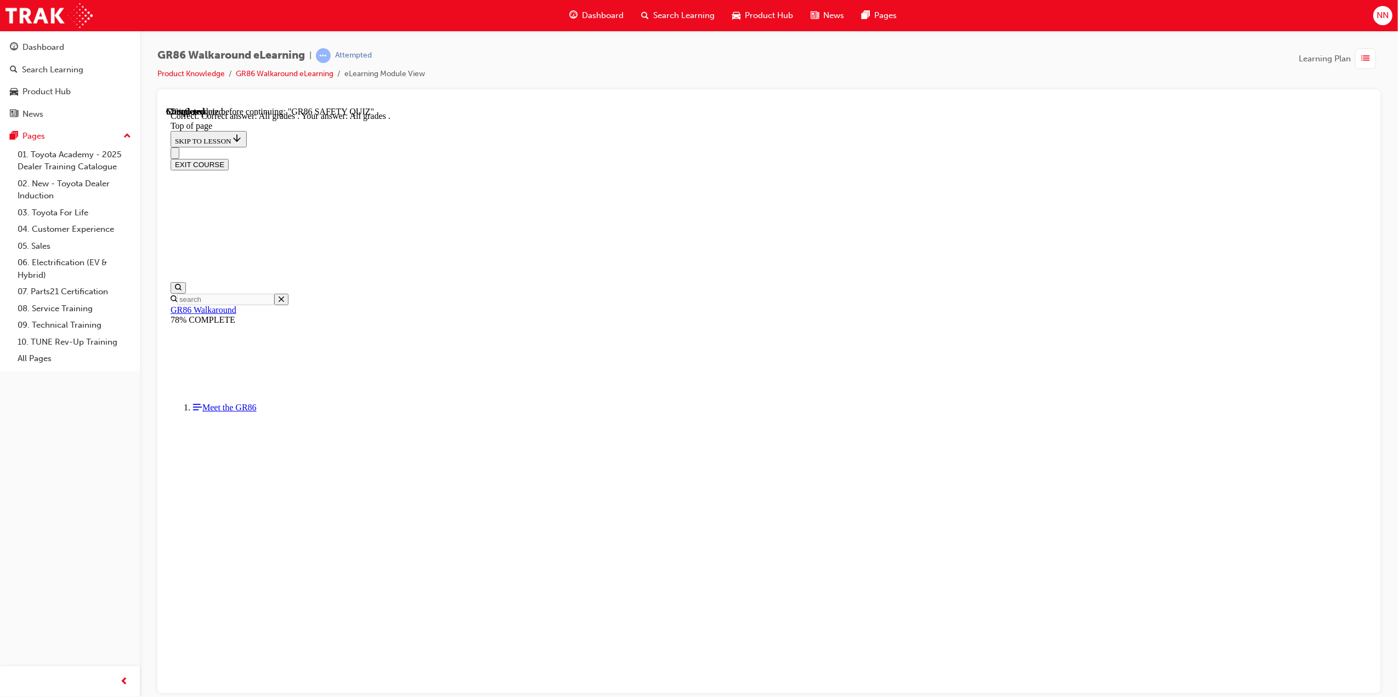
scroll to position [66, 0]
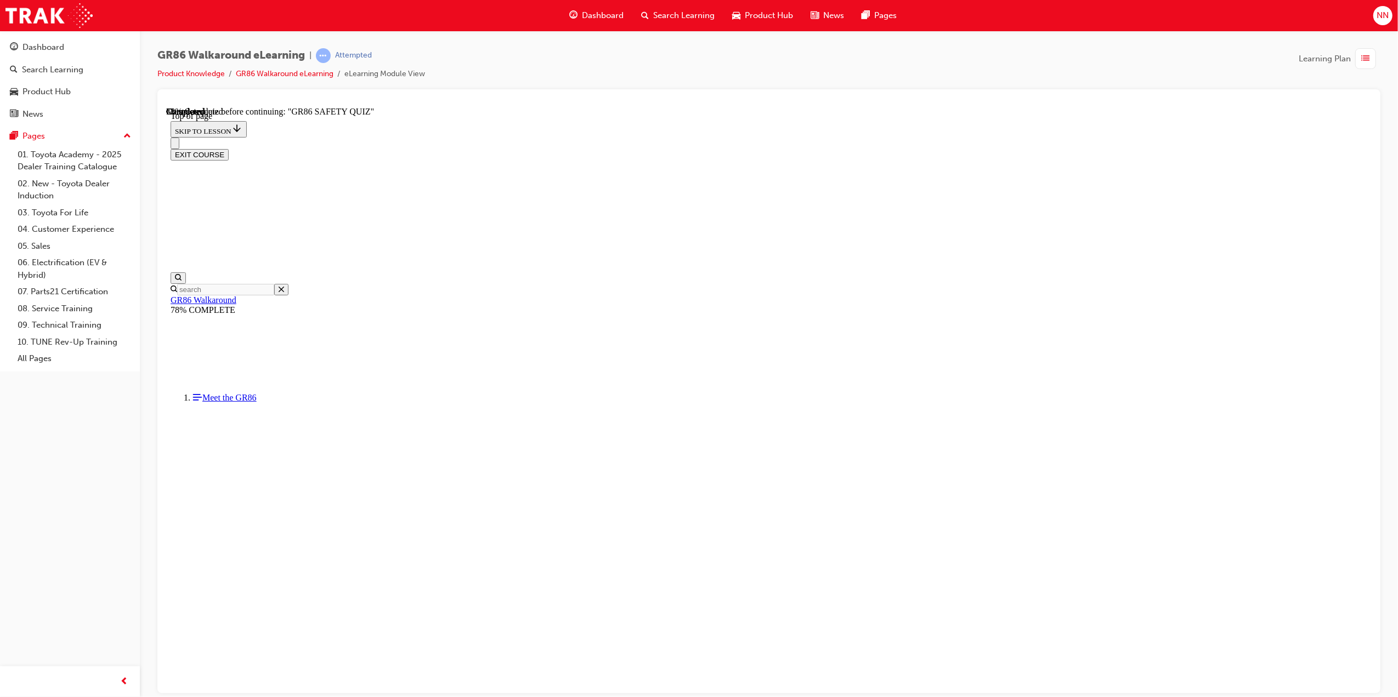
scroll to position [266, 0]
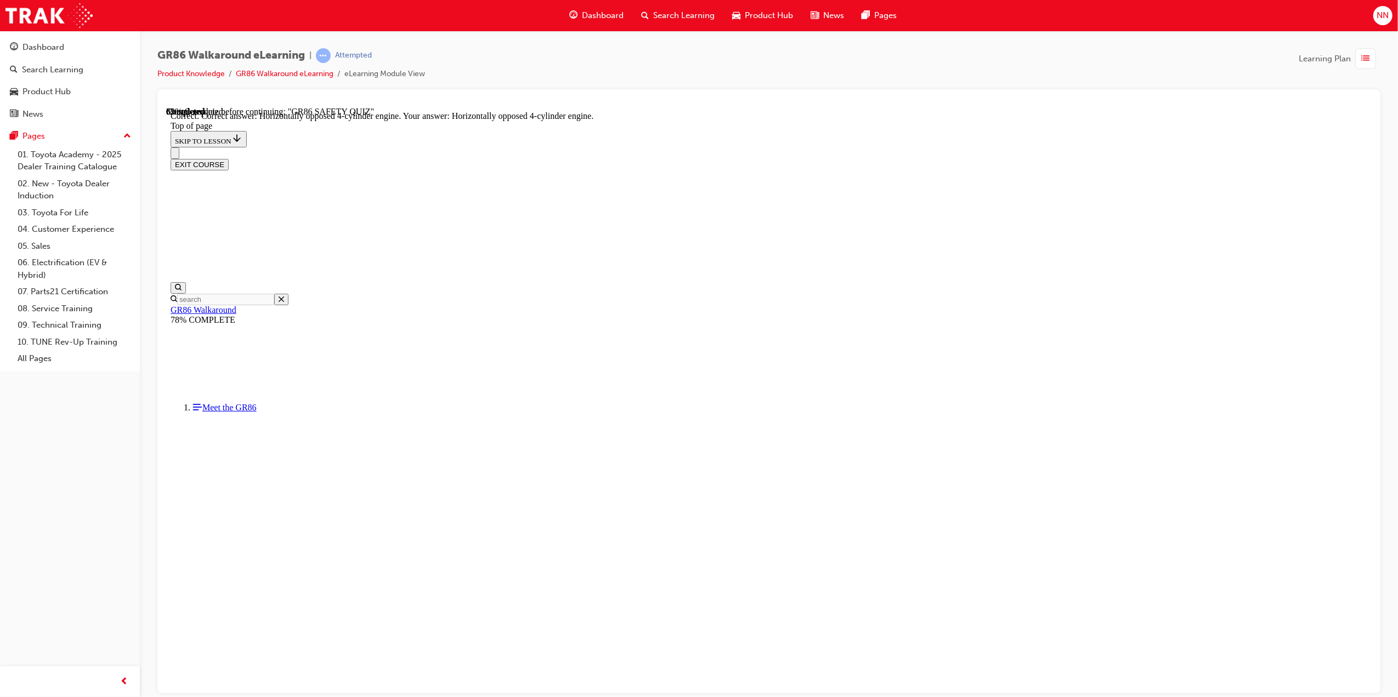
scroll to position [301, 0]
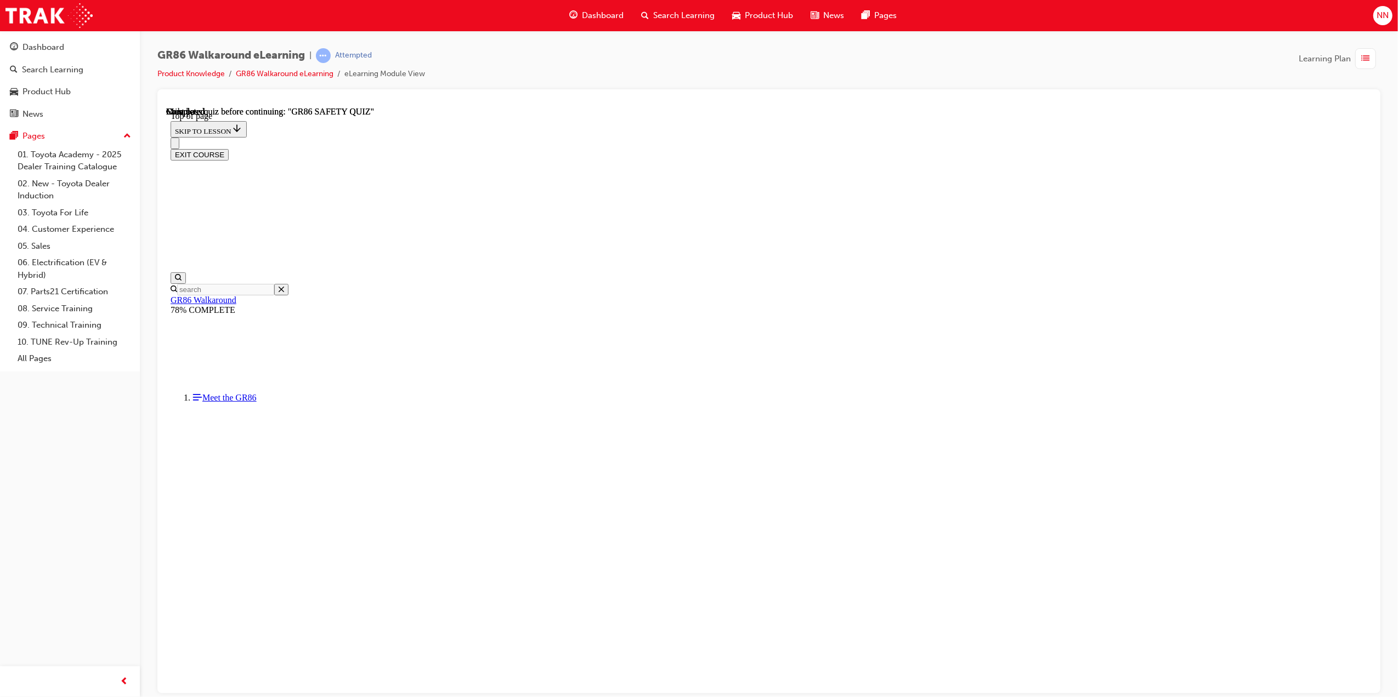
scroll to position [68, 0]
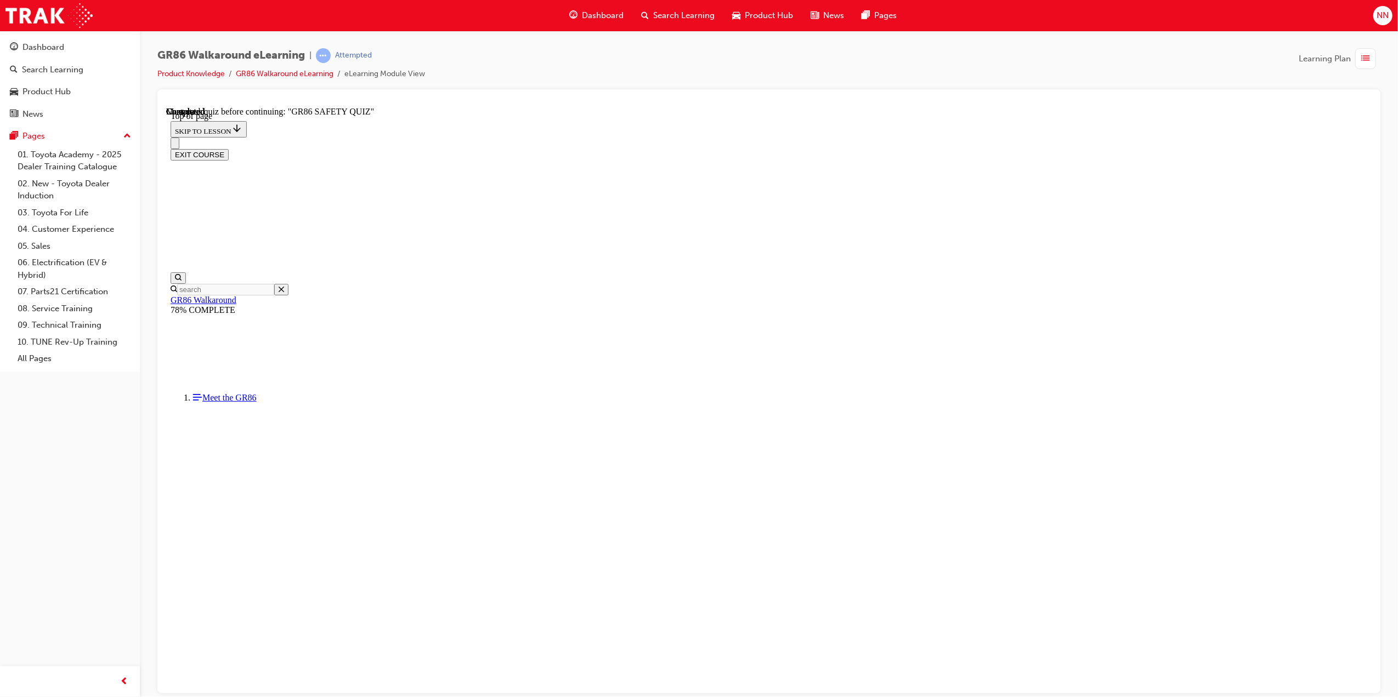
click at [166, 106] on img "Quiz" at bounding box center [166, 106] width 0 height 0
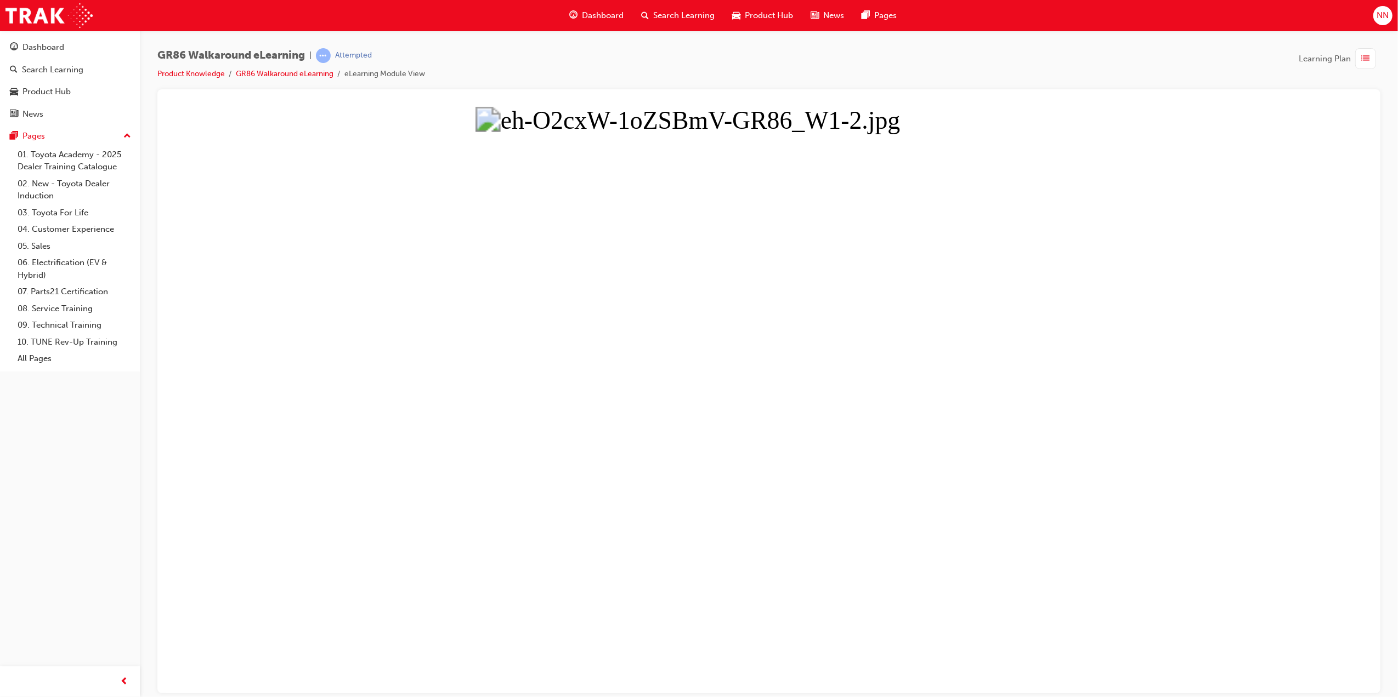
click at [1053, 338] on button "Unzoom image" at bounding box center [768, 399] width 1205 height 587
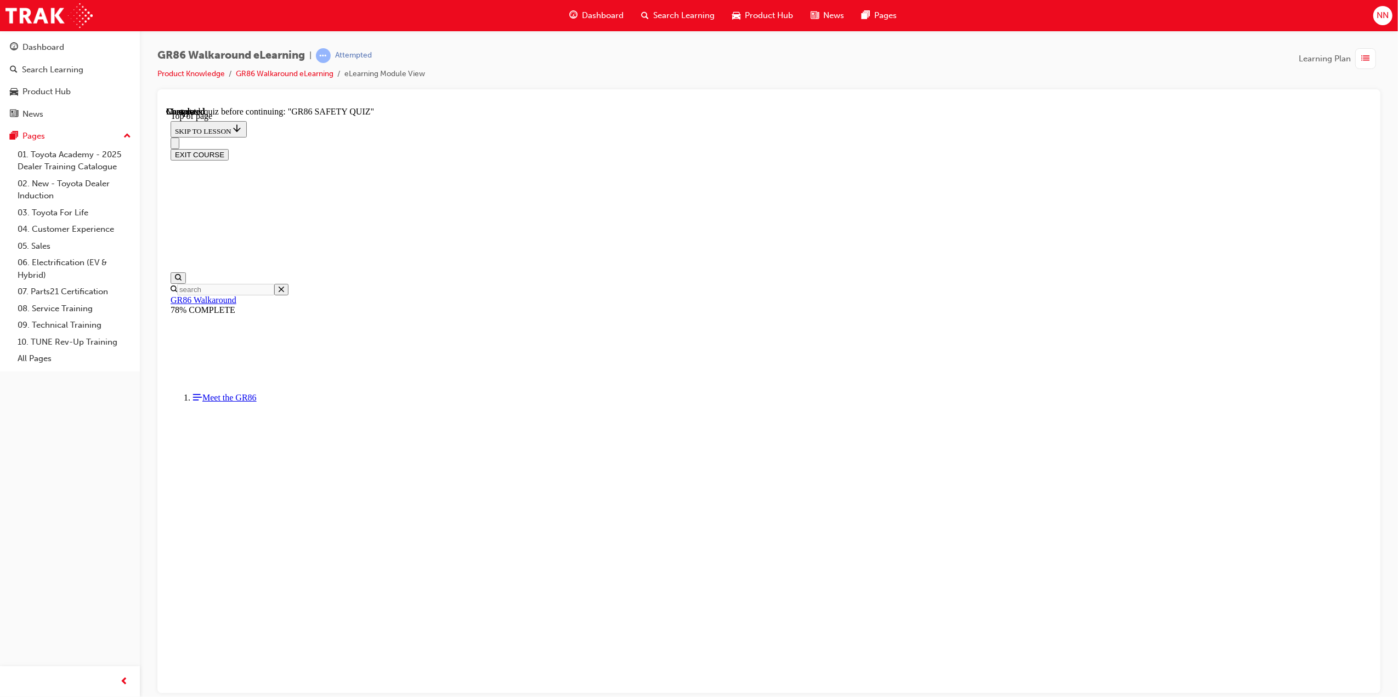
scroll to position [191, 0]
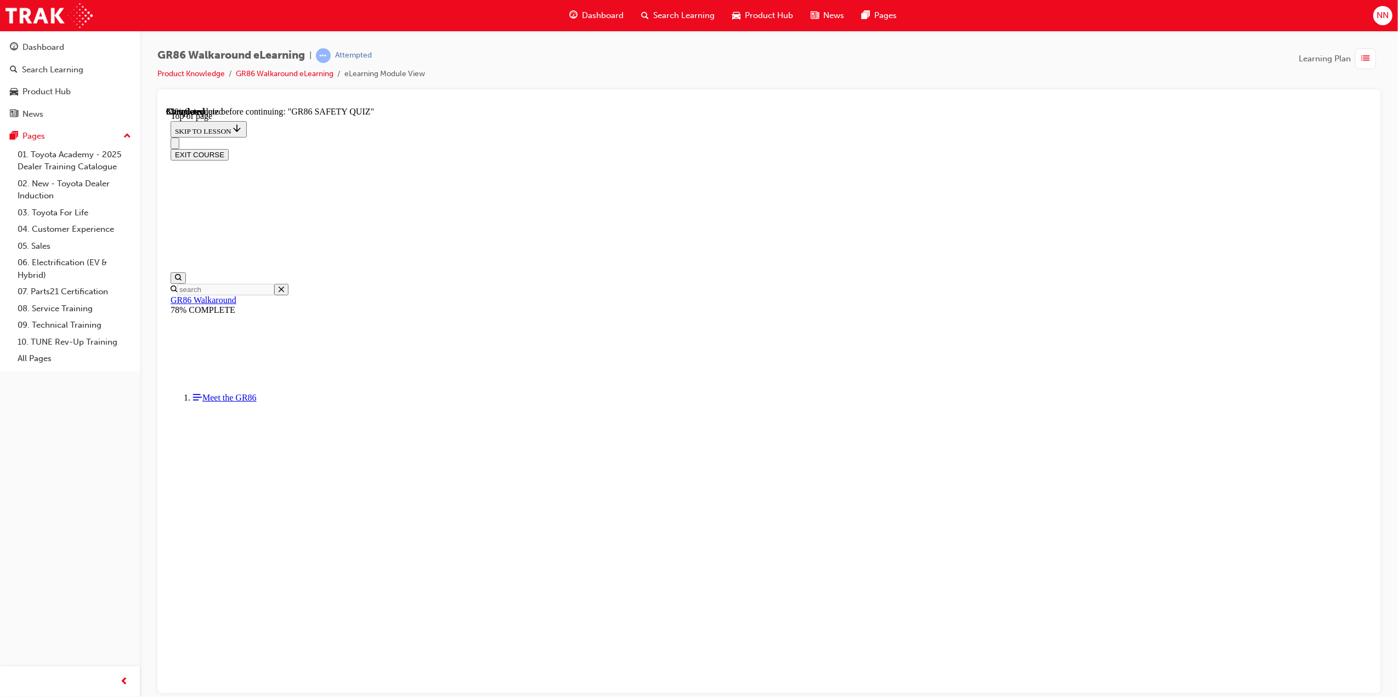
drag, startPoint x: 719, startPoint y: 485, endPoint x: 836, endPoint y: 588, distance: 155.0
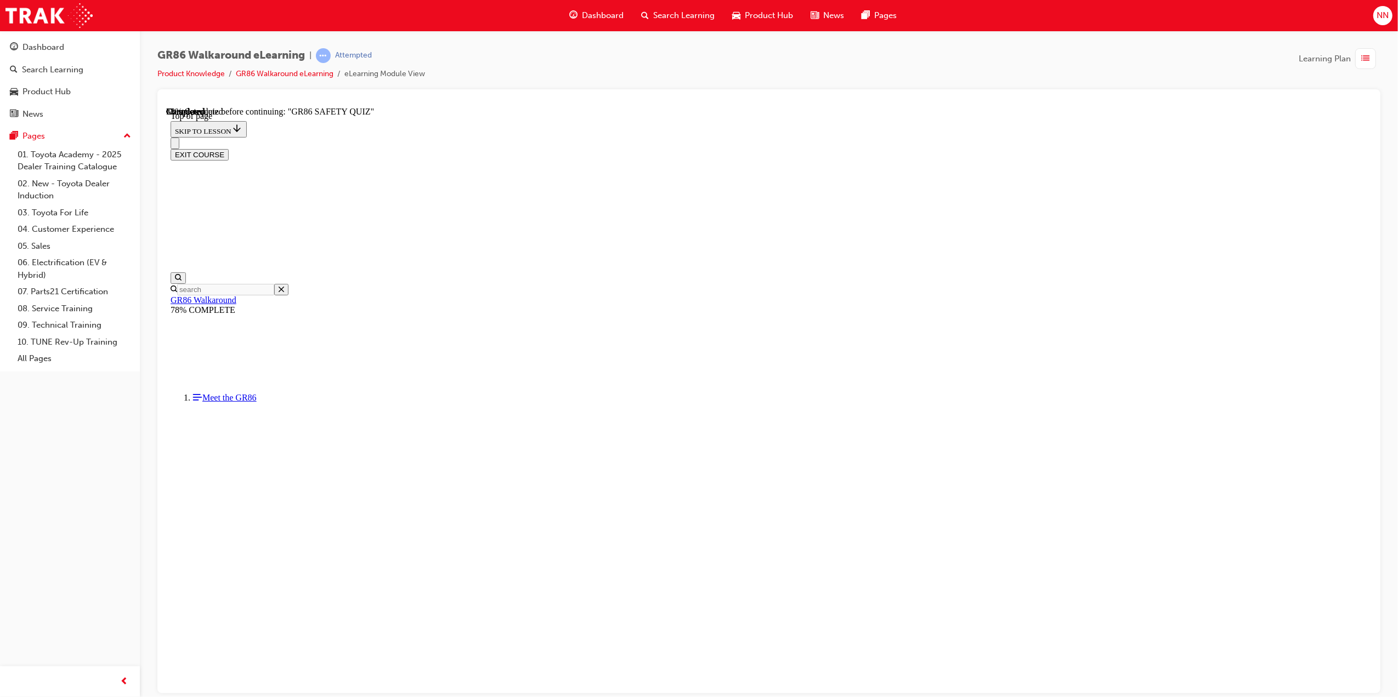
scroll to position [180, 0]
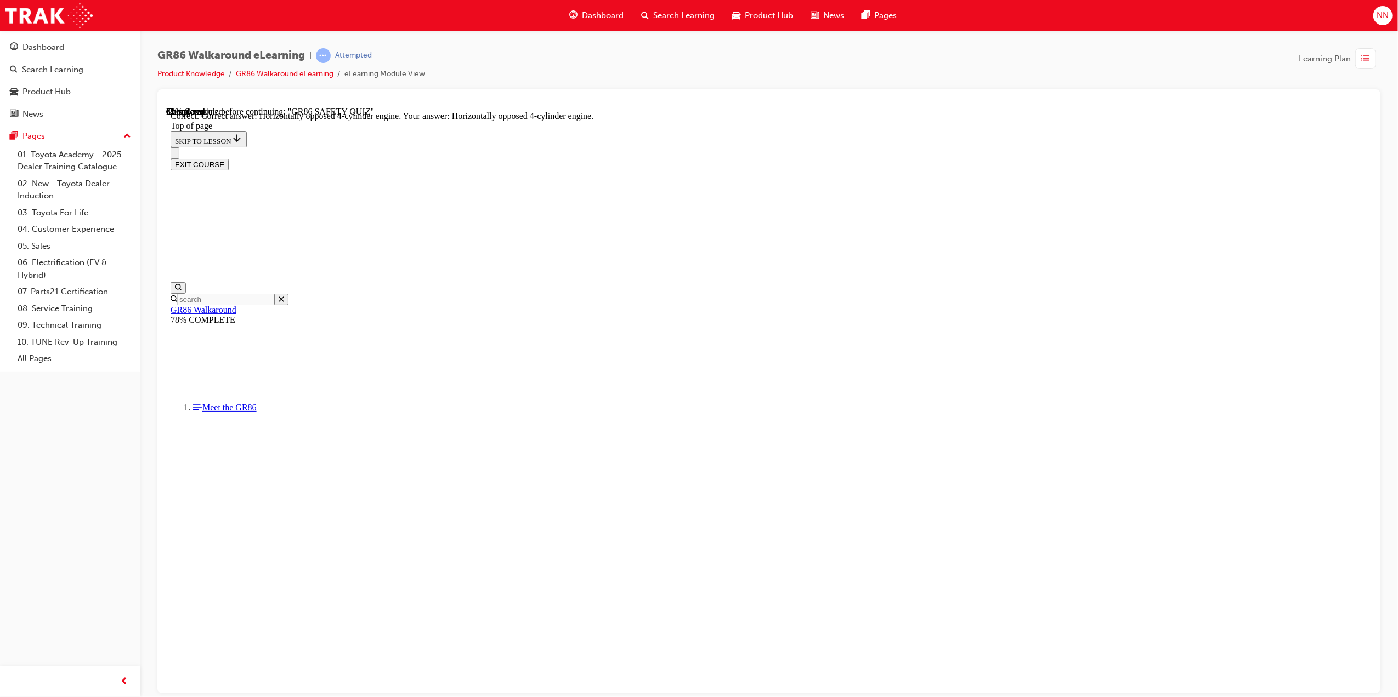
scroll to position [301, 0]
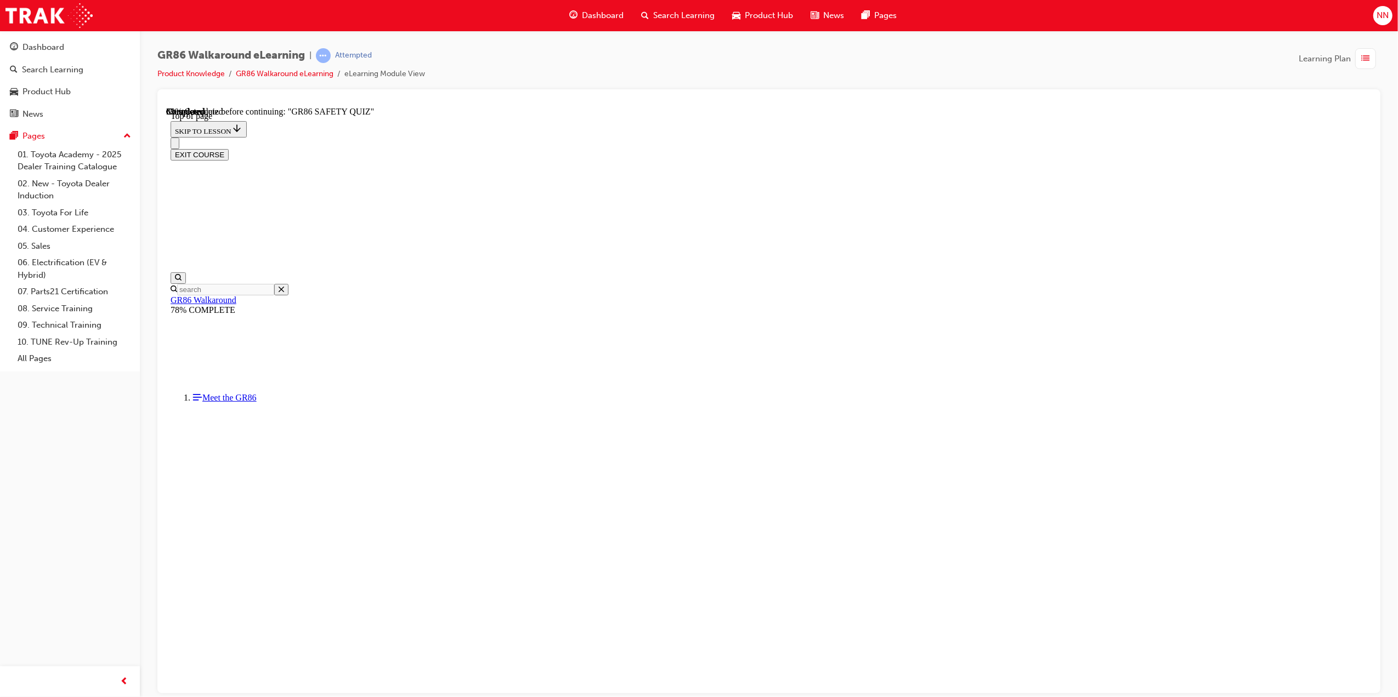
scroll to position [33, 0]
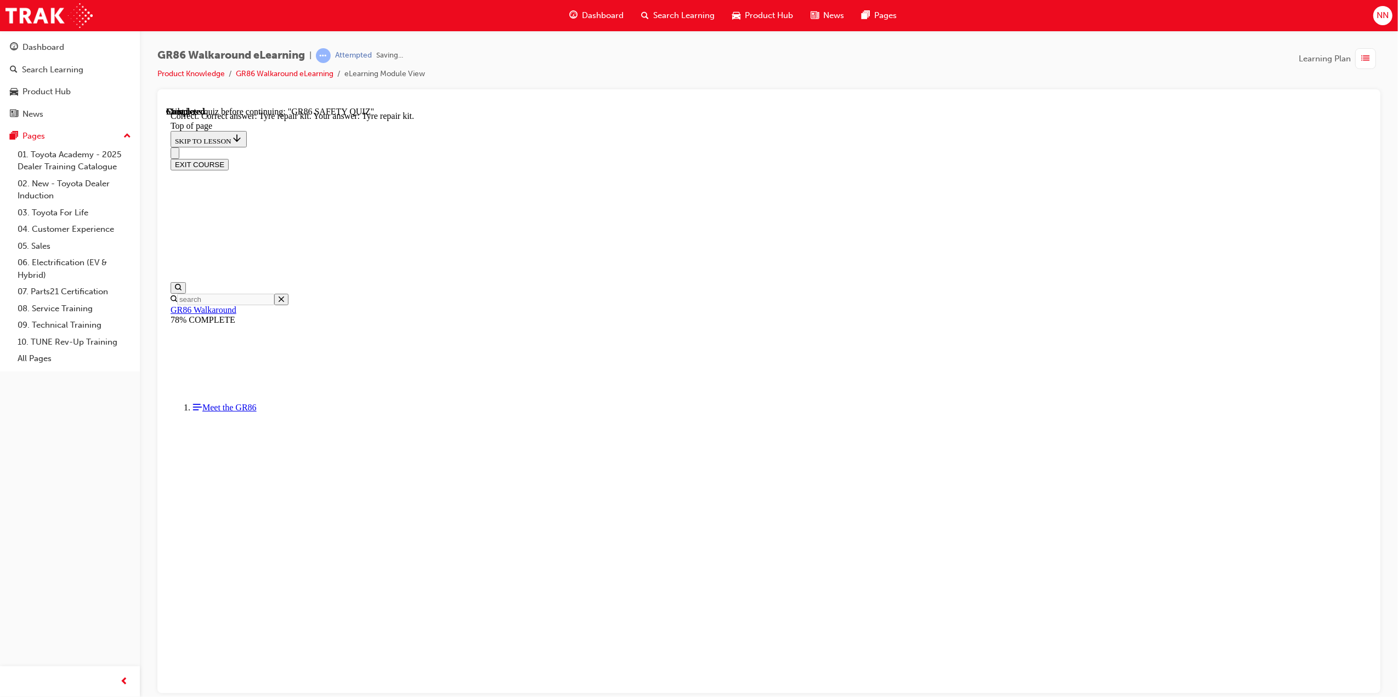
scroll to position [34, 0]
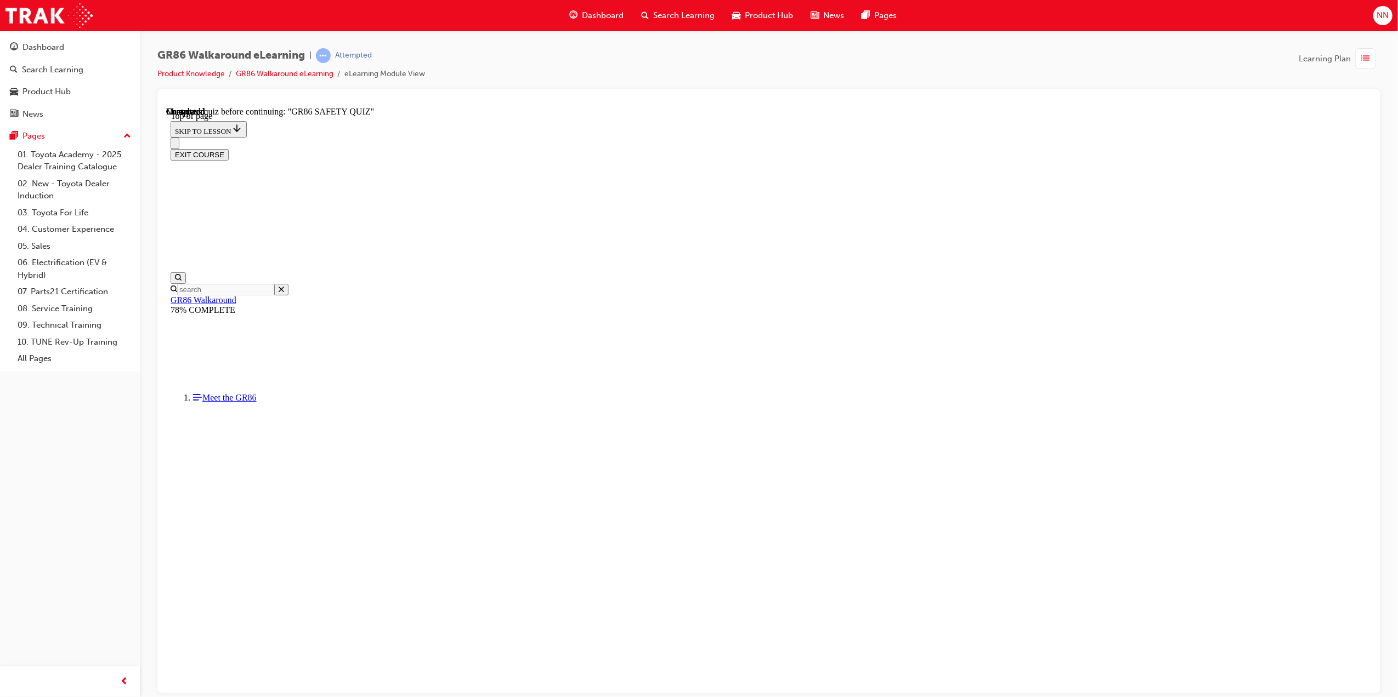
click at [166, 106] on span "What size is the MID display in the new GR" at bounding box center [166, 106] width 0 height 0
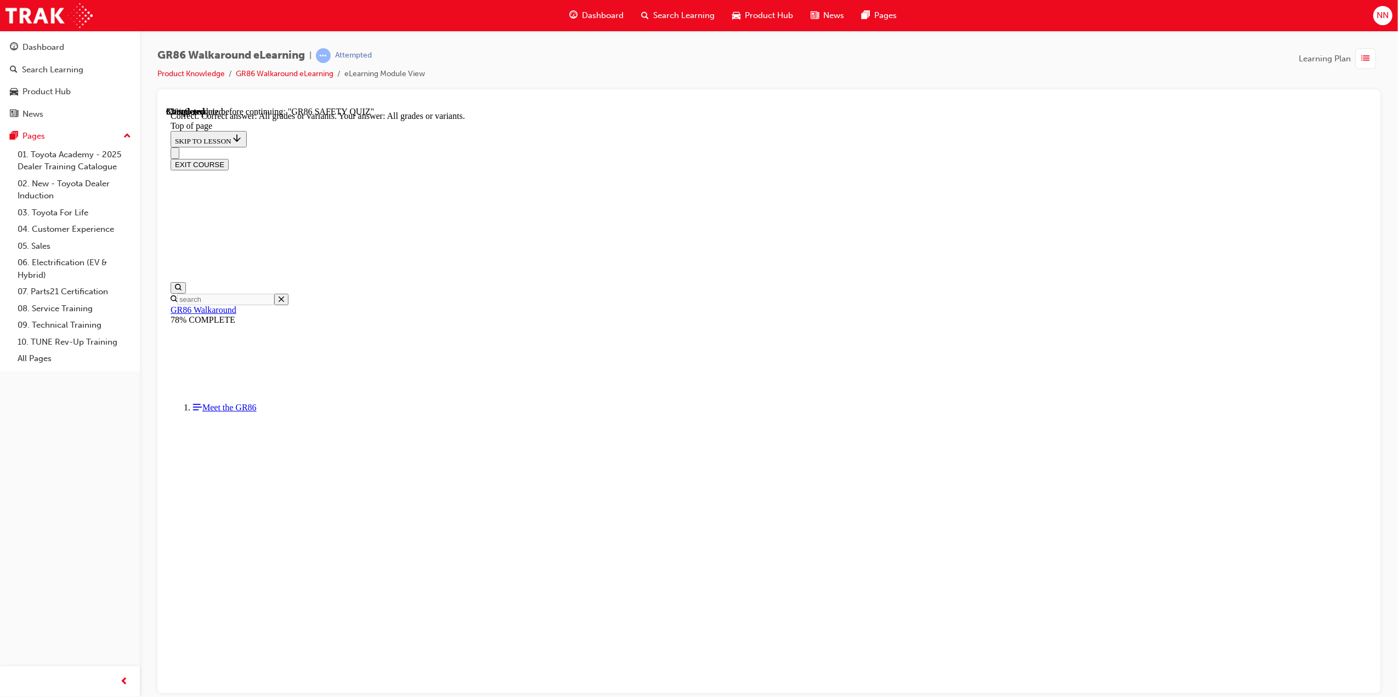
scroll to position [33, 0]
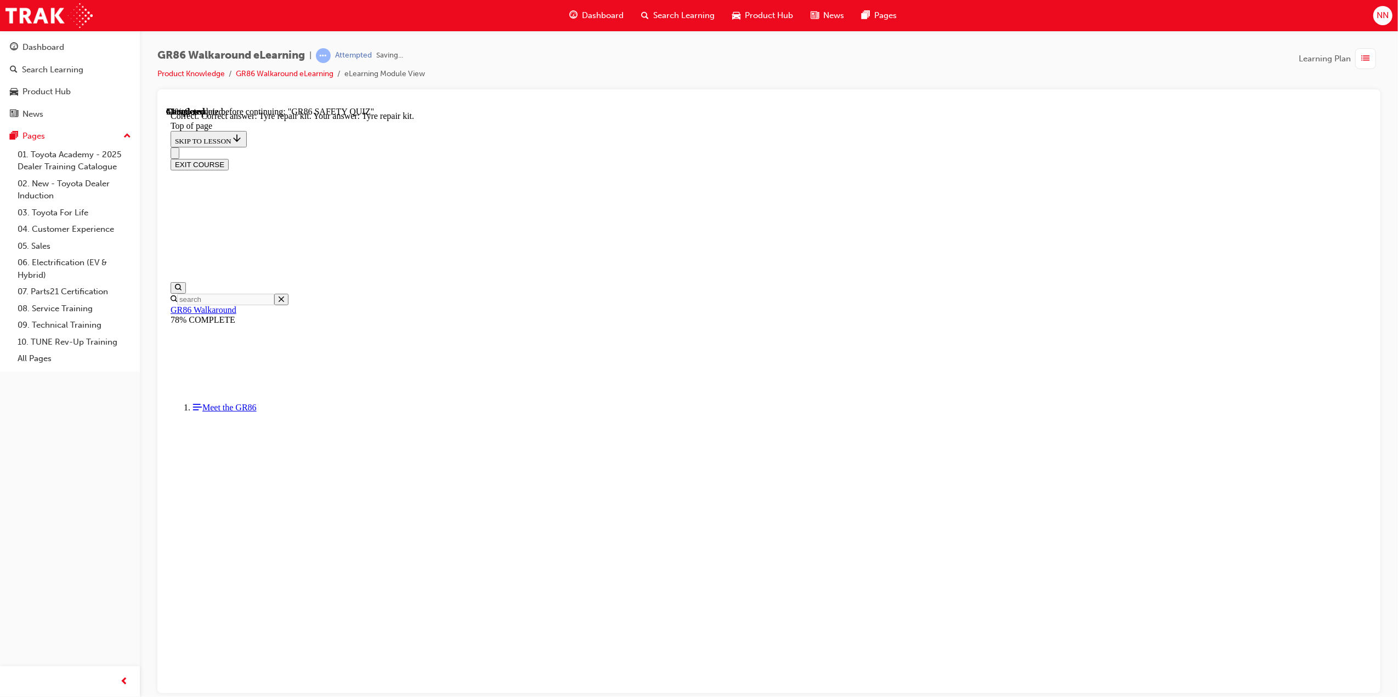
scroll to position [34, 0]
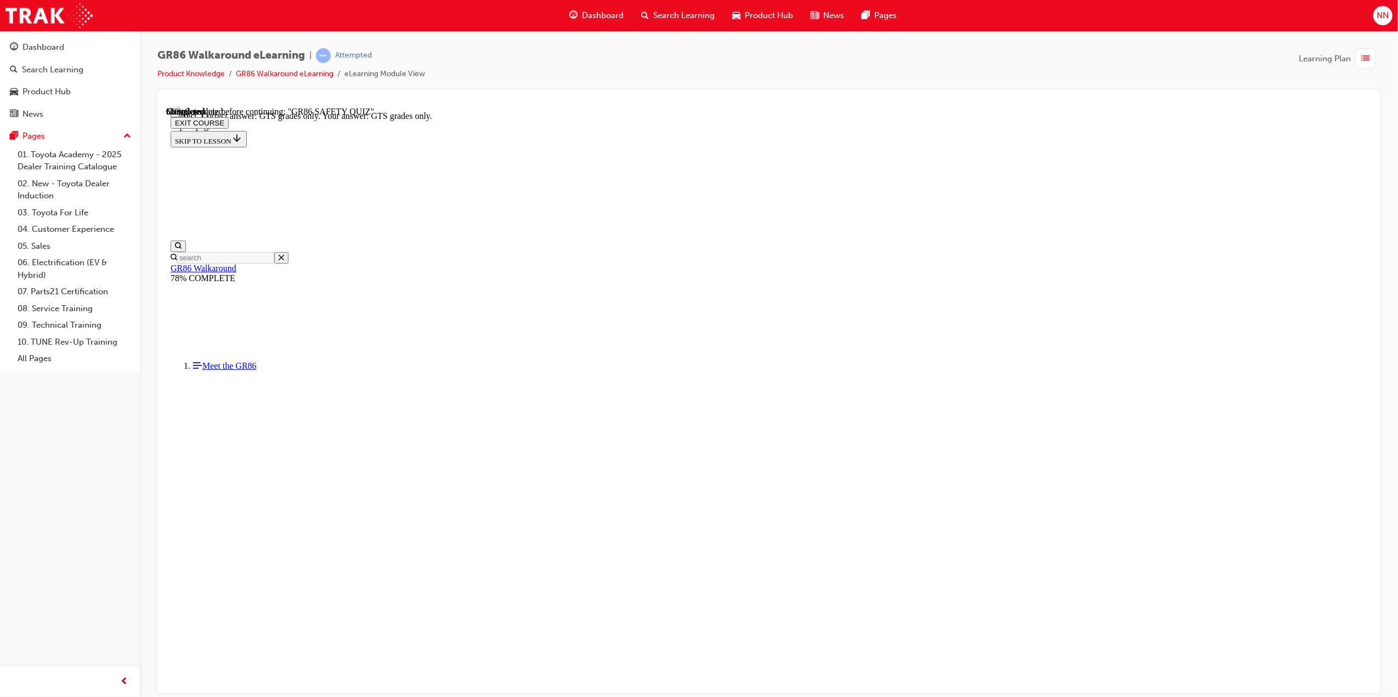
scroll to position [84, 0]
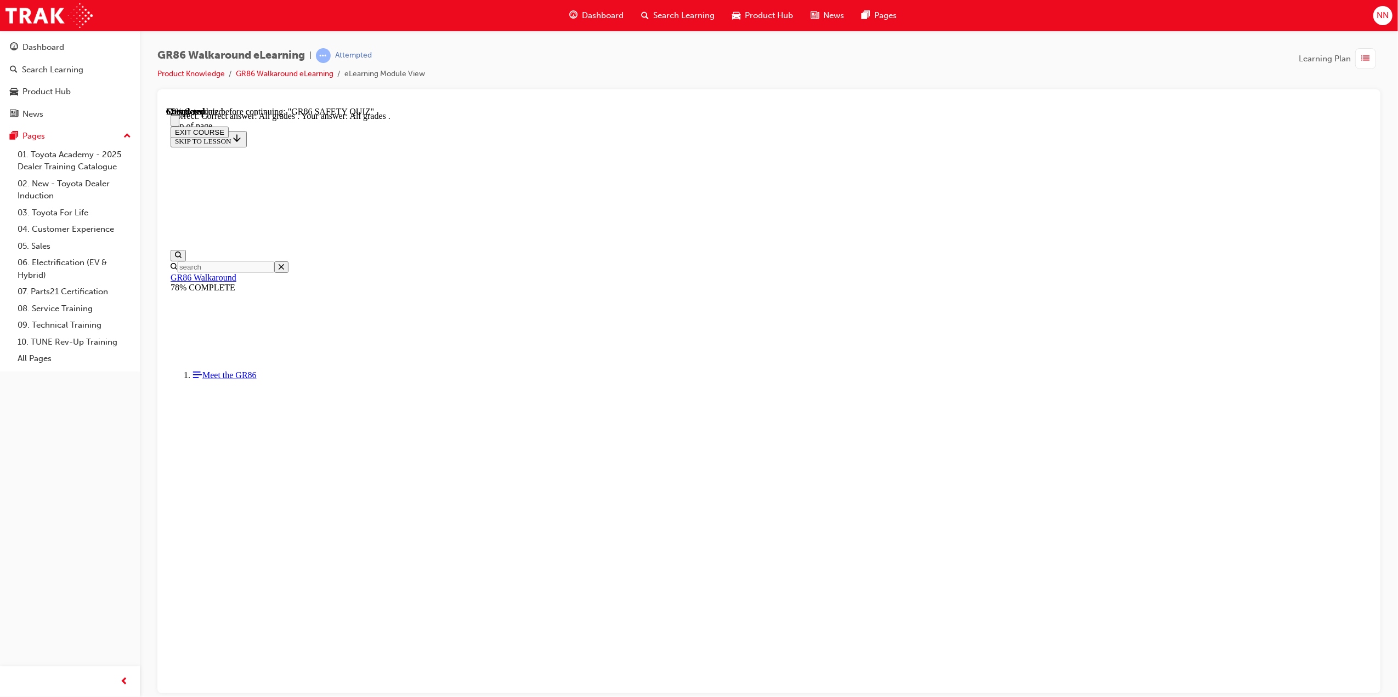
scroll to position [66, 0]
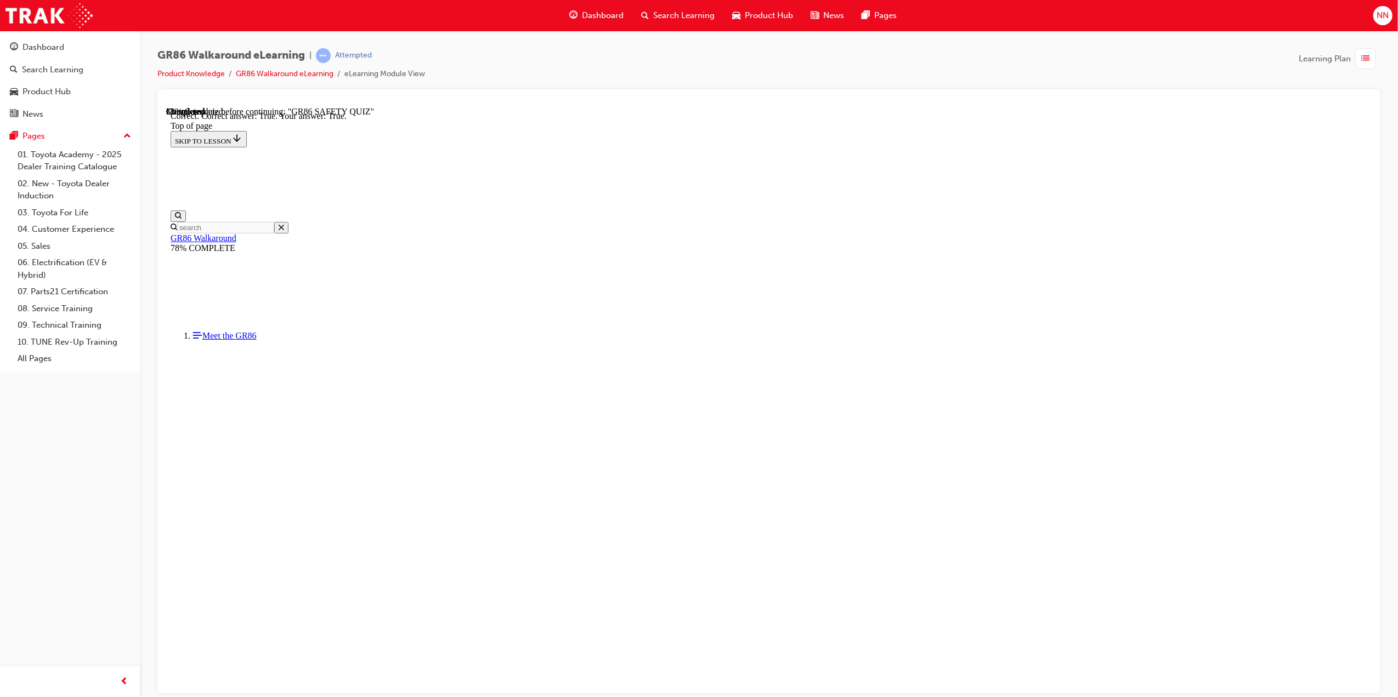
scroll to position [117, 0]
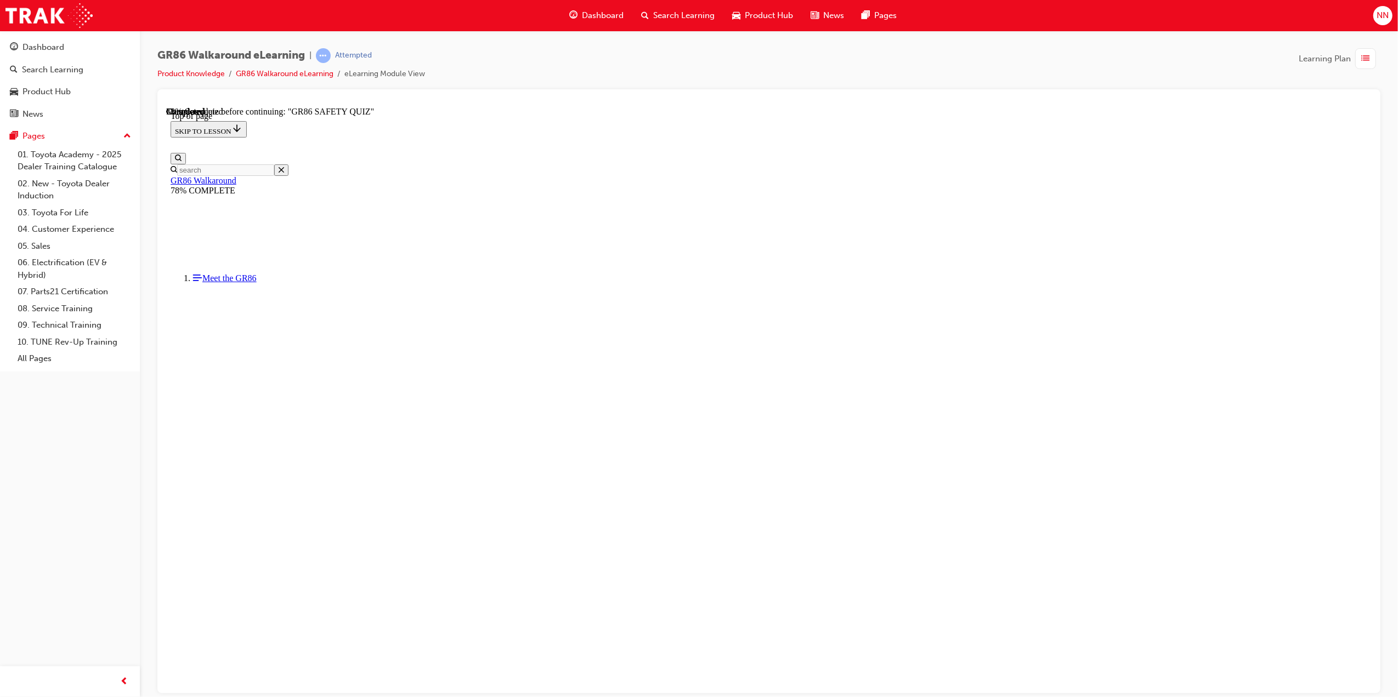
scroll to position [191, 0]
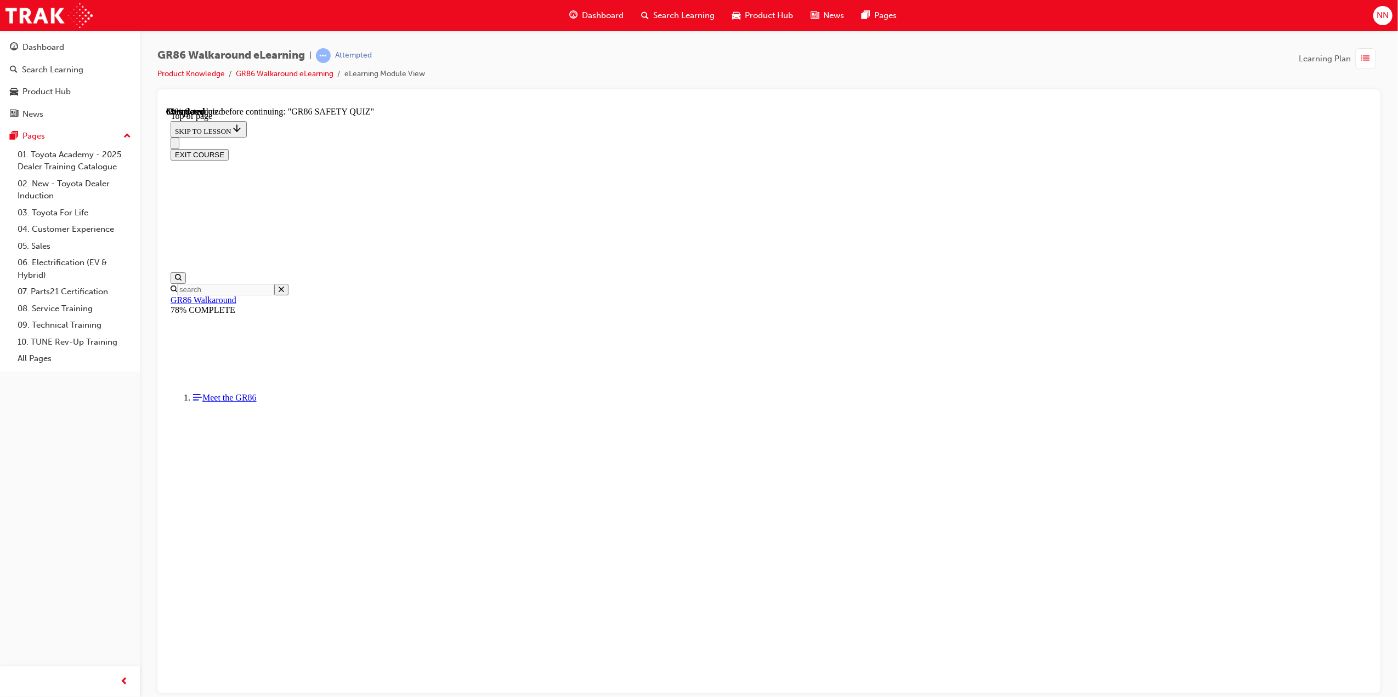
scroll to position [33, 0]
drag, startPoint x: 990, startPoint y: 344, endPoint x: 658, endPoint y: 270, distance: 339.9
drag, startPoint x: 656, startPoint y: 270, endPoint x: 675, endPoint y: 274, distance: 18.9
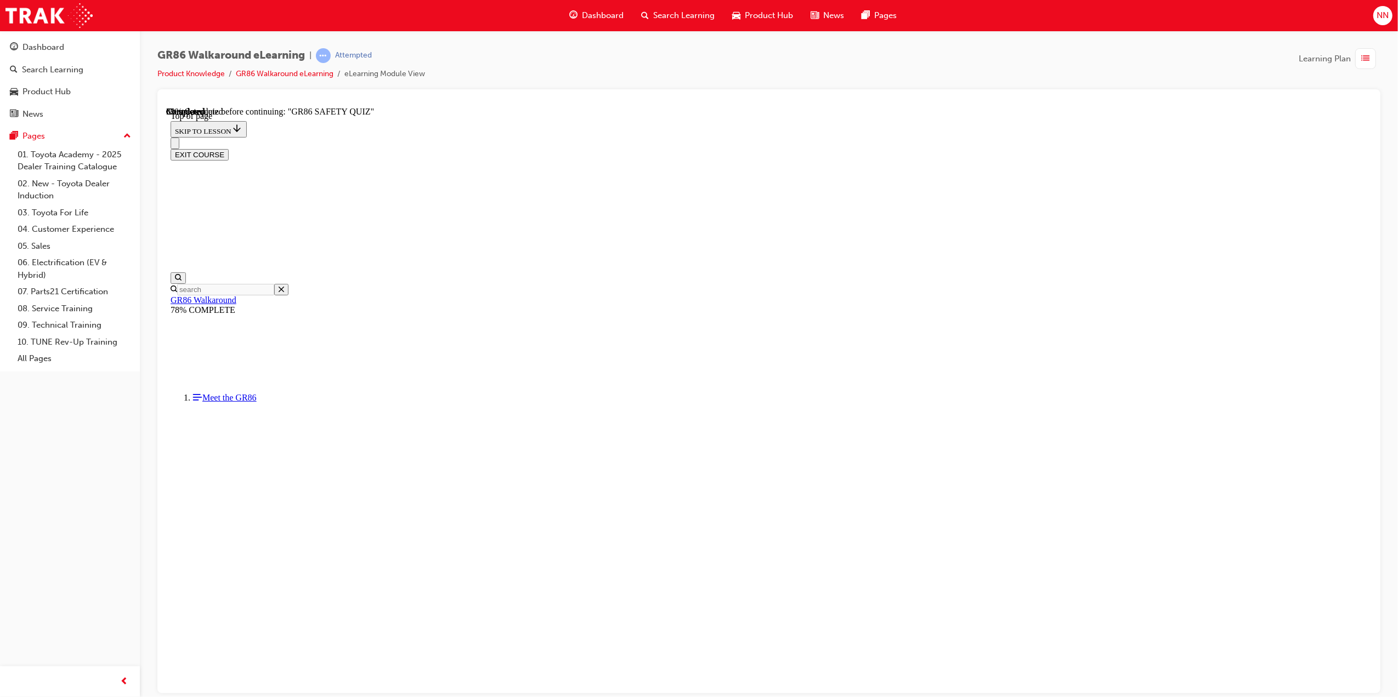
drag, startPoint x: 1035, startPoint y: 349, endPoint x: 656, endPoint y: 273, distance: 385.9
copy div "Autonomous Emergency Braking or AEB is an important active safety technology de…"
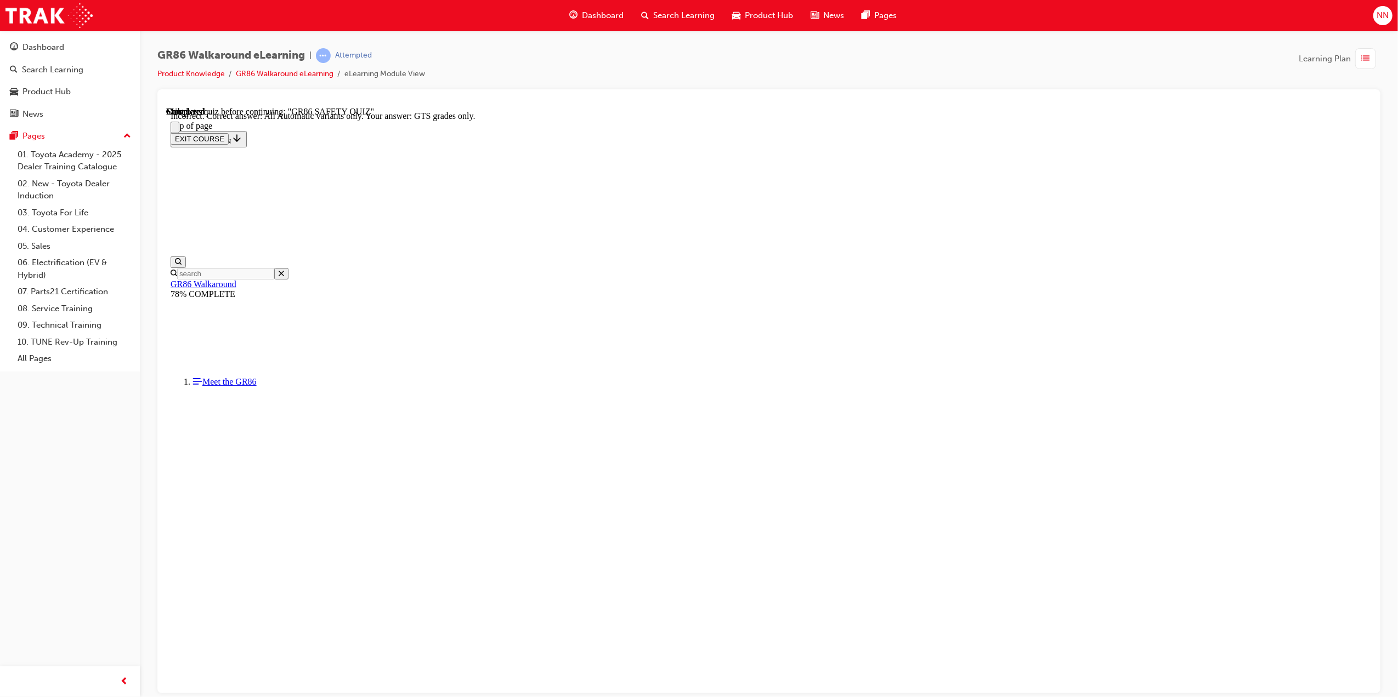
scroll to position [66, 0]
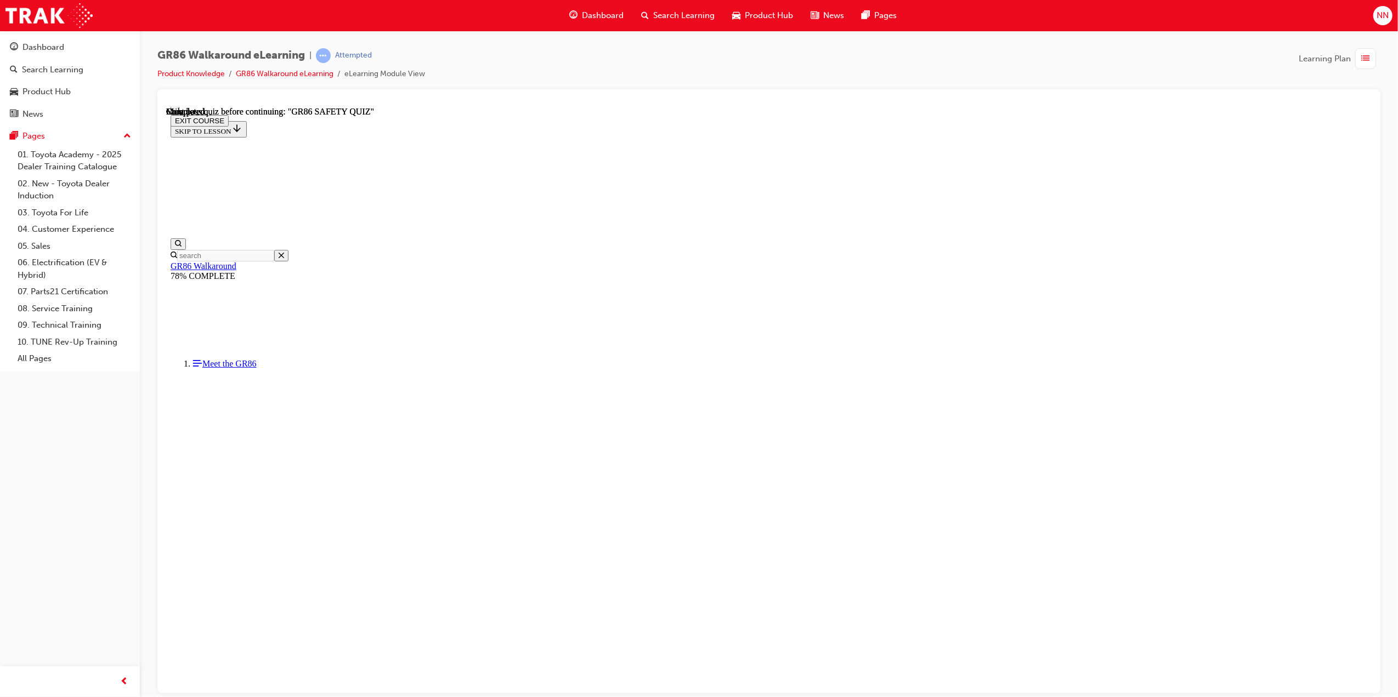
scroll to position [68, 0]
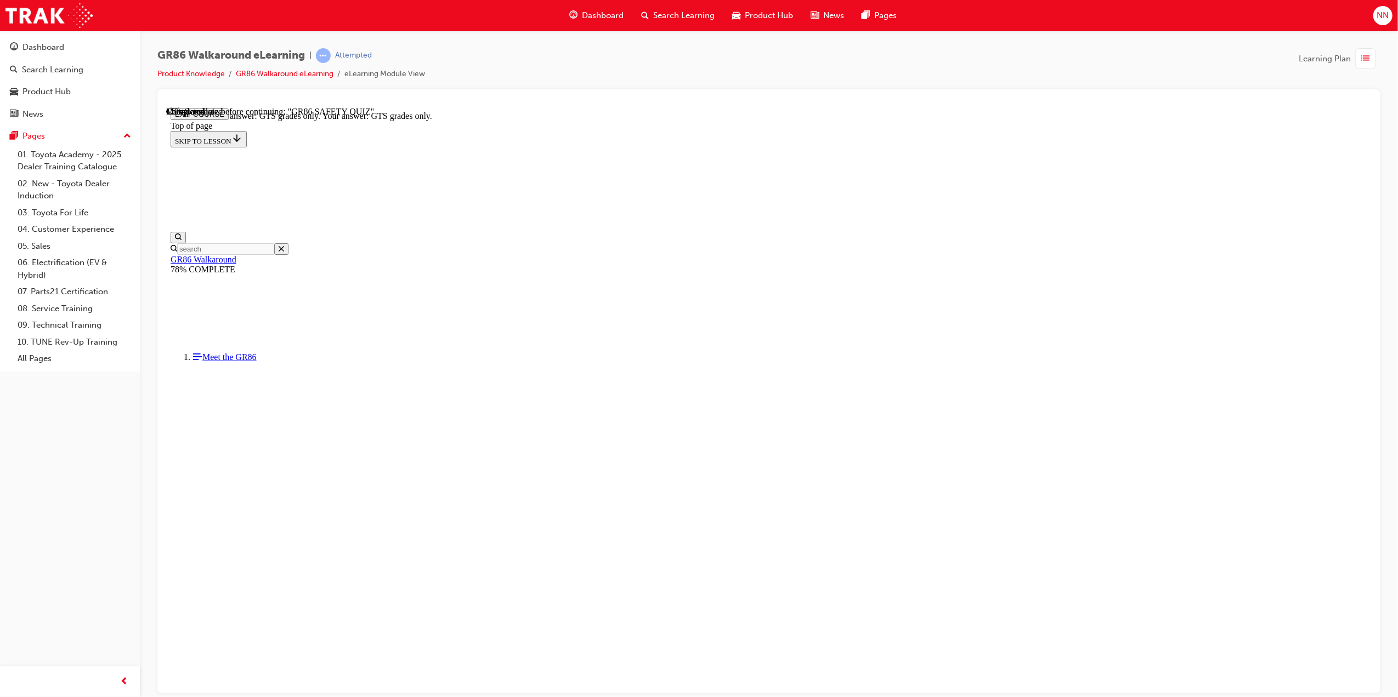
drag, startPoint x: 843, startPoint y: 608, endPoint x: 845, endPoint y: 650, distance: 41.7
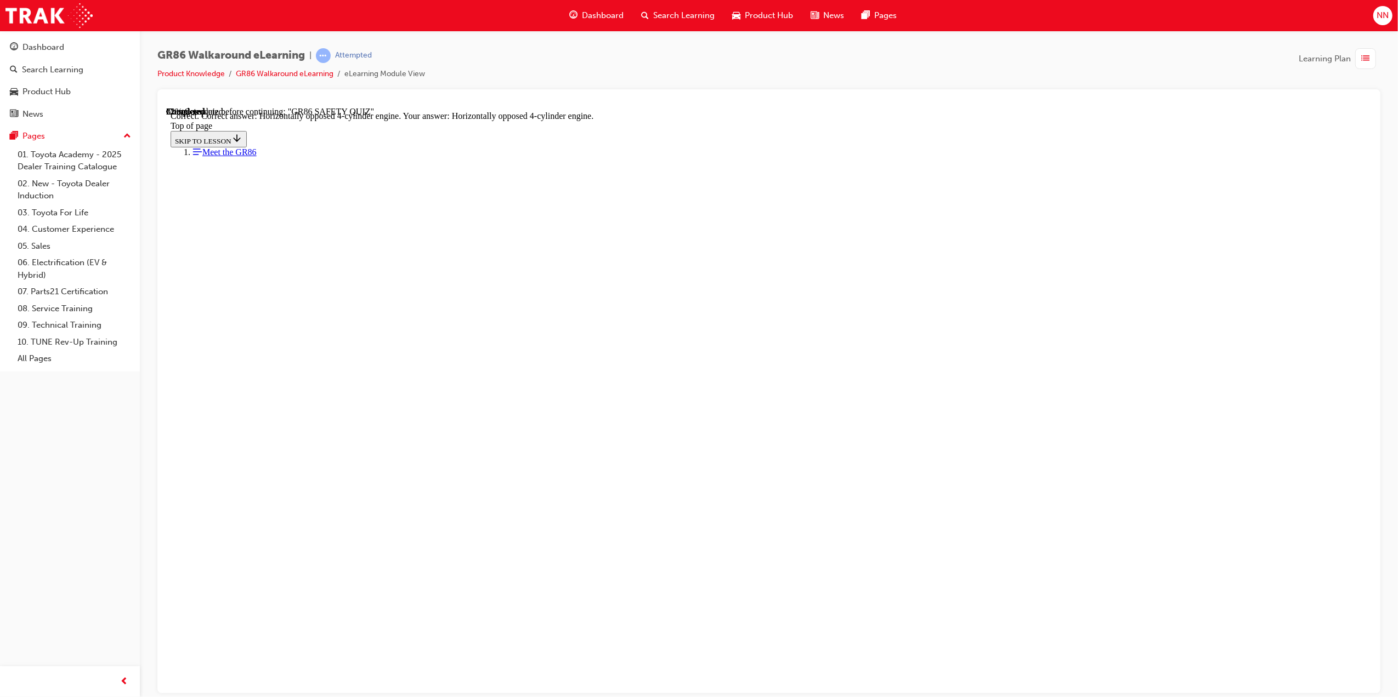
scroll to position [301, 0]
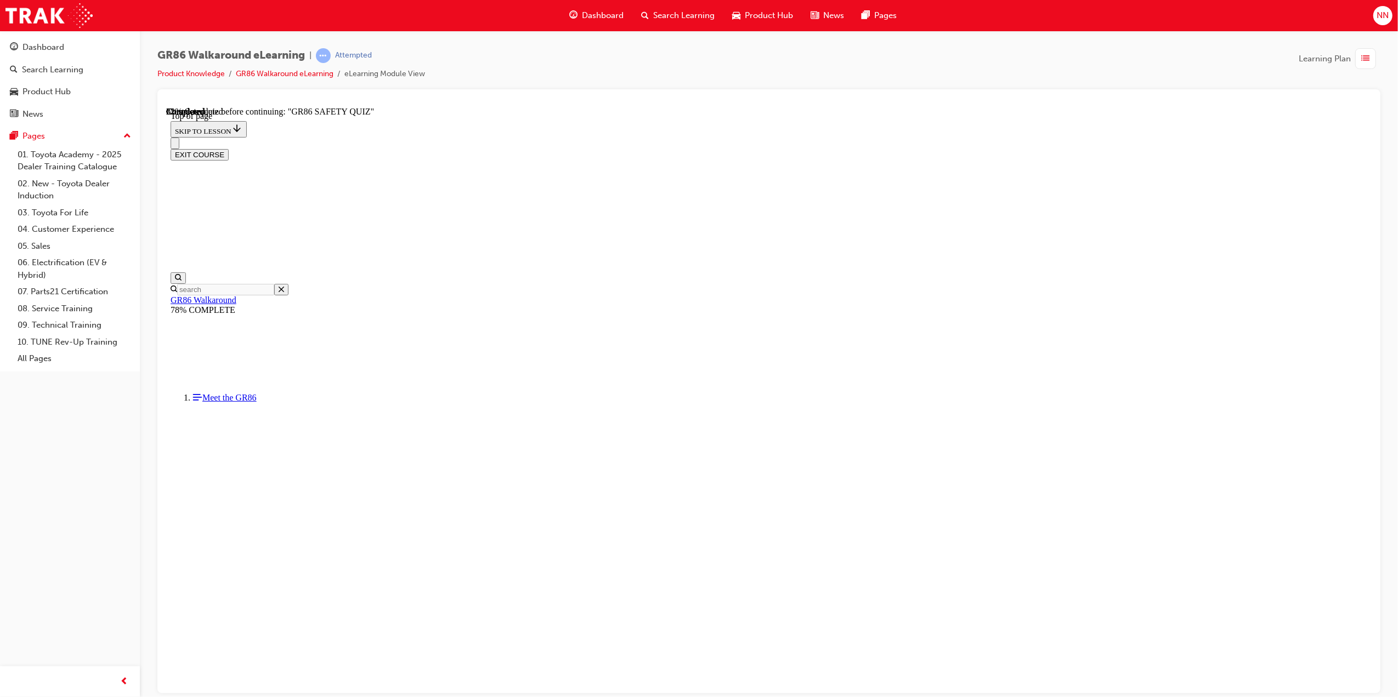
scroll to position [33, 0]
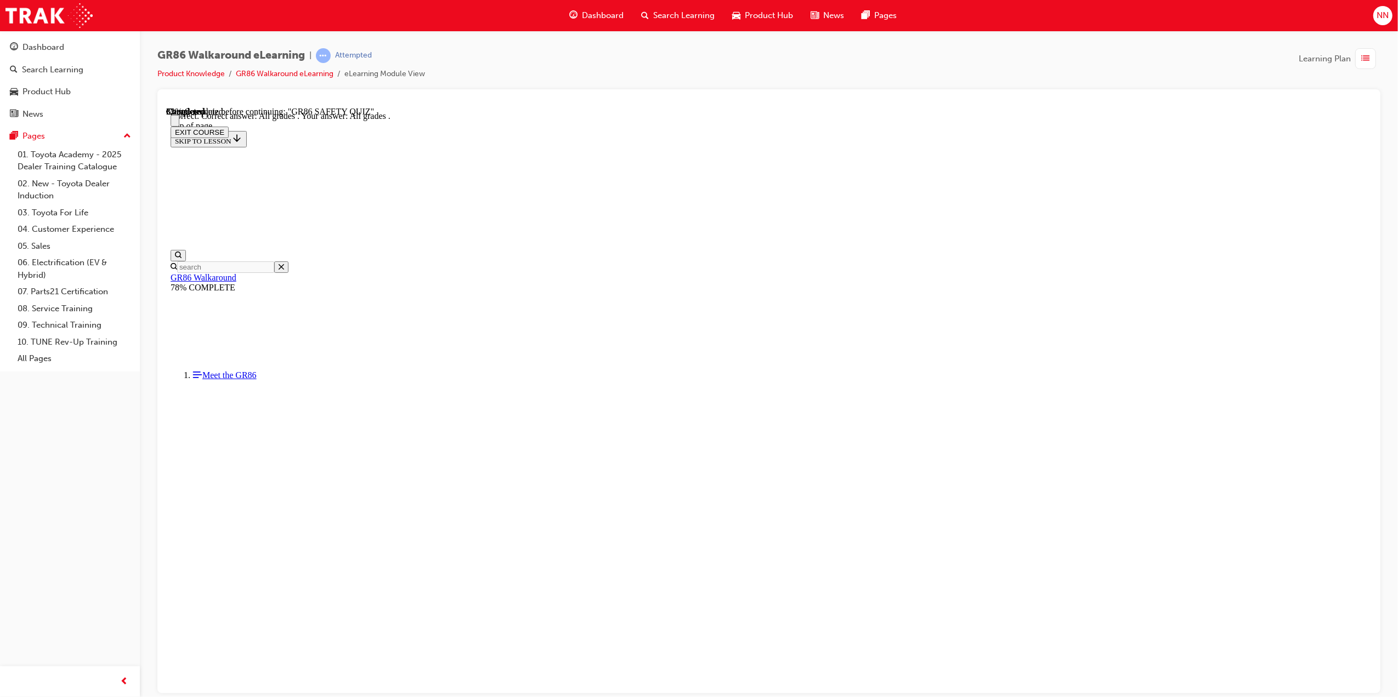
scroll to position [66, 0]
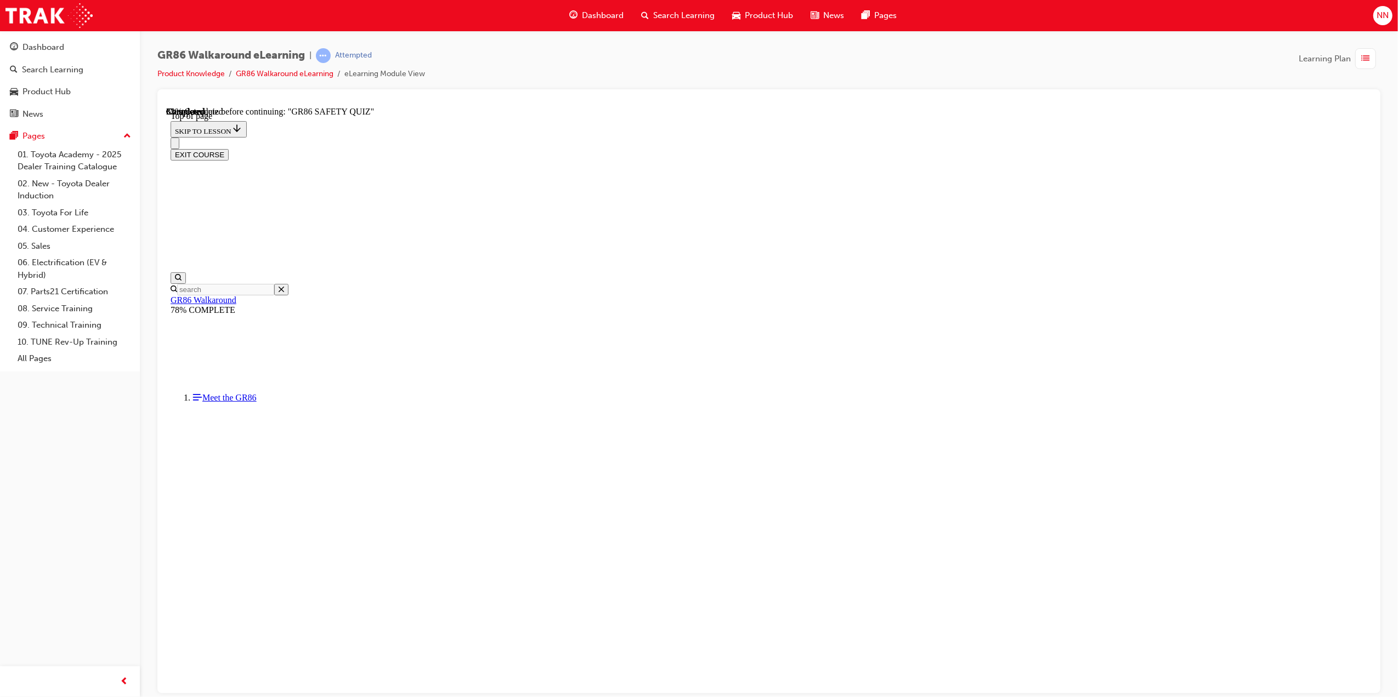
scroll to position [248, 0]
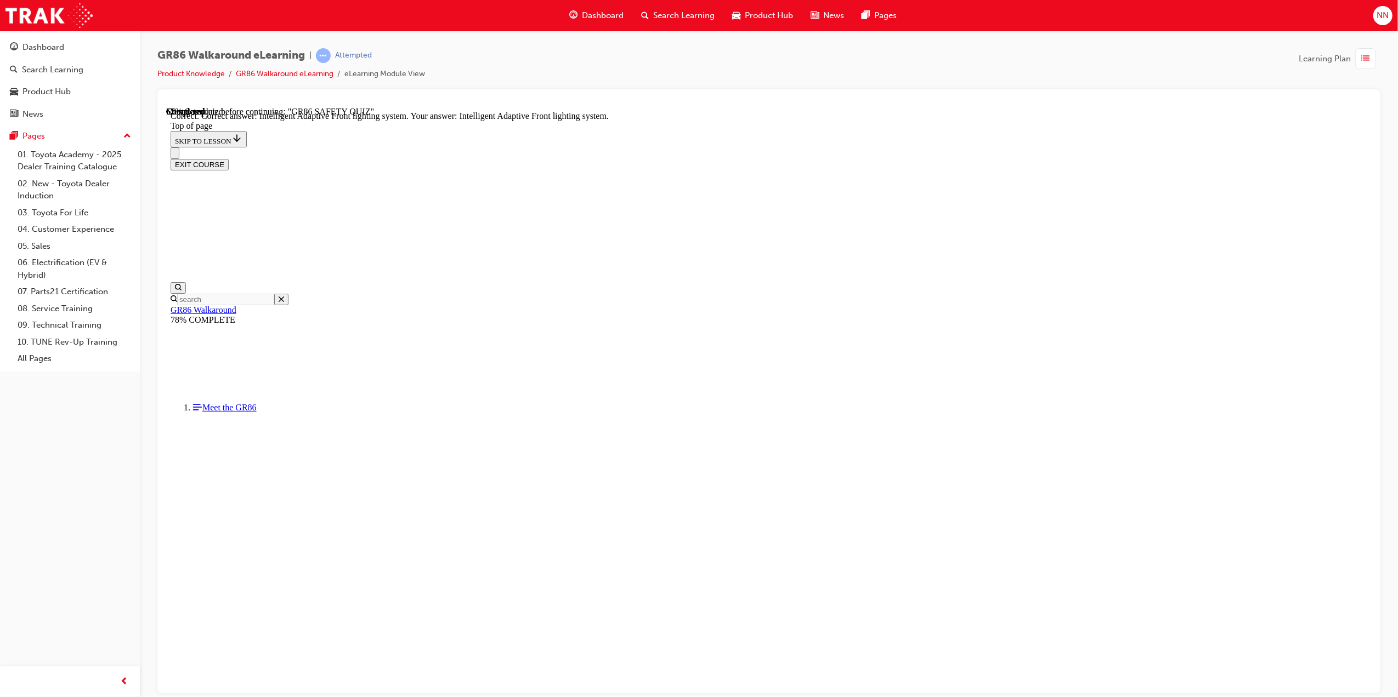
scroll to position [226, 0]
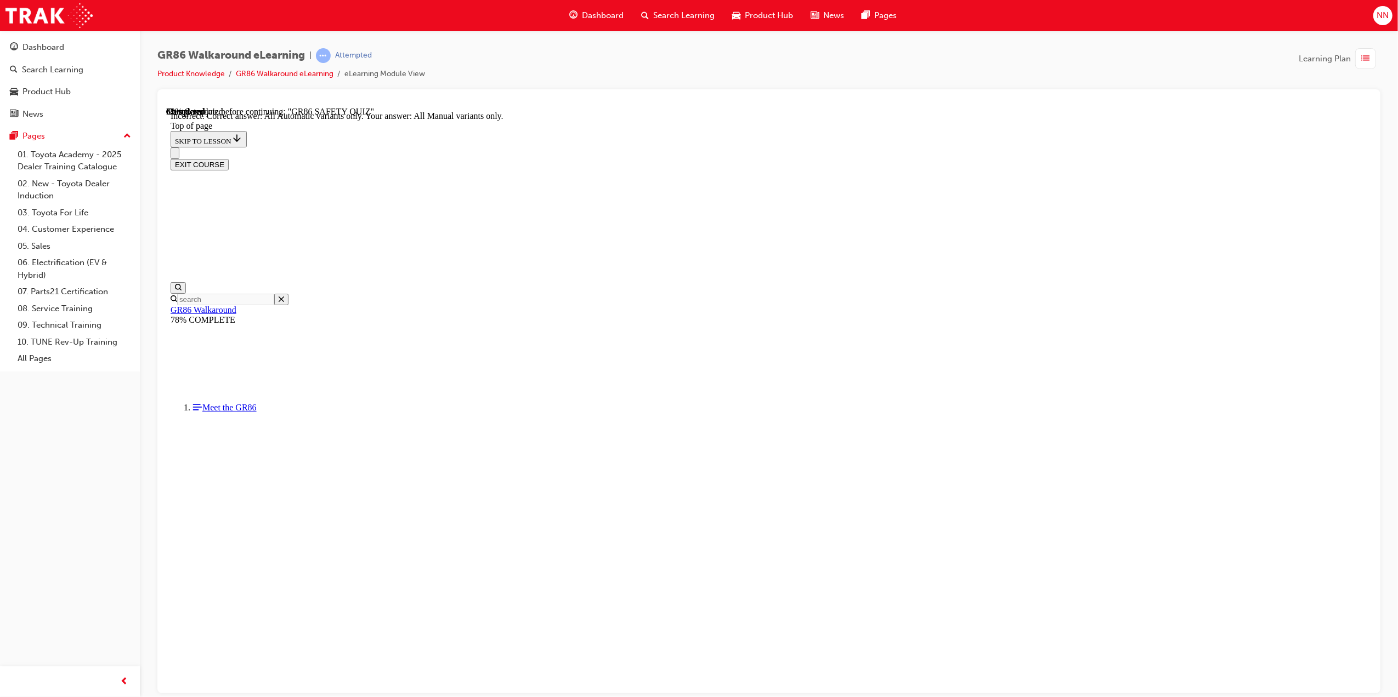
scroll to position [66, 0]
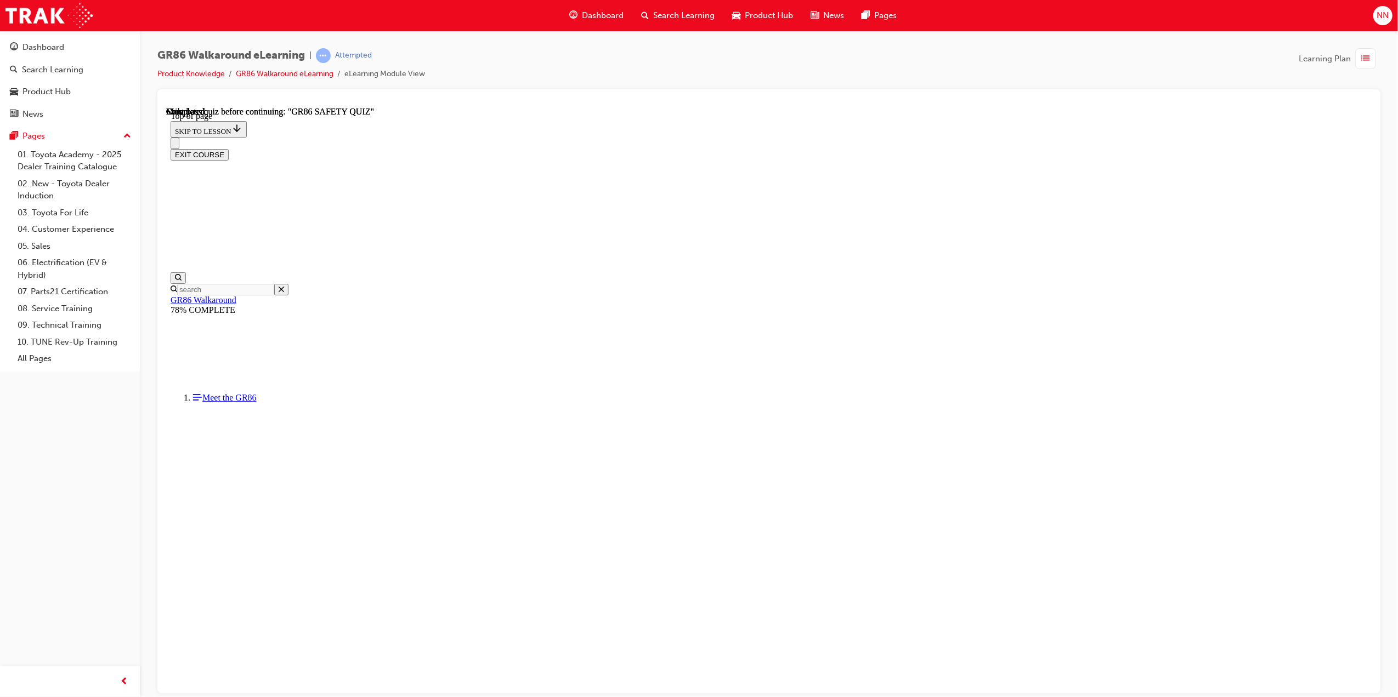
scroll to position [68, 0]
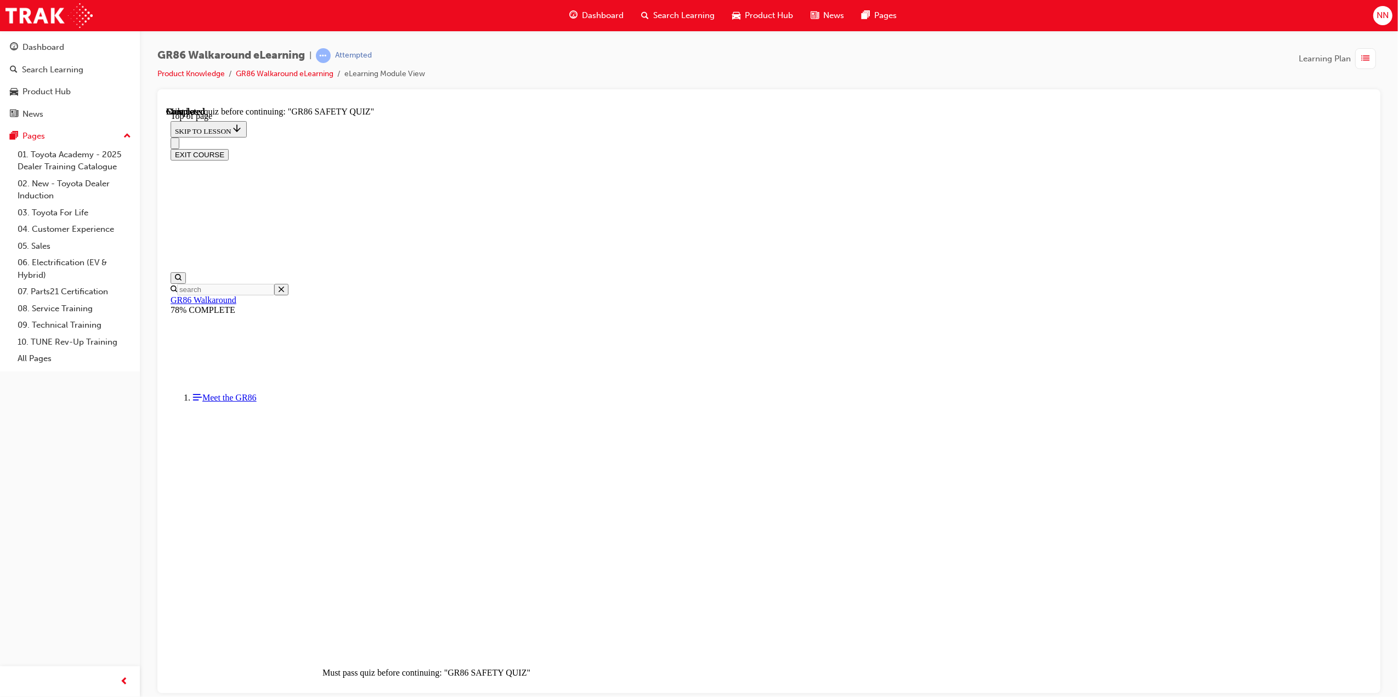
scroll to position [34, 0]
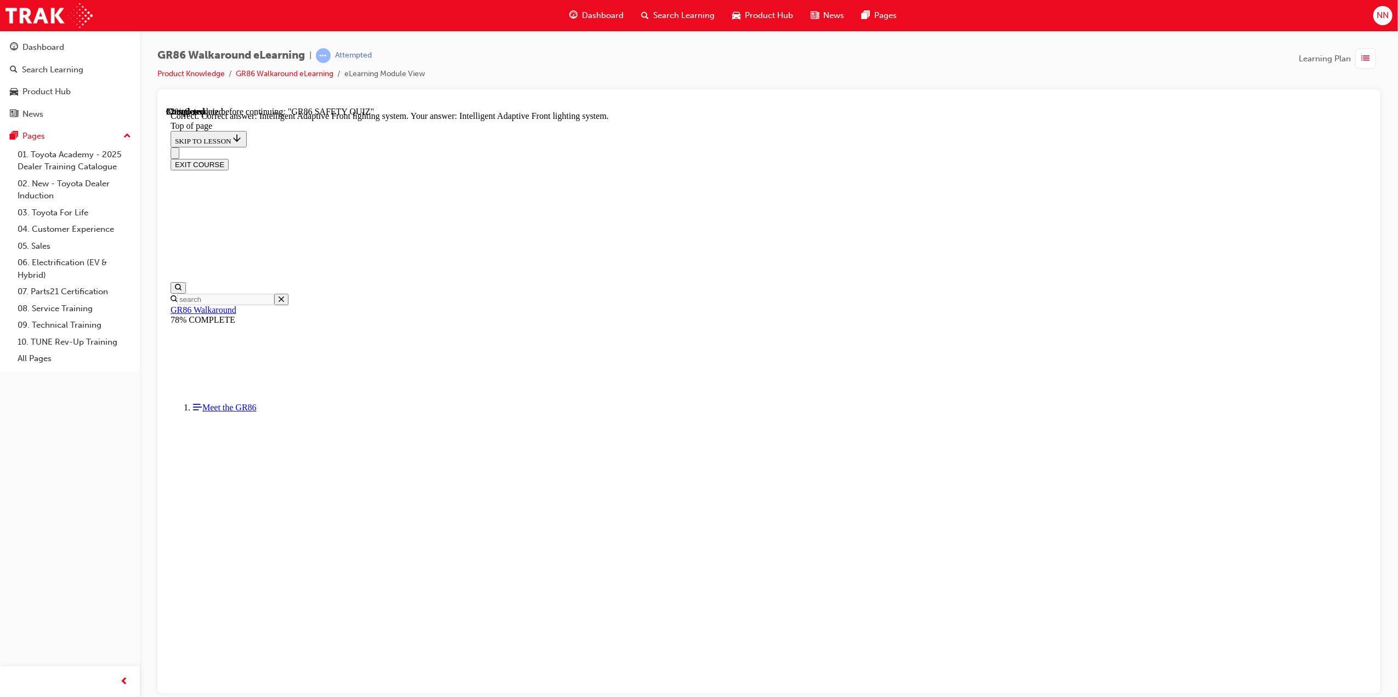
scroll to position [226, 0]
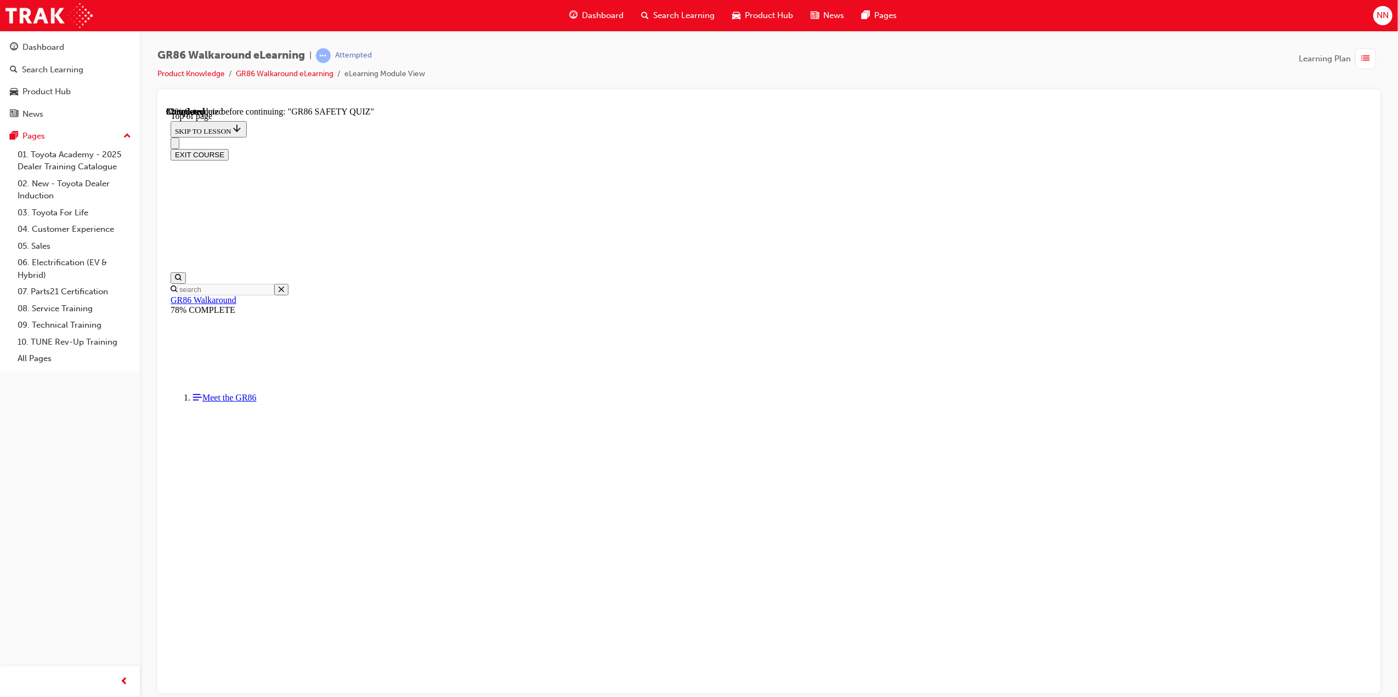
drag, startPoint x: 841, startPoint y: 587, endPoint x: 836, endPoint y: 583, distance: 6.6
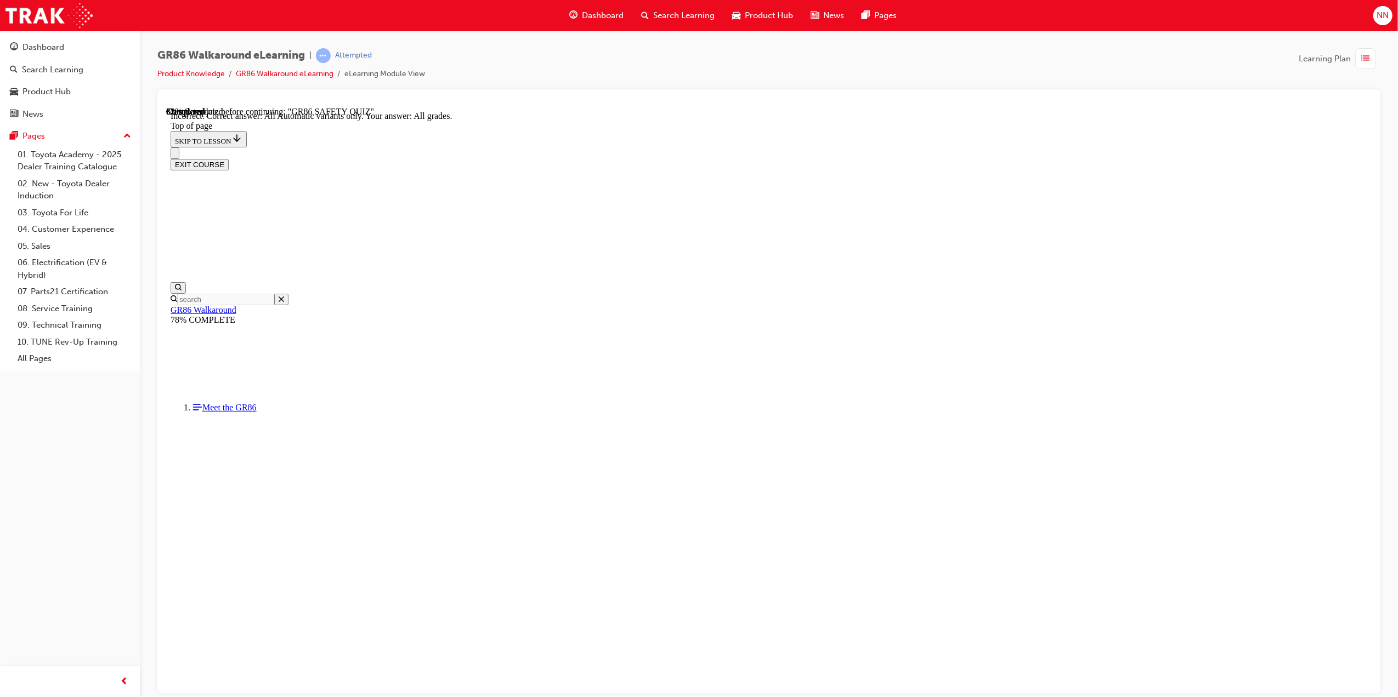
scroll to position [33, 0]
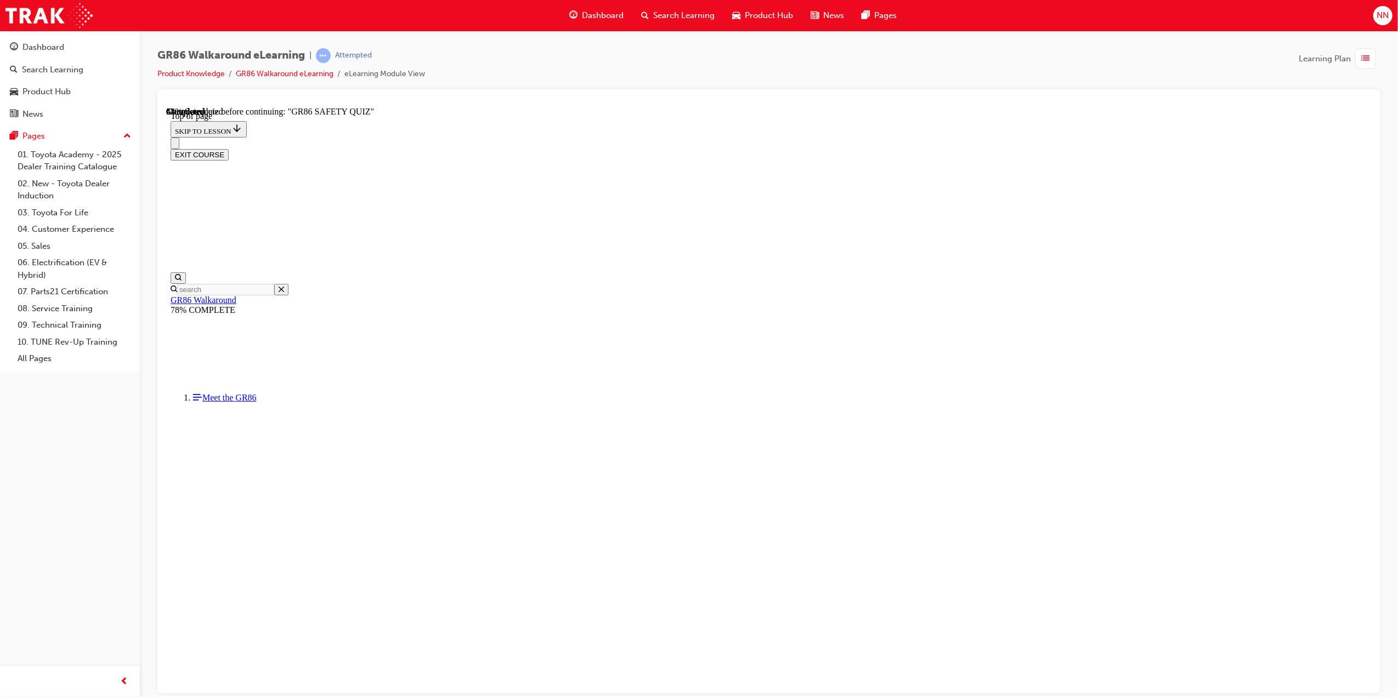
drag, startPoint x: 849, startPoint y: 547, endPoint x: 850, endPoint y: 639, distance: 92.1
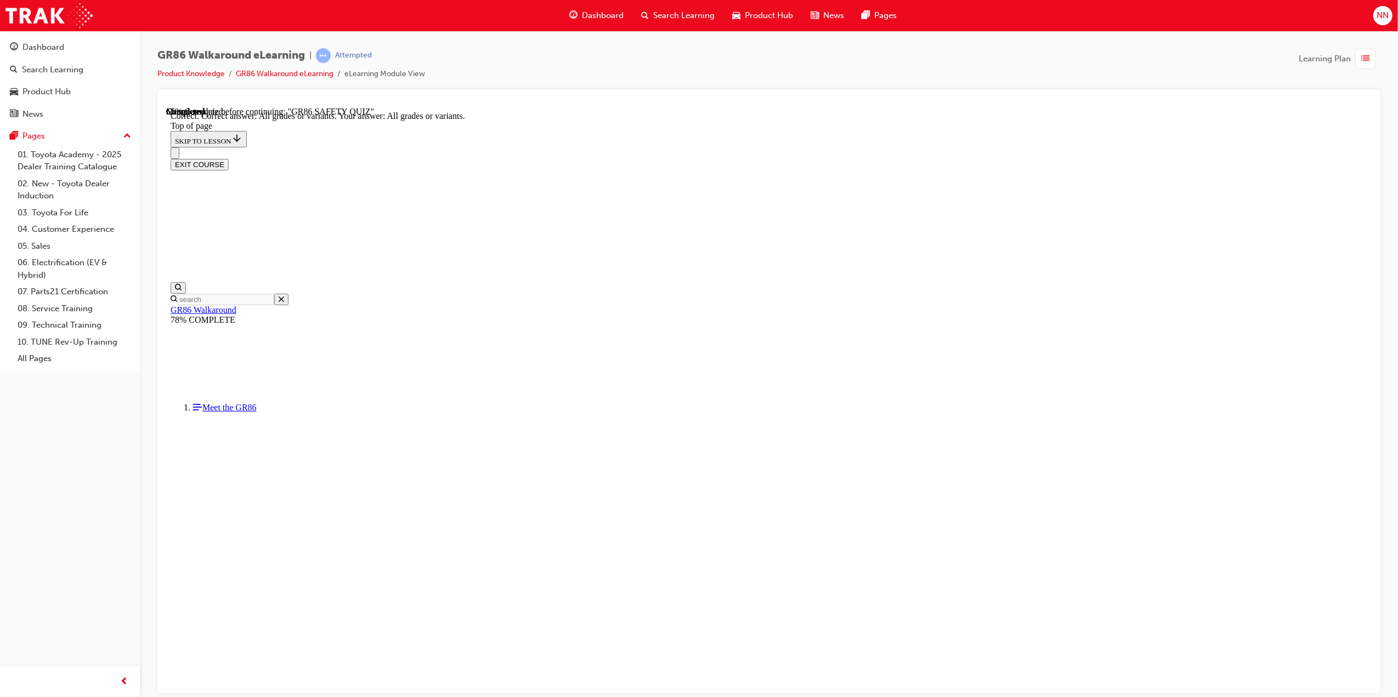
scroll to position [33, 0]
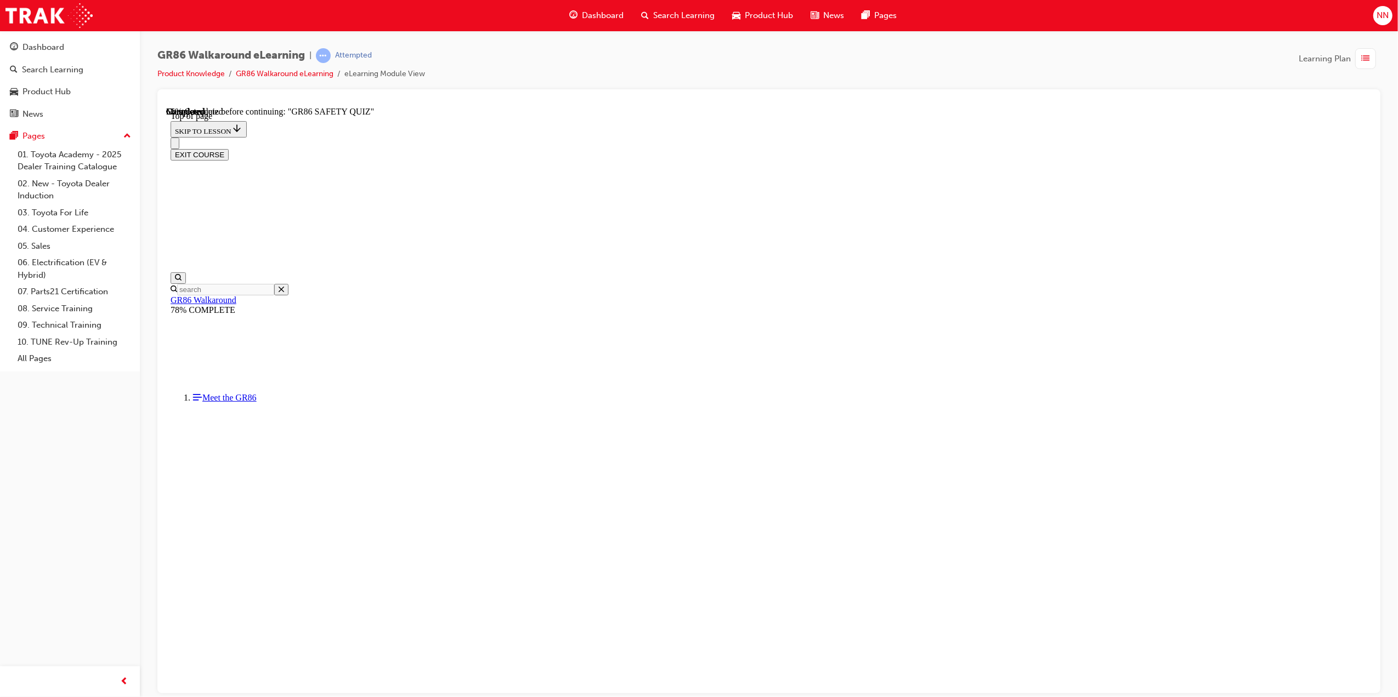
scroll to position [248, 0]
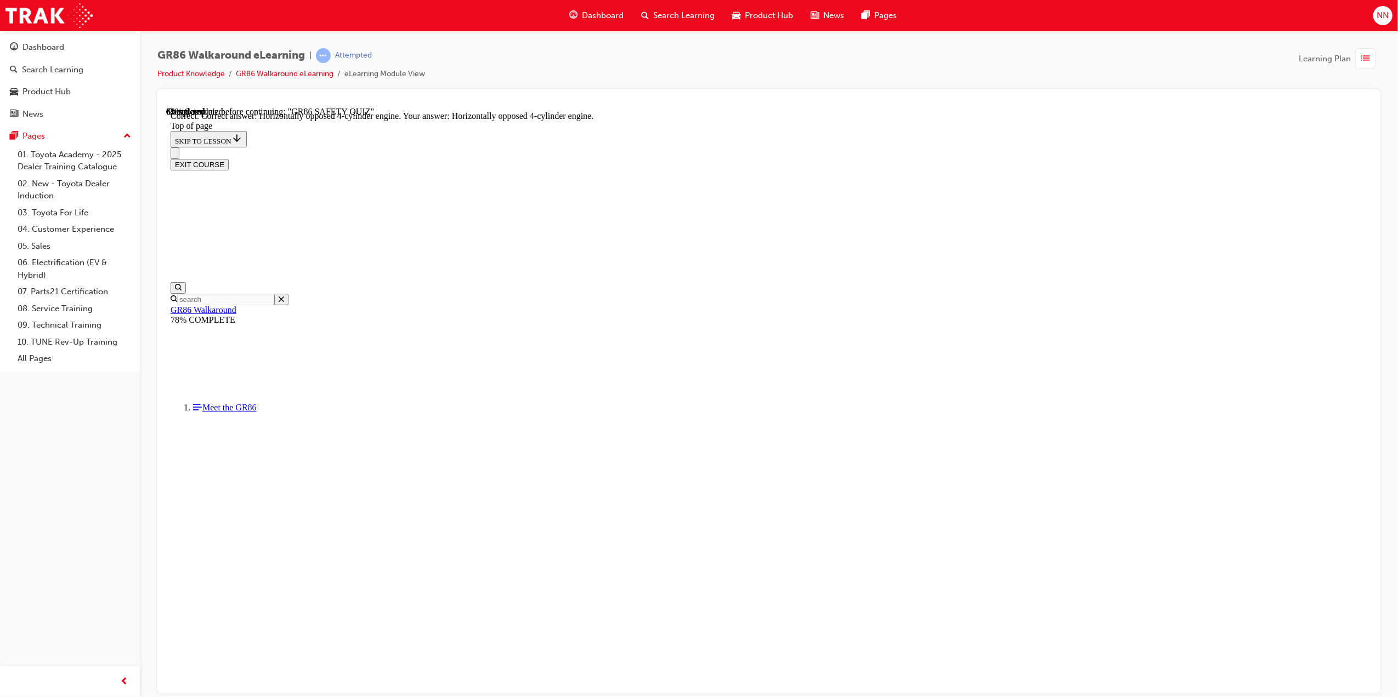
scroll to position [301, 0]
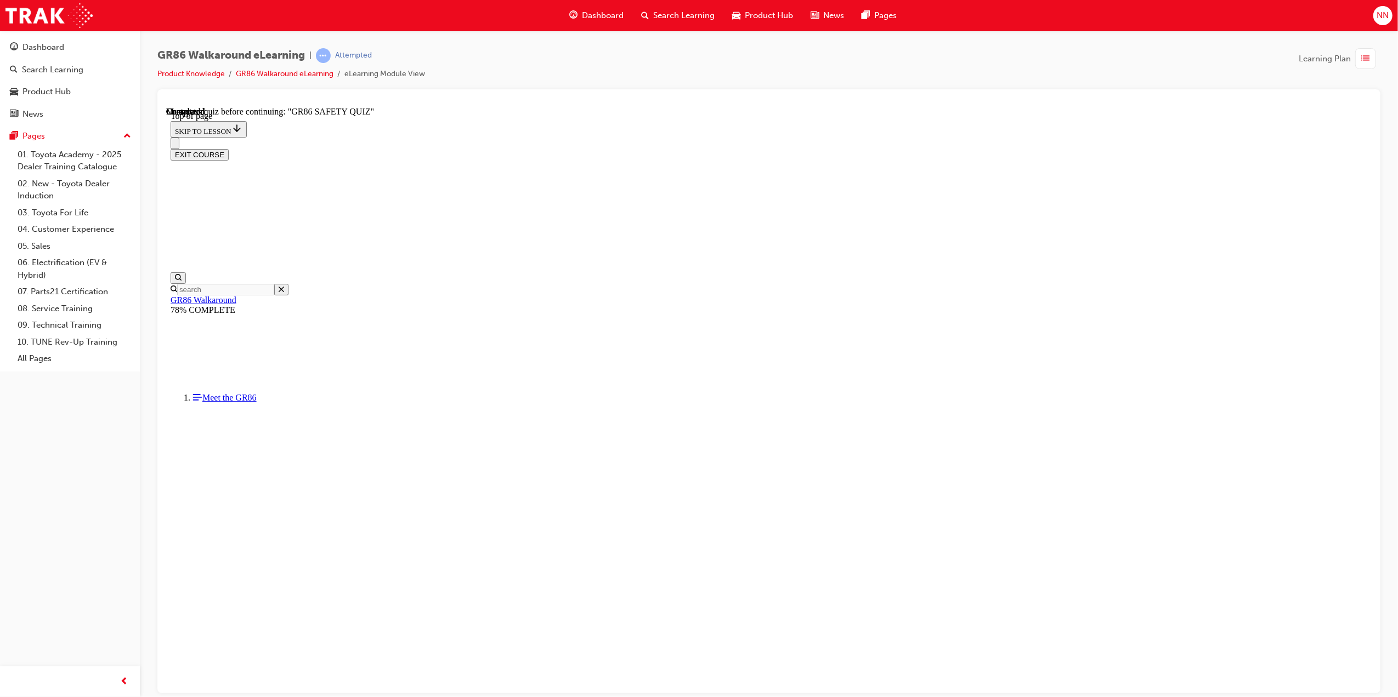
drag, startPoint x: 770, startPoint y: 476, endPoint x: 831, endPoint y: 601, distance: 139.5
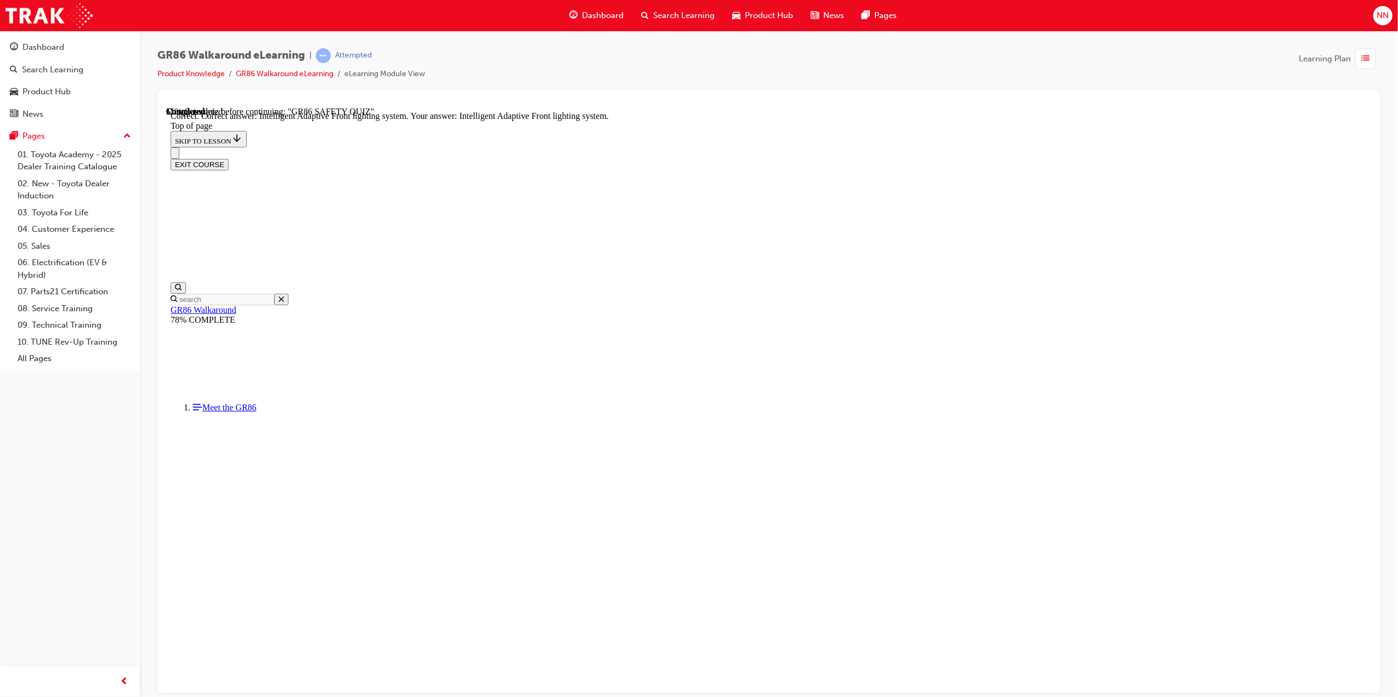
scroll to position [226, 0]
drag, startPoint x: 831, startPoint y: 601, endPoint x: 842, endPoint y: 658, distance: 57.5
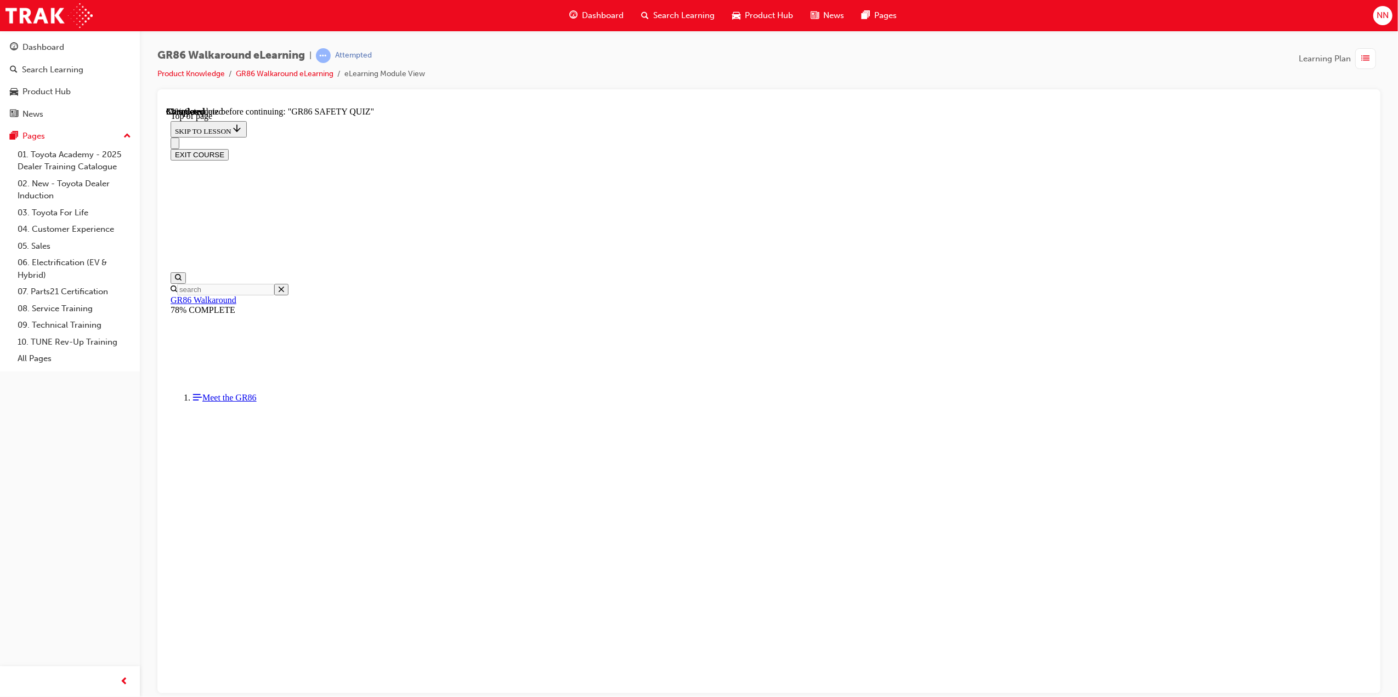
scroll to position [255, 0]
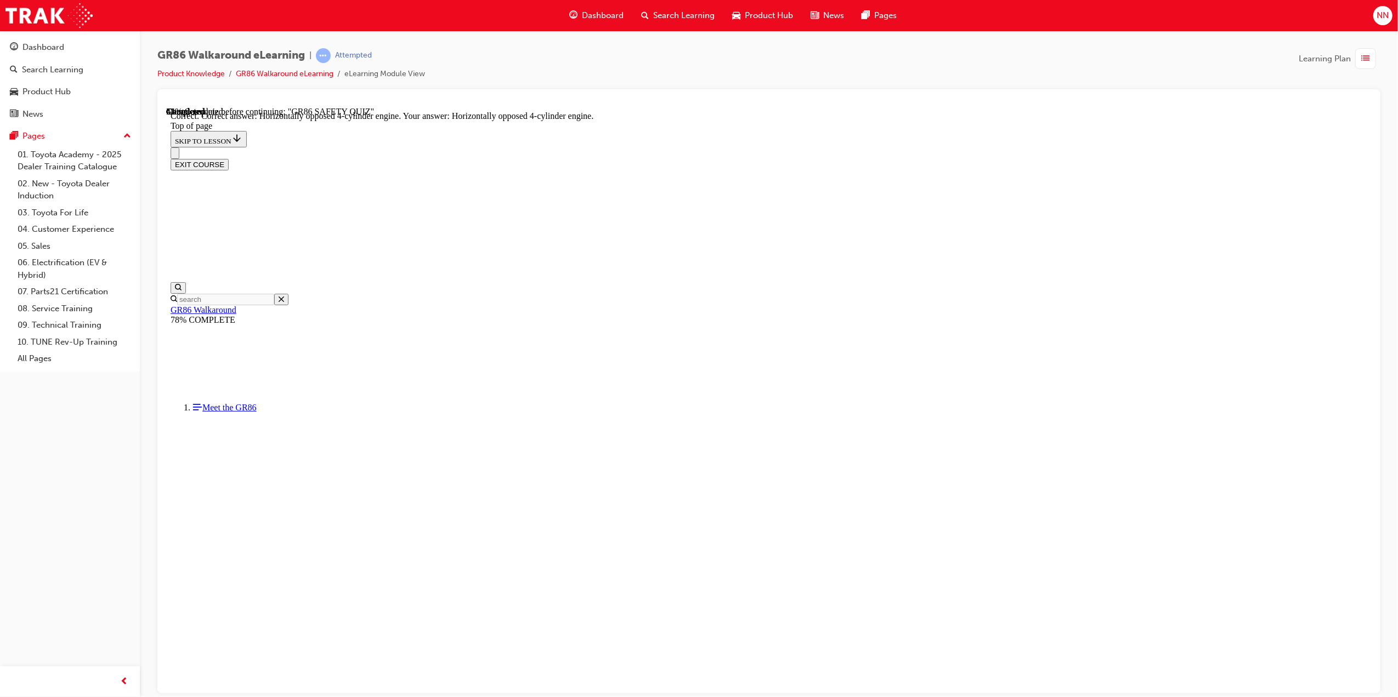
scroll to position [301, 0]
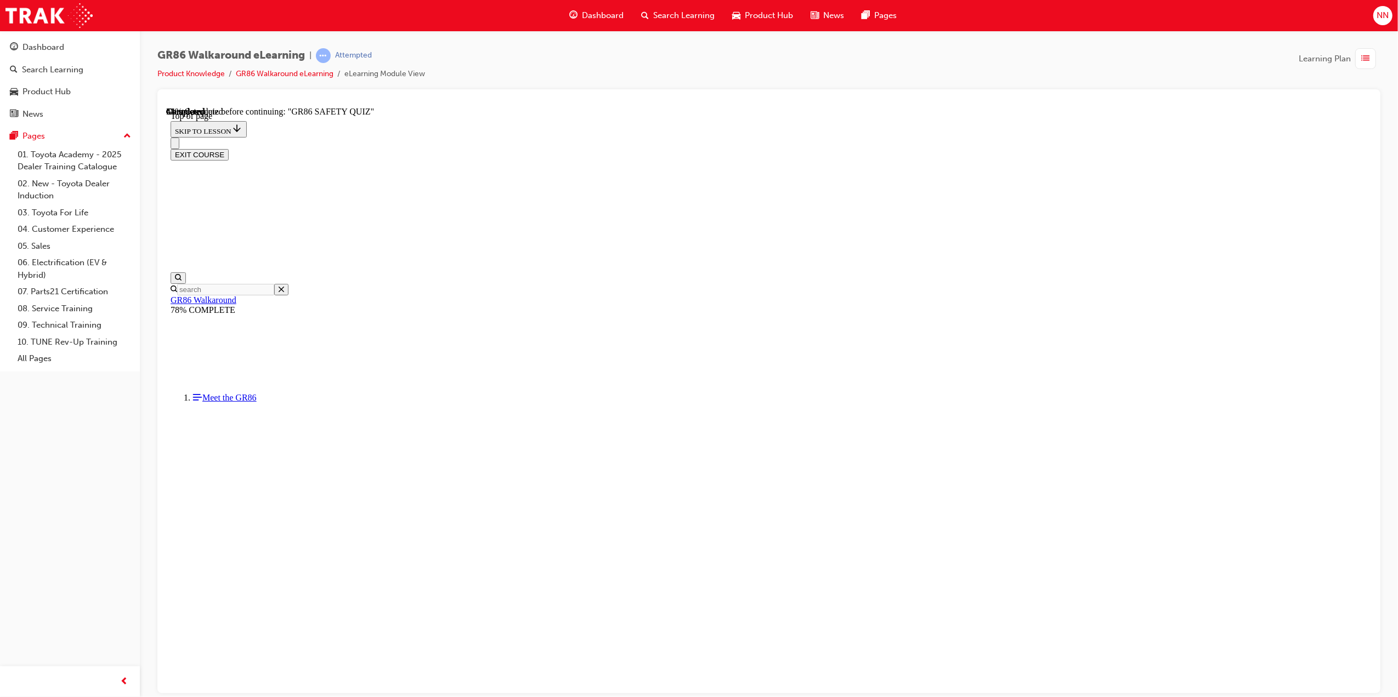
scroll to position [33, 0]
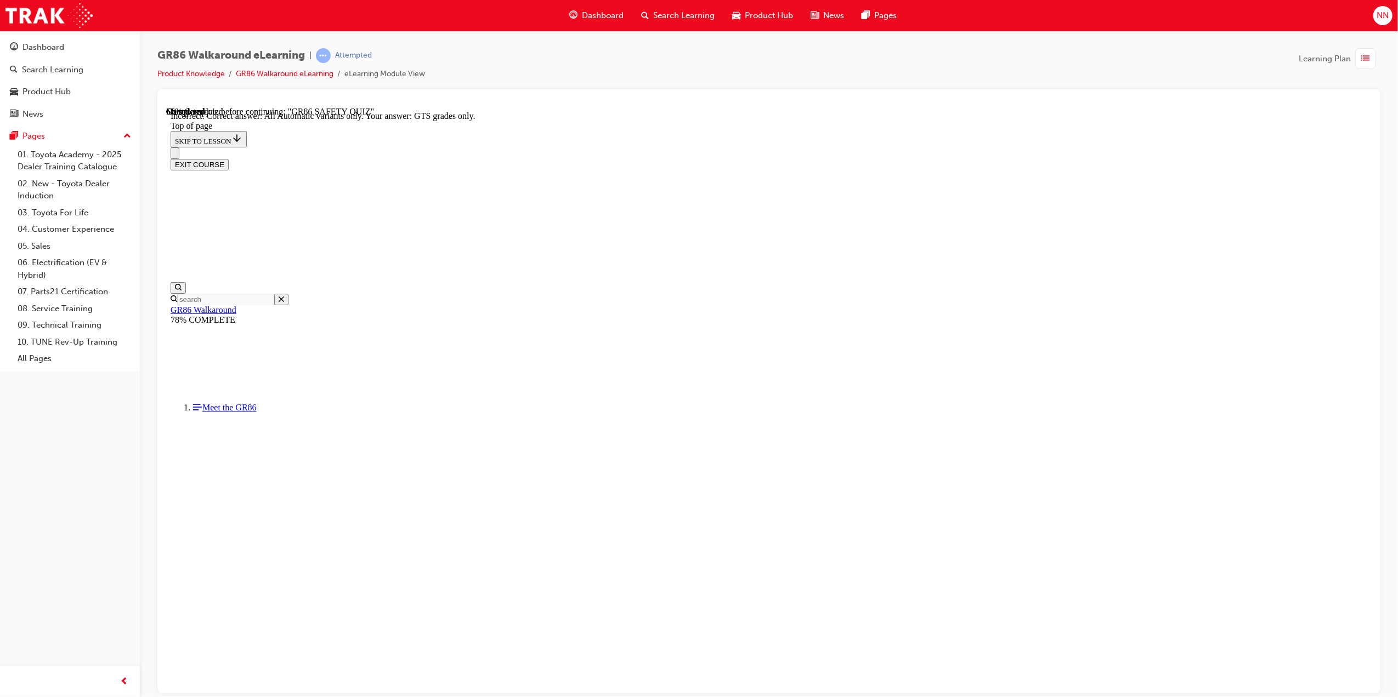
scroll to position [66, 0]
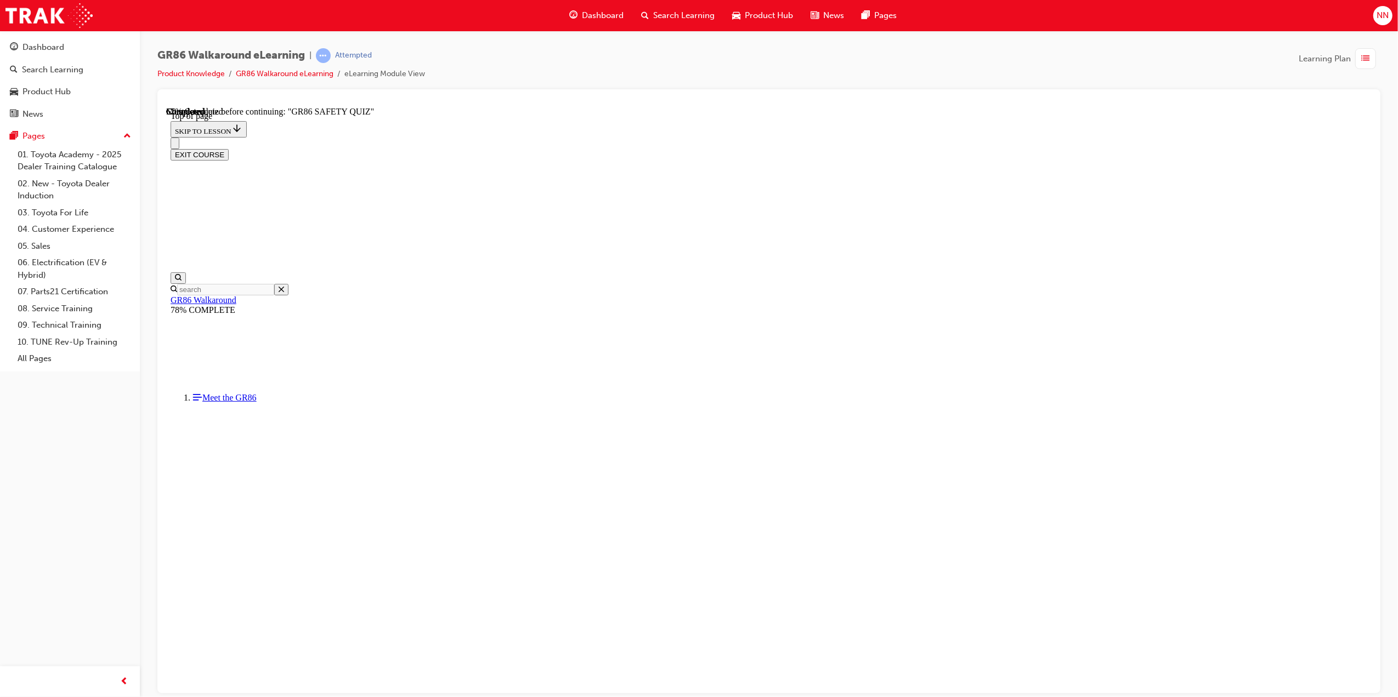
drag, startPoint x: 848, startPoint y: 550, endPoint x: 854, endPoint y: 639, distance: 88.4
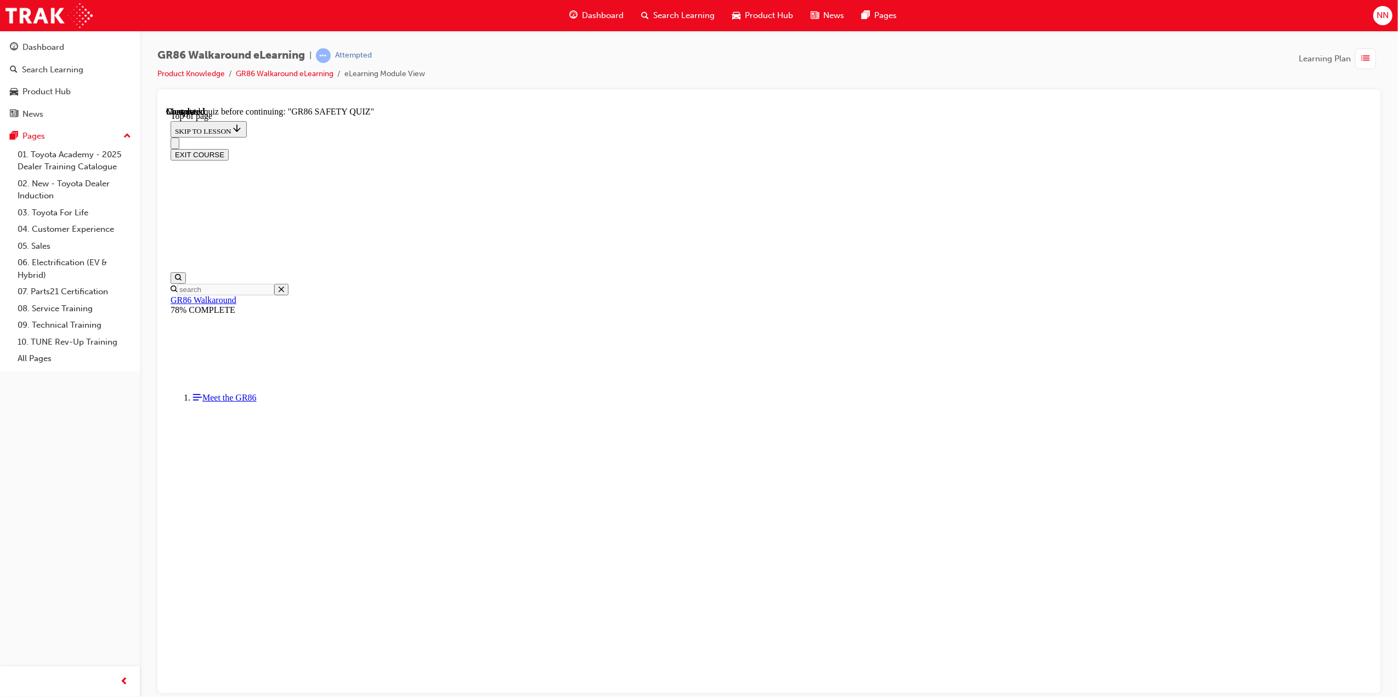
scroll to position [266, 0]
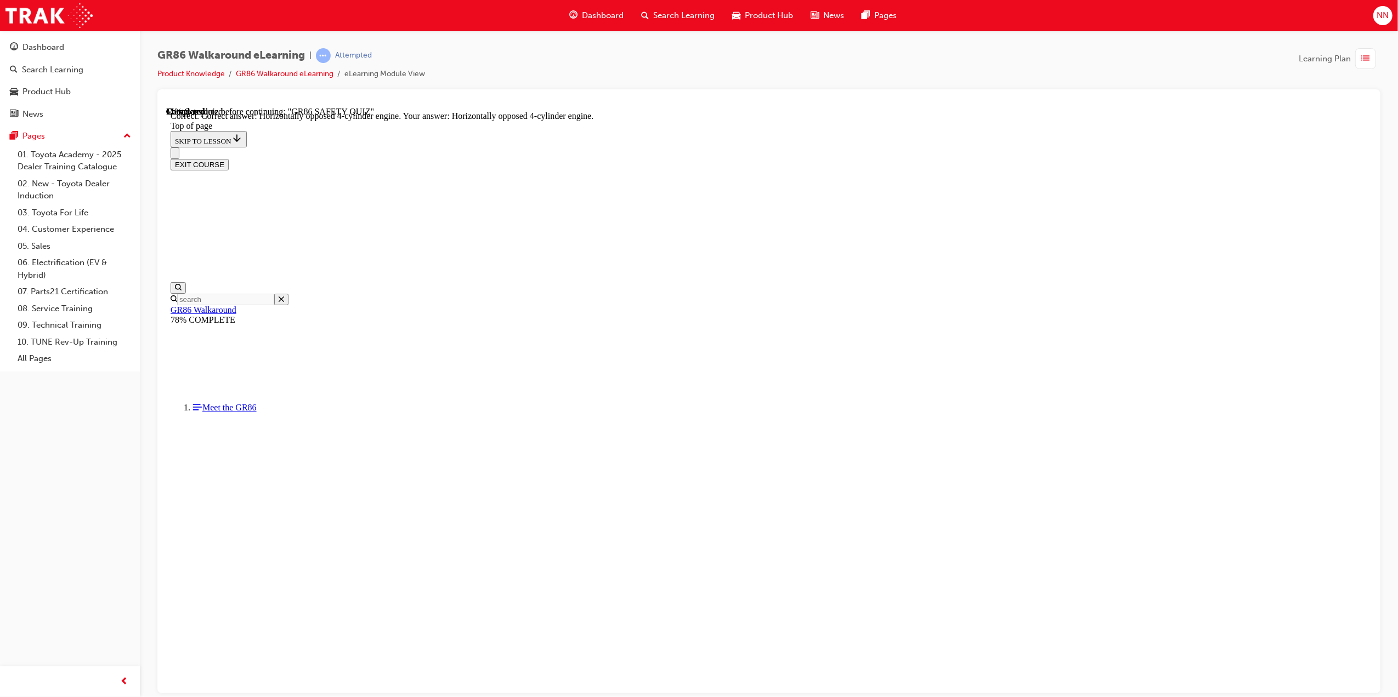
scroll to position [301, 0]
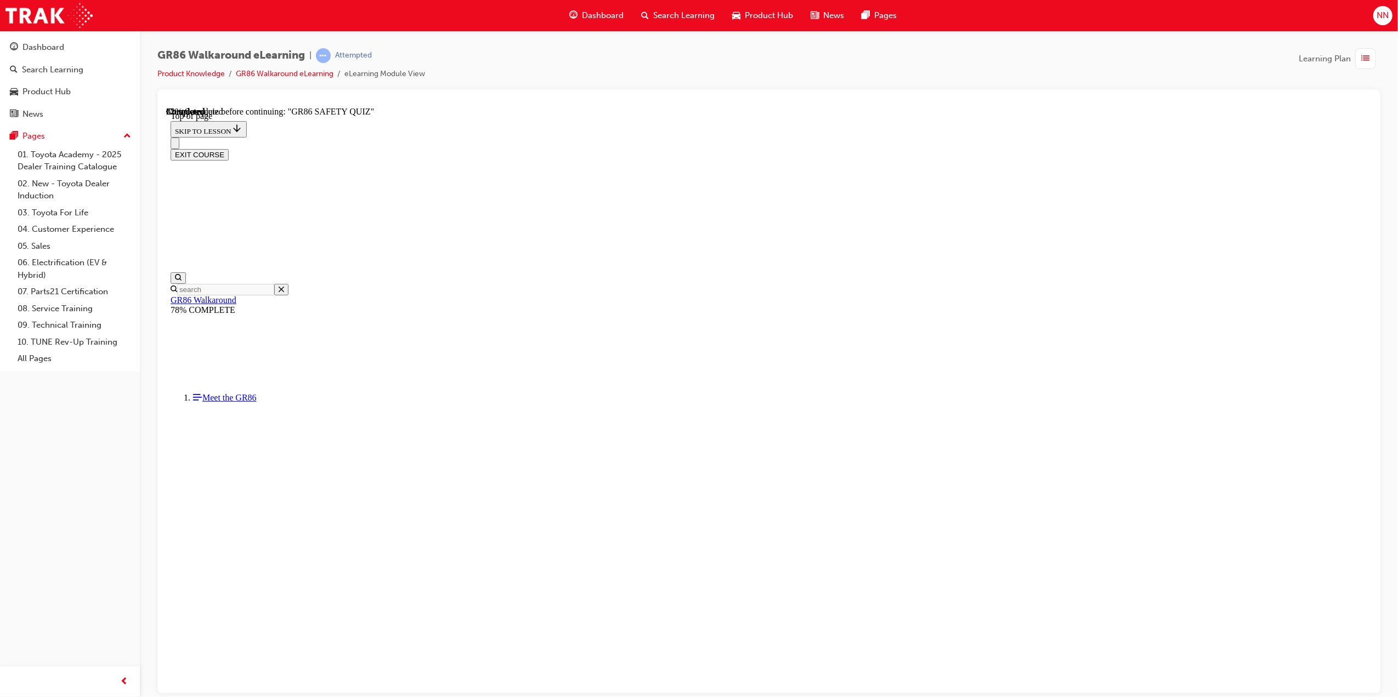
scroll to position [236, 0]
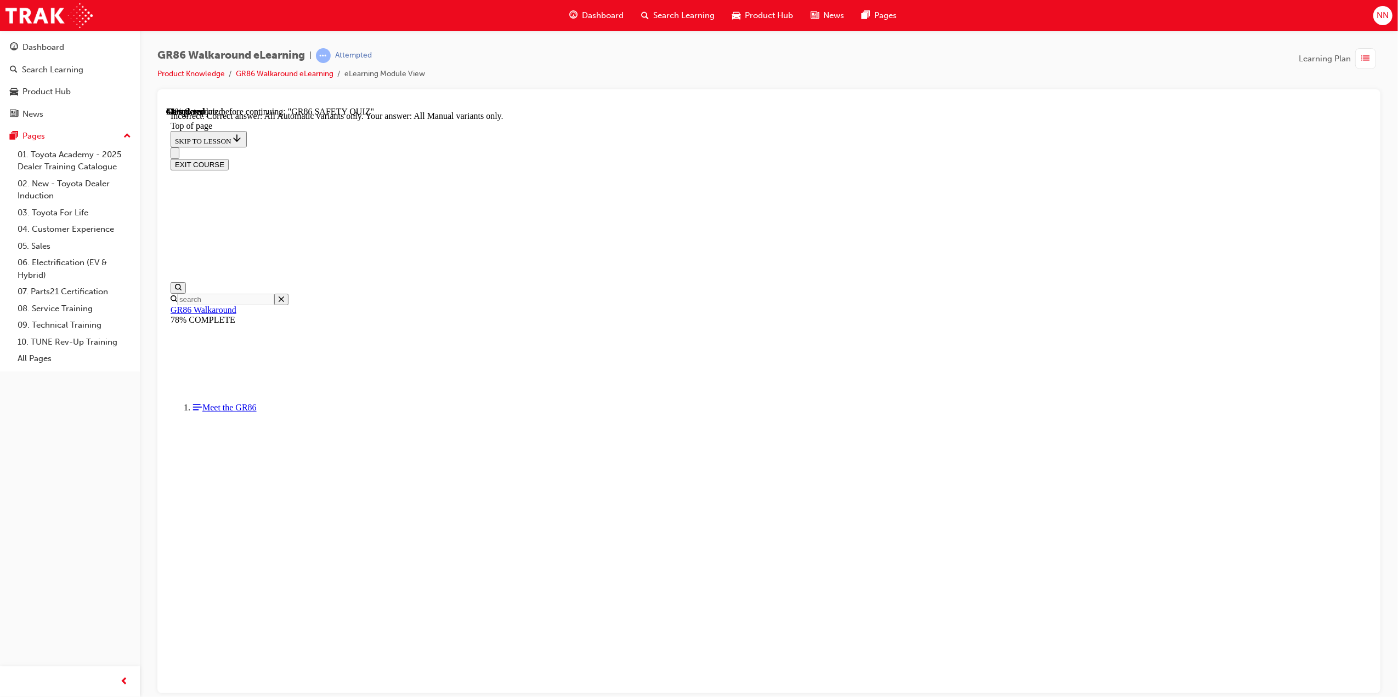
scroll to position [66, 0]
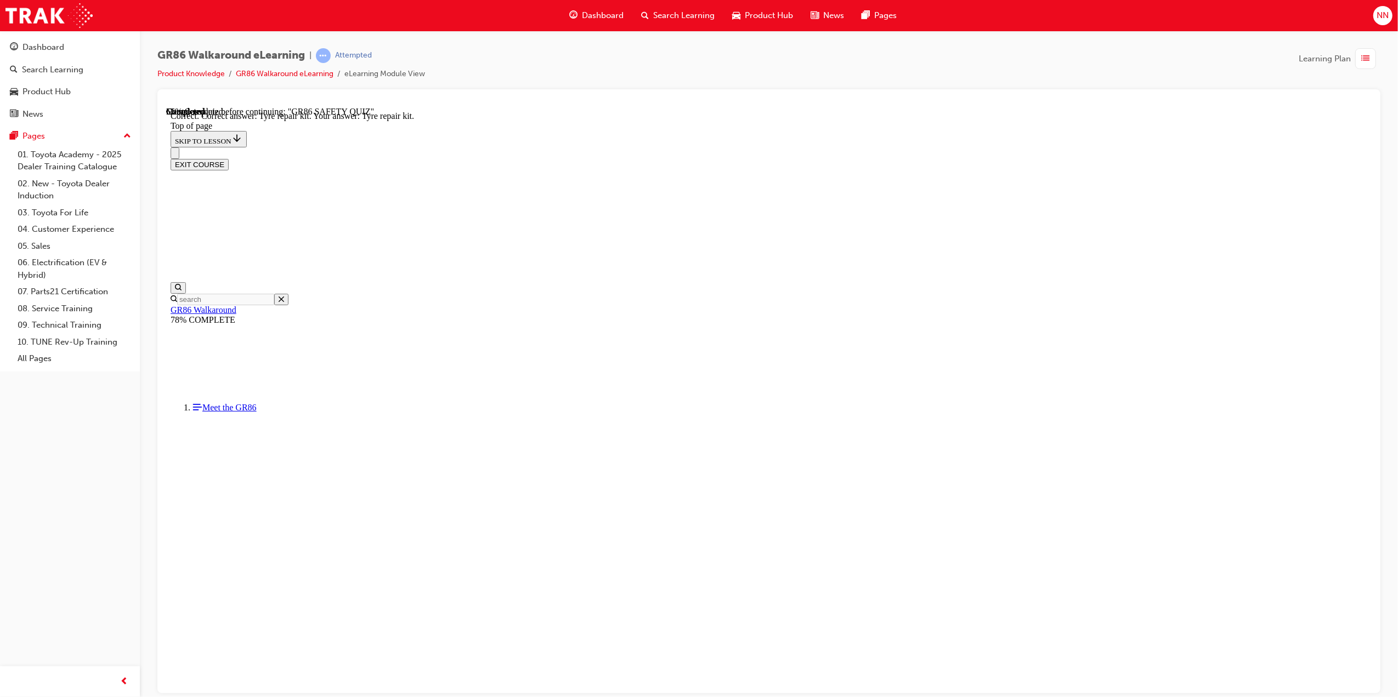
scroll to position [33, 0]
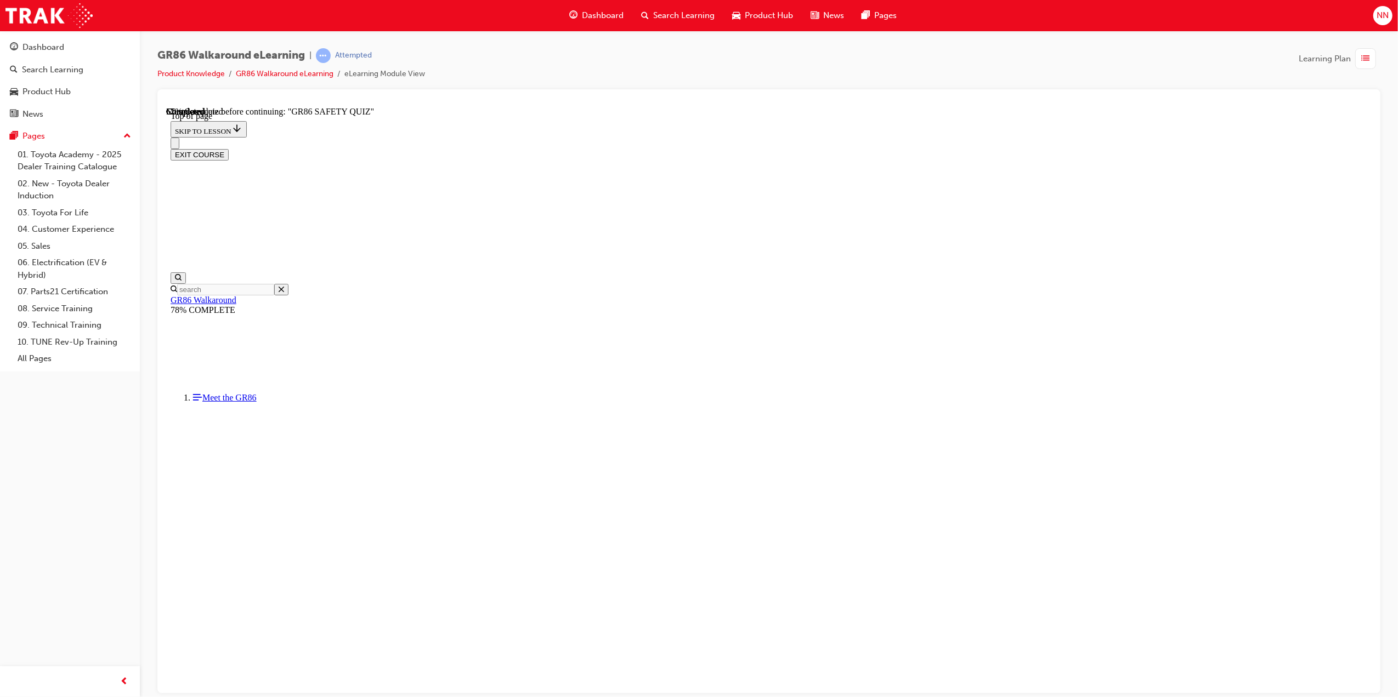
scroll to position [191, 0]
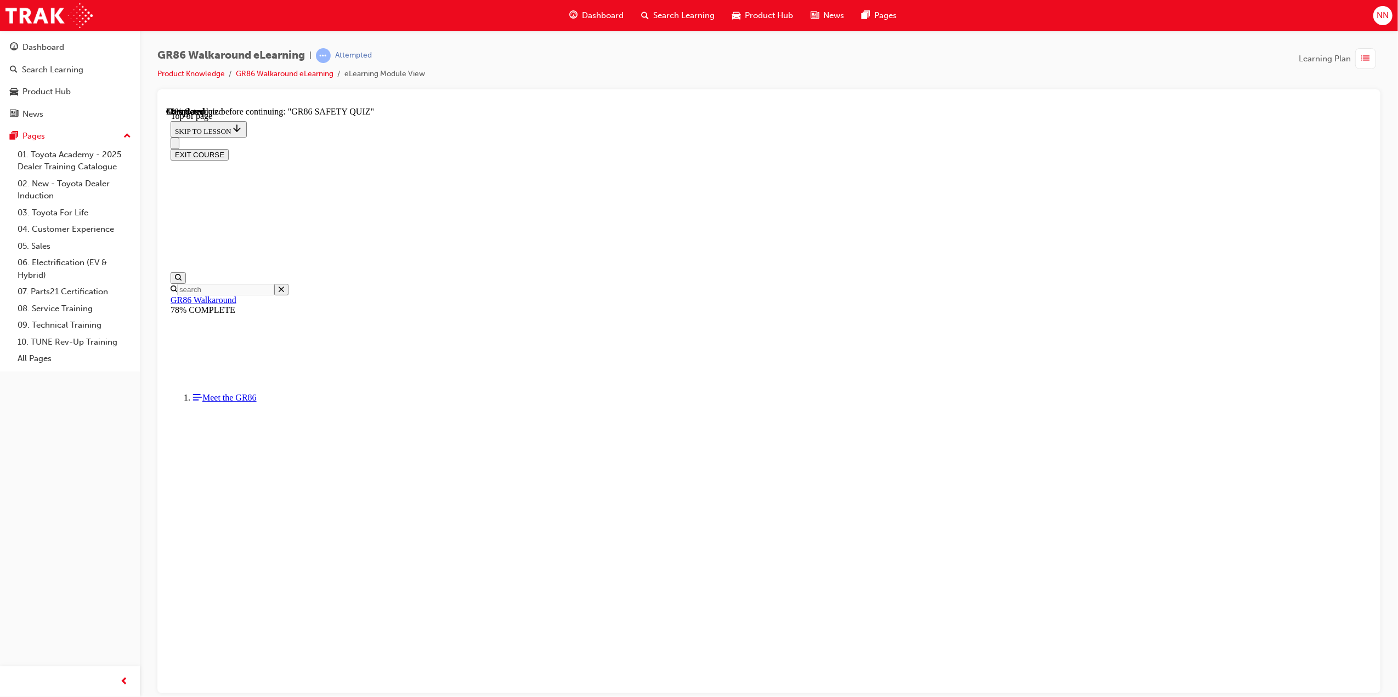
scroll to position [33, 0]
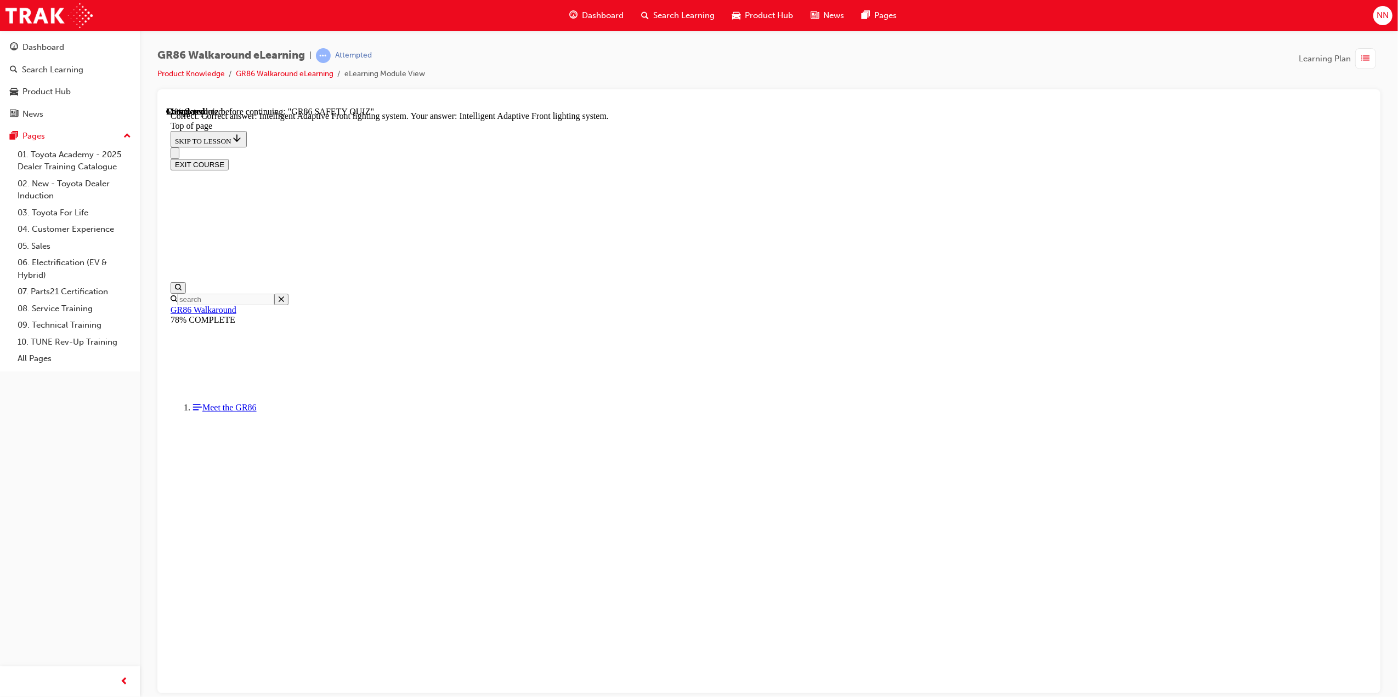
scroll to position [226, 0]
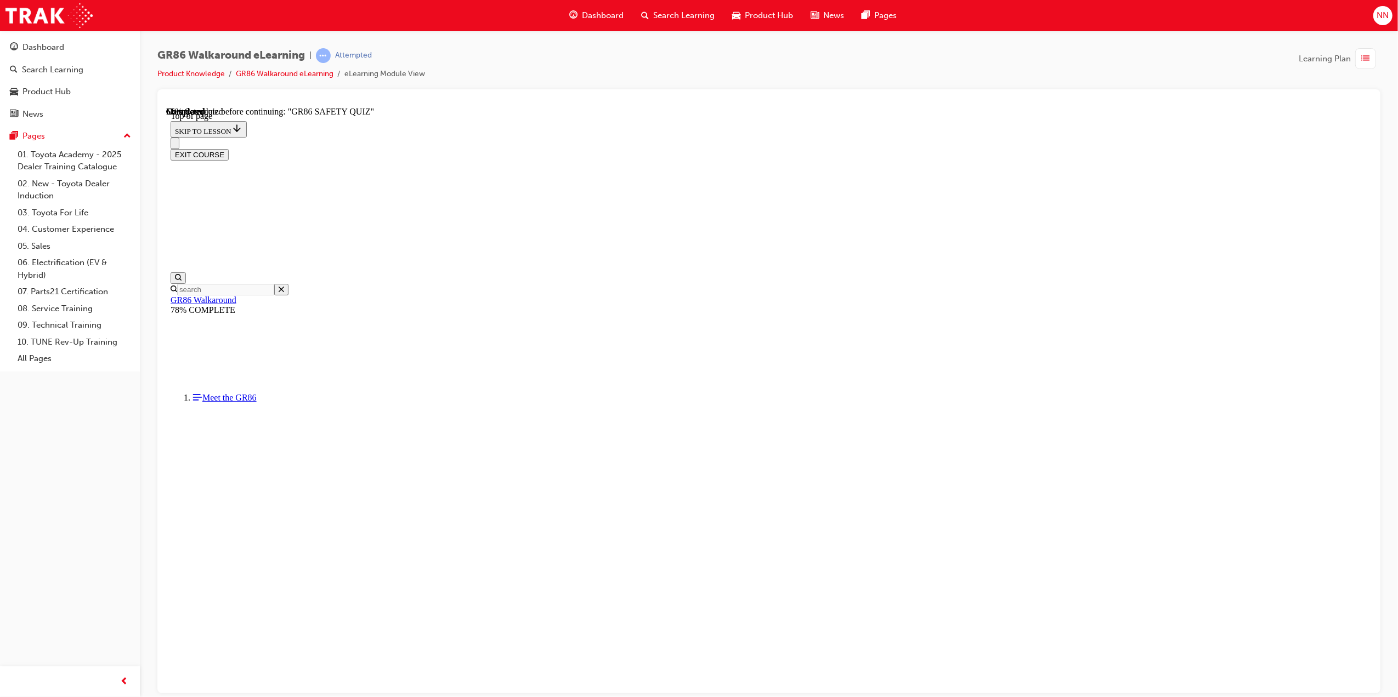
drag, startPoint x: 735, startPoint y: 439, endPoint x: 763, endPoint y: 483, distance: 52.3
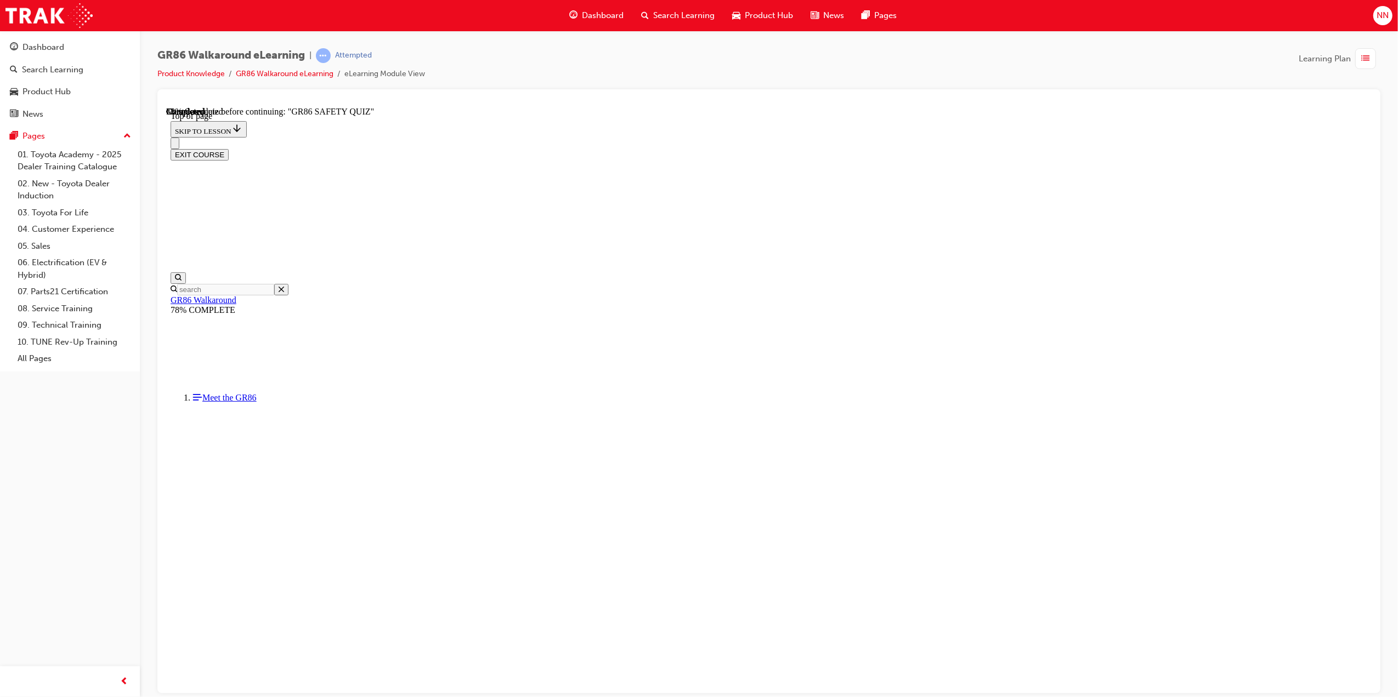
drag, startPoint x: 1001, startPoint y: 348, endPoint x: 652, endPoint y: 275, distance: 356.4
copy div "Autonomous Emergency Braking or AEB is an important active safety technology de…"
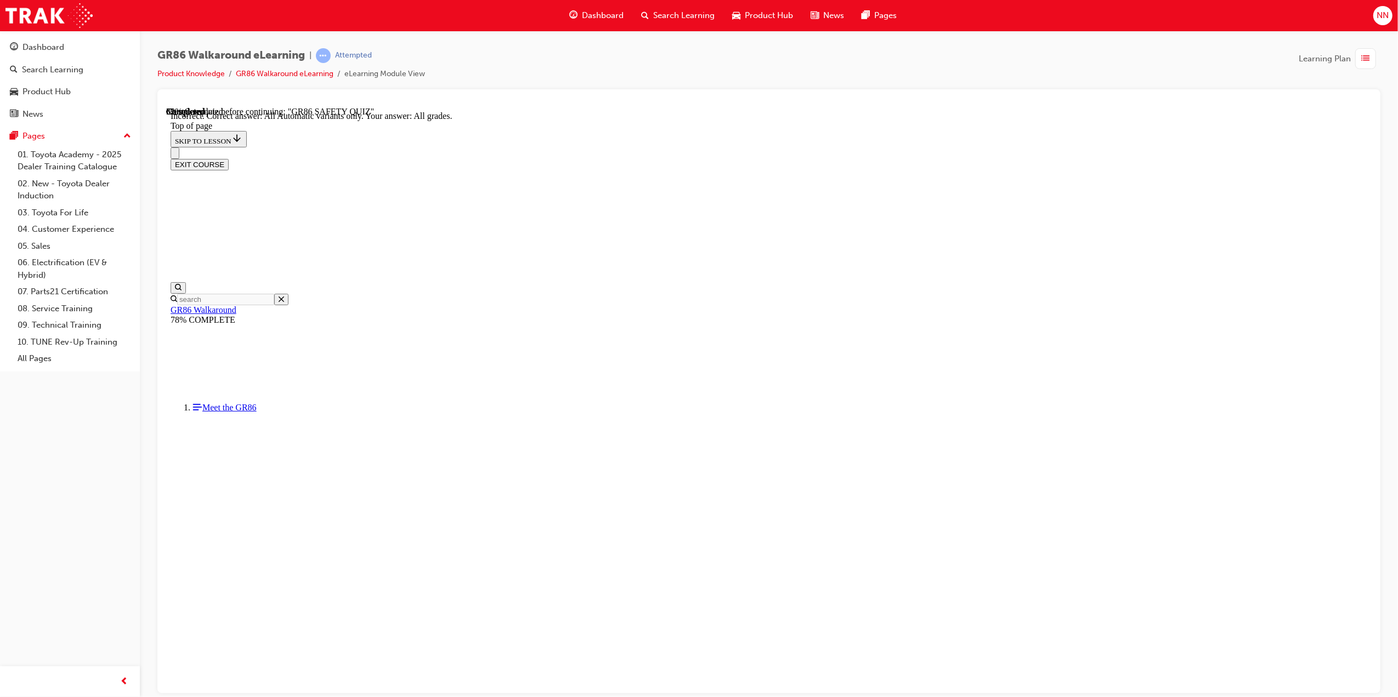
scroll to position [66, 0]
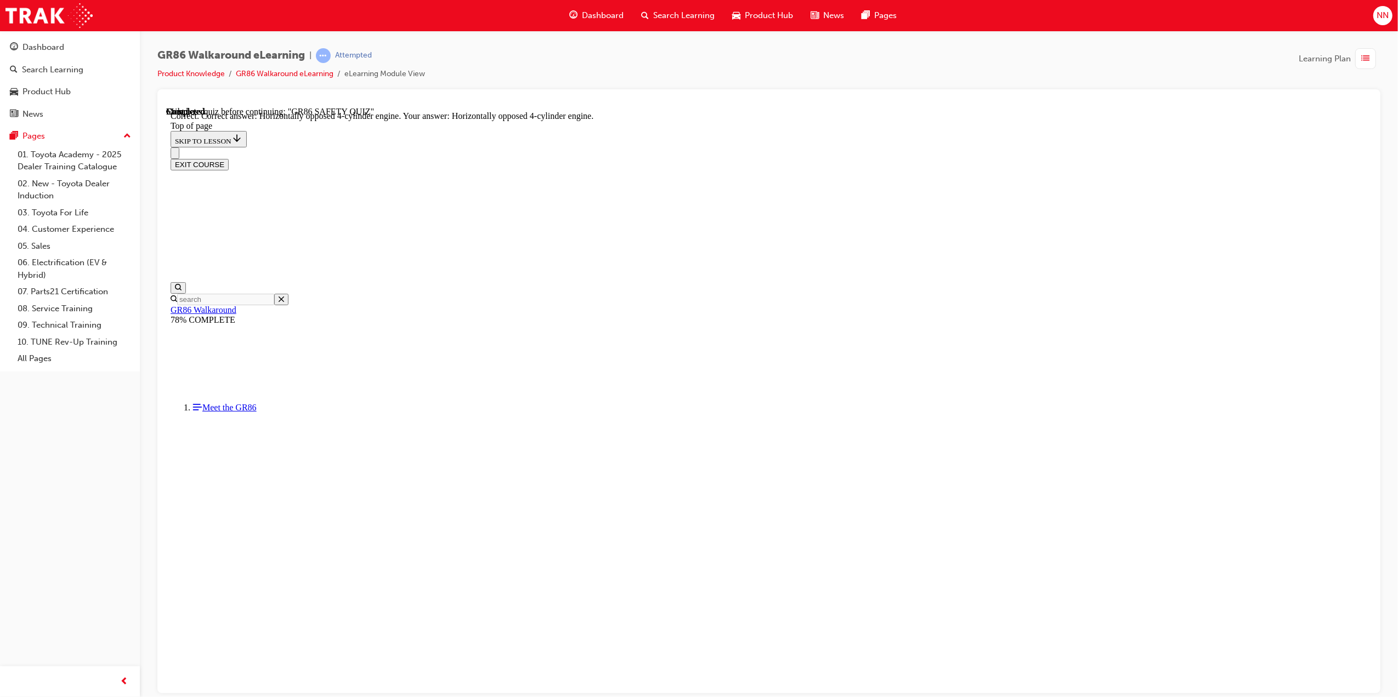
scroll to position [301, 0]
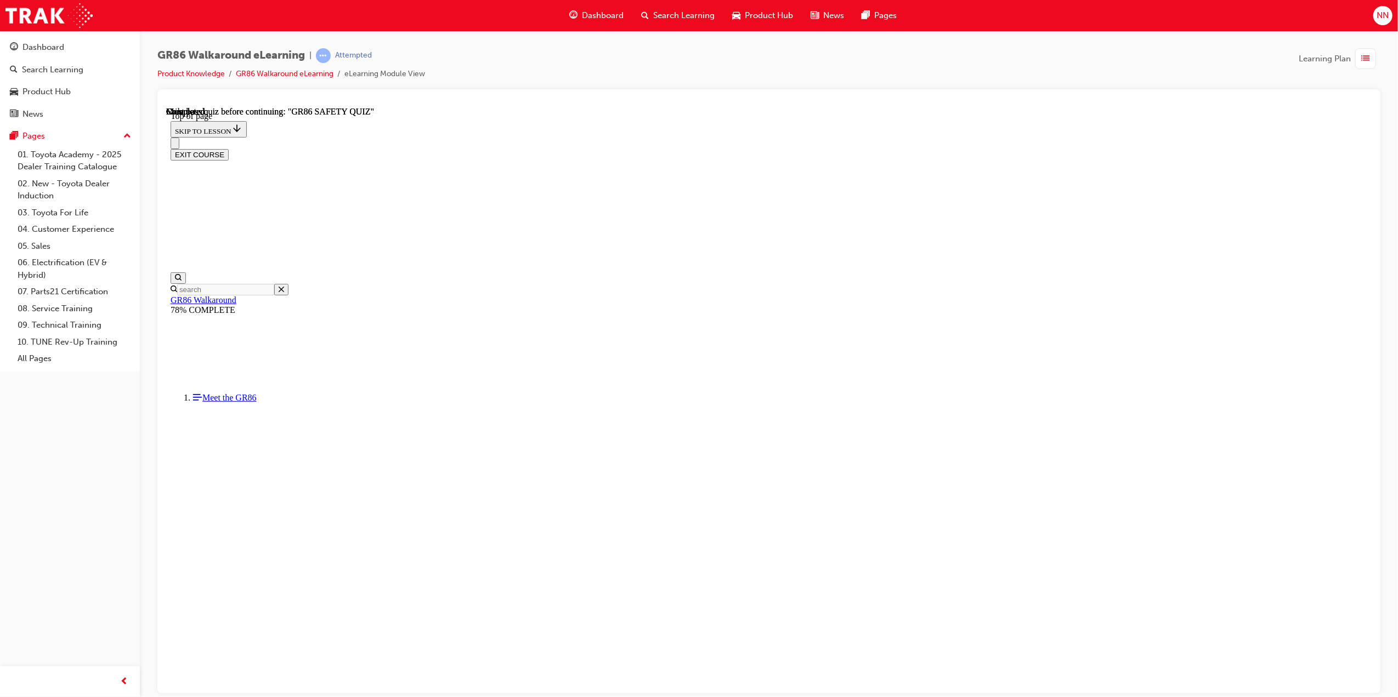
scroll to position [68, 0]
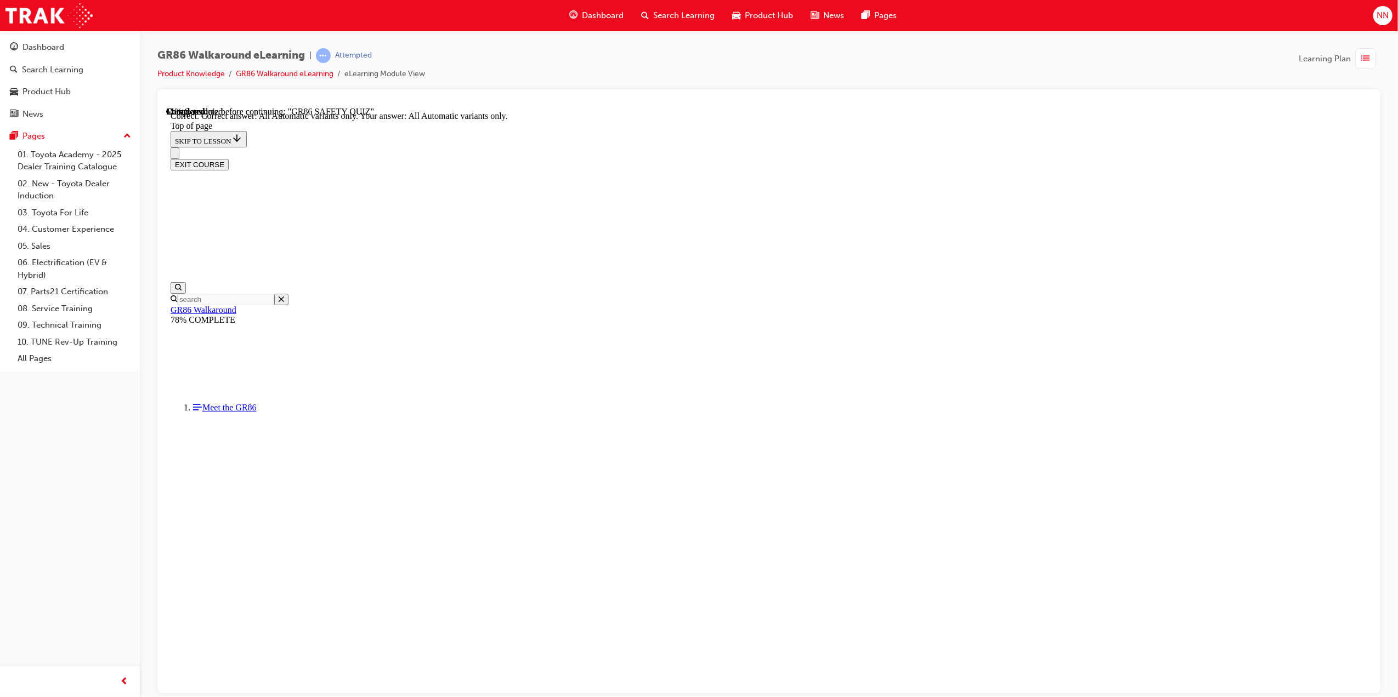
scroll to position [66, 0]
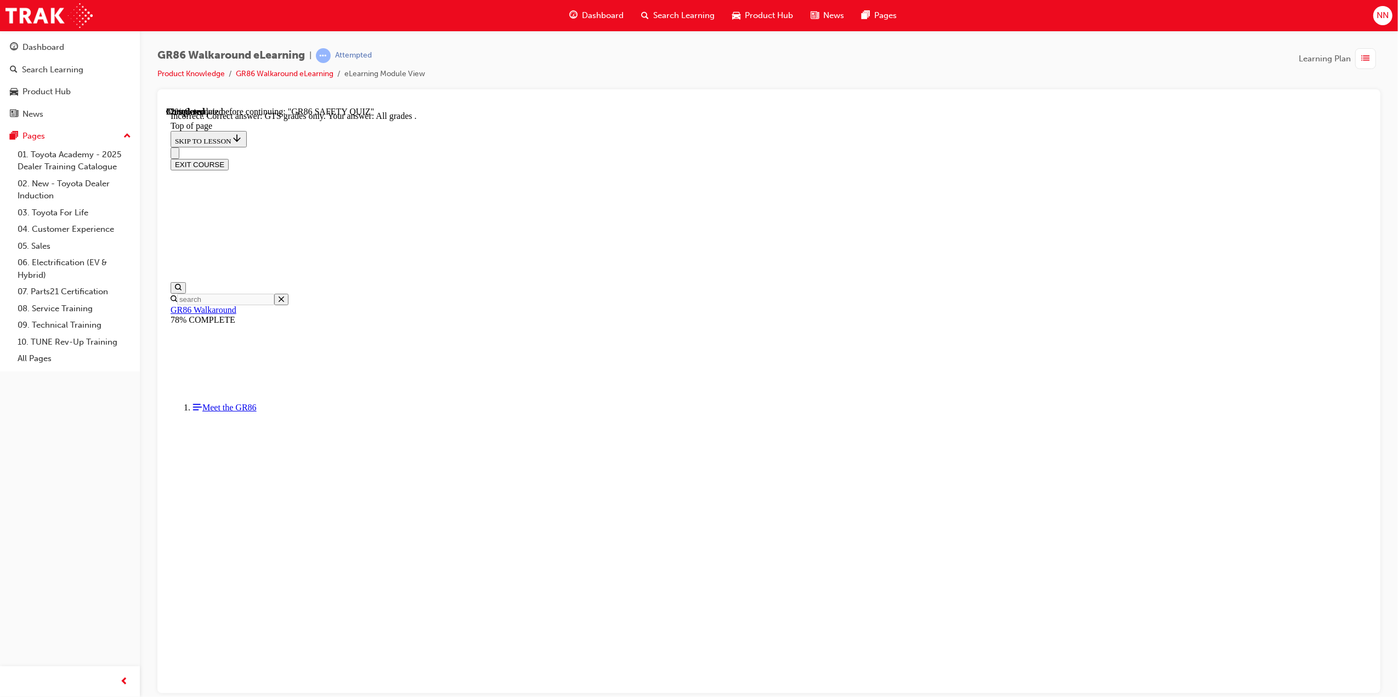
scroll to position [84, 0]
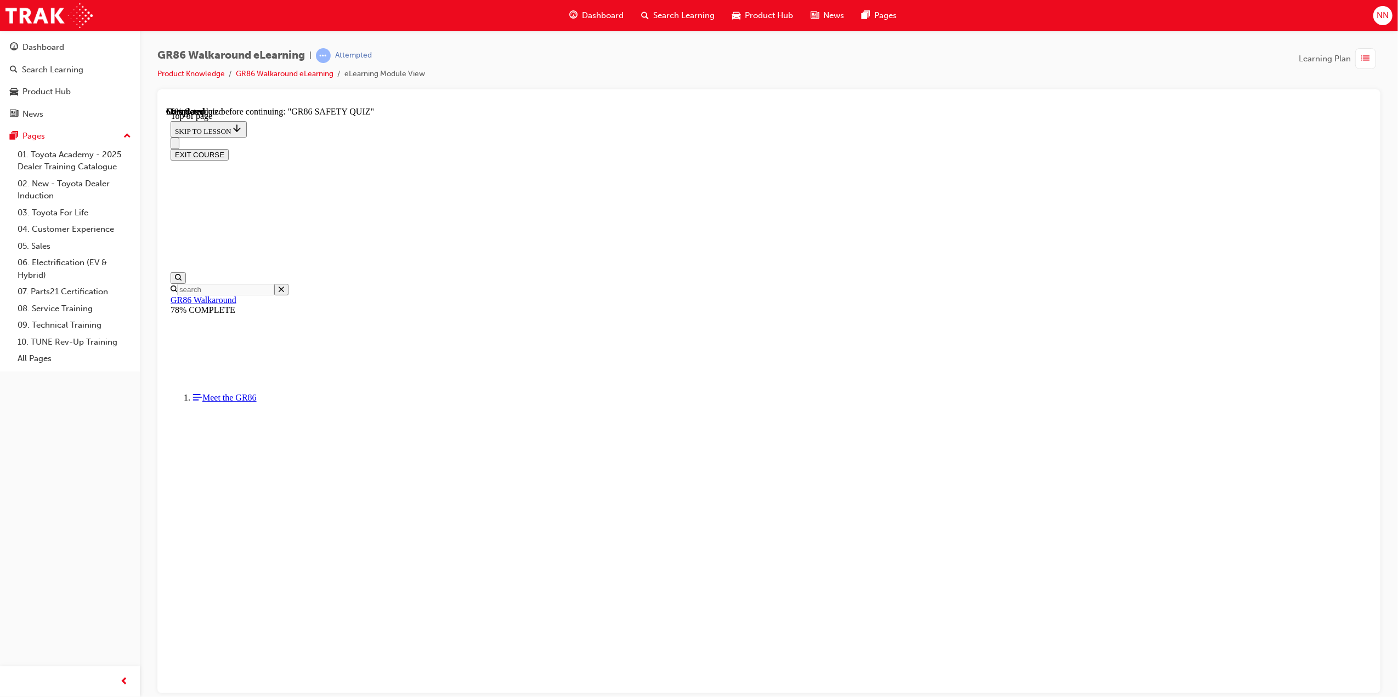
scroll to position [266, 0]
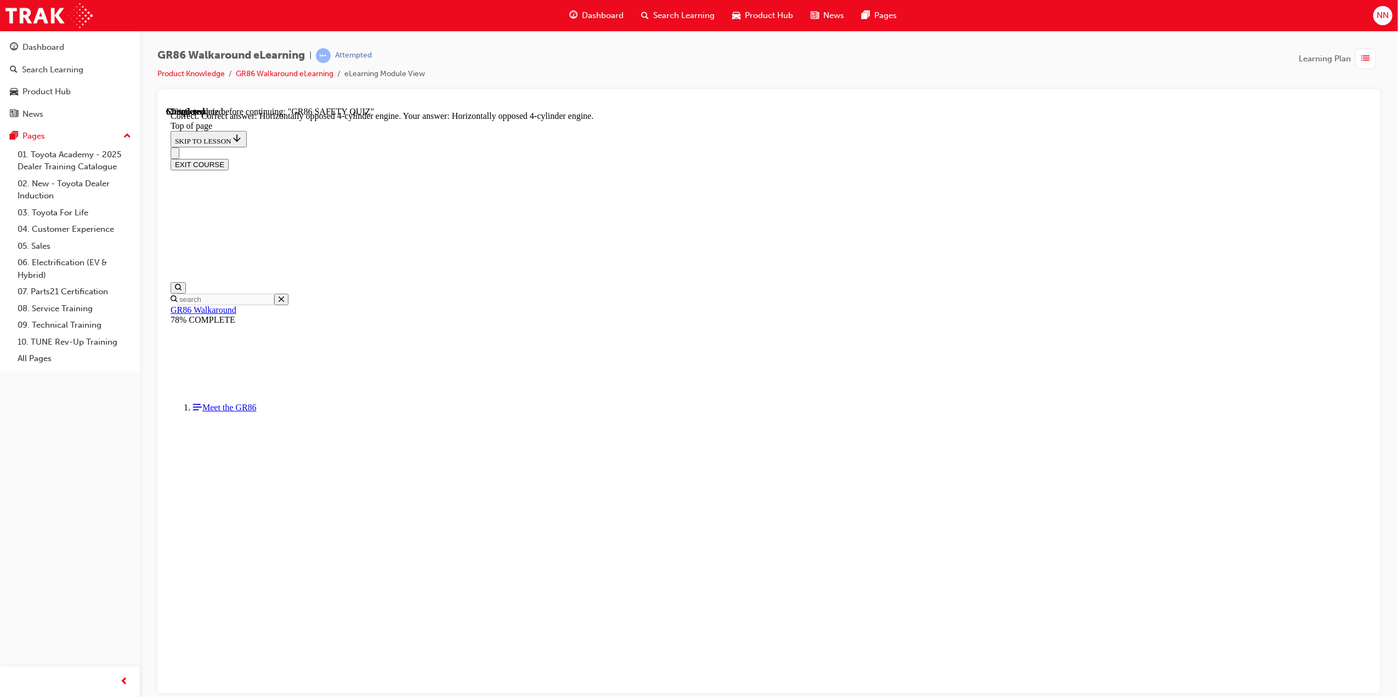
scroll to position [301, 0]
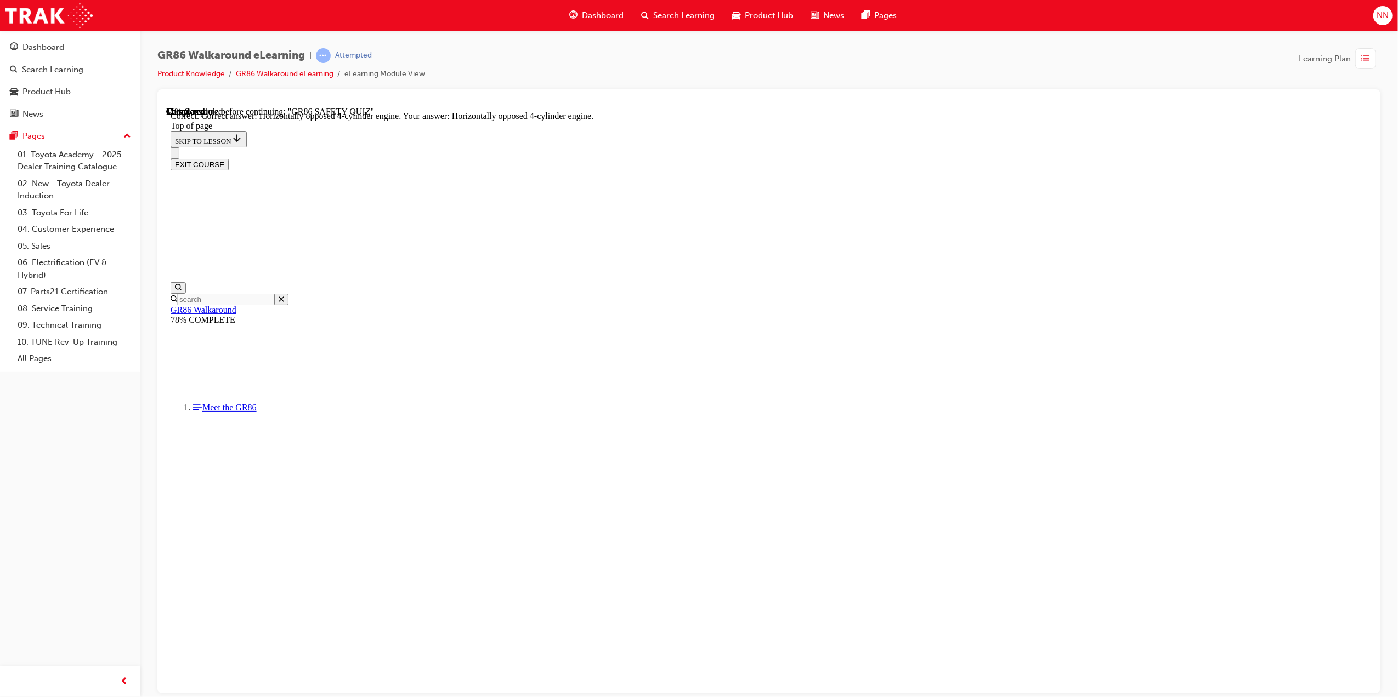
scroll to position [301, 0]
drag, startPoint x: 835, startPoint y: 638, endPoint x: 855, endPoint y: 627, distance: 22.9
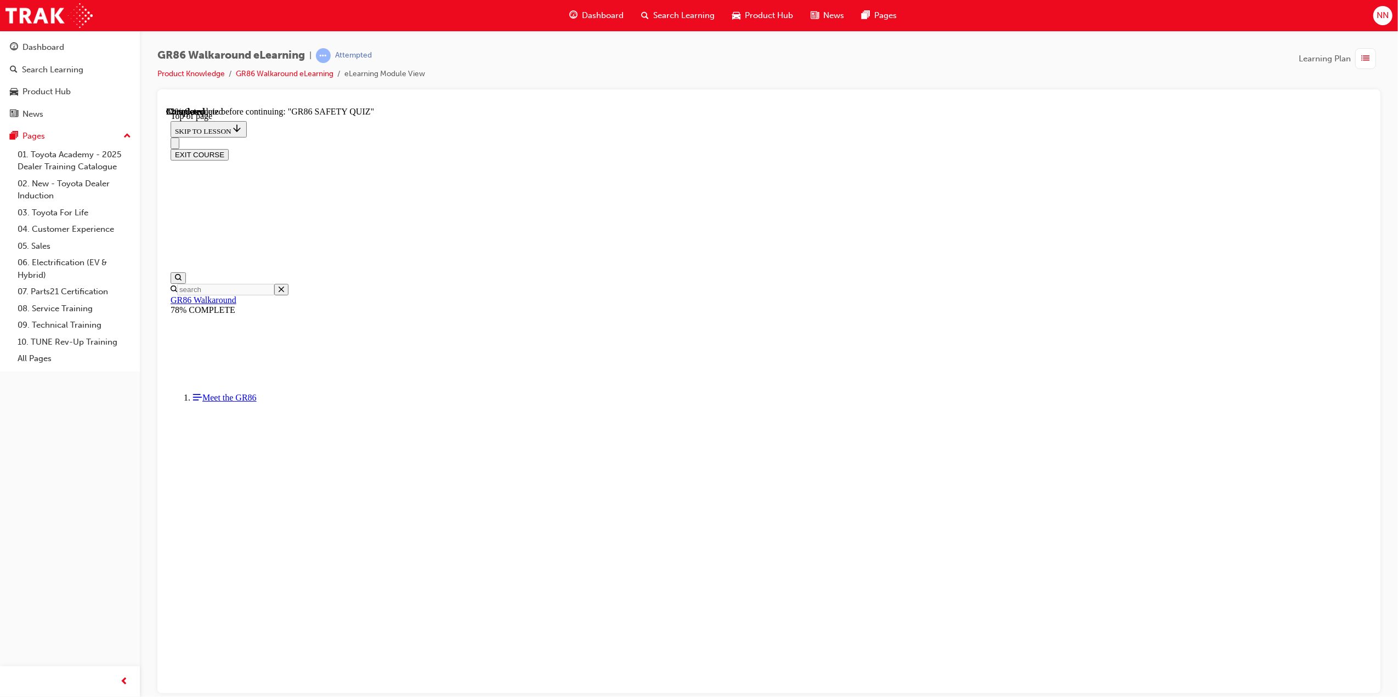
scroll to position [191, 0]
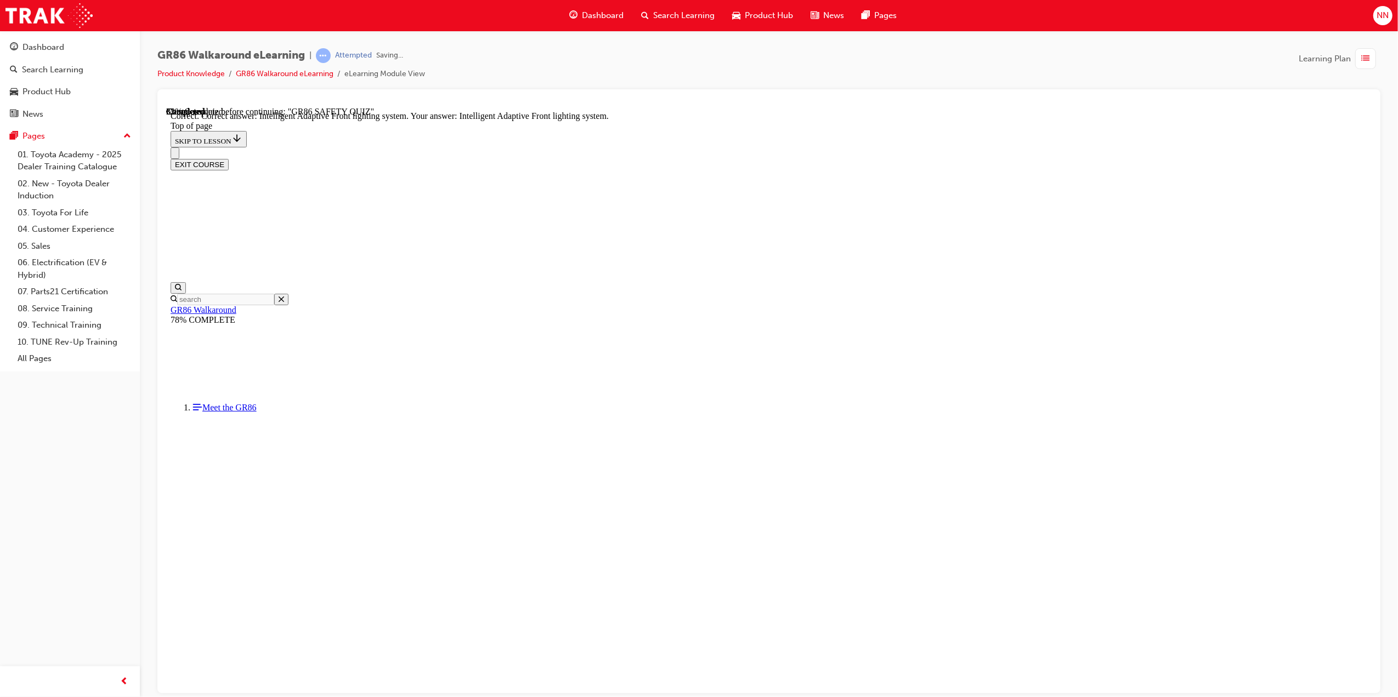
scroll to position [226, 0]
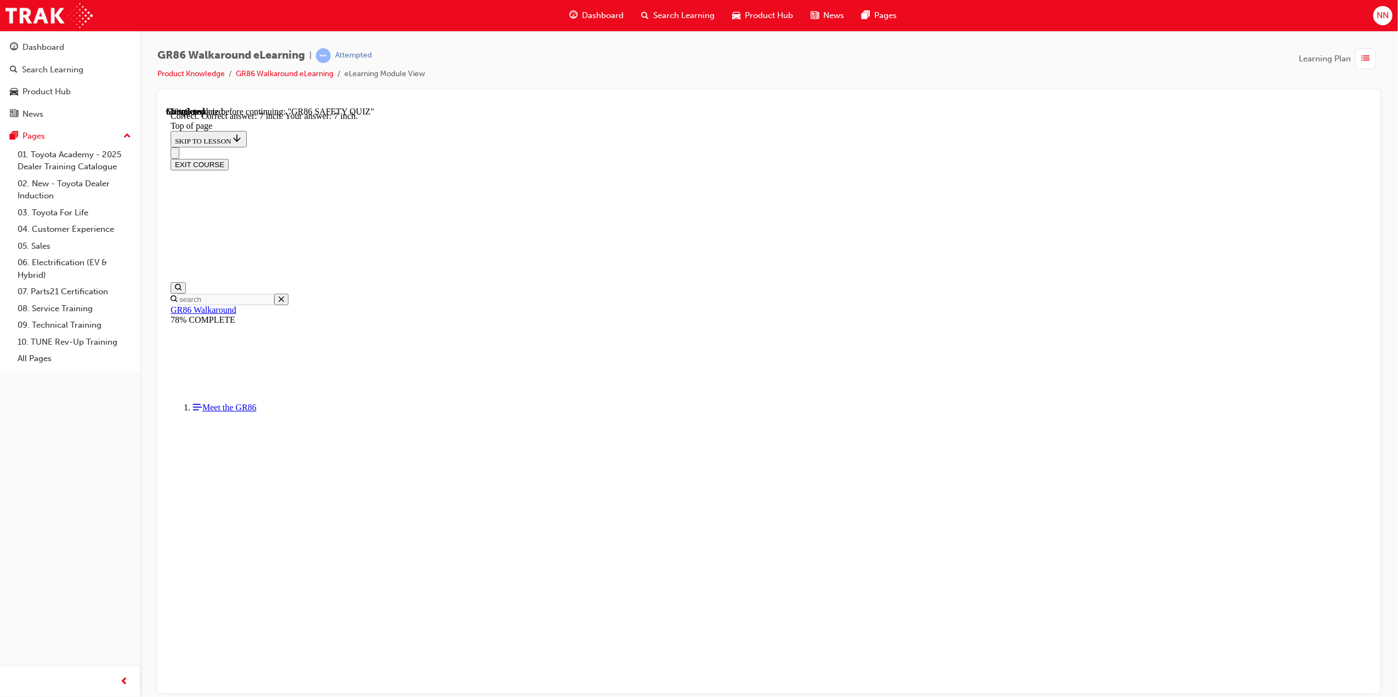
scroll to position [282, 0]
drag, startPoint x: 719, startPoint y: 445, endPoint x: 836, endPoint y: 550, distance: 157.6
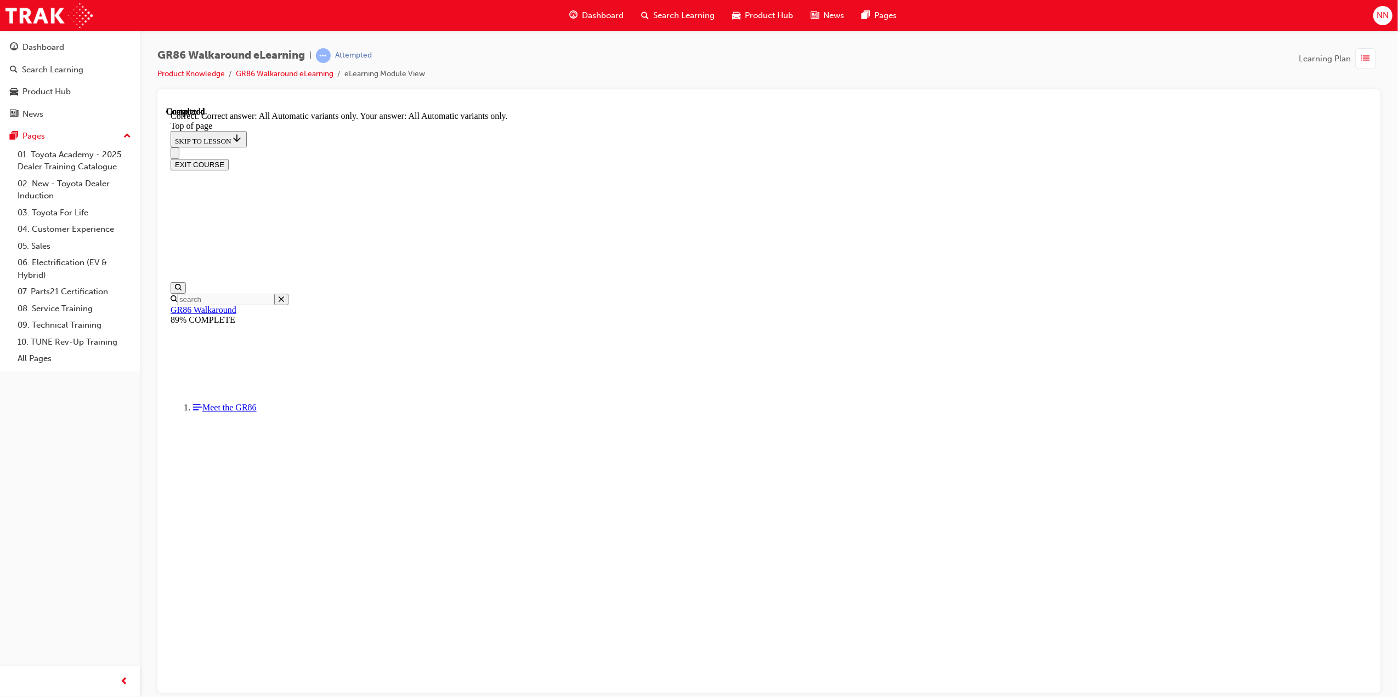
scroll to position [66, 0]
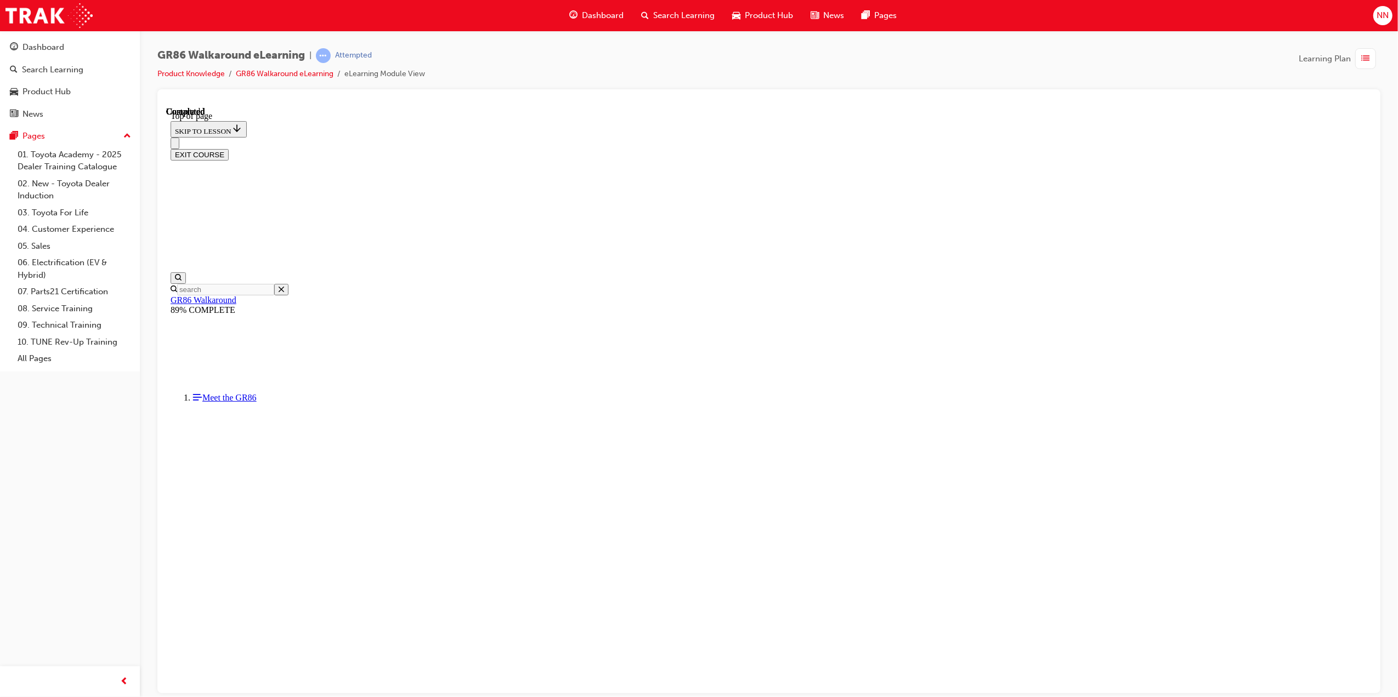
scroll to position [68, 0]
click at [1372, 61] on div "button" at bounding box center [1365, 58] width 21 height 21
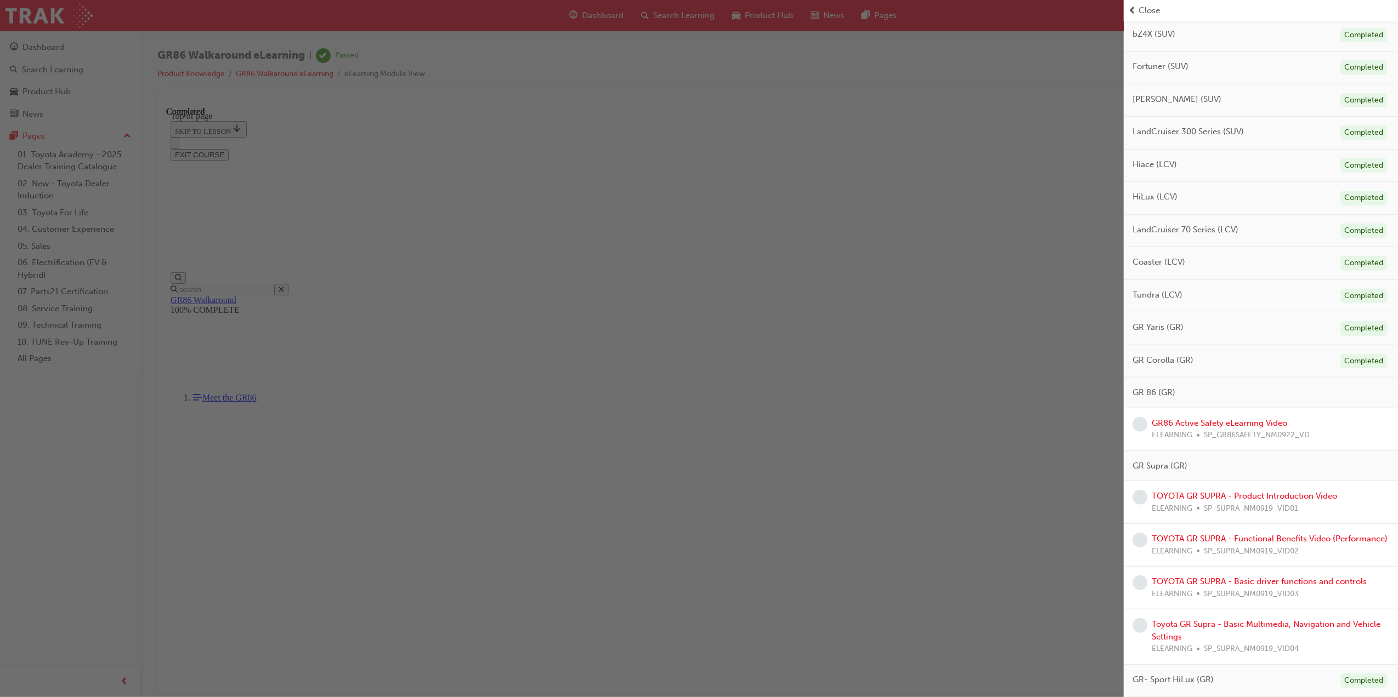
scroll to position [472, 0]
click at [1249, 418] on link "GR86 Active Safety eLearning Video" at bounding box center [1218, 423] width 135 height 10
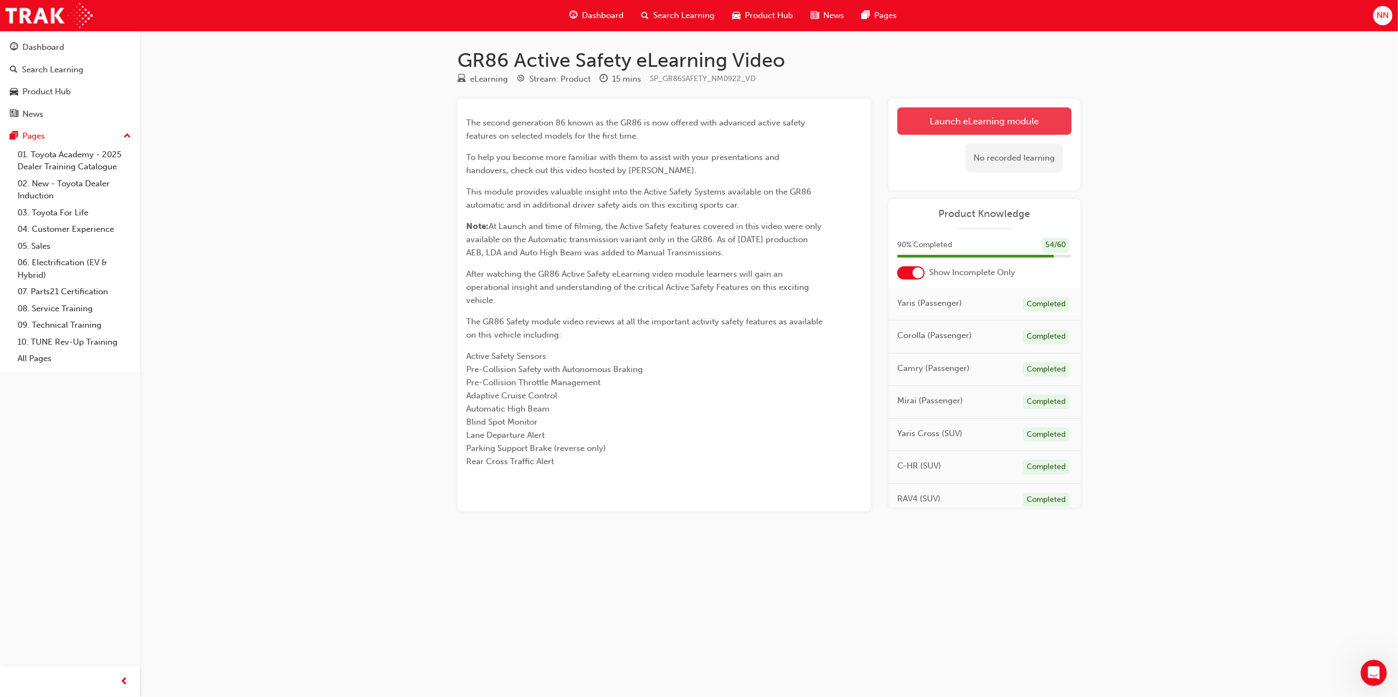
click at [1023, 128] on link "Launch eLearning module" at bounding box center [984, 120] width 174 height 27
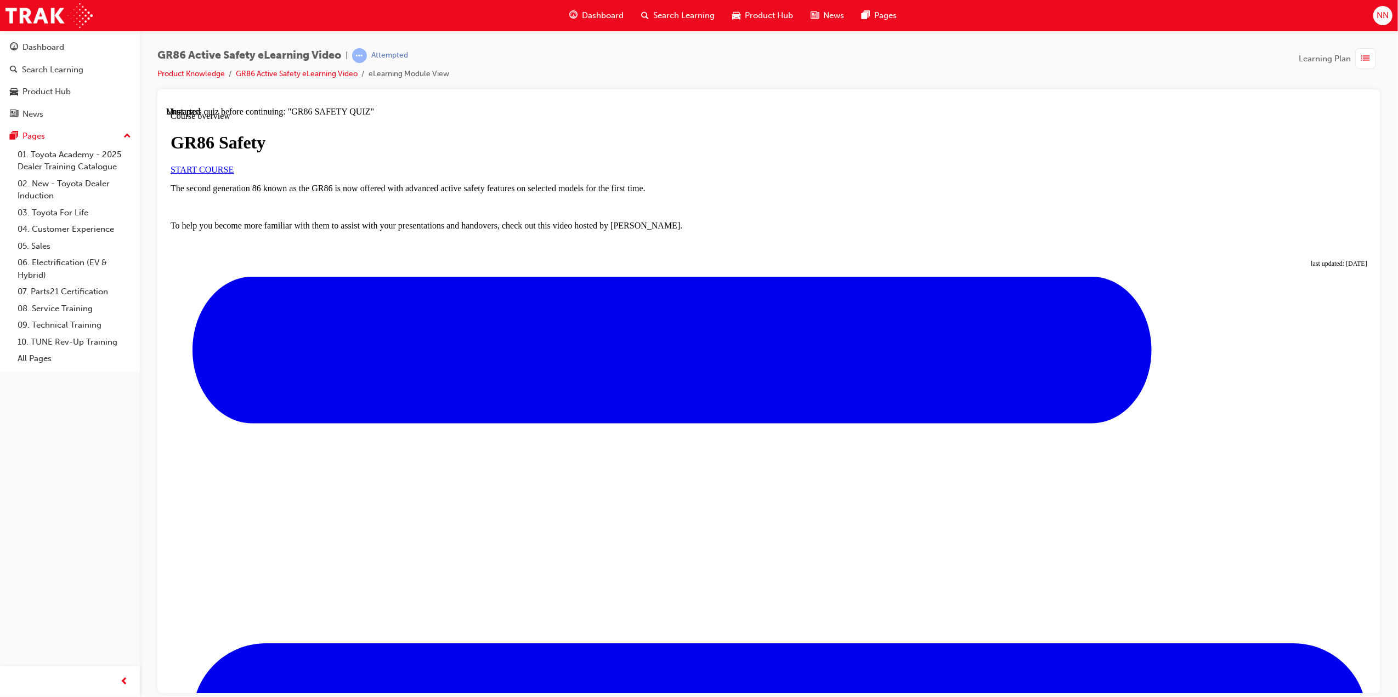
scroll to position [26, 0]
click at [233, 174] on span "START COURSE" at bounding box center [201, 168] width 63 height 9
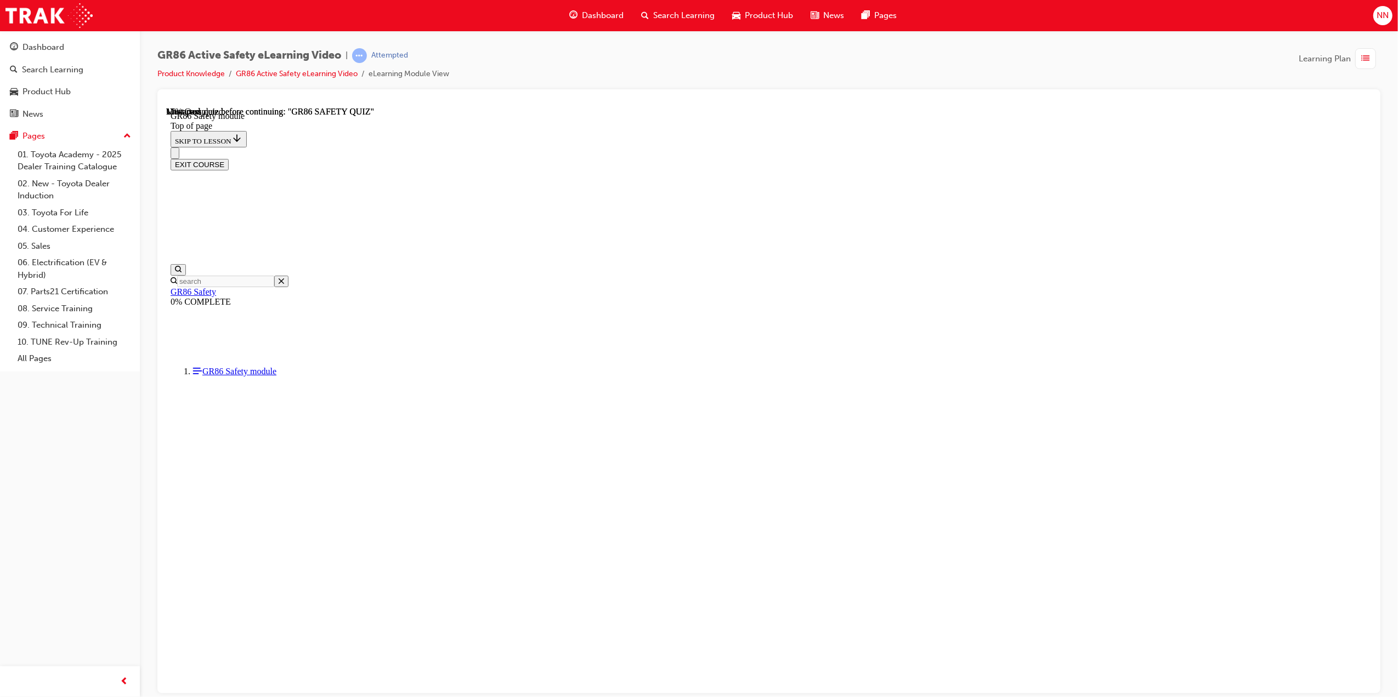
scroll to position [33, 0]
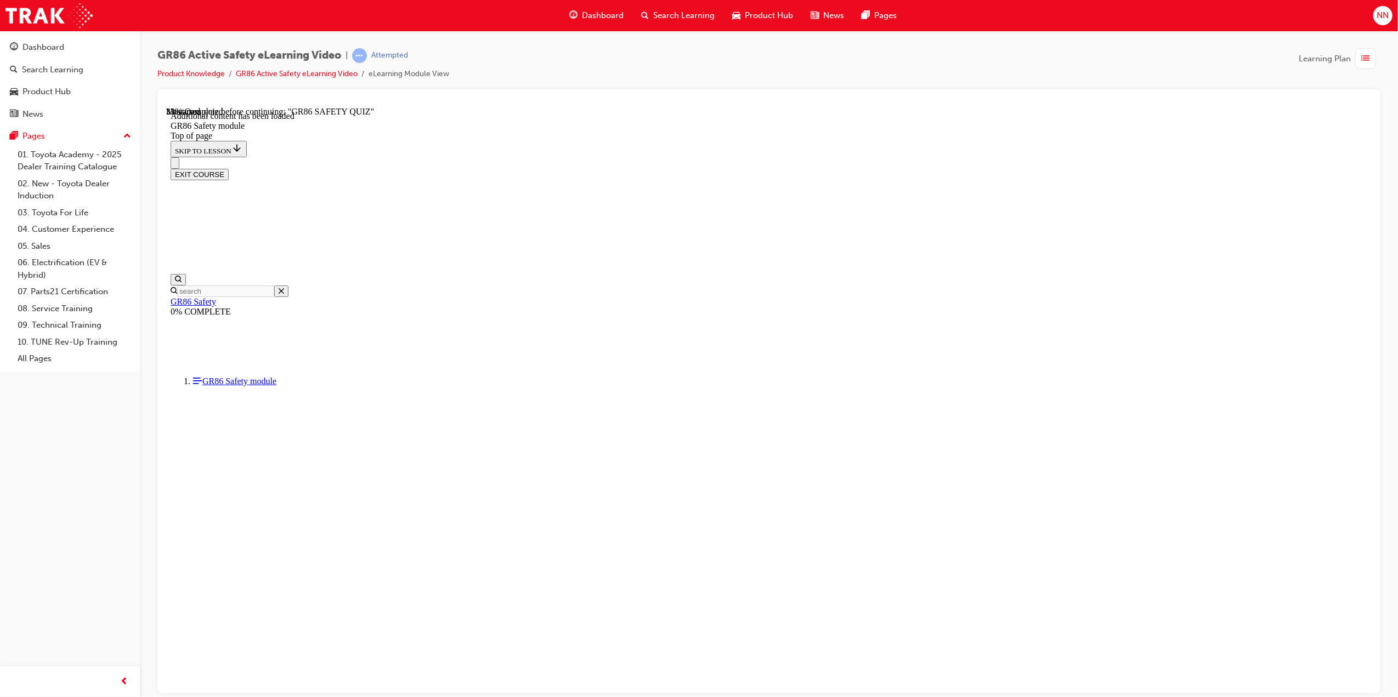
drag, startPoint x: 948, startPoint y: 673, endPoint x: 966, endPoint y: 674, distance: 17.6
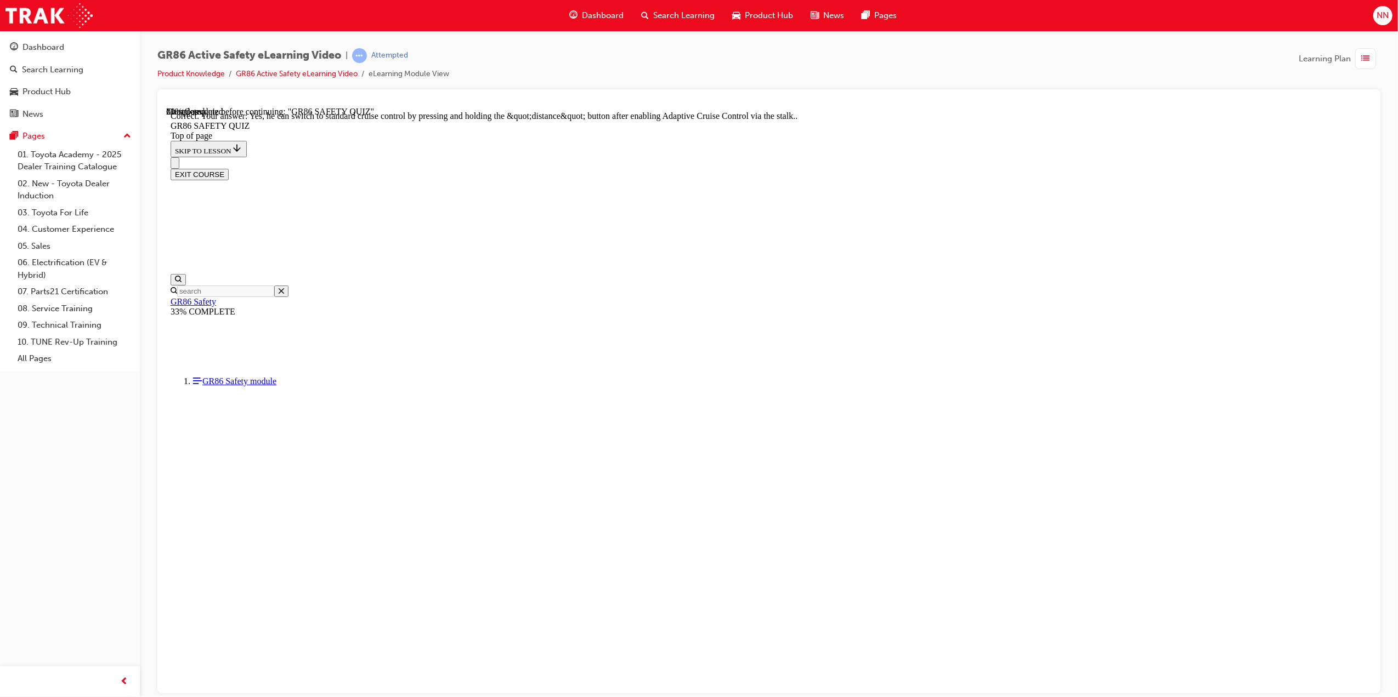
scroll to position [106, 0]
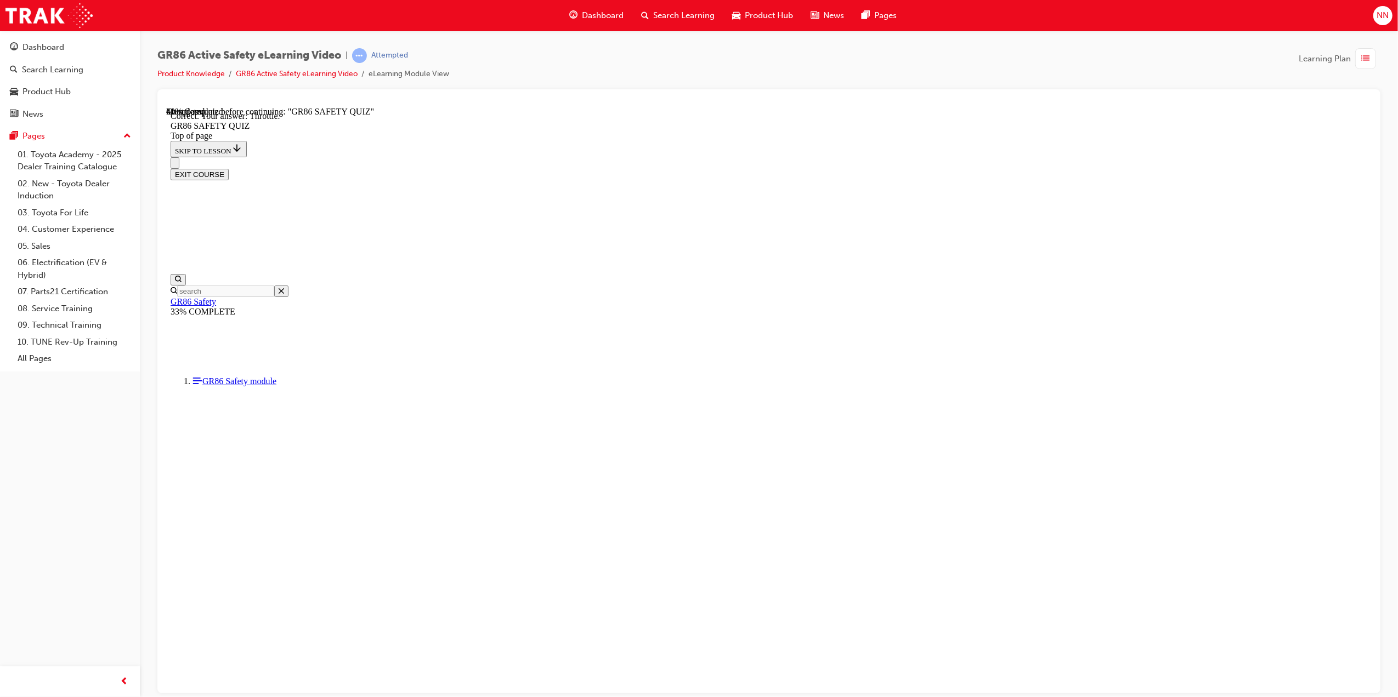
scroll to position [214, 0]
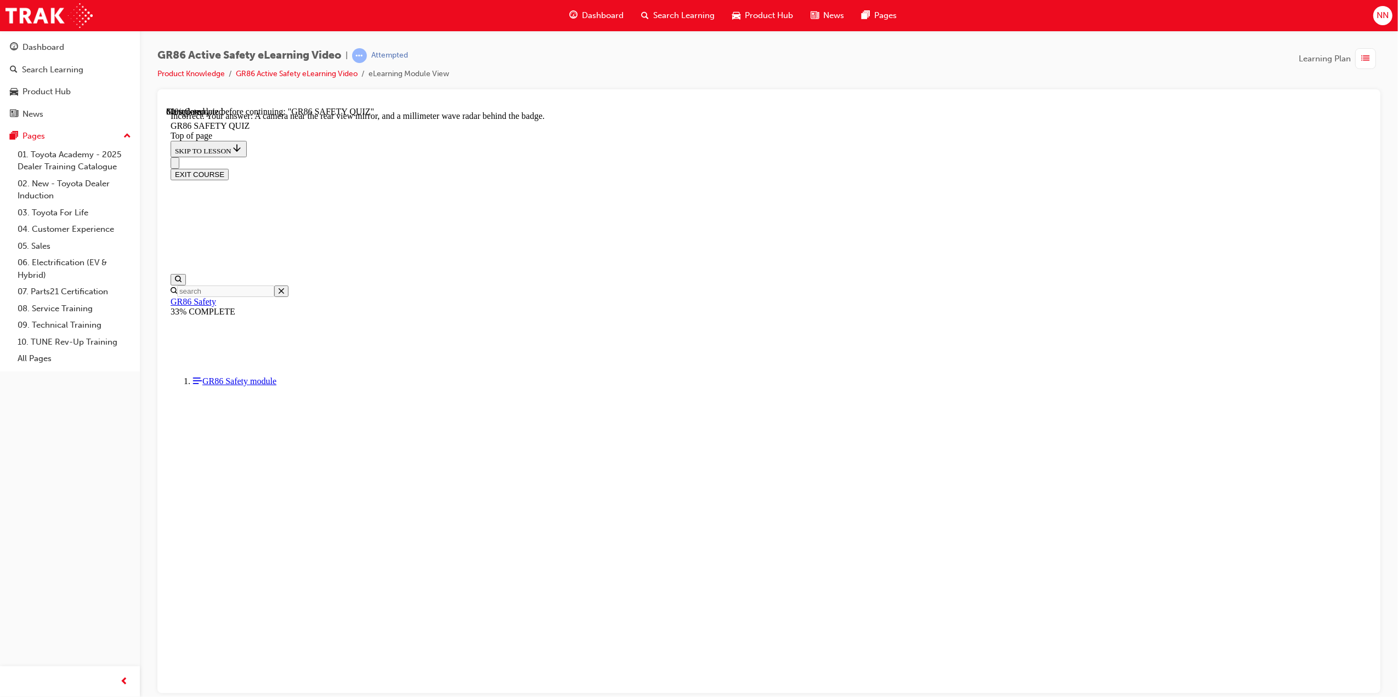
scroll to position [34, 0]
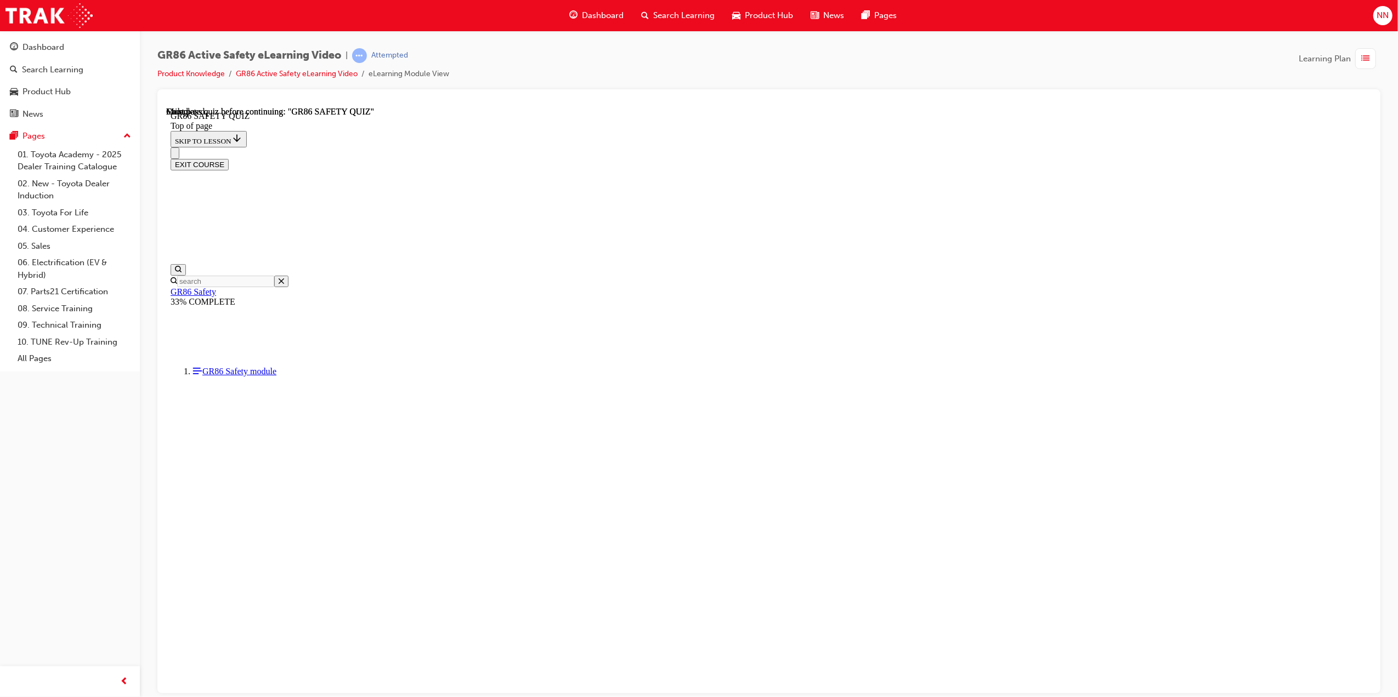
scroll to position [68, 0]
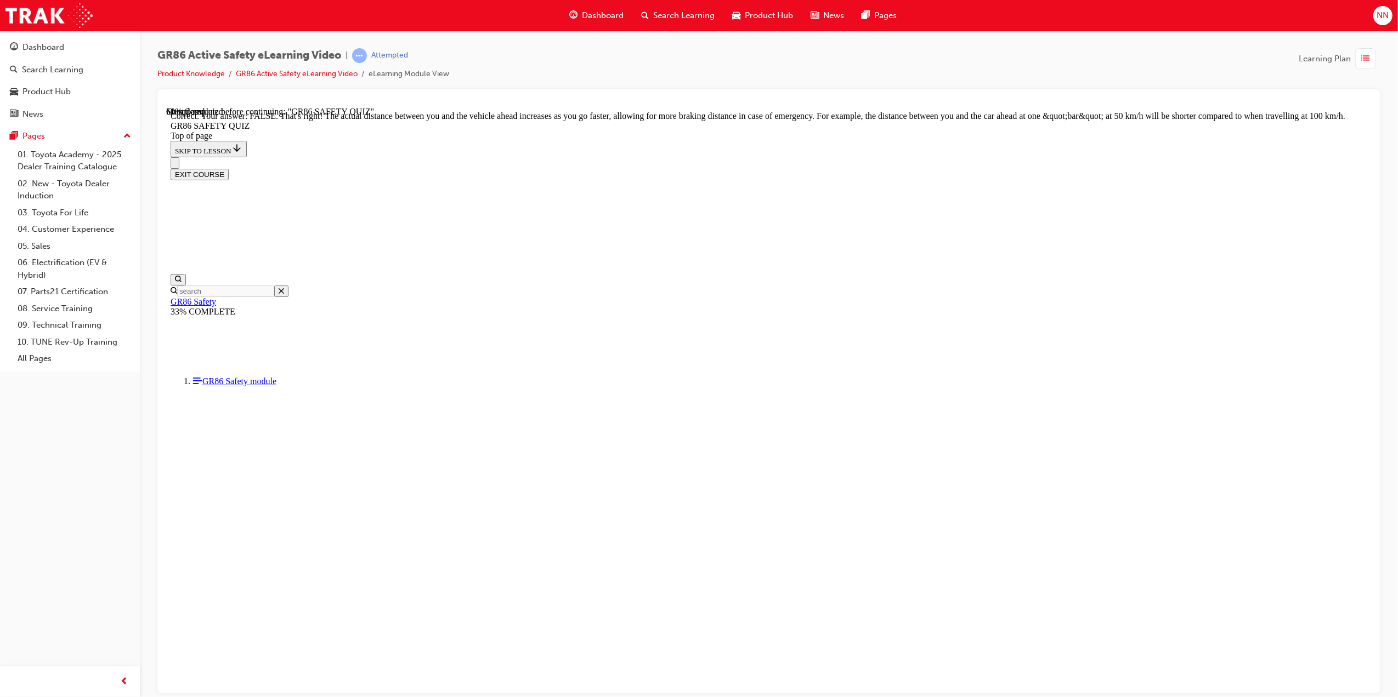
scroll to position [258, 0]
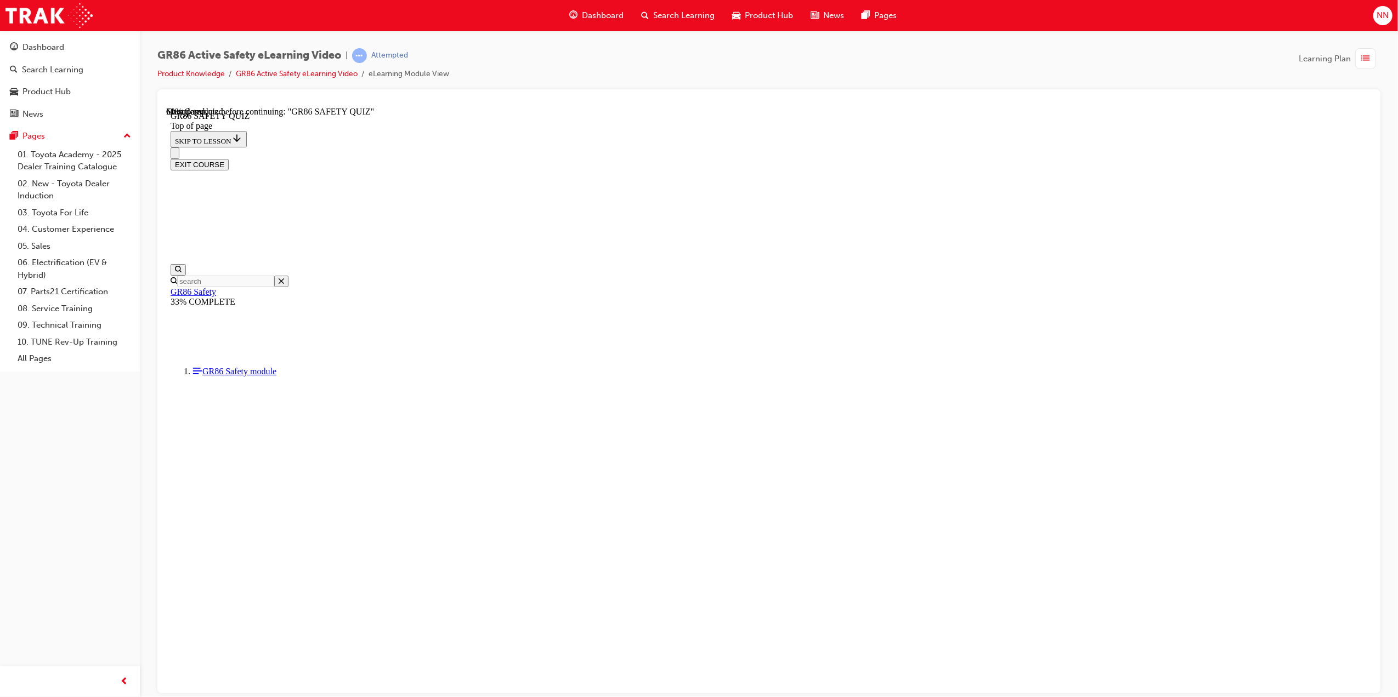
scroll to position [33, 0]
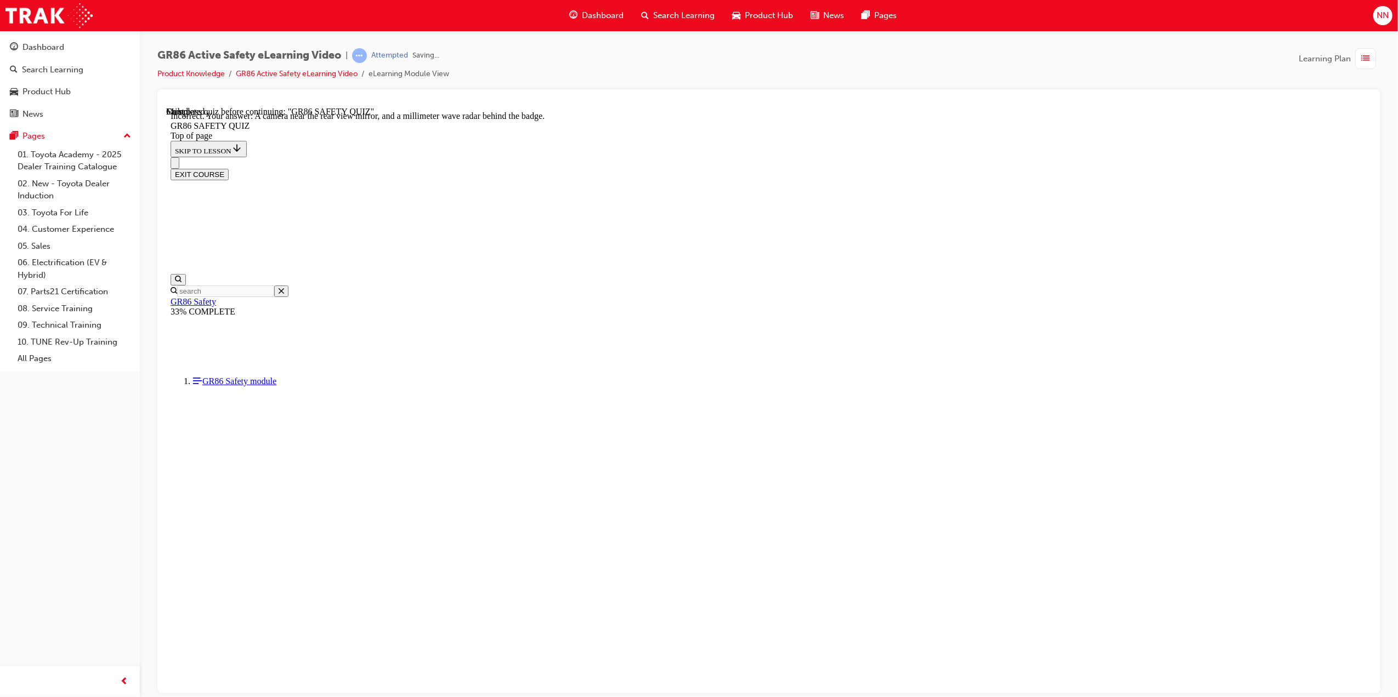
scroll to position [34, 0]
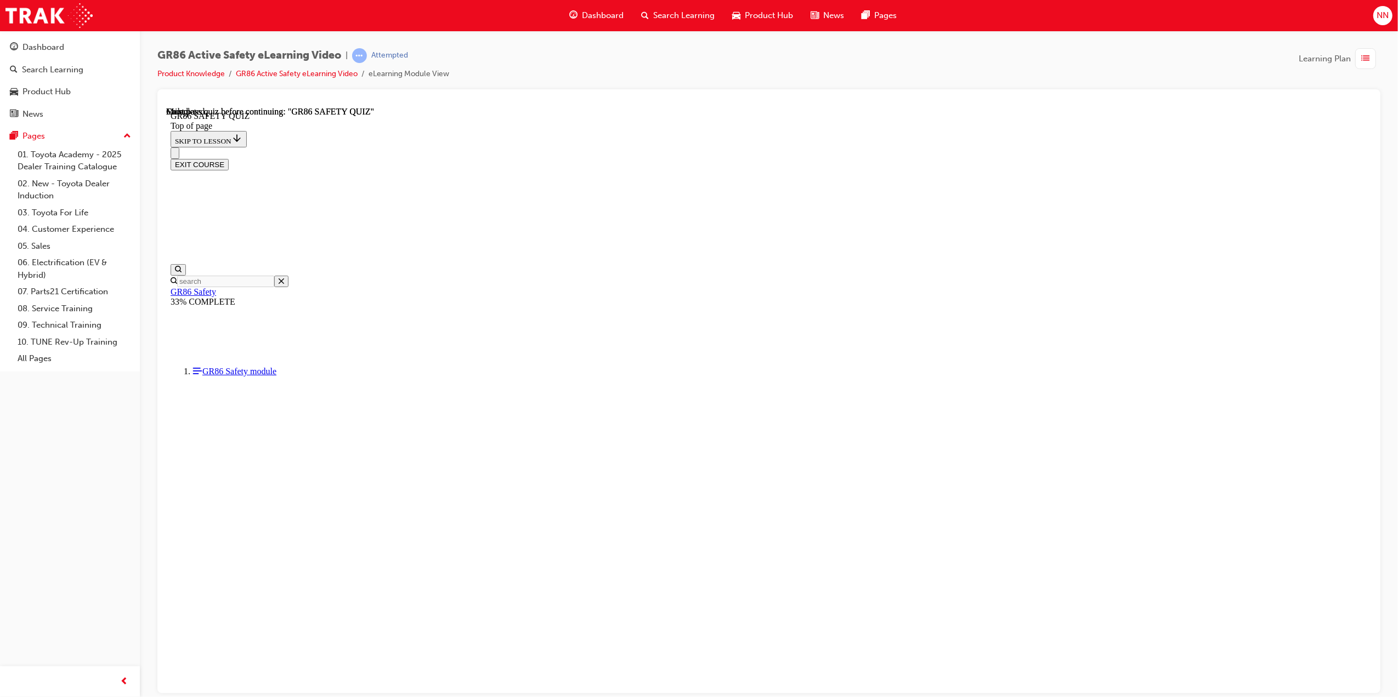
scroll to position [68, 0]
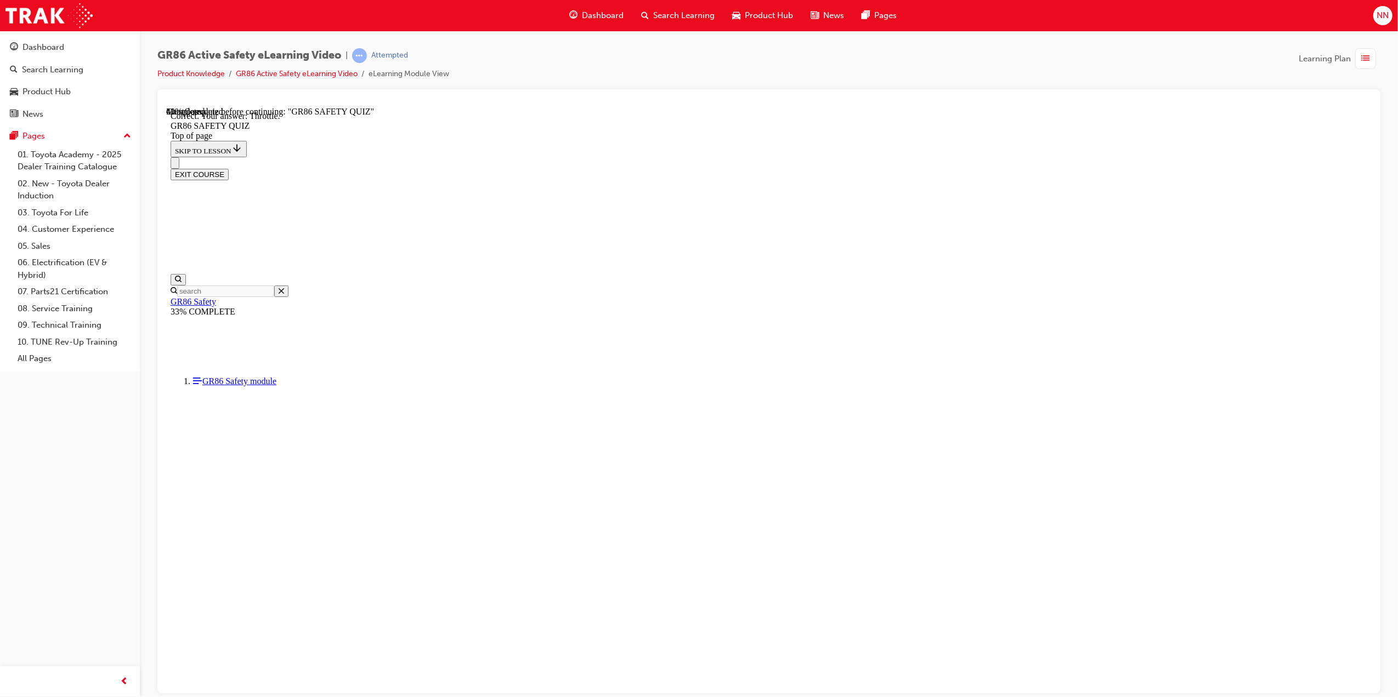
scroll to position [214, 0]
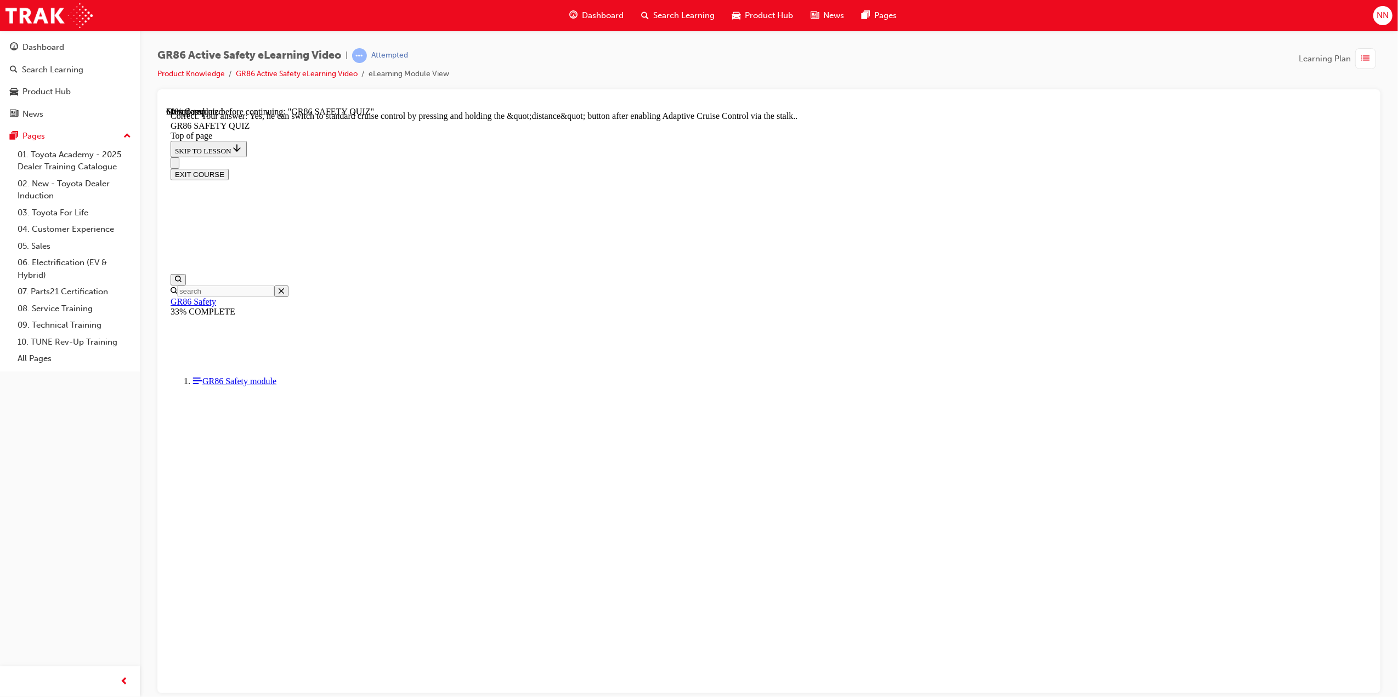
scroll to position [229, 0]
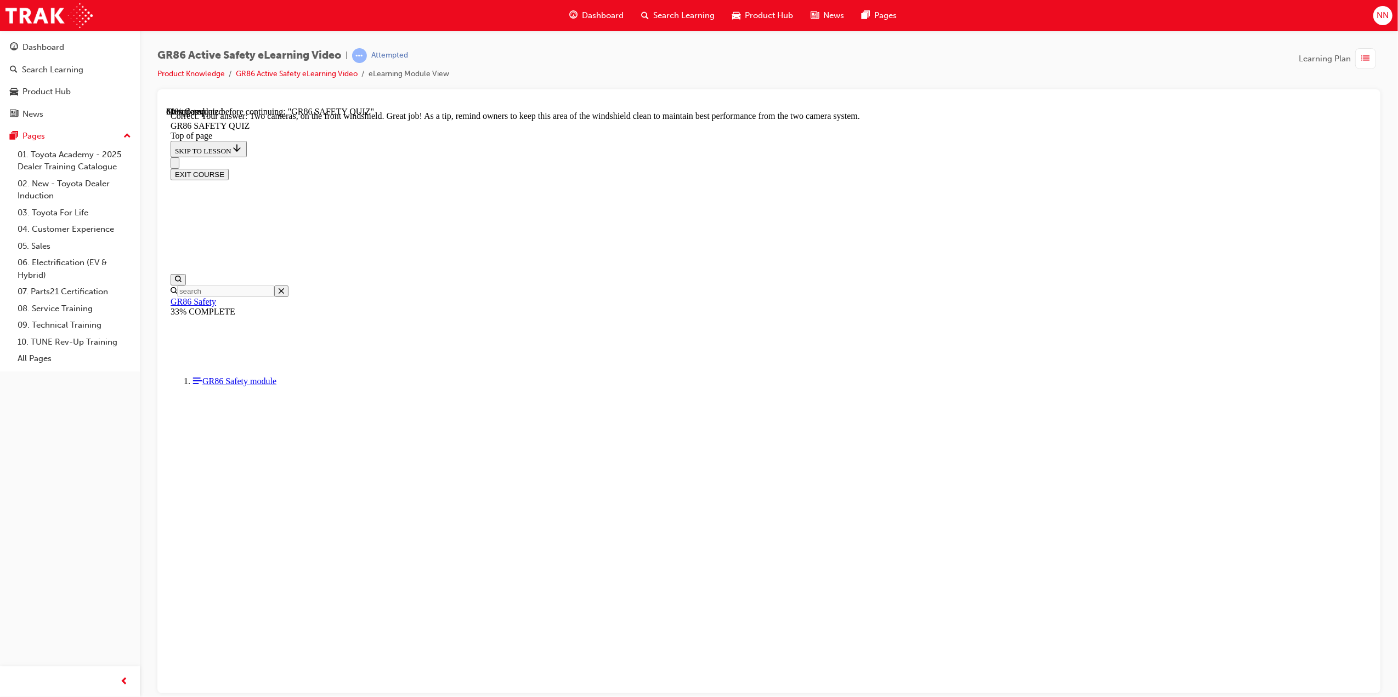
scroll to position [68, 0]
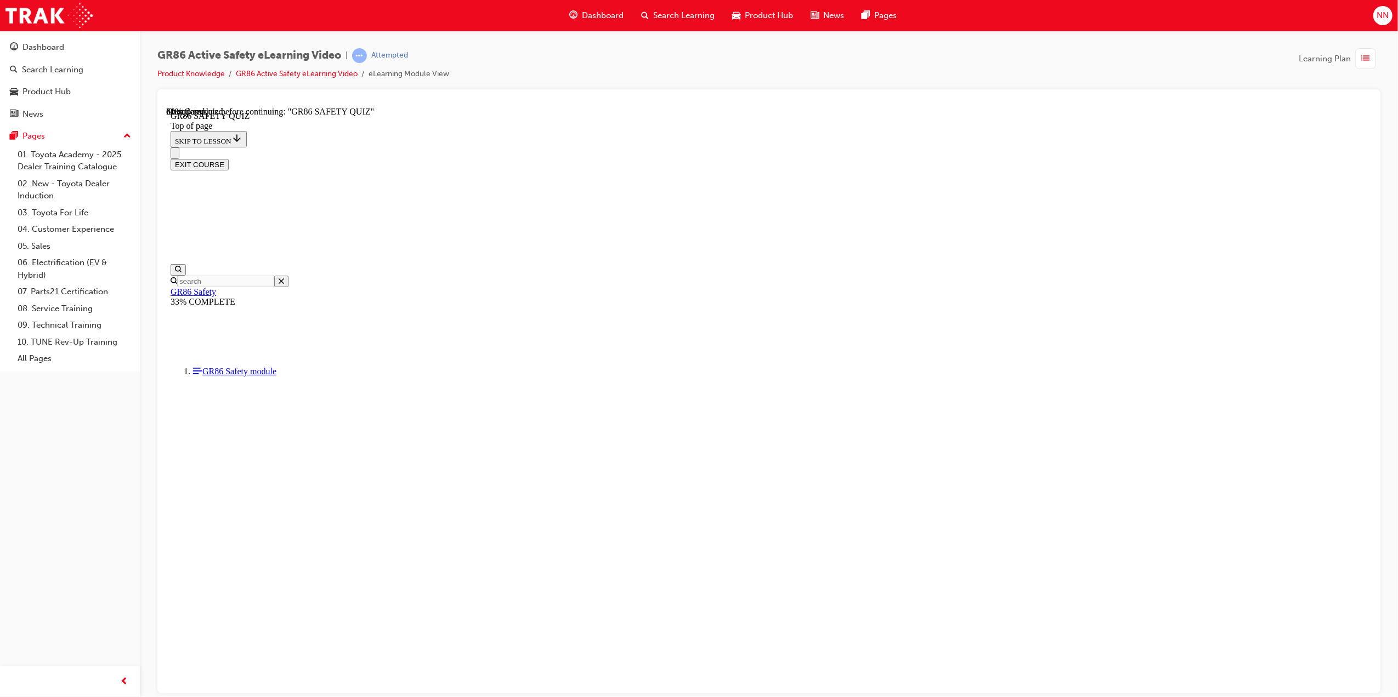
scroll to position [33, 0]
drag, startPoint x: 820, startPoint y: 666, endPoint x: 833, endPoint y: 674, distance: 15.2
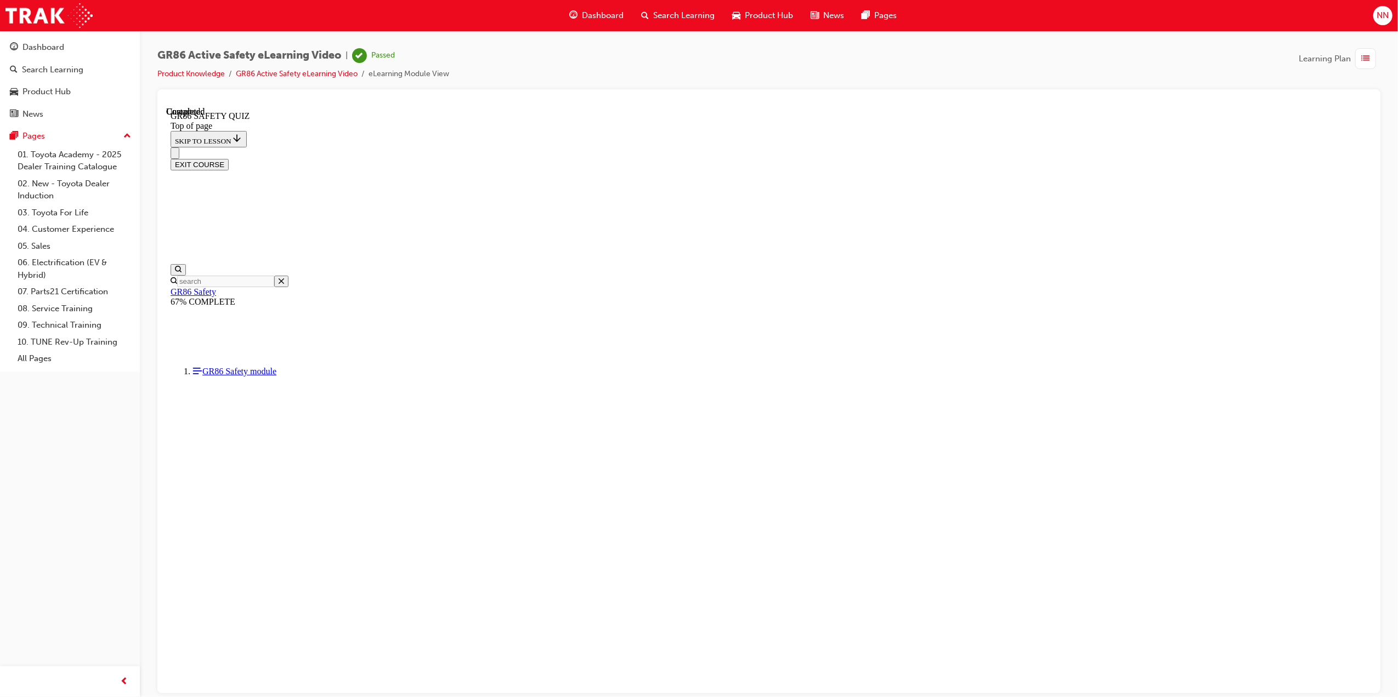
scroll to position [68, 0]
click at [1355, 62] on div "button" at bounding box center [1365, 58] width 21 height 21
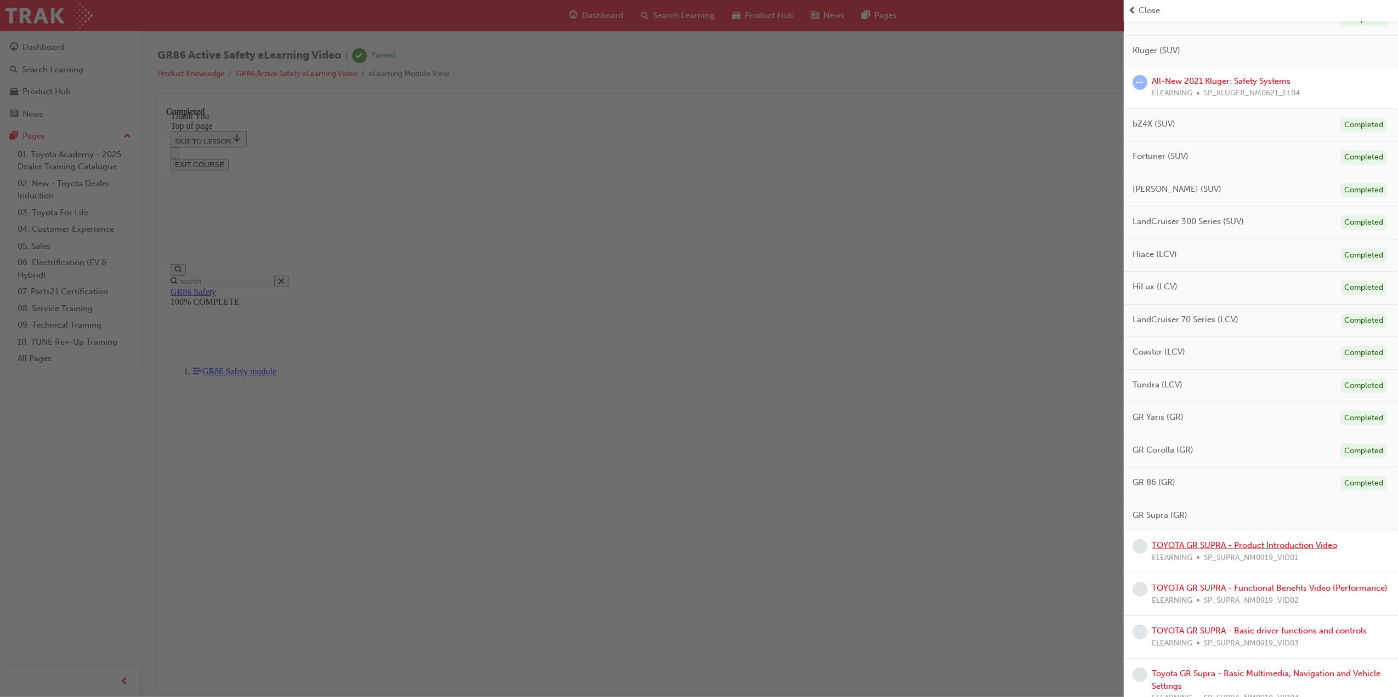
scroll to position [431, 0]
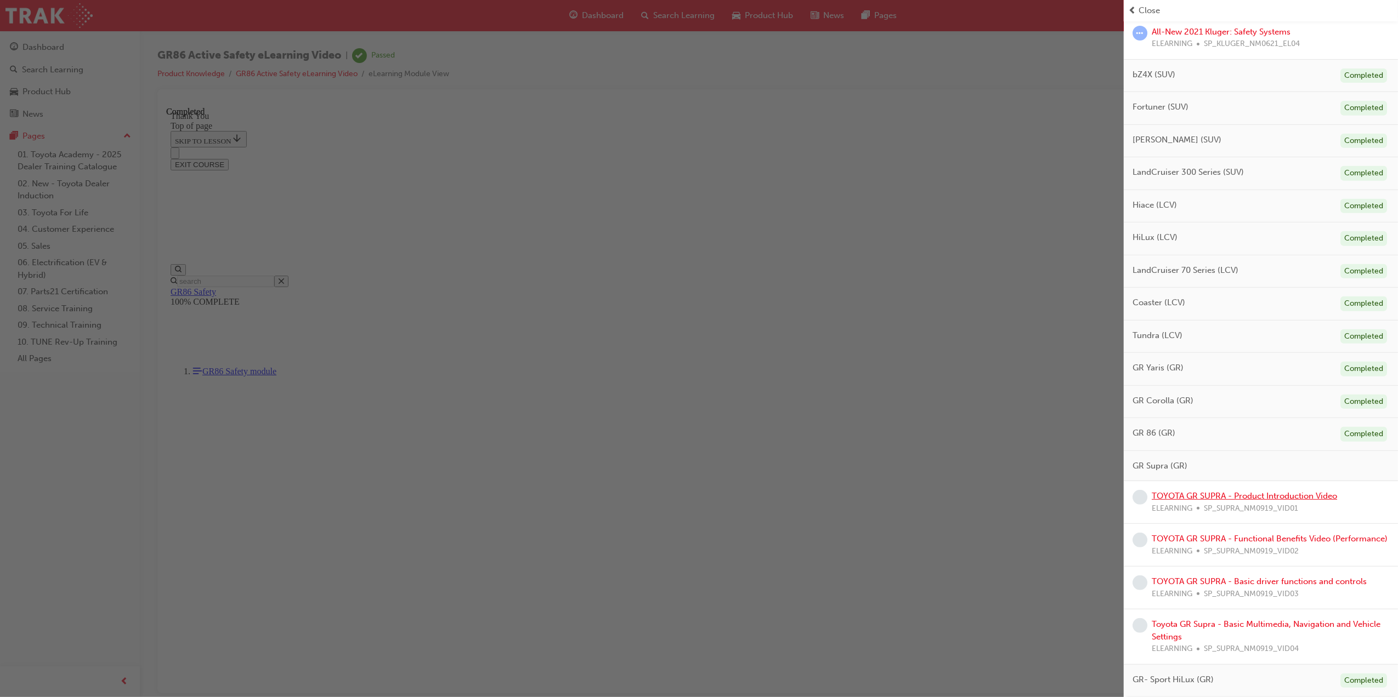
click at [1239, 491] on link "TOYOTA GR SUPRA - Product Introduction Video" at bounding box center [1243, 496] width 185 height 10
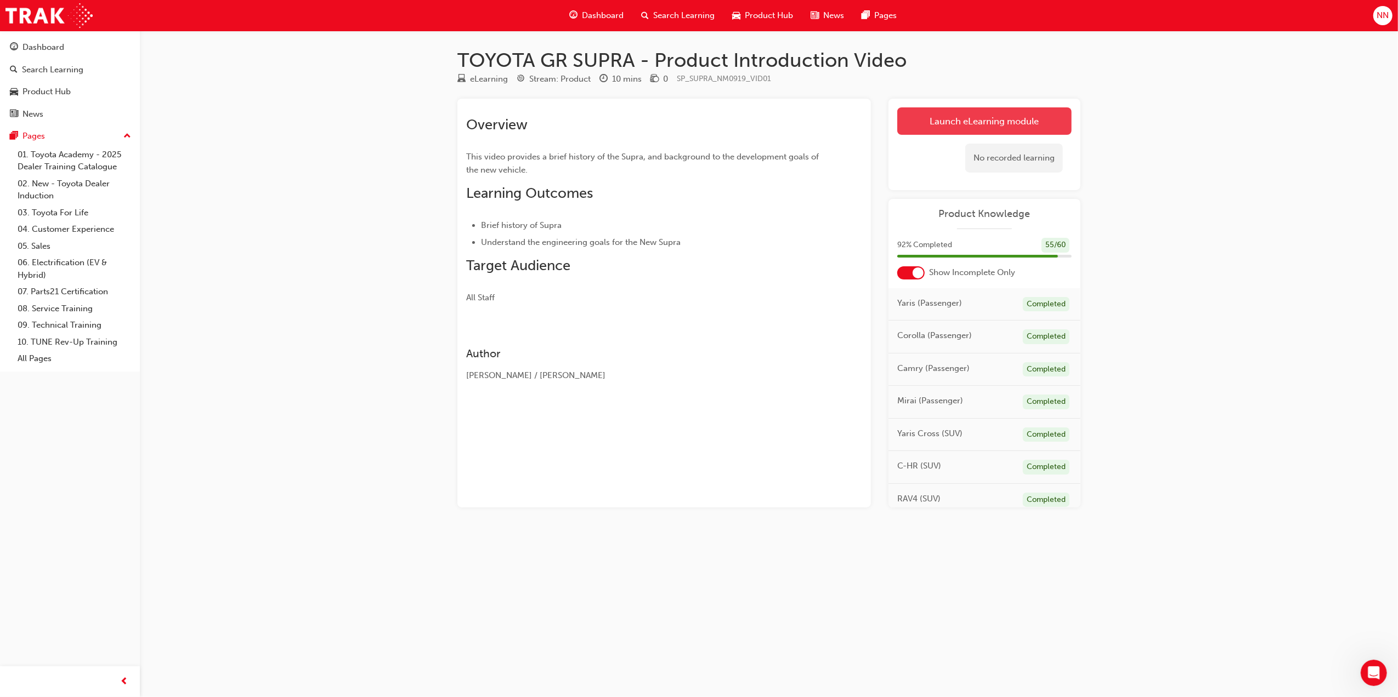
click at [1014, 117] on link "Launch eLearning module" at bounding box center [984, 120] width 174 height 27
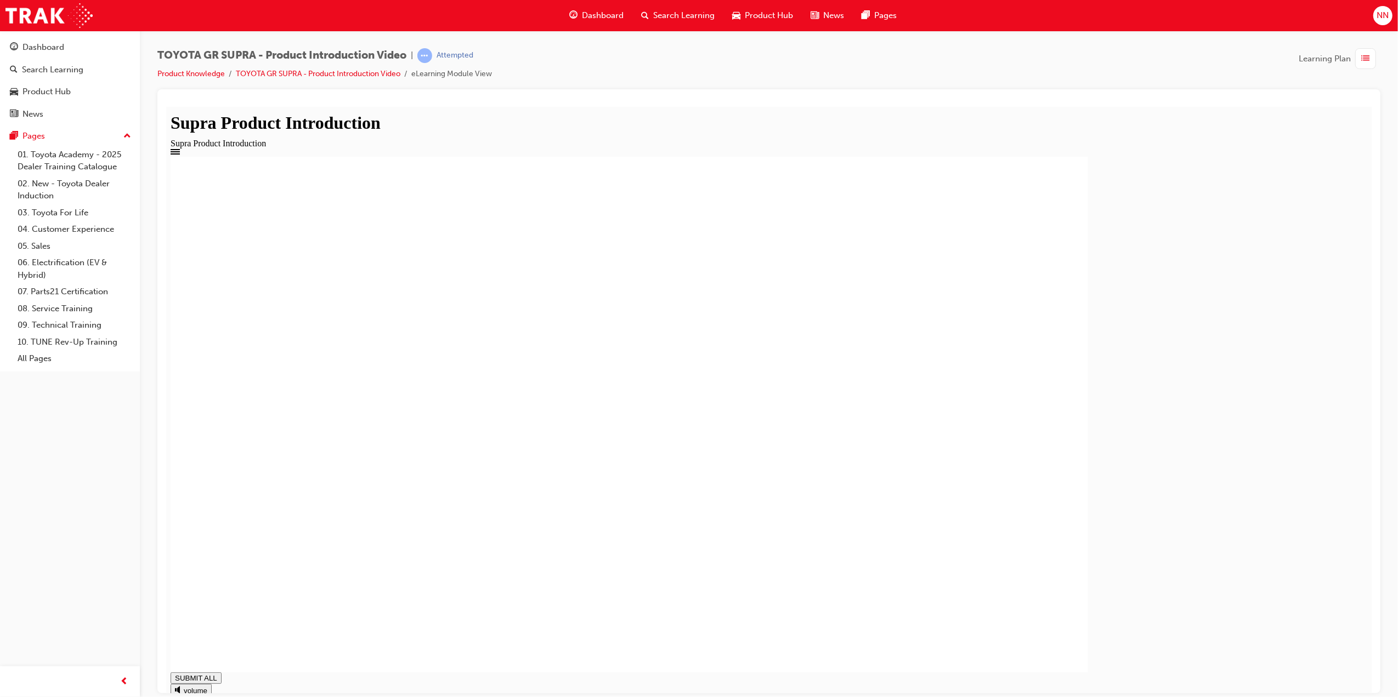
drag, startPoint x: 950, startPoint y: 674, endPoint x: 1091, endPoint y: 675, distance: 140.9
drag, startPoint x: 1091, startPoint y: 675, endPoint x: 1280, endPoint y: 678, distance: 189.7
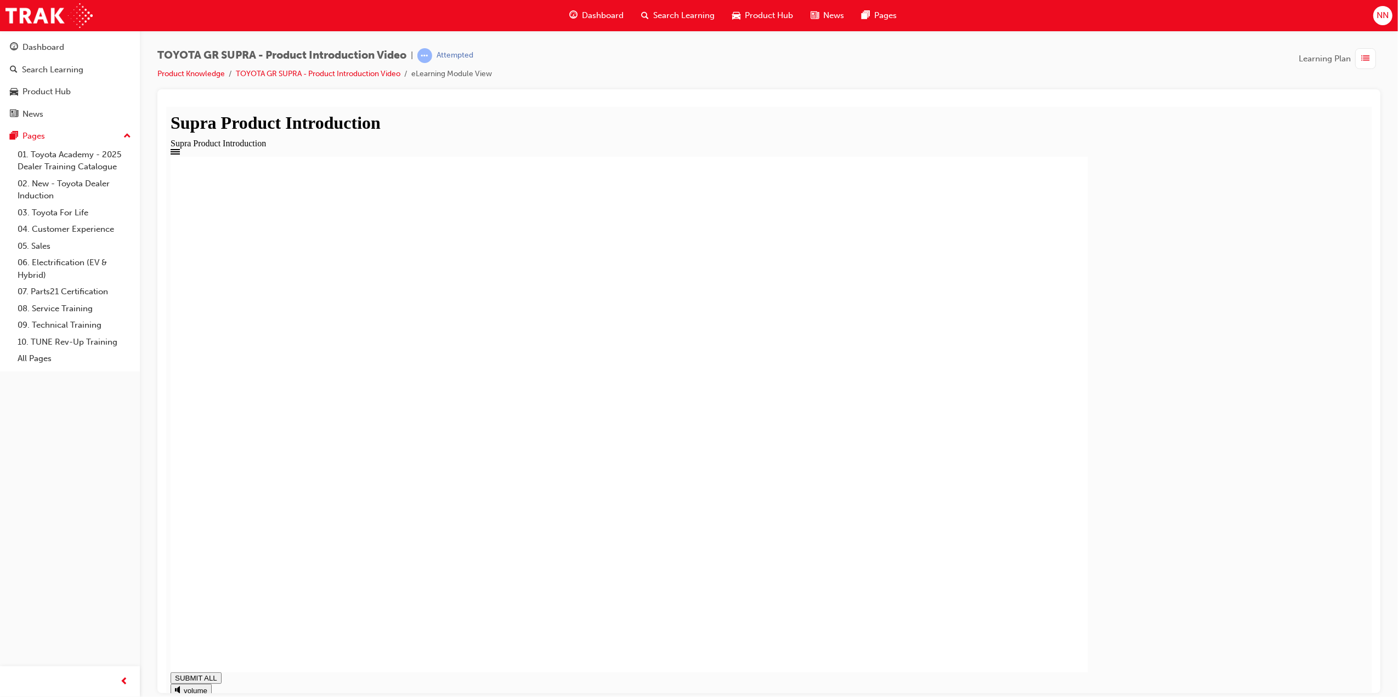
drag, startPoint x: 360, startPoint y: 493, endPoint x: 362, endPoint y: 510, distance: 17.1
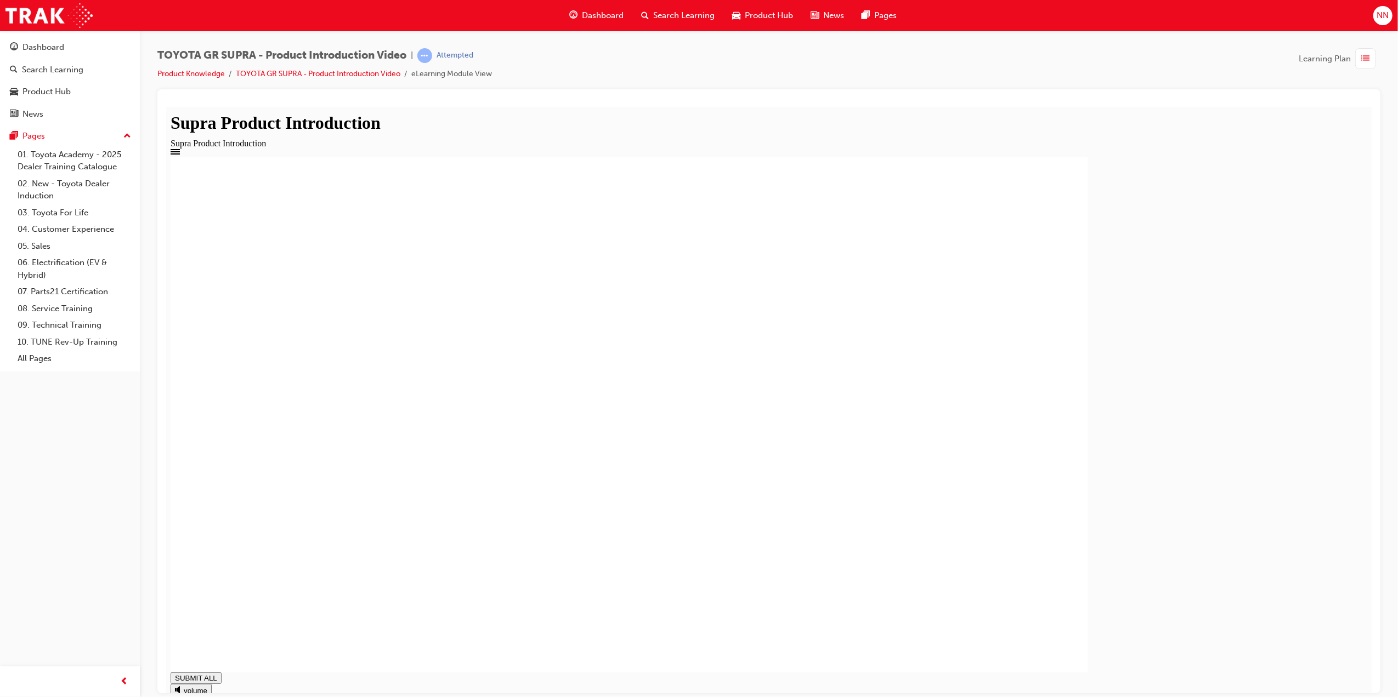
type input "1"
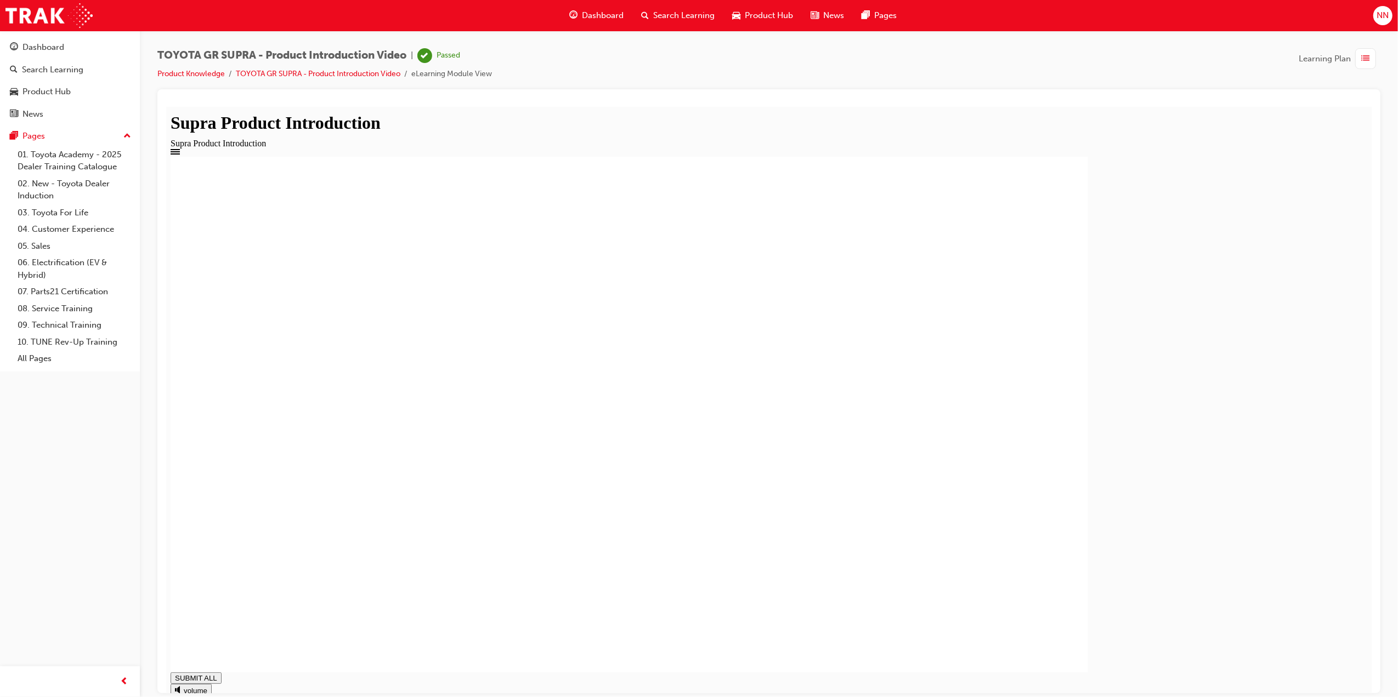
click at [1363, 58] on span "list-icon" at bounding box center [1365, 59] width 8 height 14
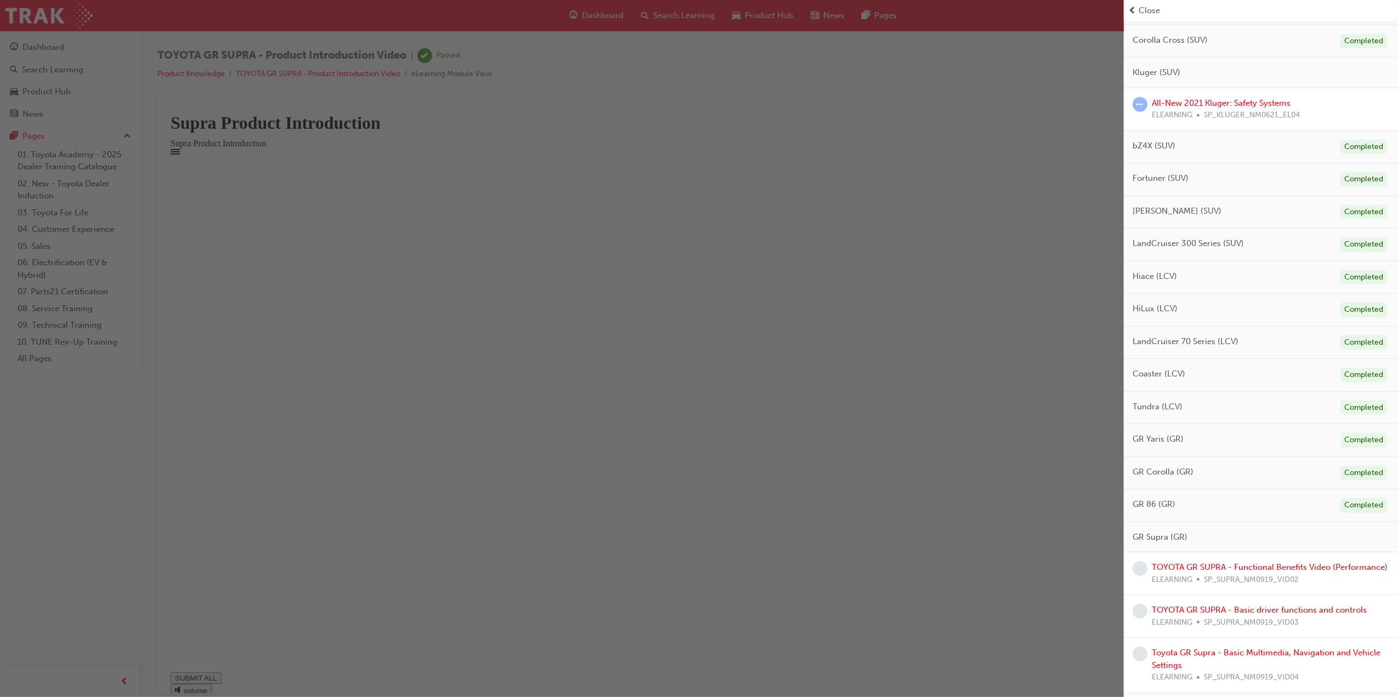
scroll to position [388, 0]
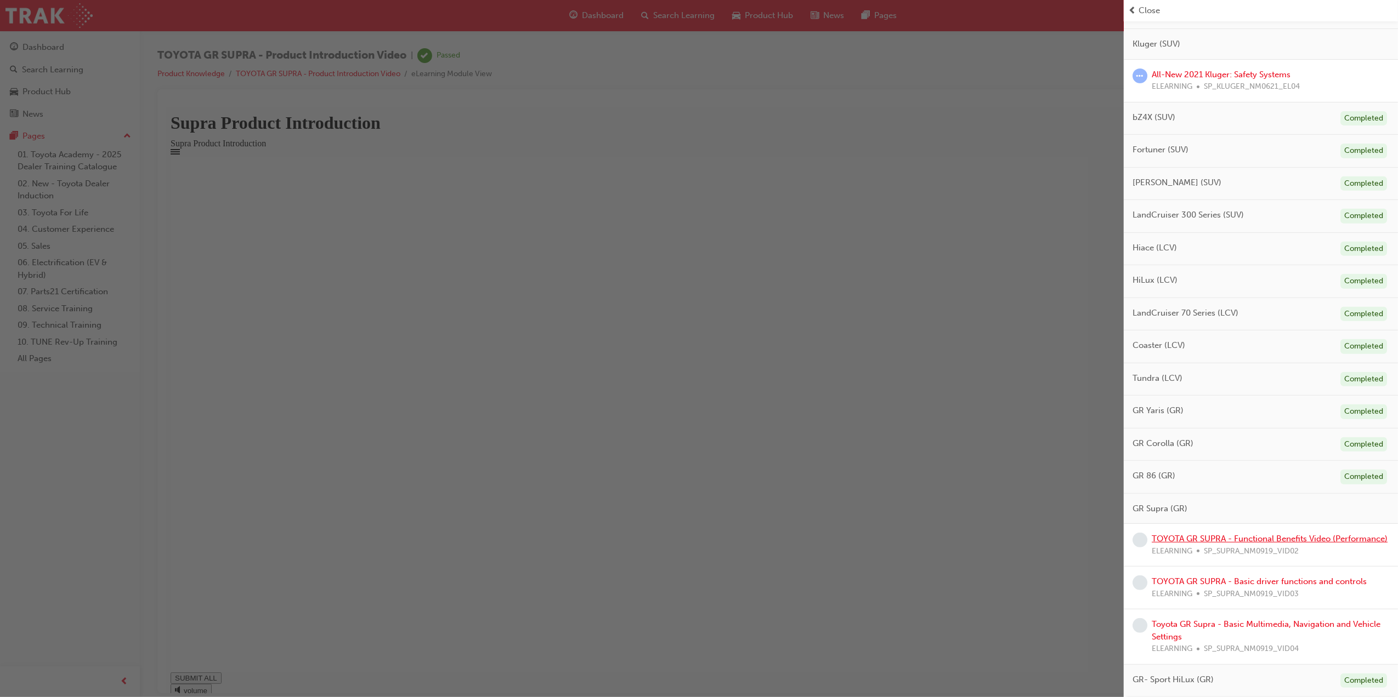
drag, startPoint x: 1238, startPoint y: 527, endPoint x: 1195, endPoint y: 407, distance: 128.0
click at [1238, 534] on link "TOYOTA GR SUPRA - Functional Benefits Video (Performance)" at bounding box center [1269, 539] width 236 height 10
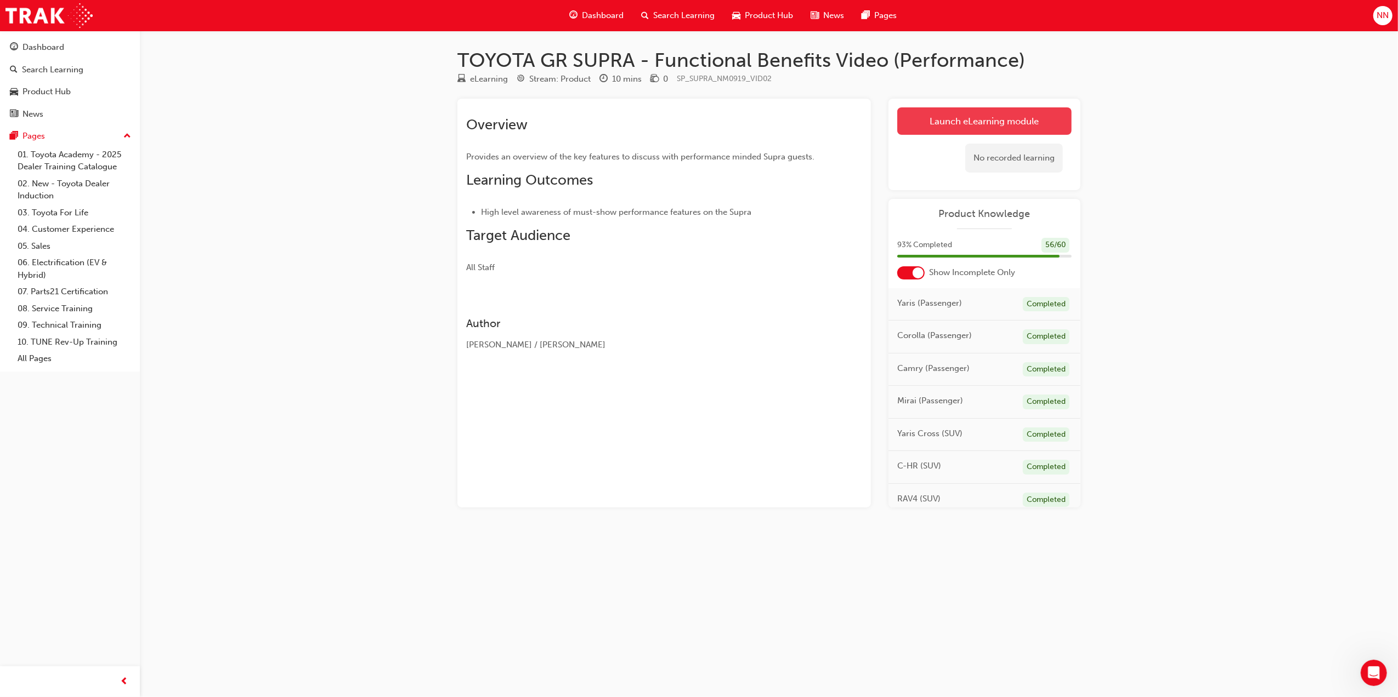
click at [938, 125] on link "Launch eLearning module" at bounding box center [984, 120] width 174 height 27
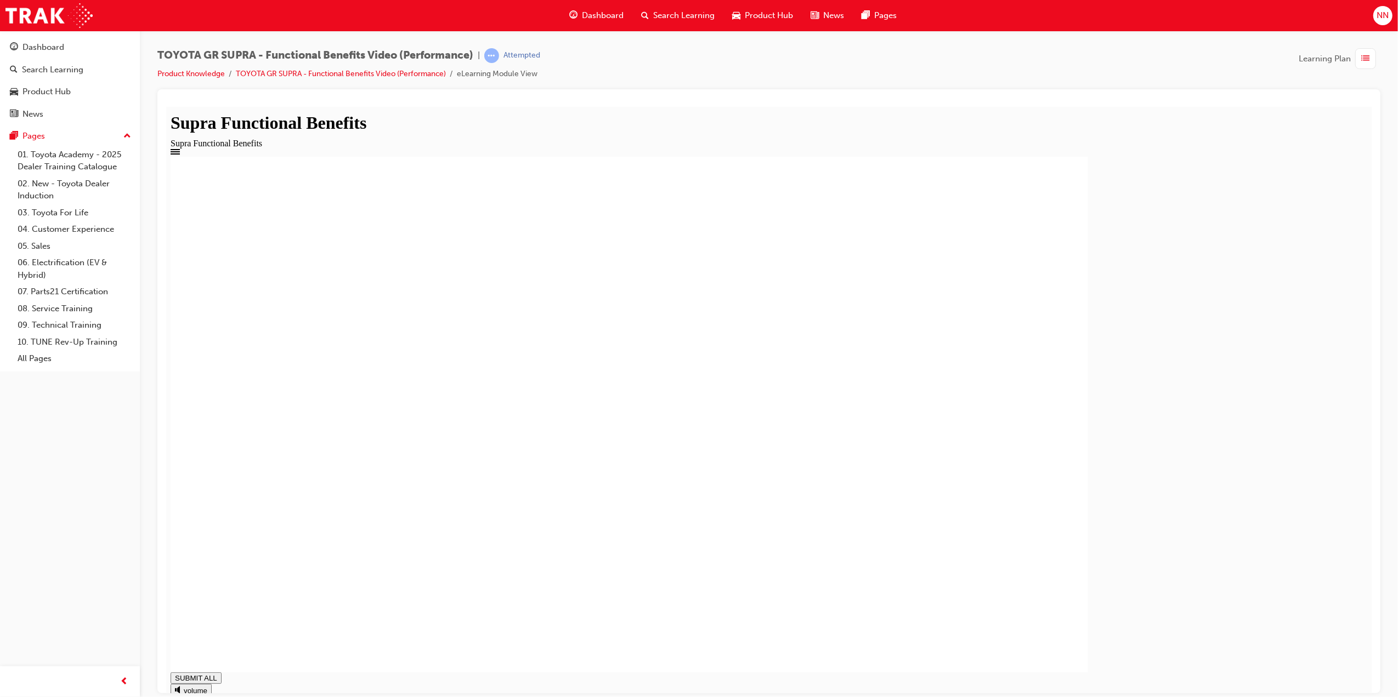
drag, startPoint x: 379, startPoint y: 433, endPoint x: 377, endPoint y: 427, distance: 5.9
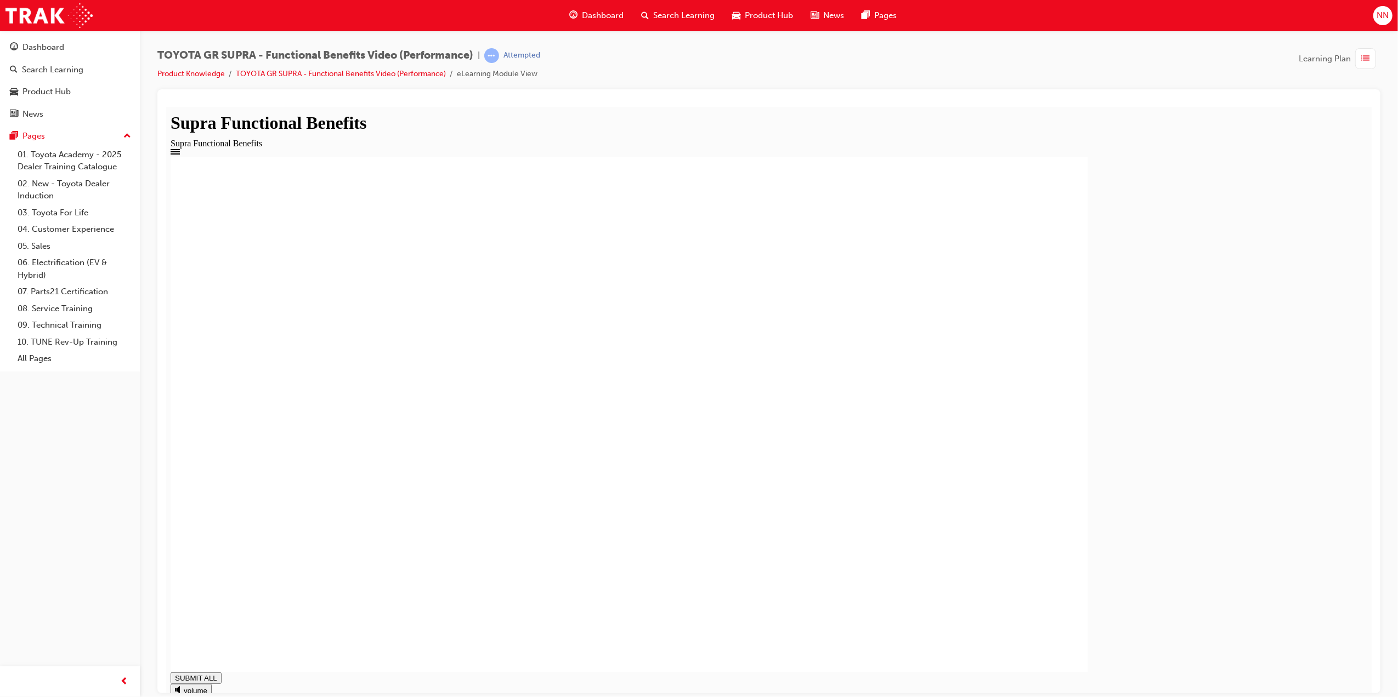
type input "1"
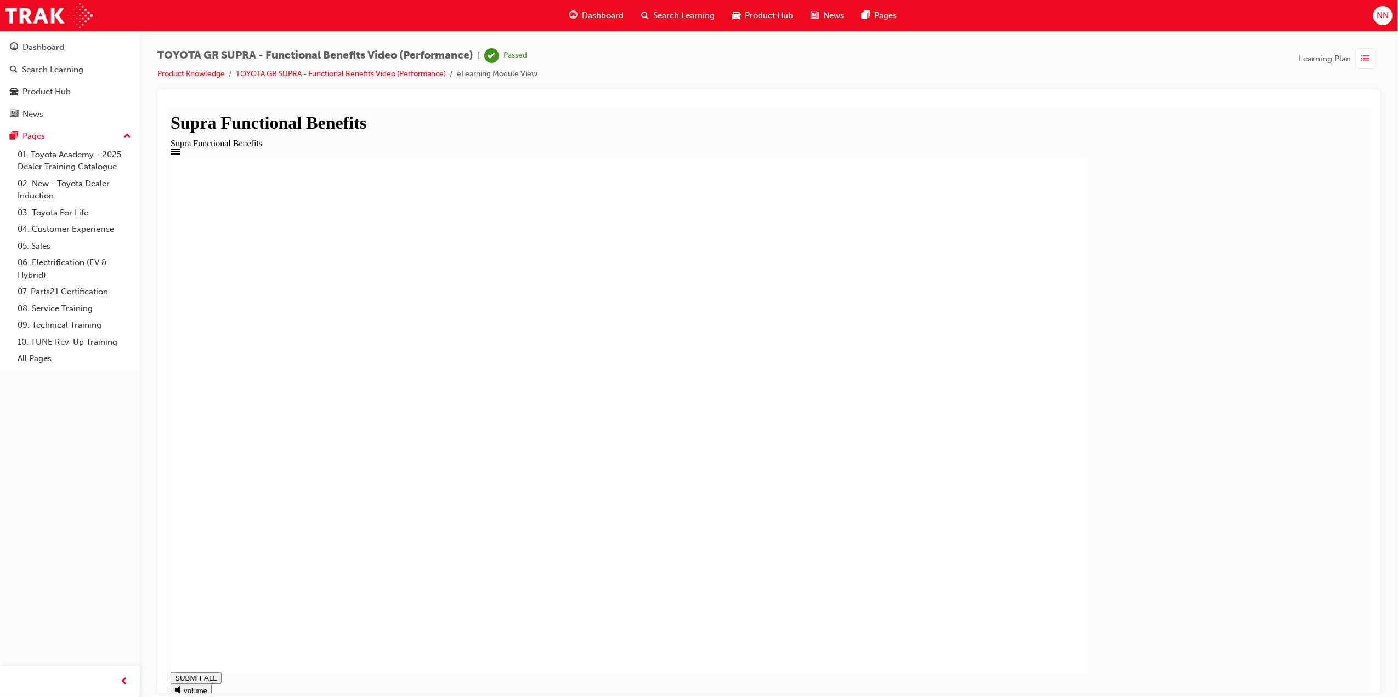
click at [1365, 60] on span "list-icon" at bounding box center [1365, 59] width 8 height 14
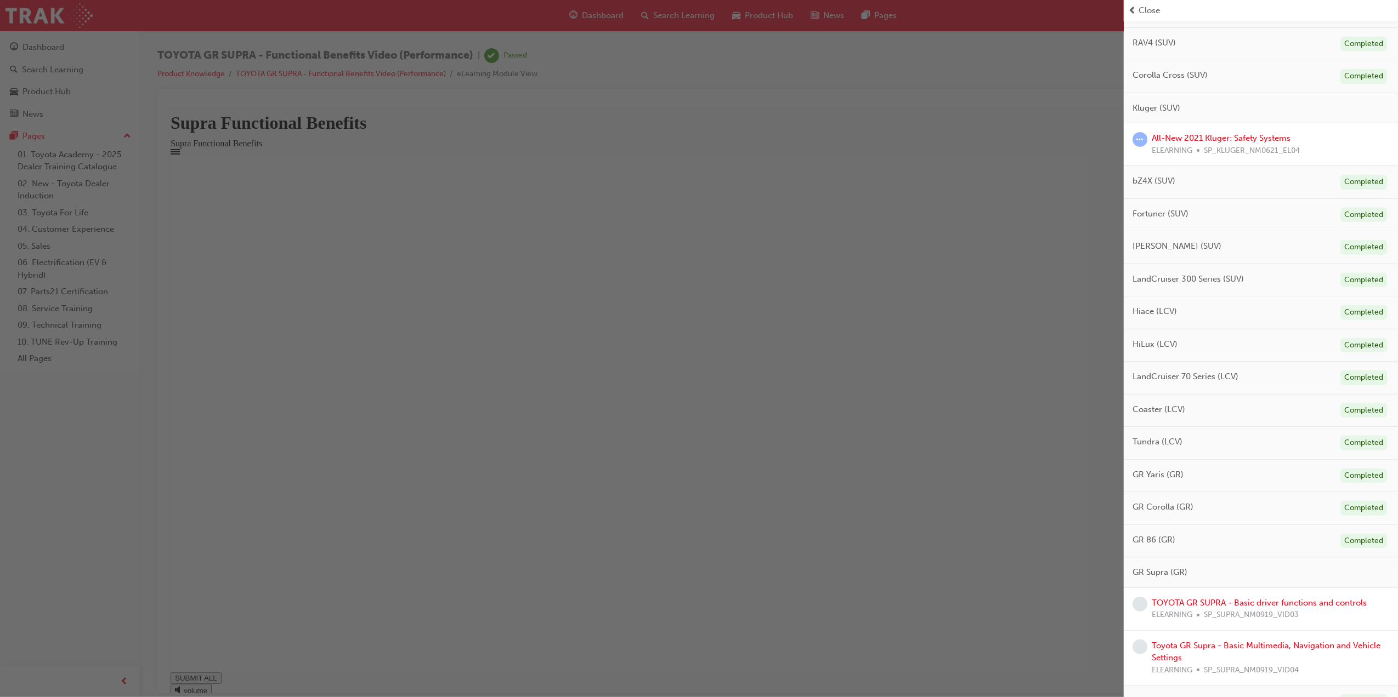
scroll to position [345, 0]
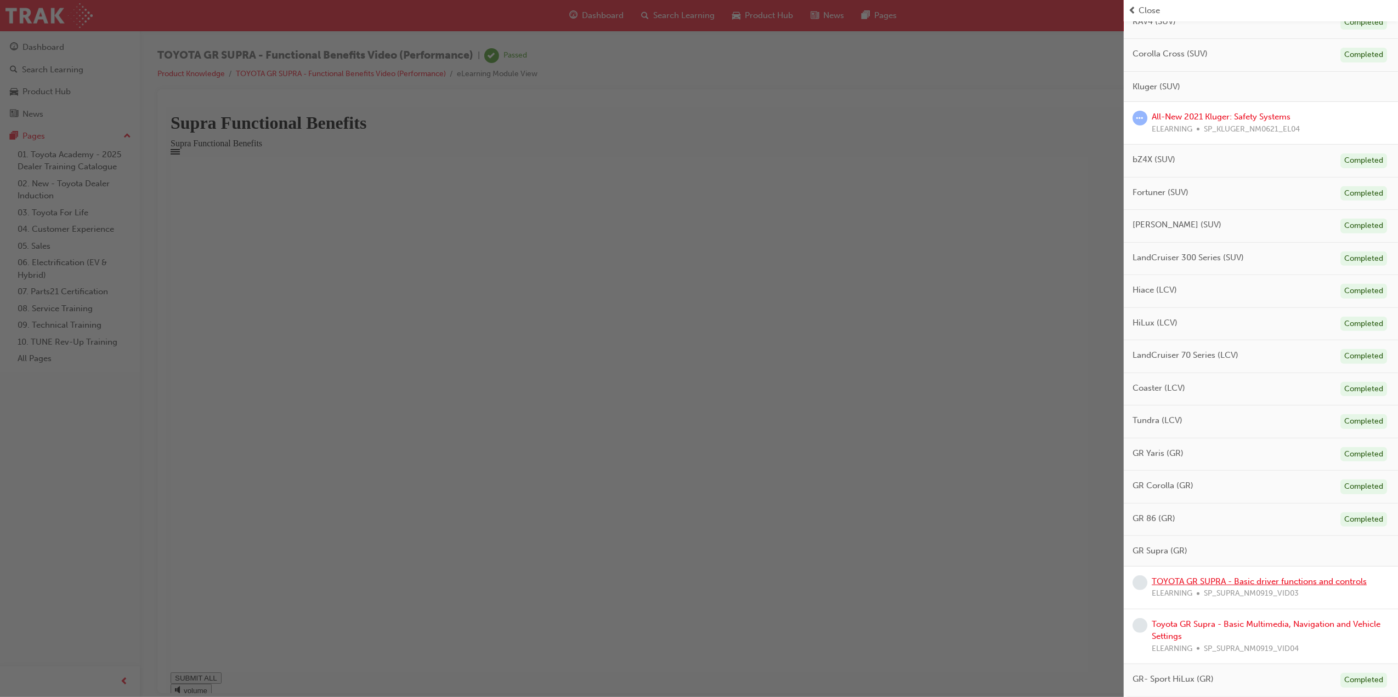
click at [1265, 582] on link "TOYOTA GR SUPRA - Basic driver functions and controls" at bounding box center [1258, 582] width 215 height 10
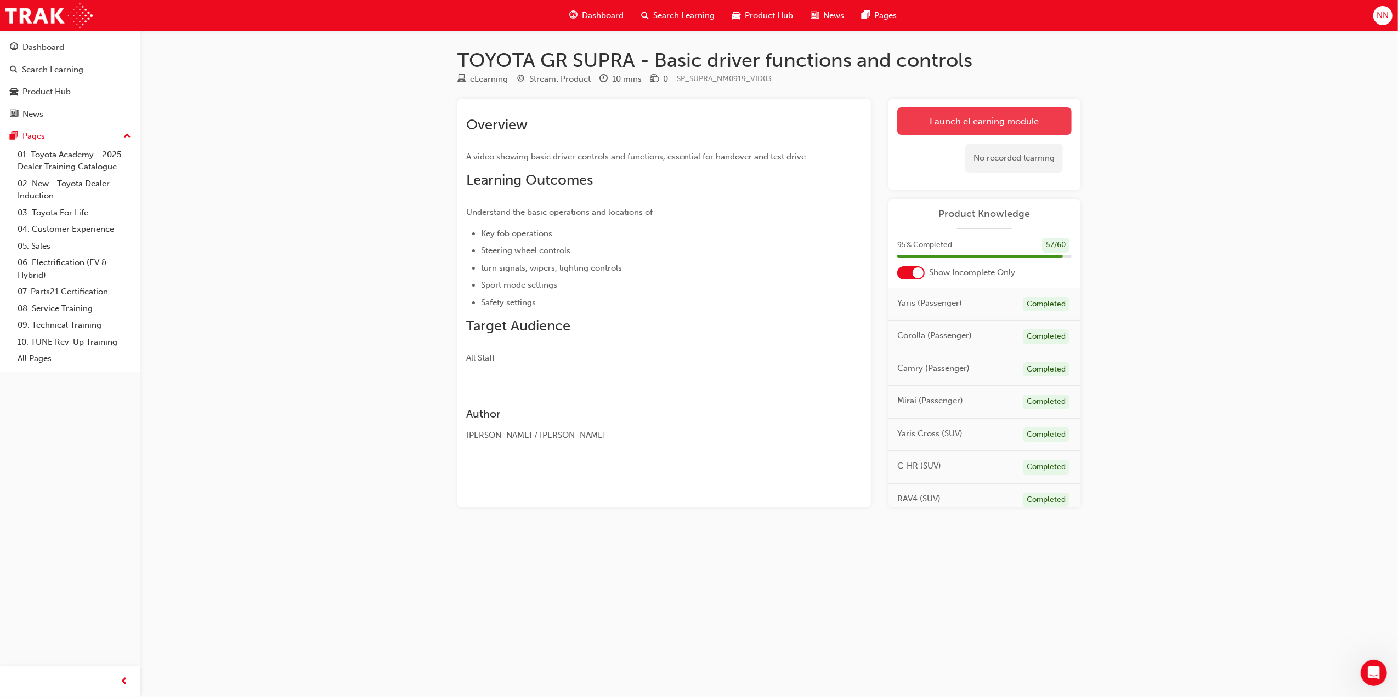
click at [1003, 127] on link "Launch eLearning module" at bounding box center [984, 120] width 174 height 27
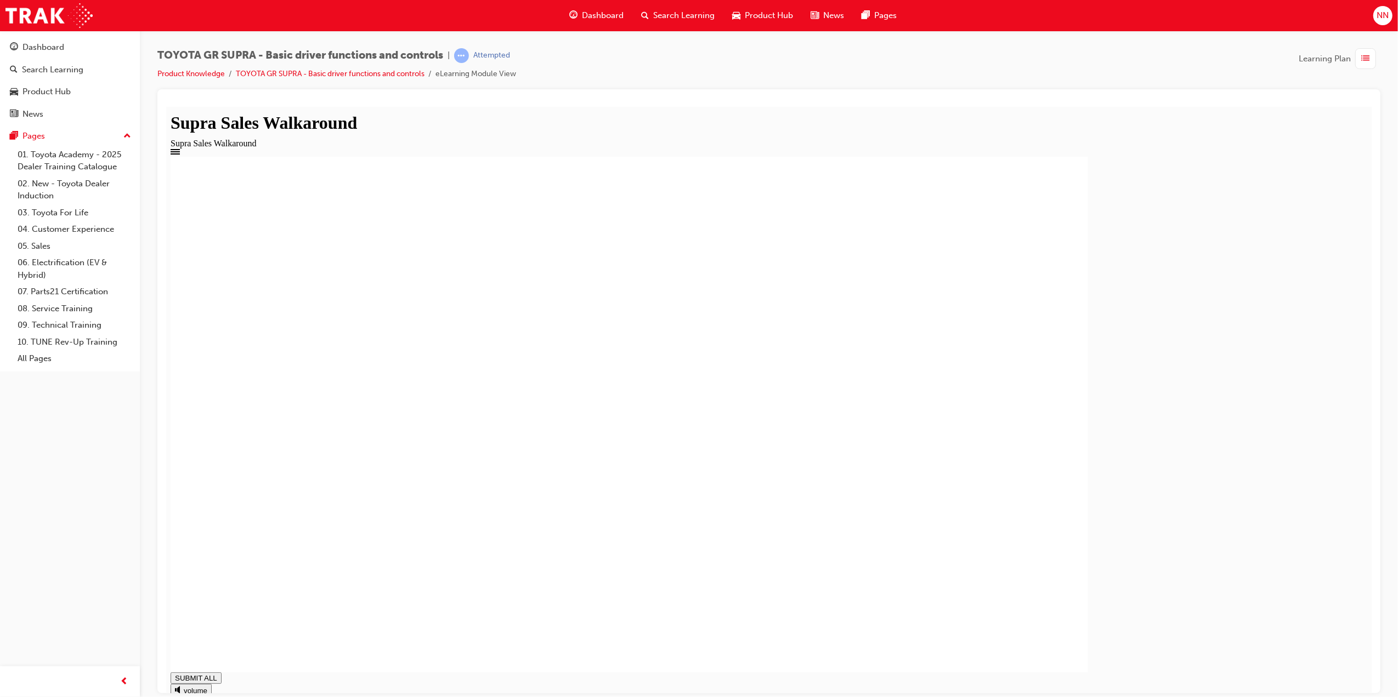
type input "1"
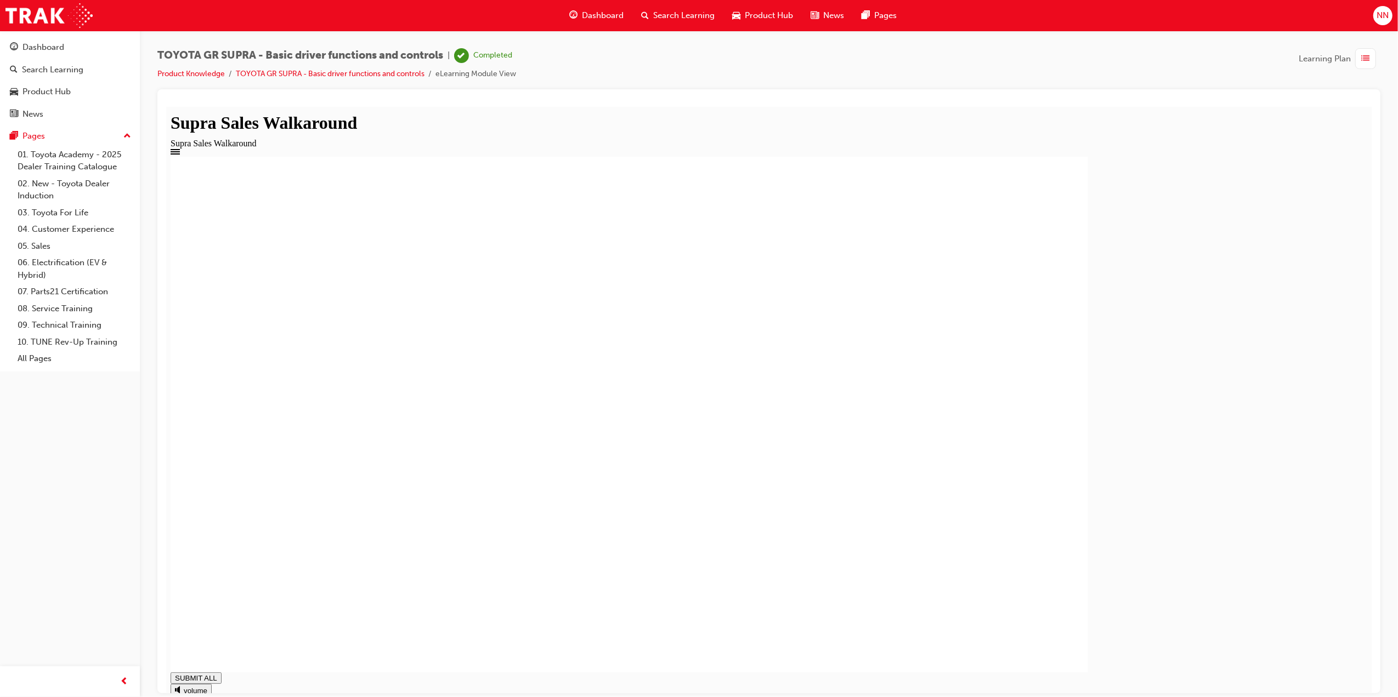
click at [1371, 60] on div "button" at bounding box center [1365, 58] width 21 height 21
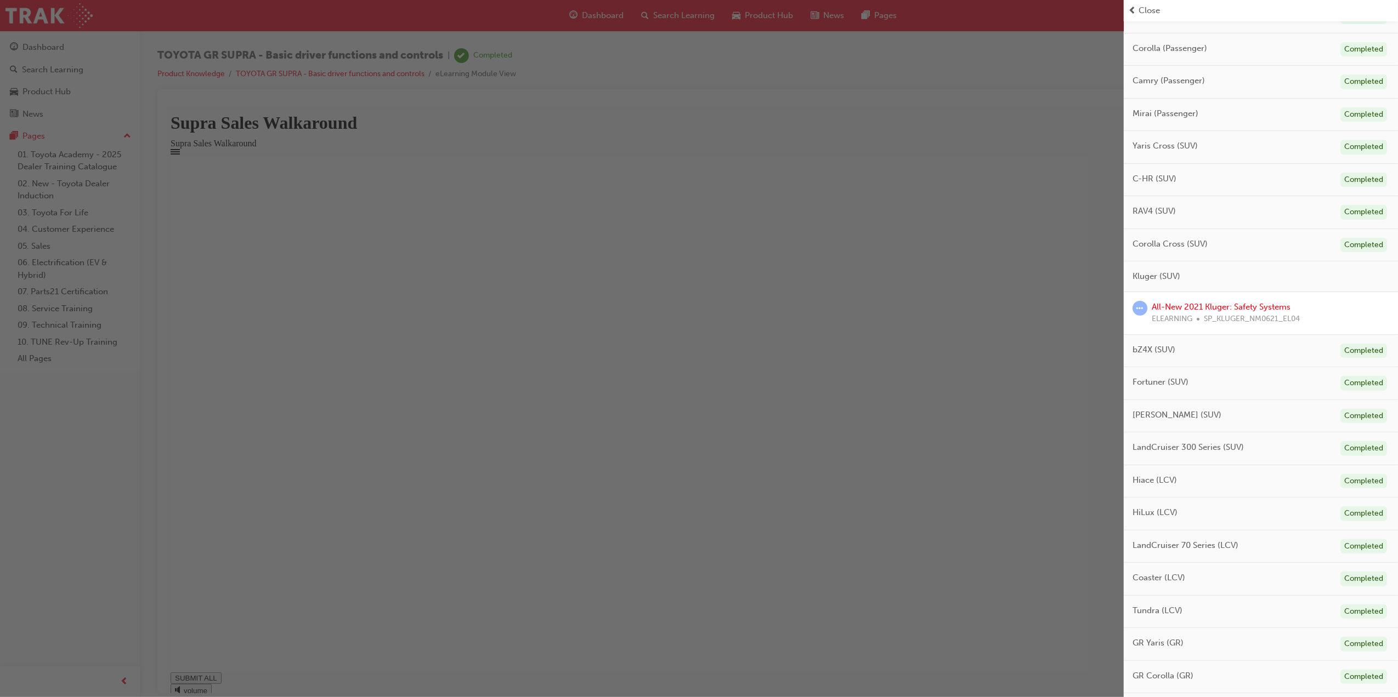
scroll to position [290, 0]
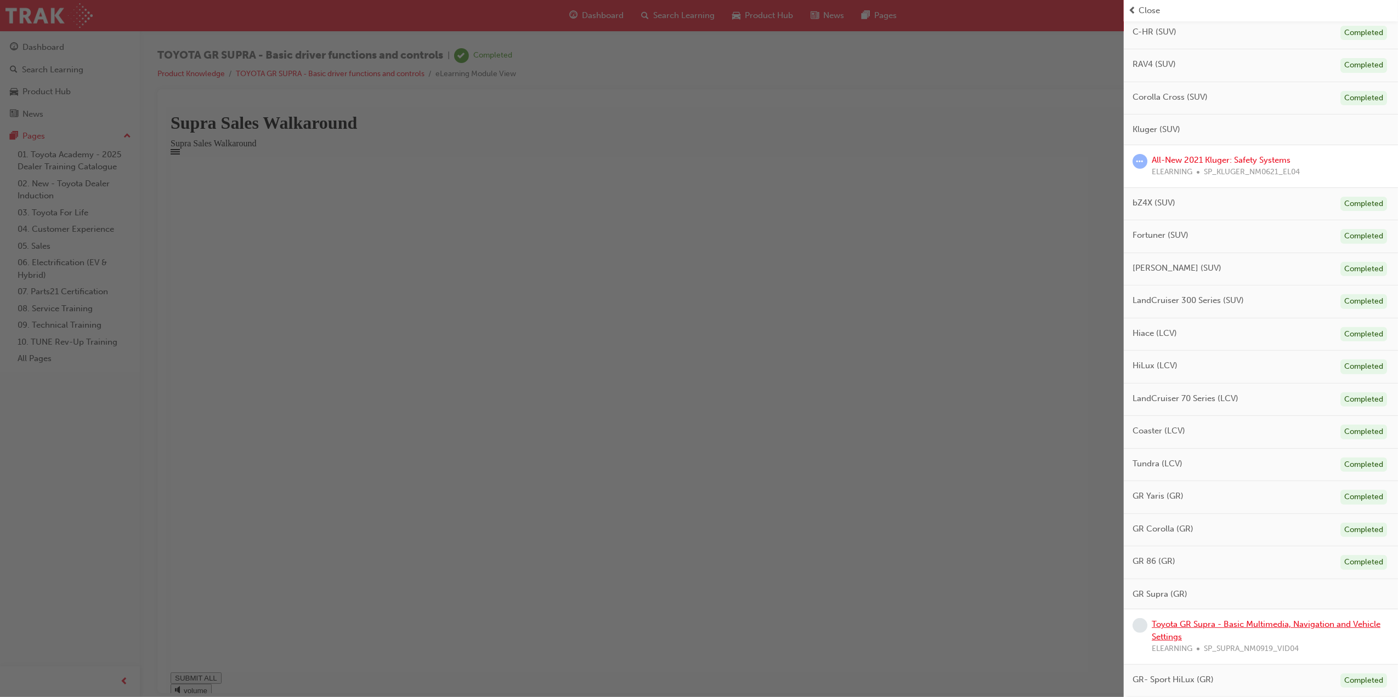
drag, startPoint x: 1275, startPoint y: 624, endPoint x: 1270, endPoint y: 496, distance: 127.8
click at [1275, 624] on link "Toyota GR Supra - Basic Multimedia, Navigation and Vehicle Settings" at bounding box center [1265, 631] width 229 height 22
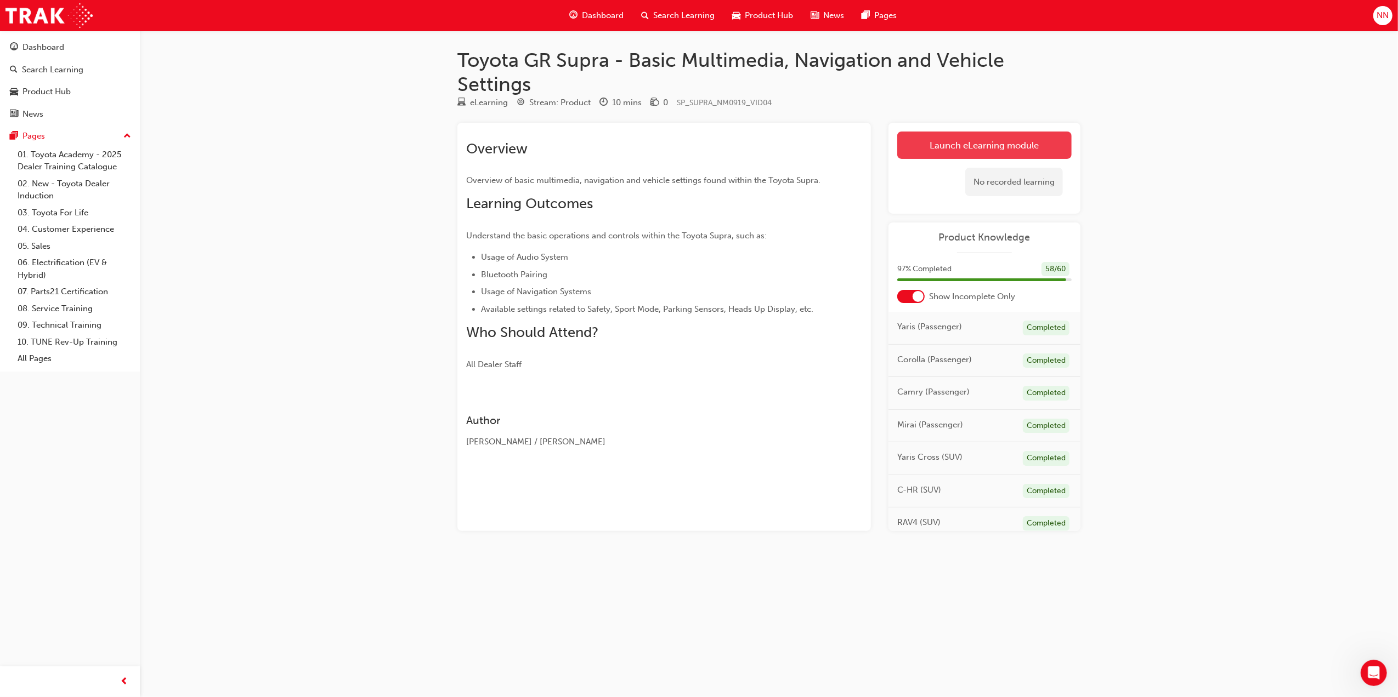
click at [1017, 143] on link "Launch eLearning module" at bounding box center [984, 145] width 174 height 27
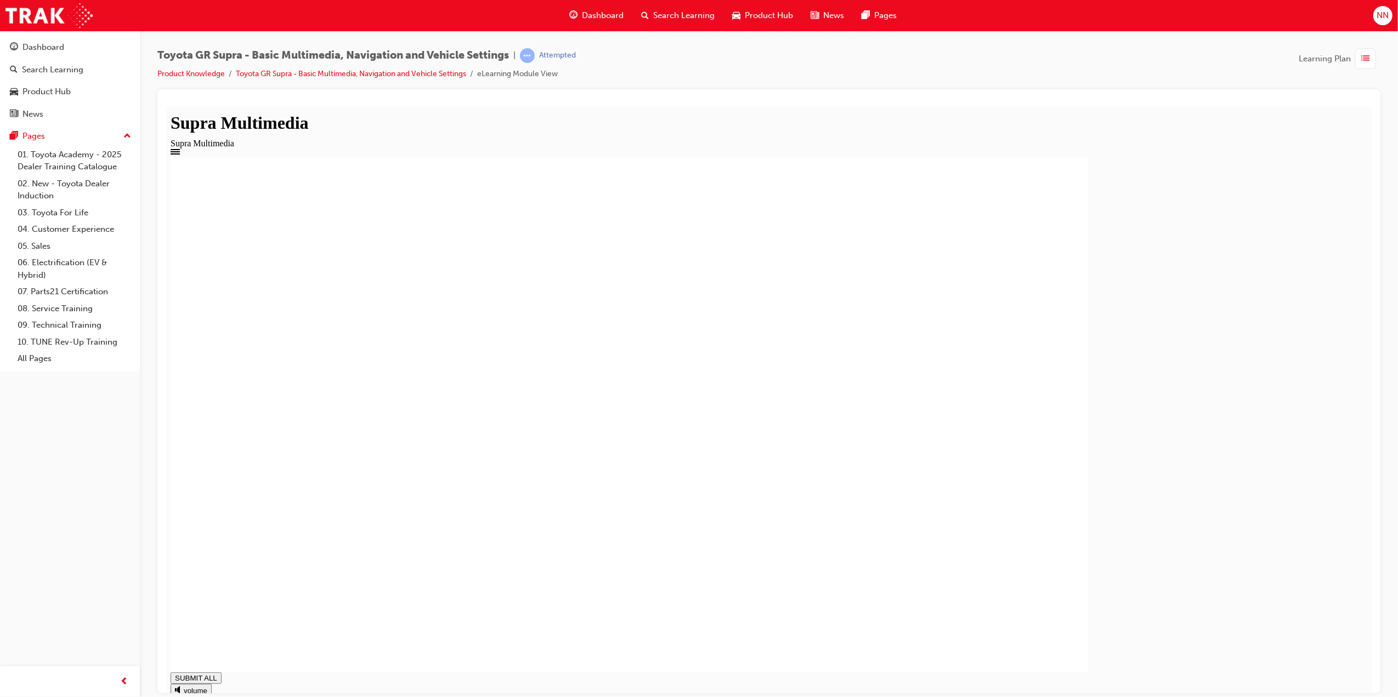
type input "1"
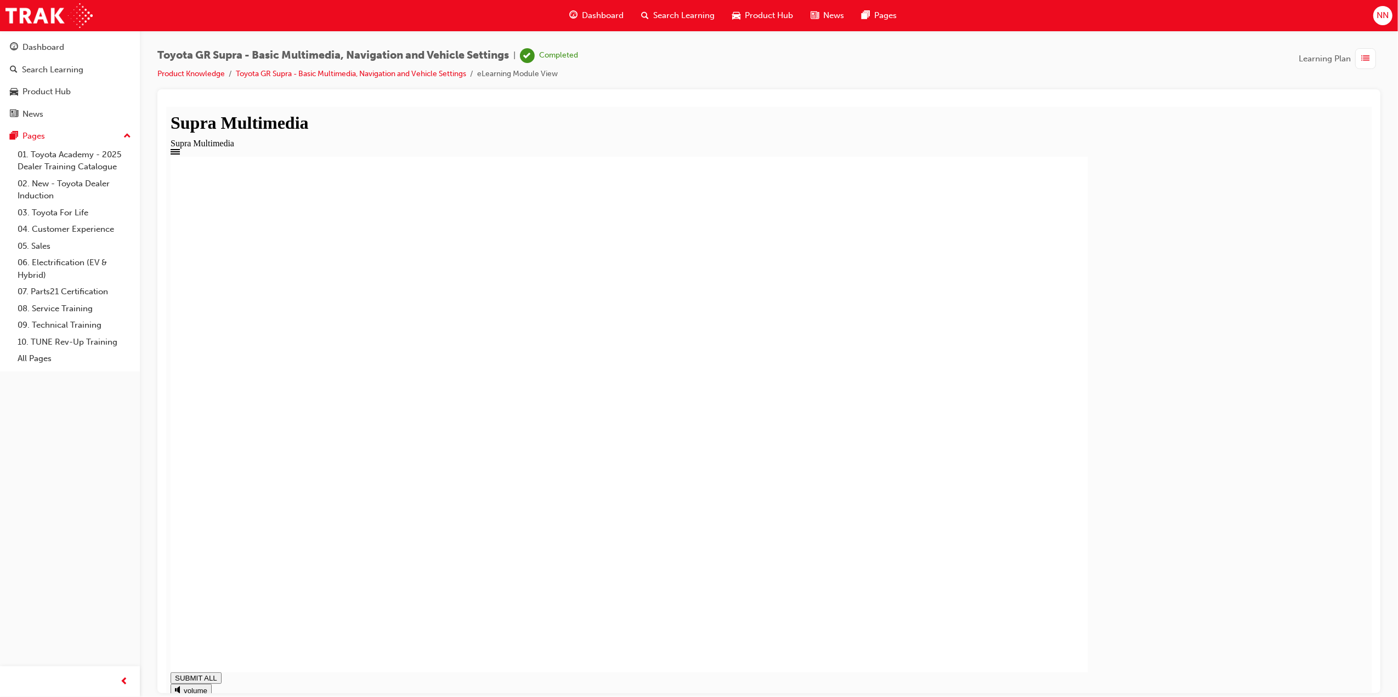
click at [1380, 459] on div "Toyota GR Supra - Basic Multimedia, Navigation and Vehicle Settings | Completed…" at bounding box center [769, 350] width 1258 height 639
click at [1366, 63] on span "list-icon" at bounding box center [1365, 59] width 8 height 14
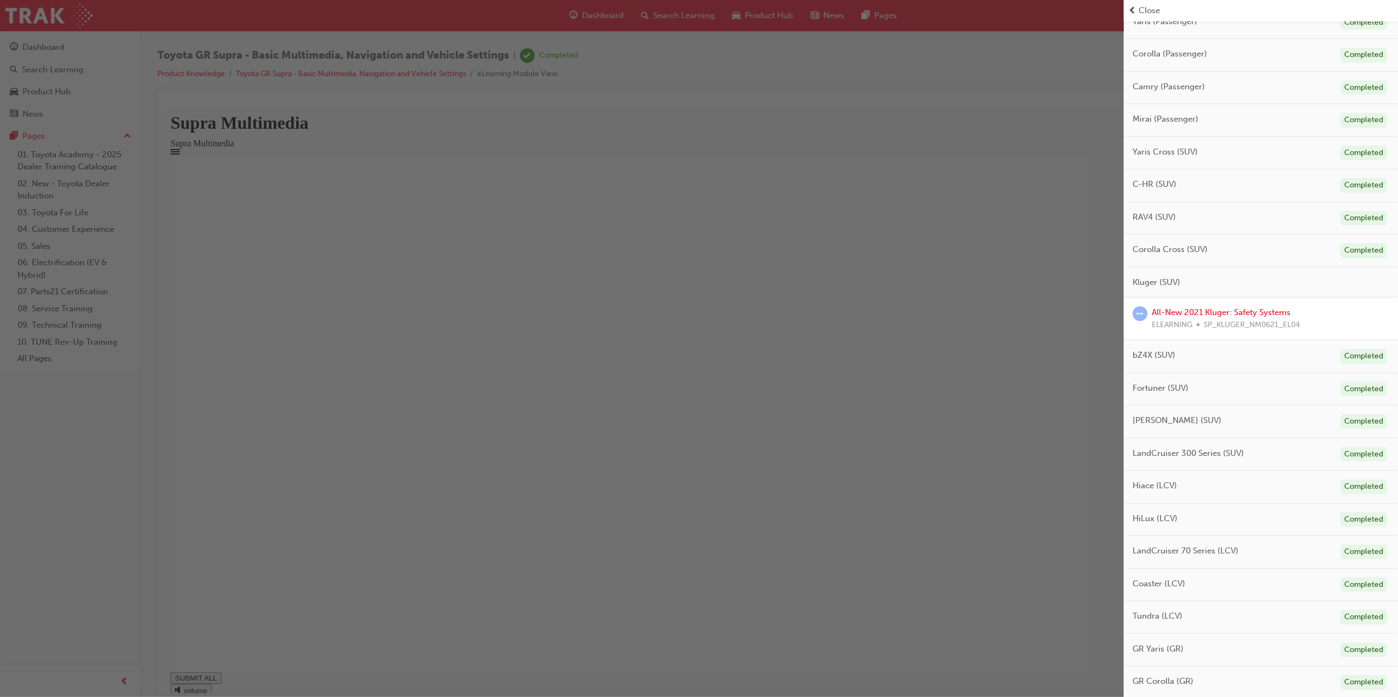
scroll to position [146, 0]
click at [1196, 314] on link "All-New 2021 Kluger: Safety Systems" at bounding box center [1220, 312] width 139 height 10
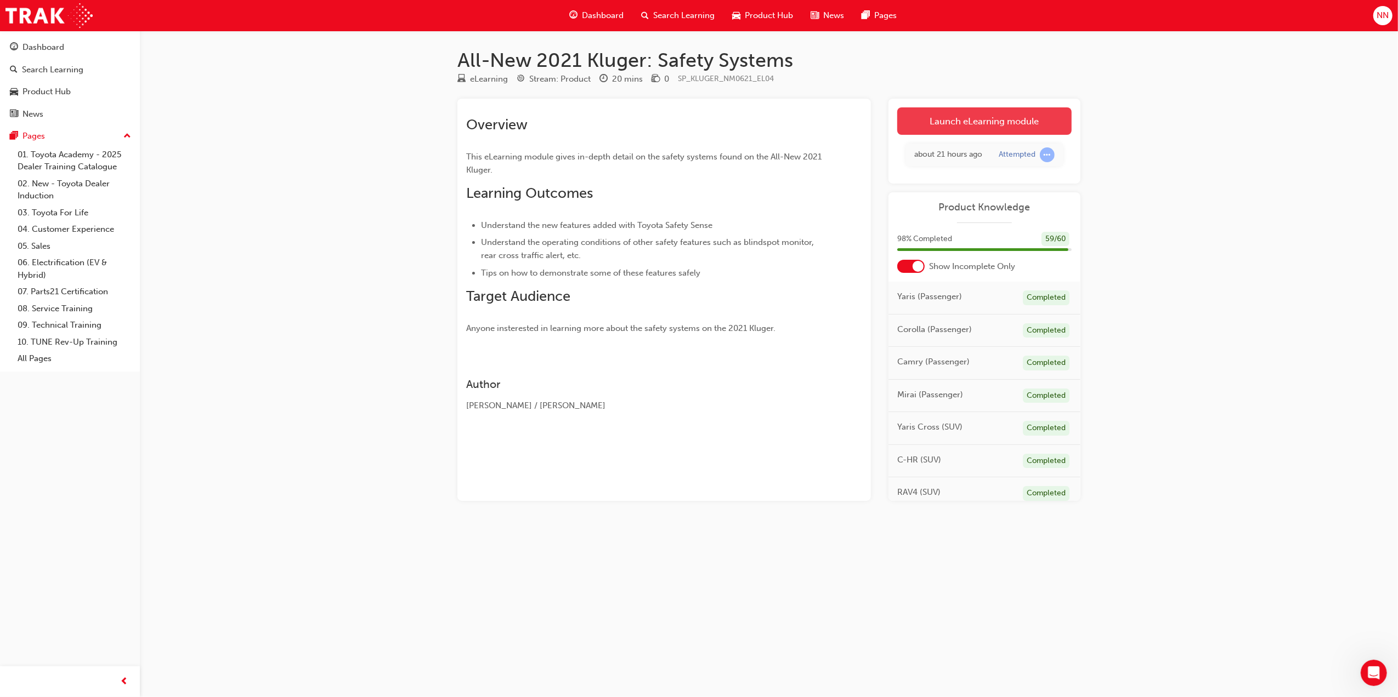
click at [974, 125] on link "Launch eLearning module" at bounding box center [984, 120] width 174 height 27
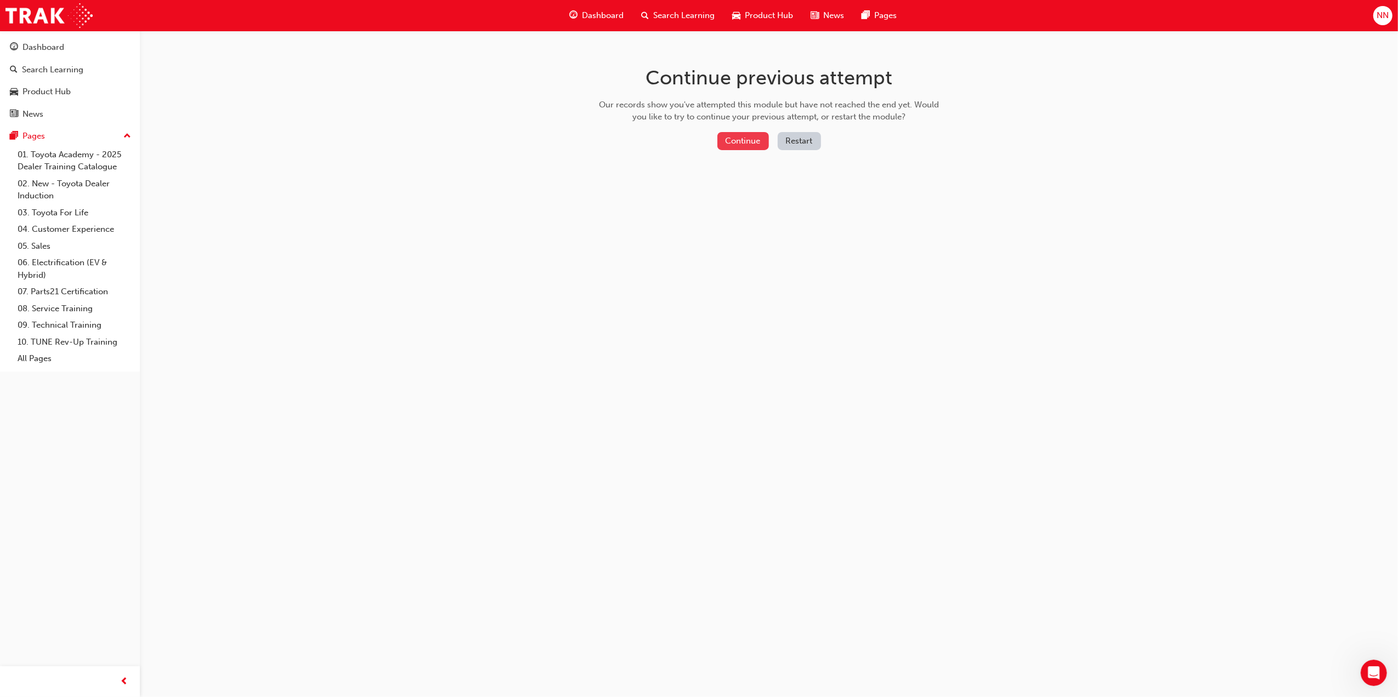
click at [762, 145] on button "Continue" at bounding box center [743, 141] width 52 height 18
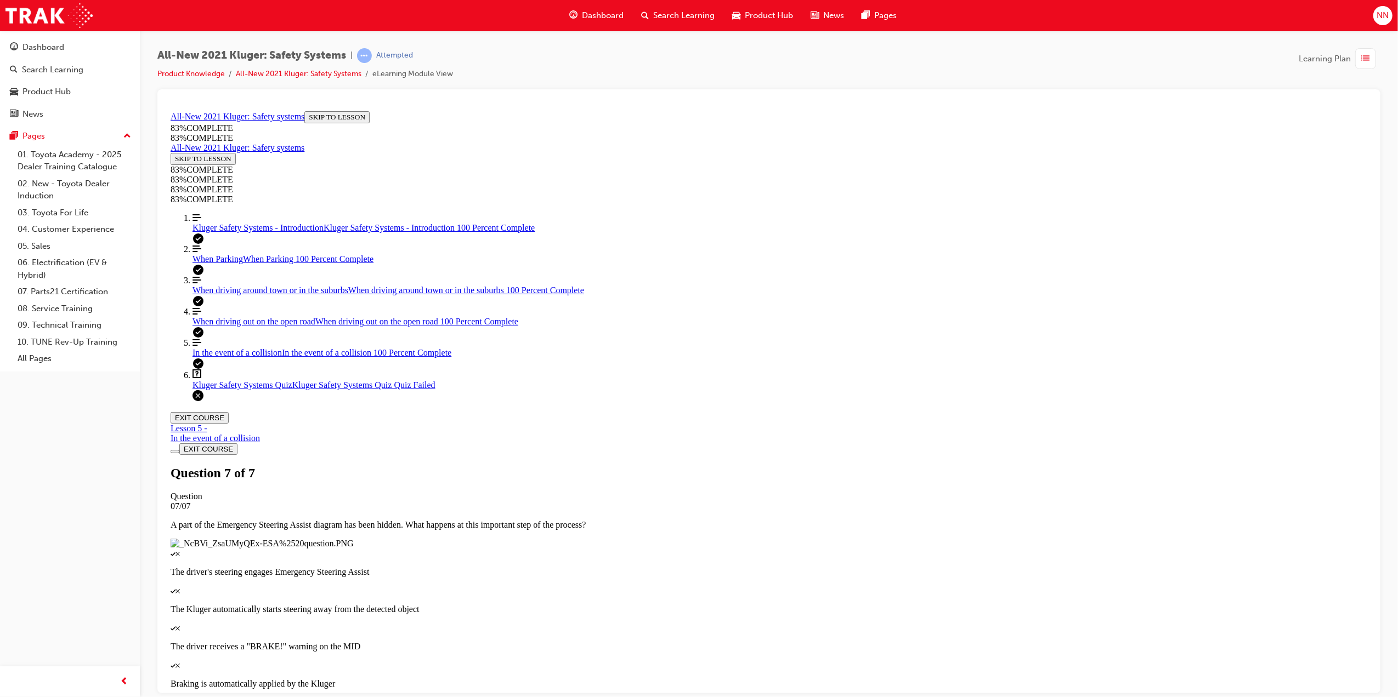
scroll to position [38, 0]
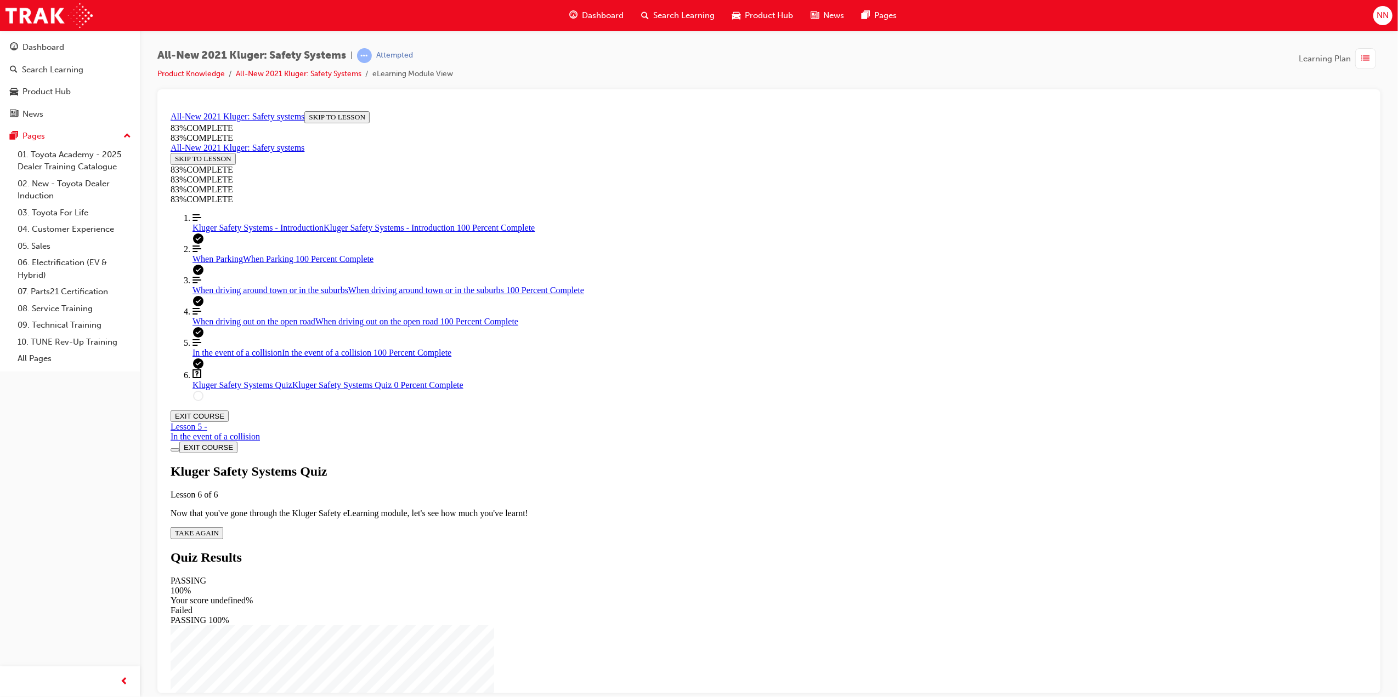
click at [1361, 58] on span "list-icon" at bounding box center [1365, 59] width 8 height 14
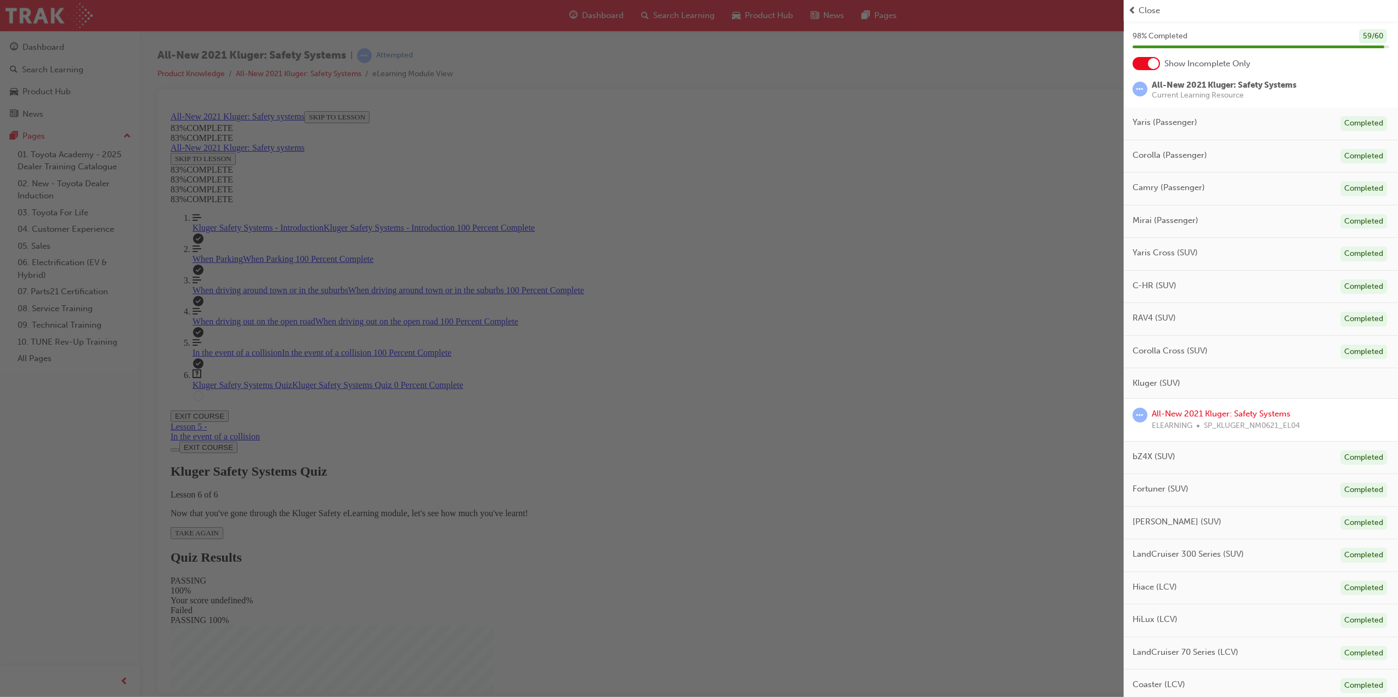
scroll to position [18, 0]
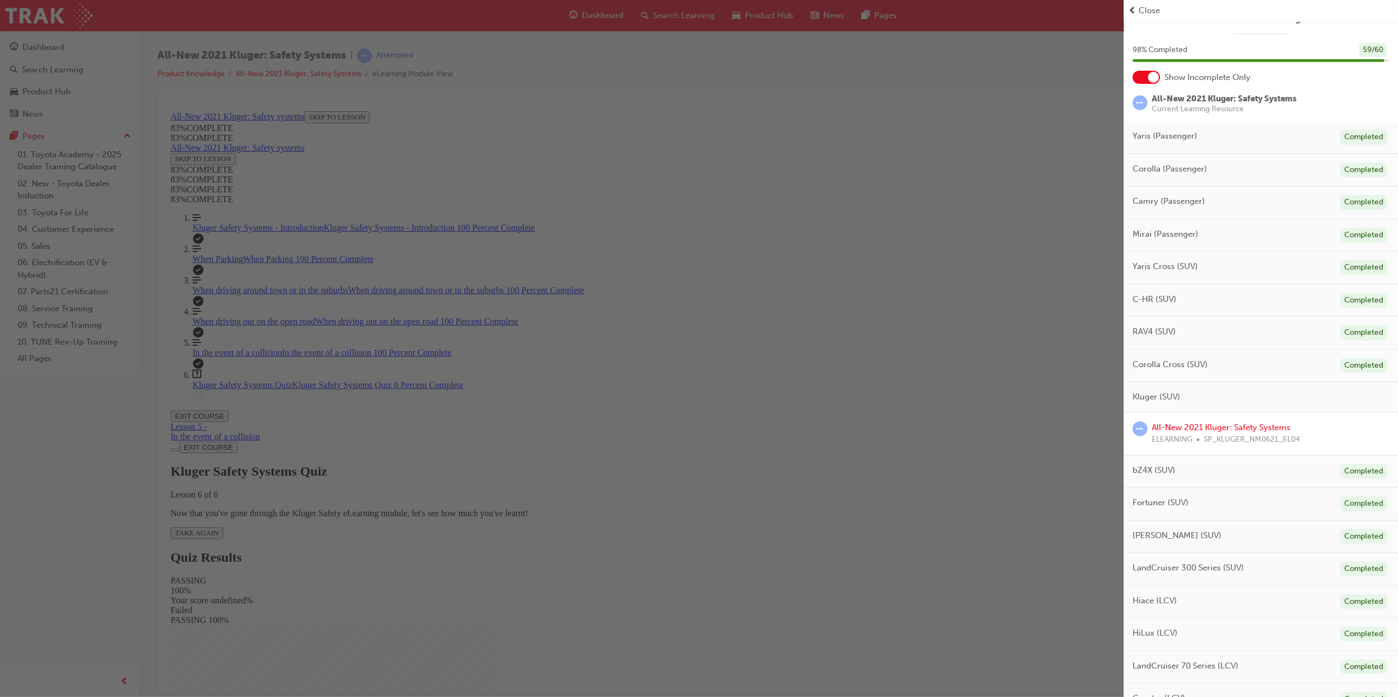
click at [1012, 432] on div "button" at bounding box center [561, 348] width 1123 height 697
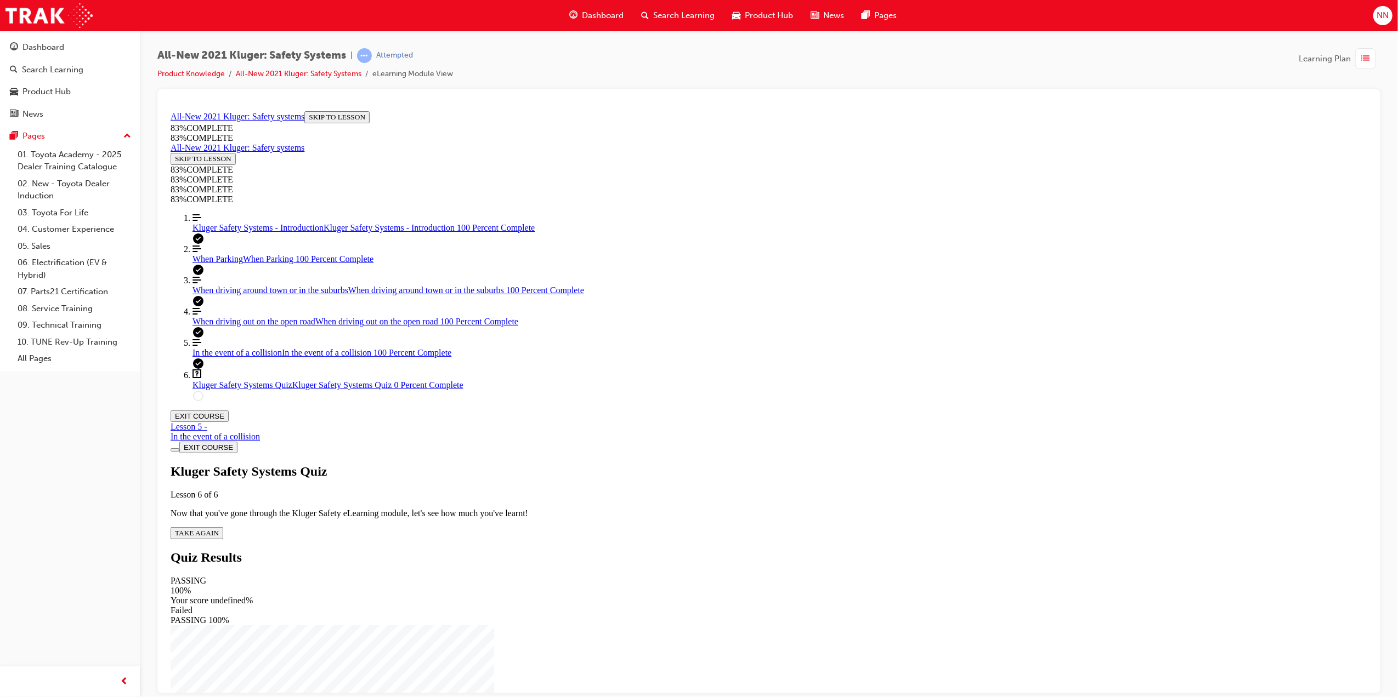
click at [694, 464] on div "Kluger Safety Systems Quiz Lesson 6 of 6 Now that you've gone through the Kluge…" at bounding box center [768, 501] width 1196 height 75
click at [218, 529] on span "TAKE AGAIN" at bounding box center [196, 533] width 44 height 8
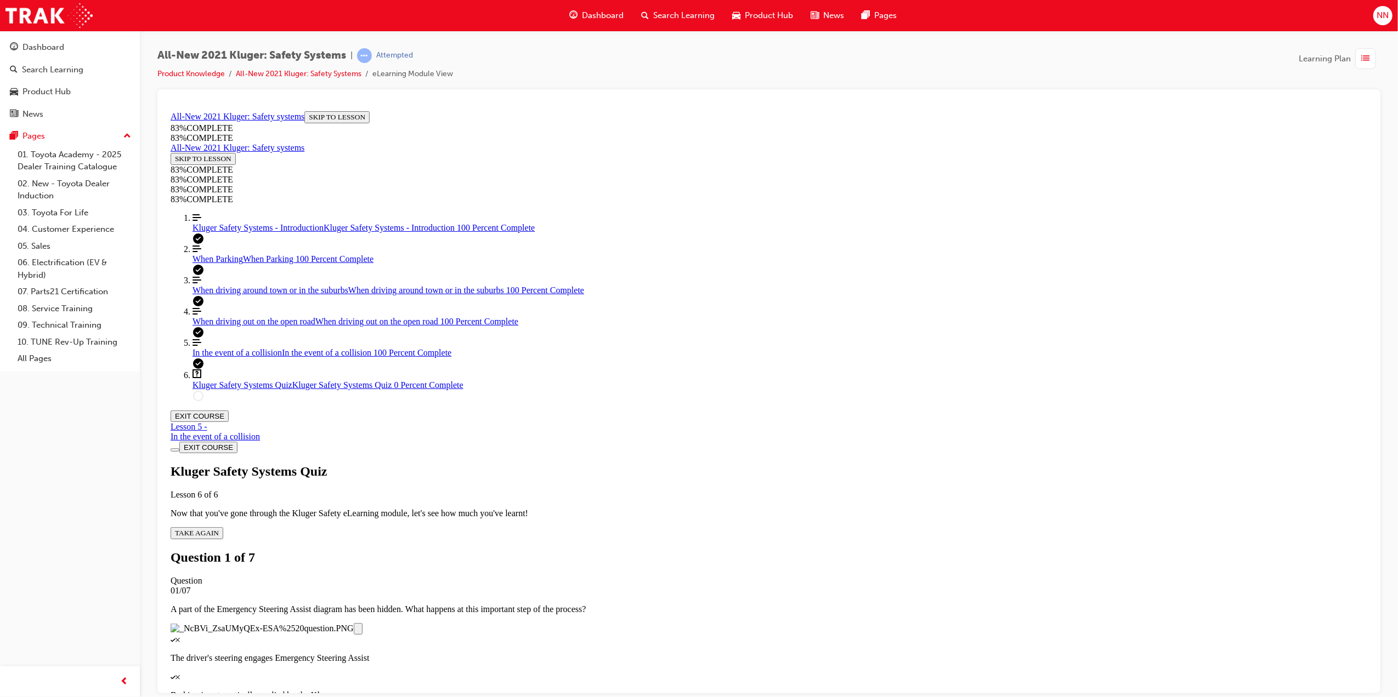
scroll to position [123, 0]
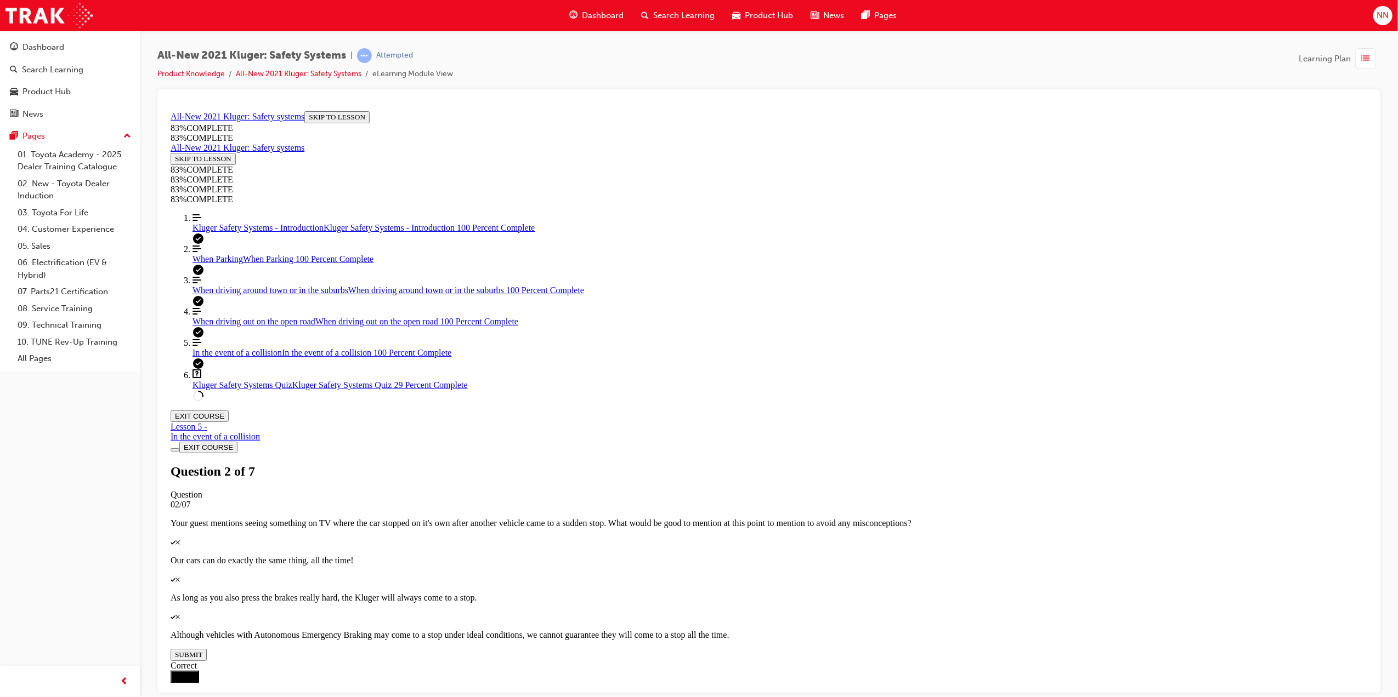
scroll to position [180, 0]
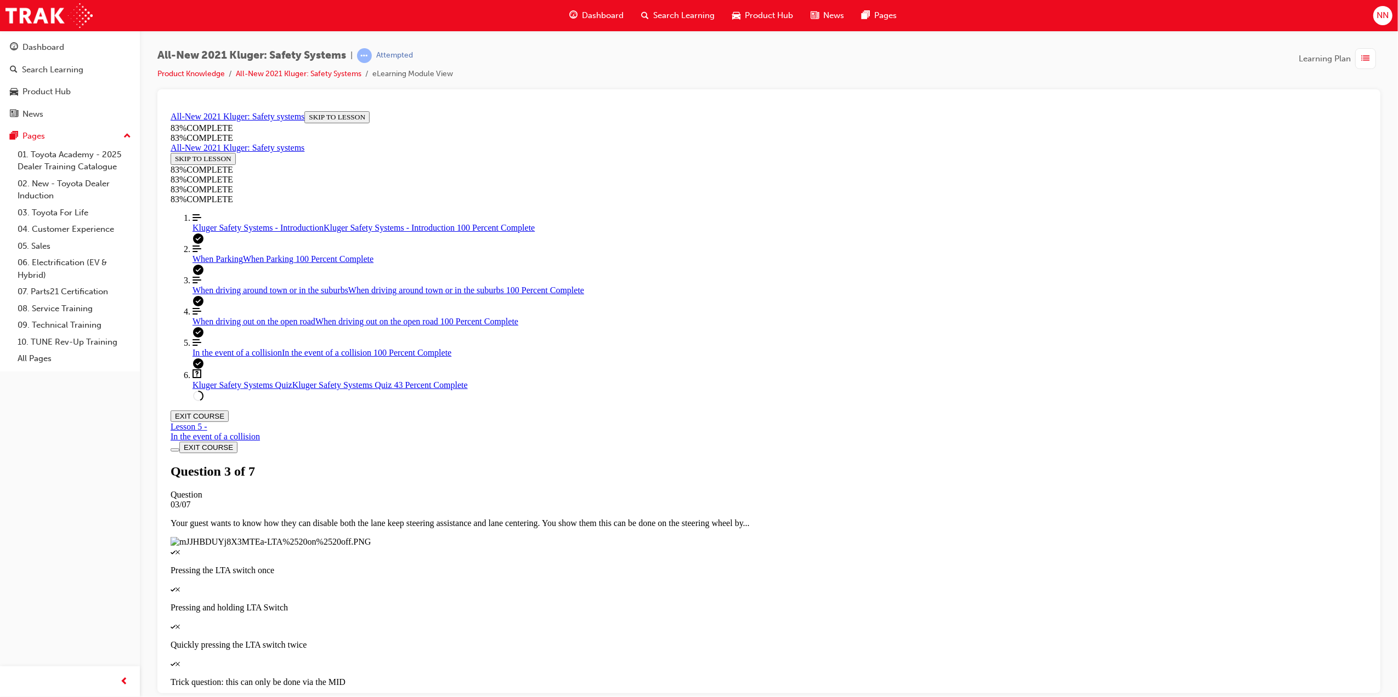
drag, startPoint x: 876, startPoint y: 634, endPoint x: 680, endPoint y: 601, distance: 198.5
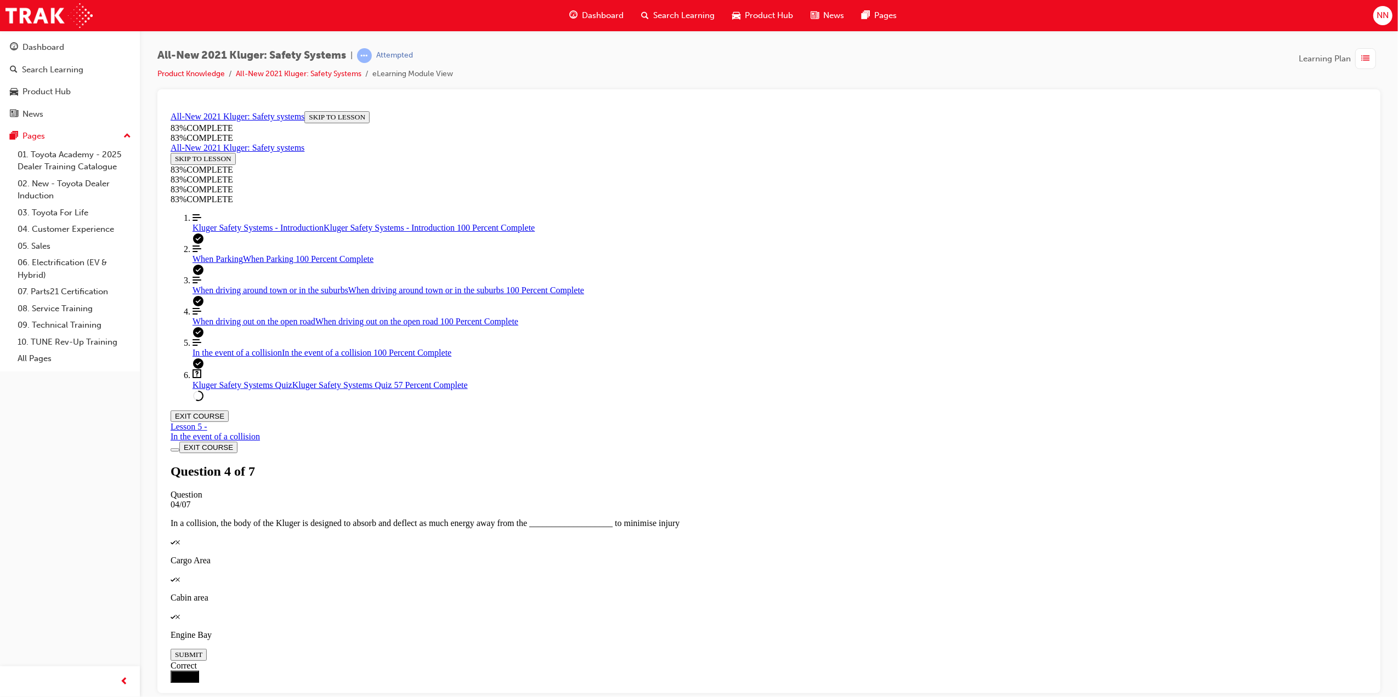
drag, startPoint x: 735, startPoint y: 337, endPoint x: 743, endPoint y: 331, distance: 10.5
drag, startPoint x: 716, startPoint y: 441, endPoint x: 771, endPoint y: 441, distance: 55.9
drag, startPoint x: 724, startPoint y: 376, endPoint x: 781, endPoint y: 371, distance: 57.2
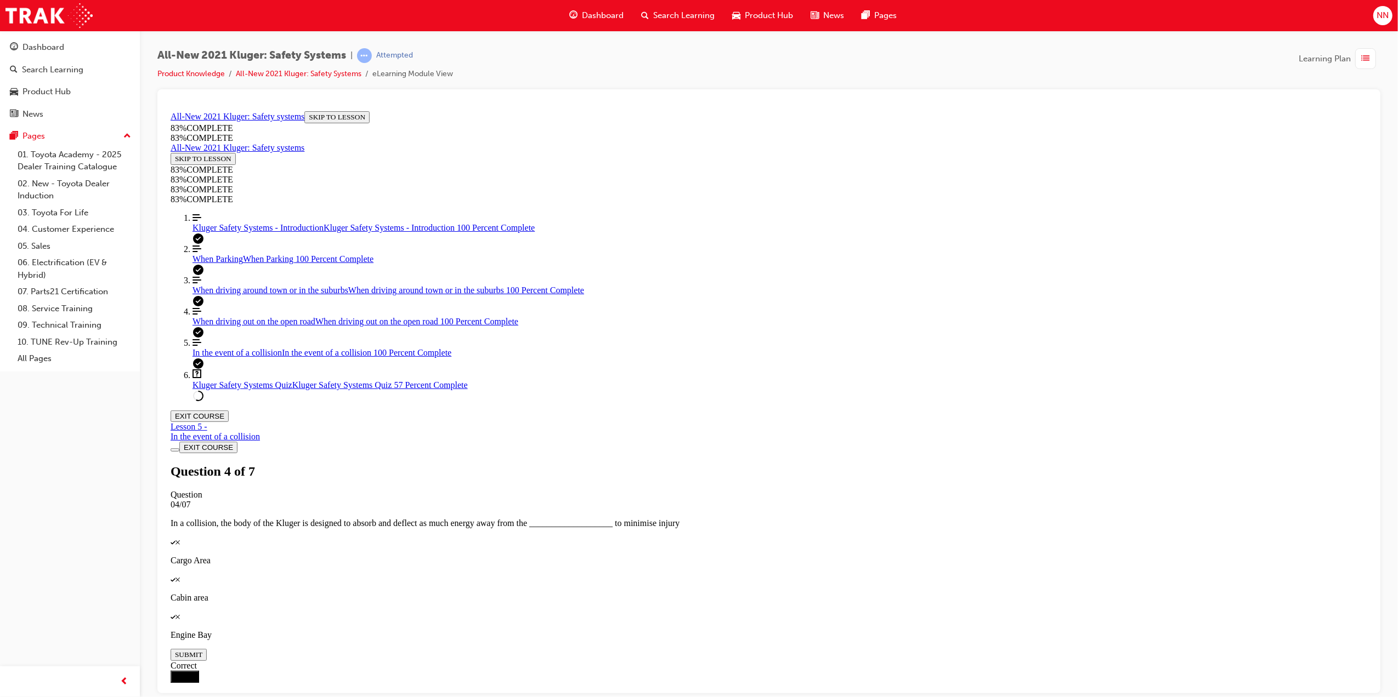
drag, startPoint x: 760, startPoint y: 343, endPoint x: 822, endPoint y: 339, distance: 62.0
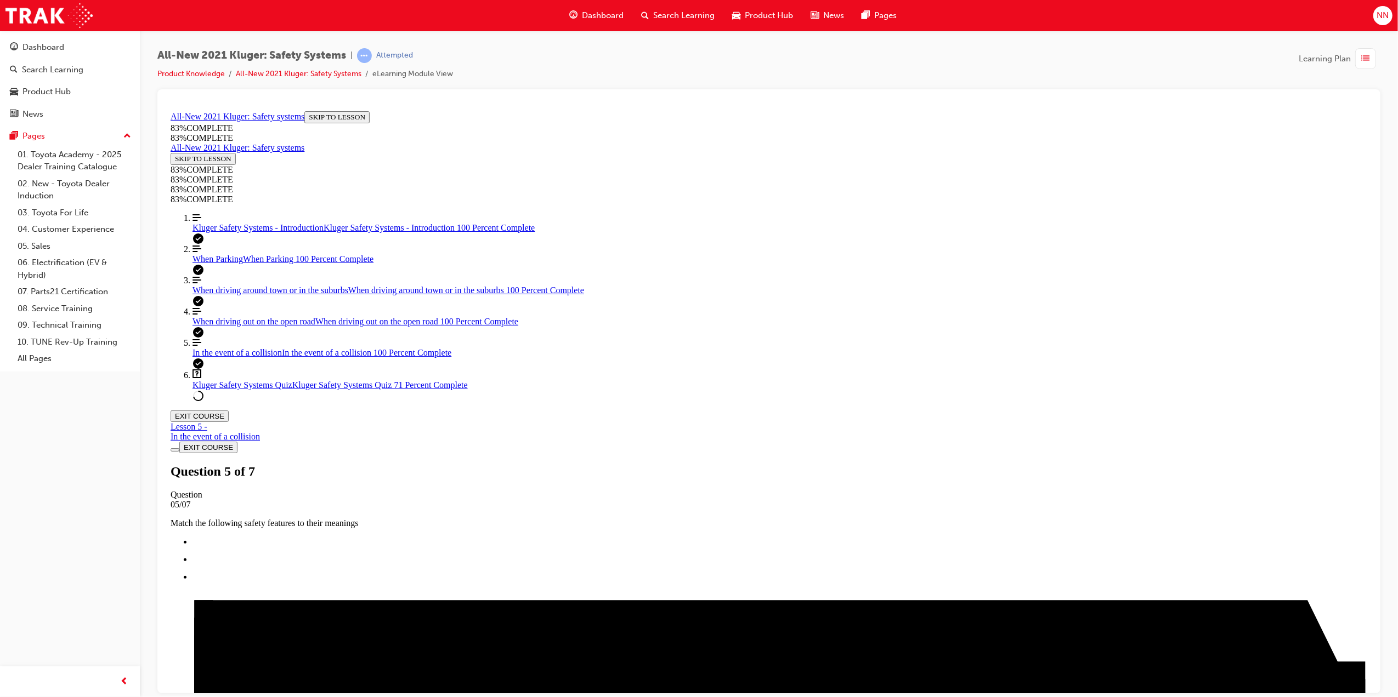
scroll to position [120, 0]
drag, startPoint x: 677, startPoint y: 554, endPoint x: 751, endPoint y: 600, distance: 86.7
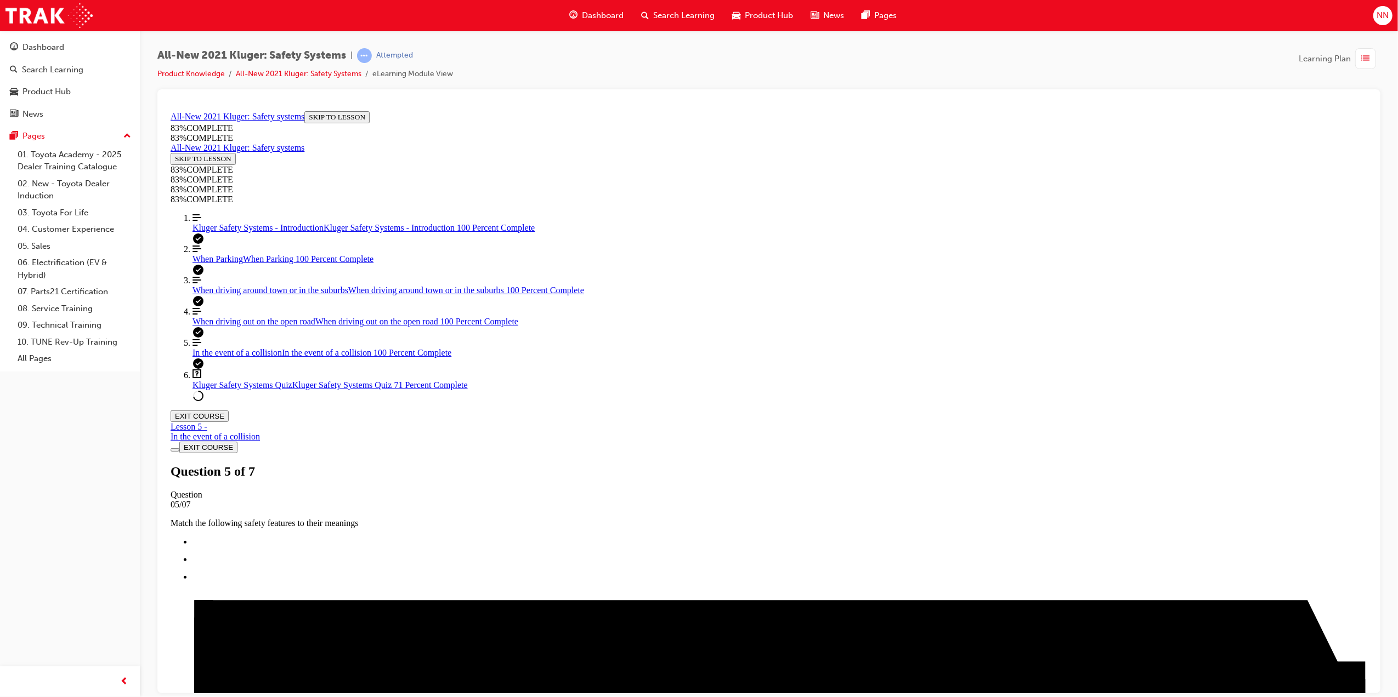
scroll to position [40, 0]
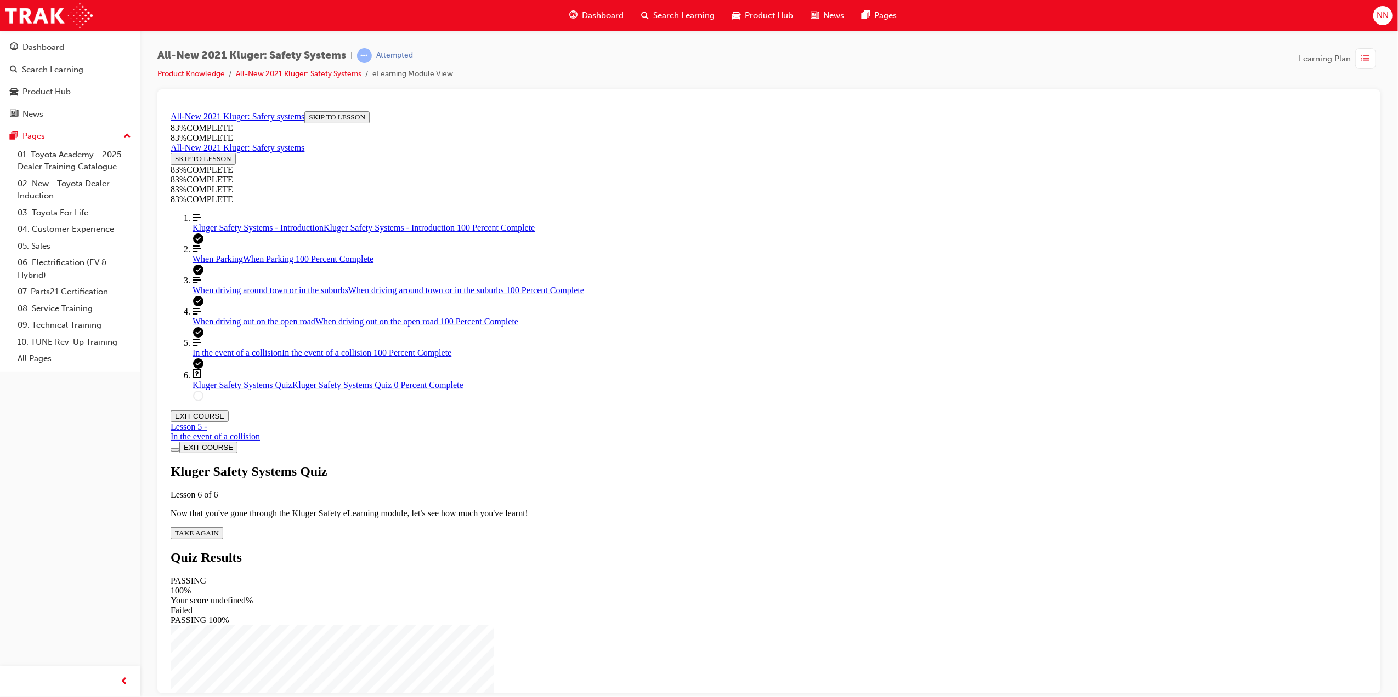
click at [218, 529] on span "TAKE AGAIN" at bounding box center [196, 533] width 44 height 8
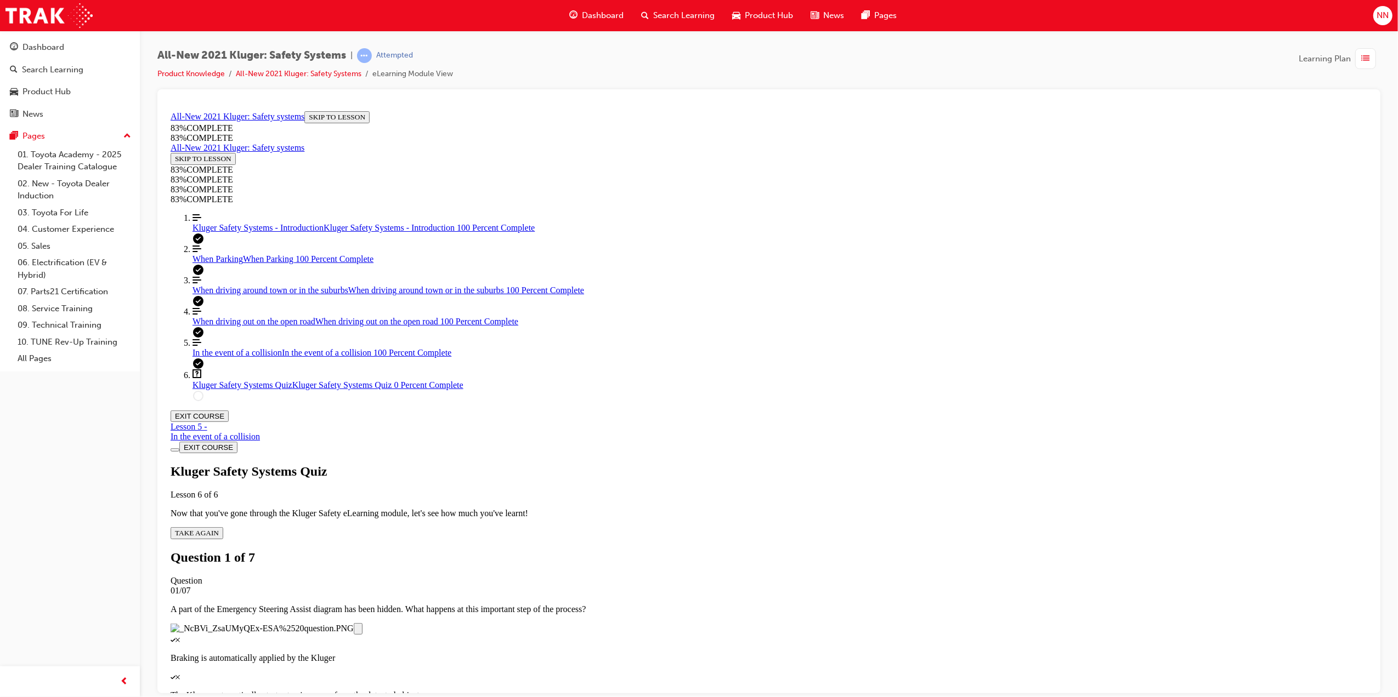
scroll to position [40, 0]
click at [271, 232] on link "Align left Three vertical lines aligned to the left Kluger Safety Systems - Int…" at bounding box center [779, 223] width 1174 height 20
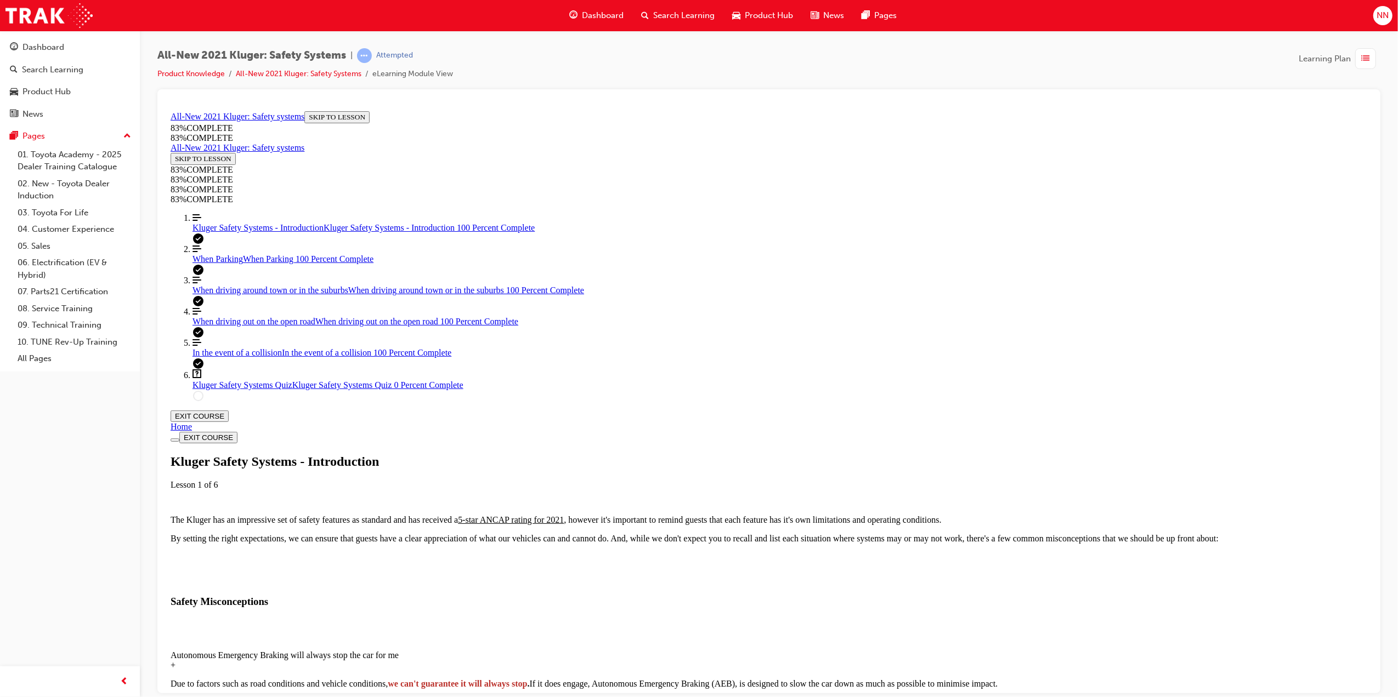
scroll to position [38, 0]
